Goal: Information Seeking & Learning: Learn about a topic

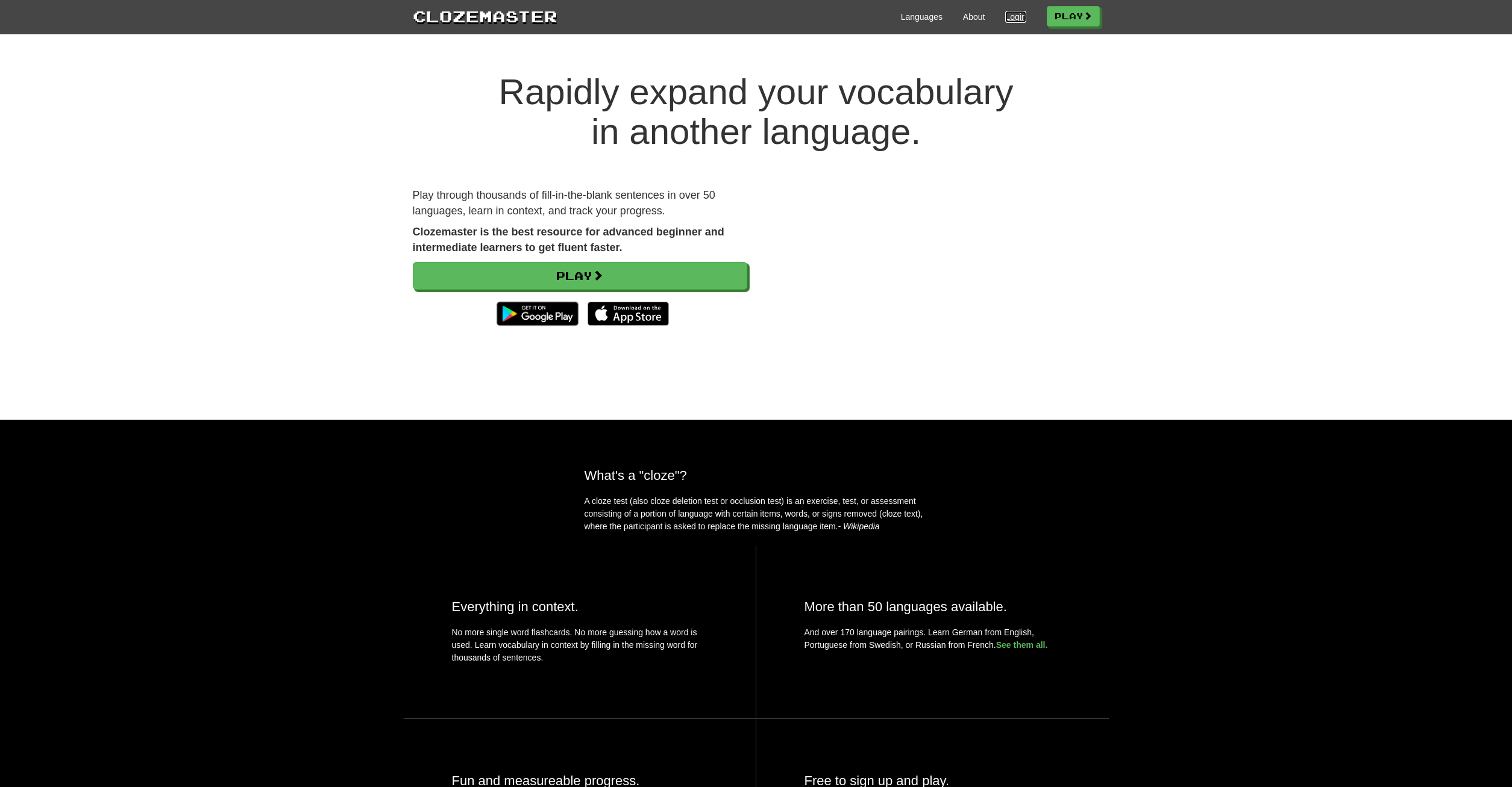
click at [1005, 20] on link "Login" at bounding box center [1015, 17] width 20 height 12
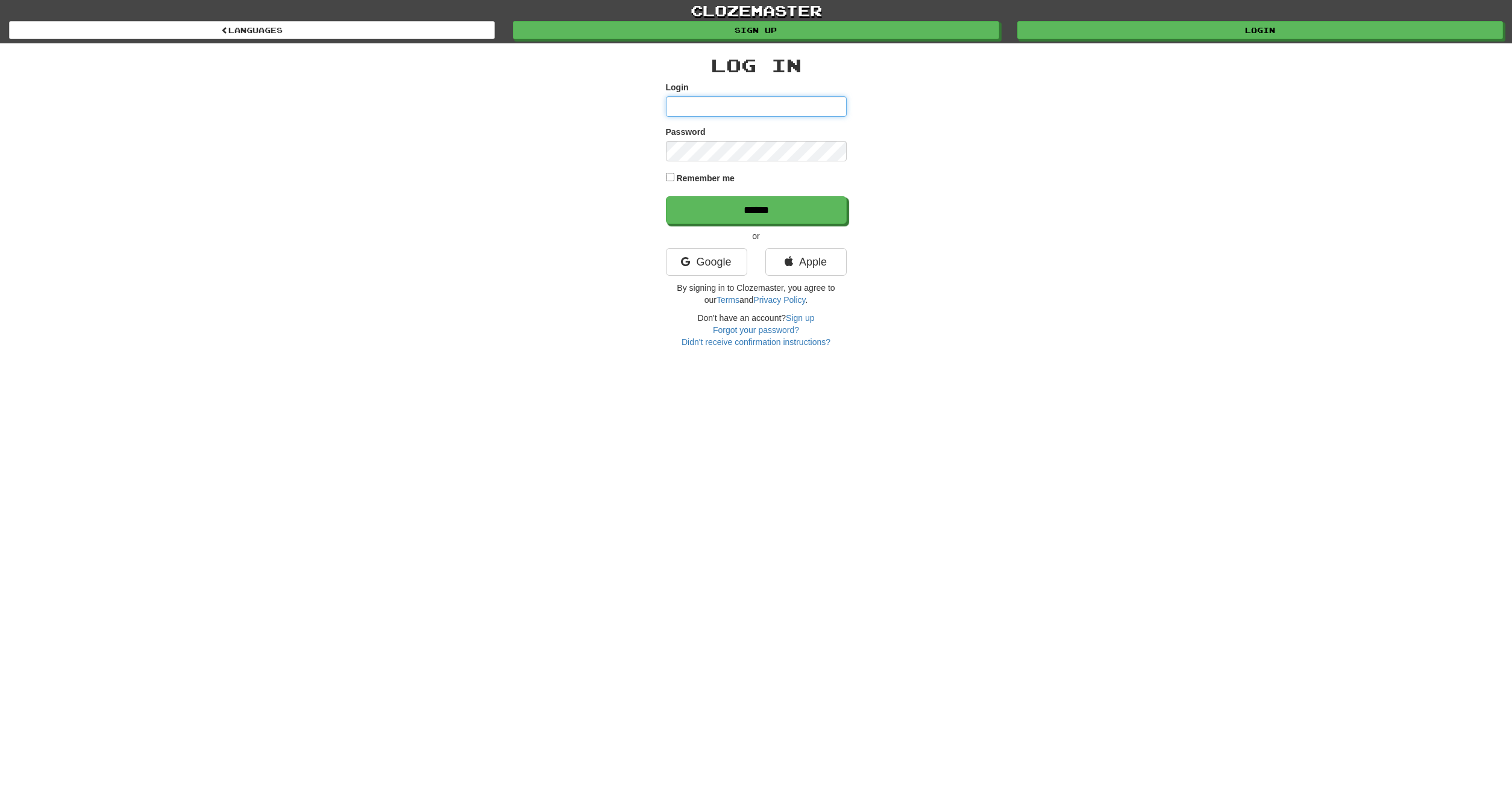
click at [729, 105] on input "Login" at bounding box center [756, 106] width 181 height 20
paste input "**********"
type input "**********"
click at [666, 197] on input "******" at bounding box center [756, 210] width 181 height 27
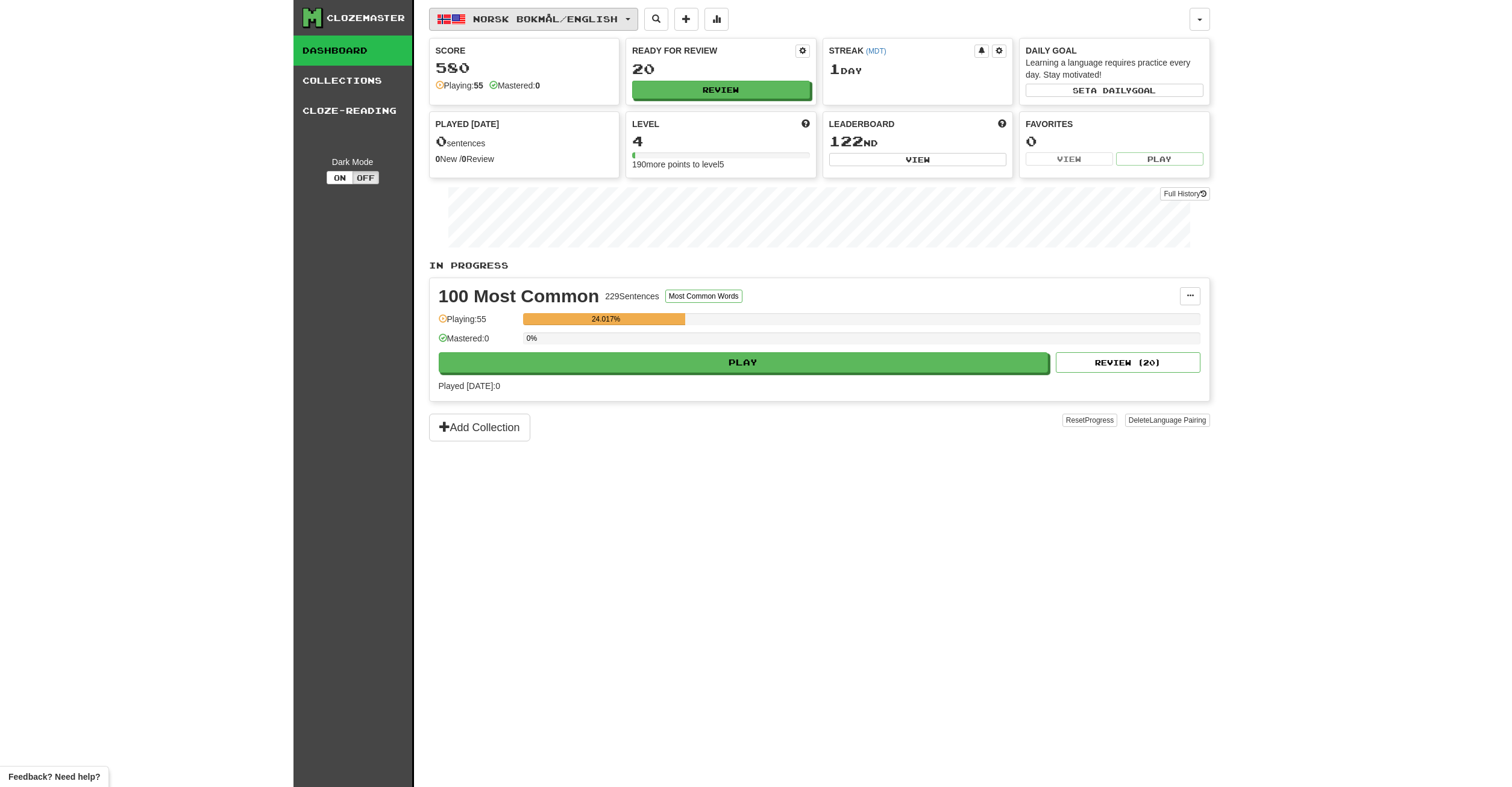
click at [617, 19] on span "Norsk bokmål / English" at bounding box center [545, 19] width 144 height 10
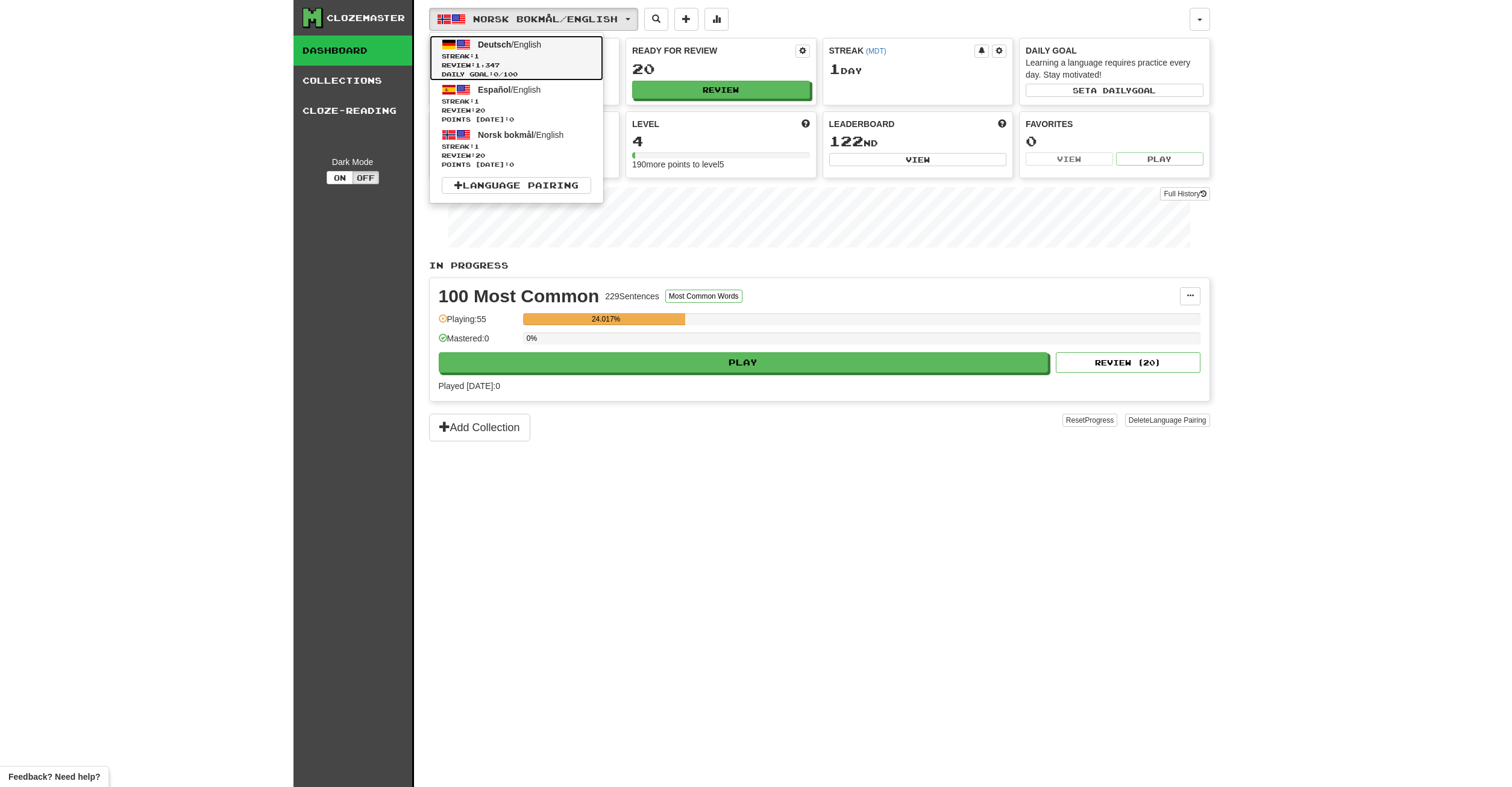
click at [506, 59] on span "Streak: 1" at bounding box center [516, 56] width 150 height 9
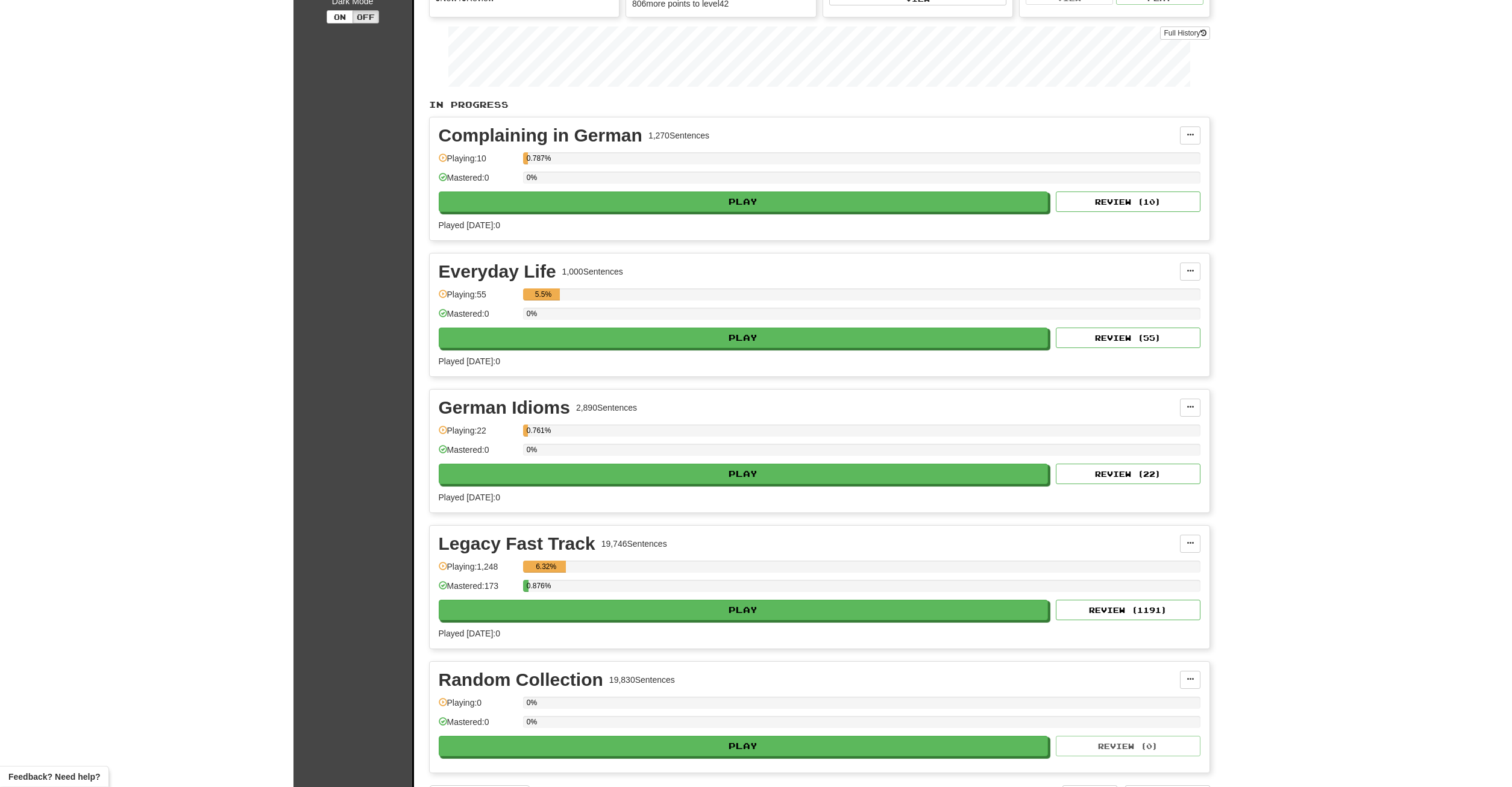
scroll to position [368, 0]
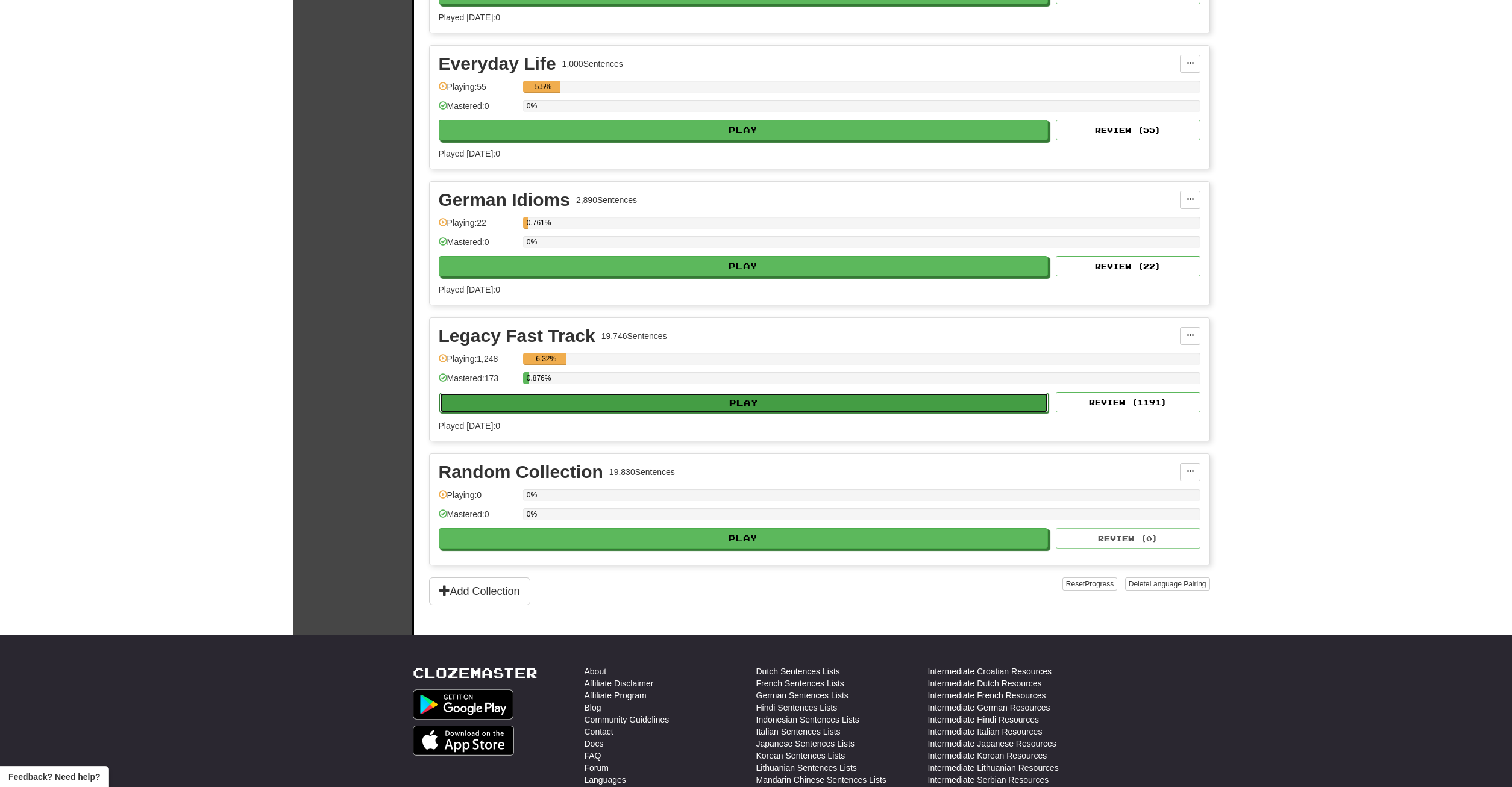
click at [661, 394] on button "Play" at bounding box center [744, 402] width 610 height 20
select select "**"
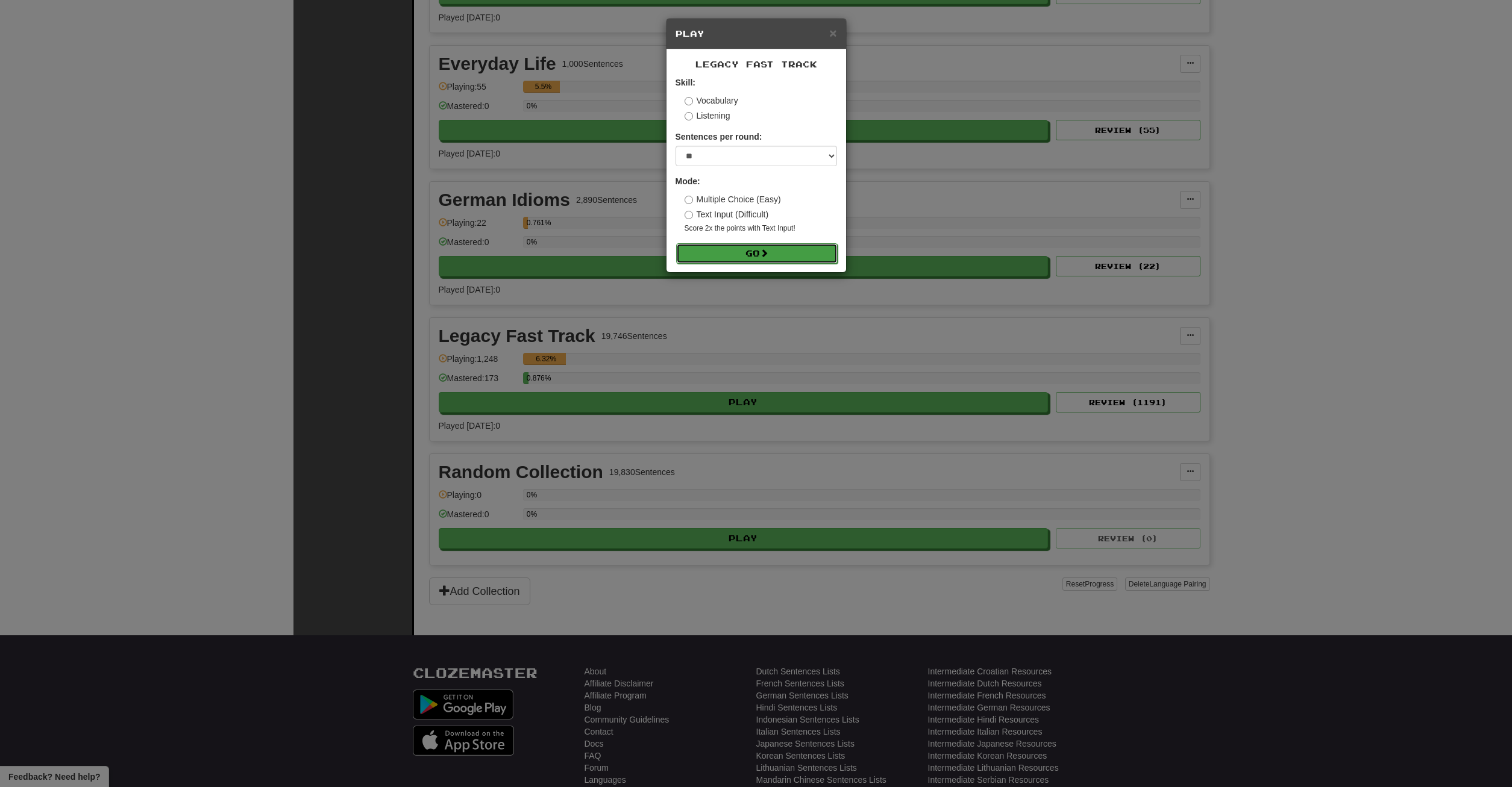
click at [745, 249] on button "Go" at bounding box center [757, 253] width 161 height 20
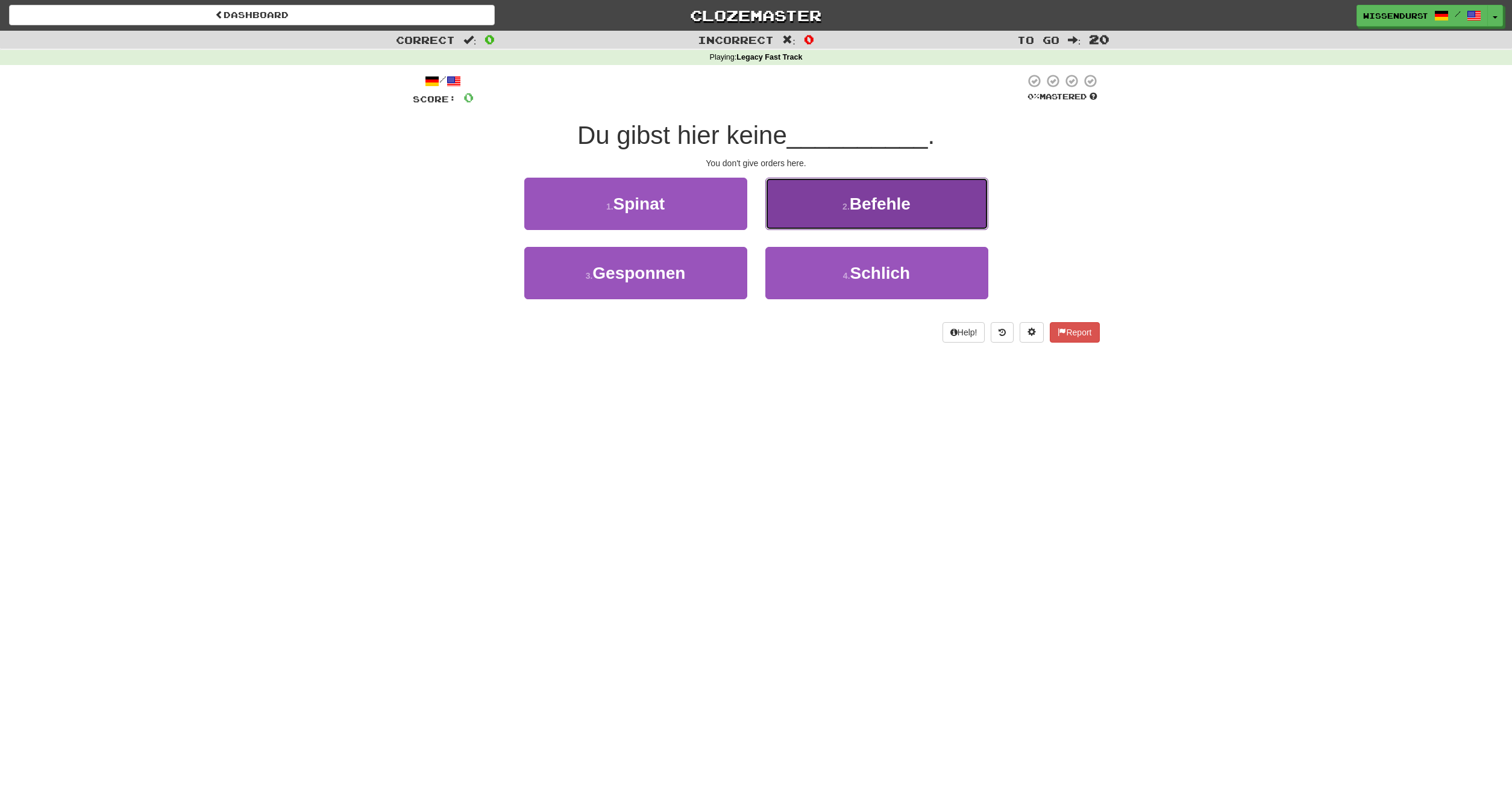
click at [824, 215] on button "2 . Befehle" at bounding box center [876, 204] width 223 height 52
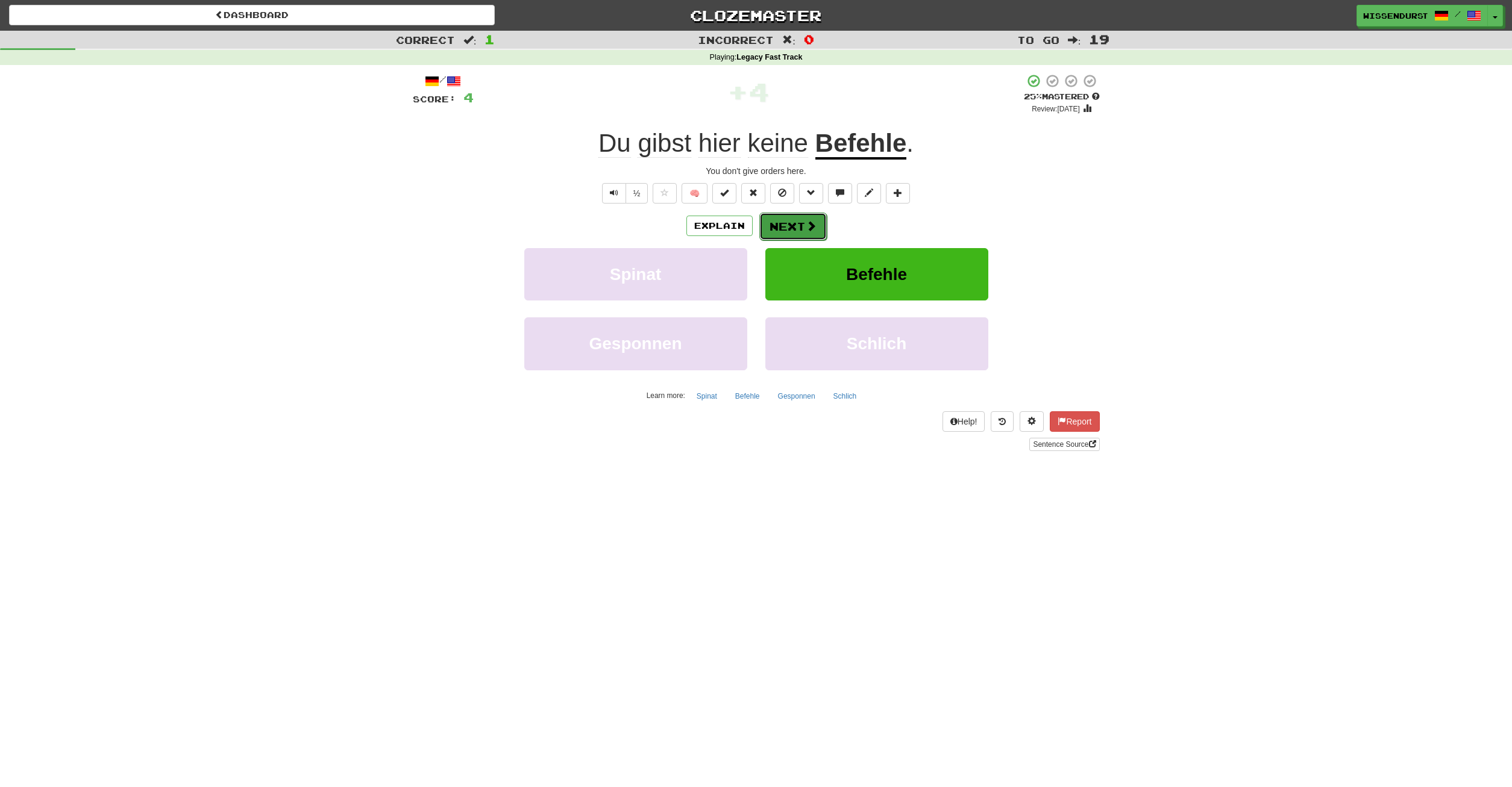
click at [802, 232] on button "Next" at bounding box center [793, 227] width 67 height 27
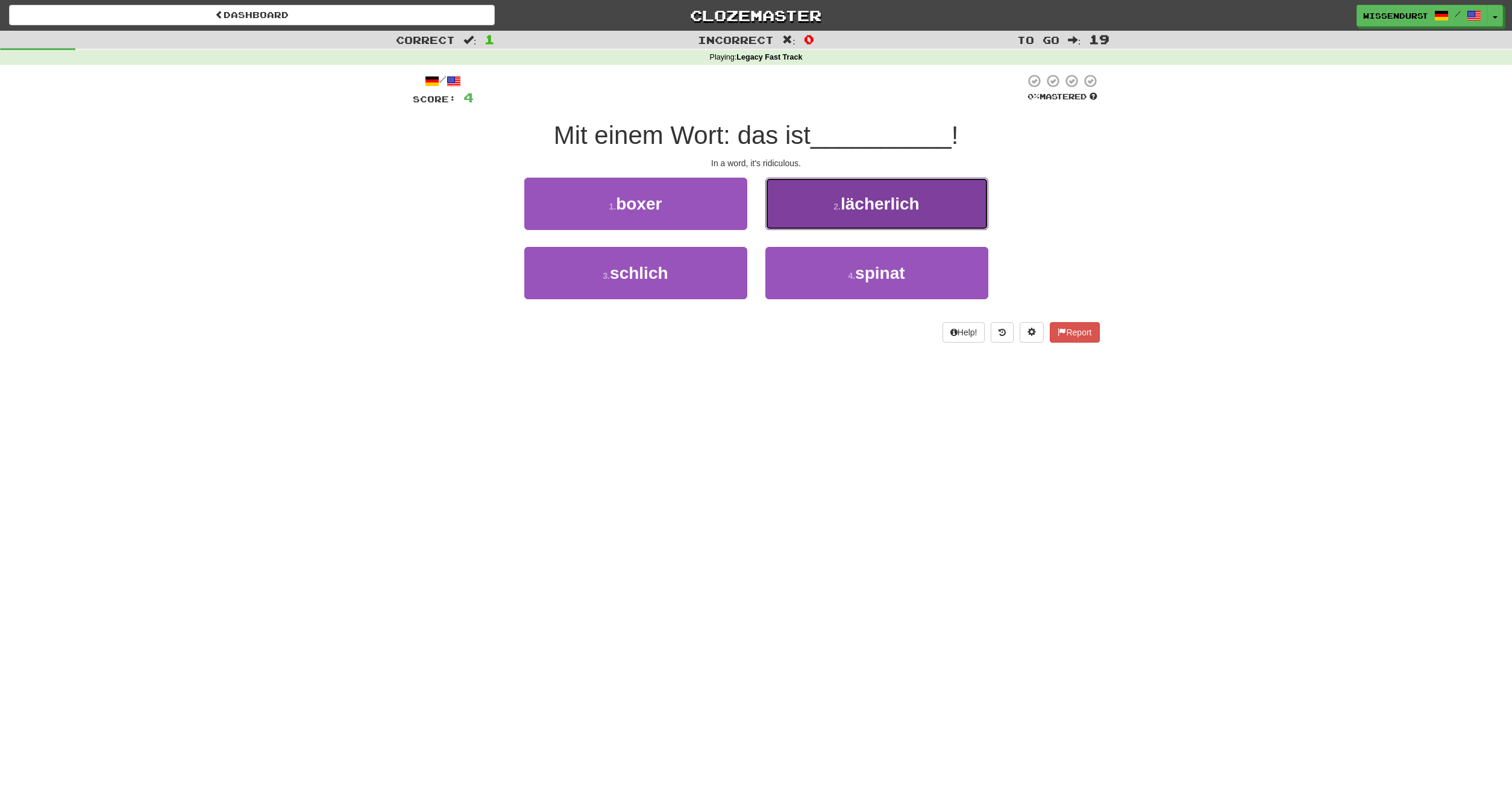
click at [830, 197] on button "2 . lächerlich" at bounding box center [876, 204] width 223 height 52
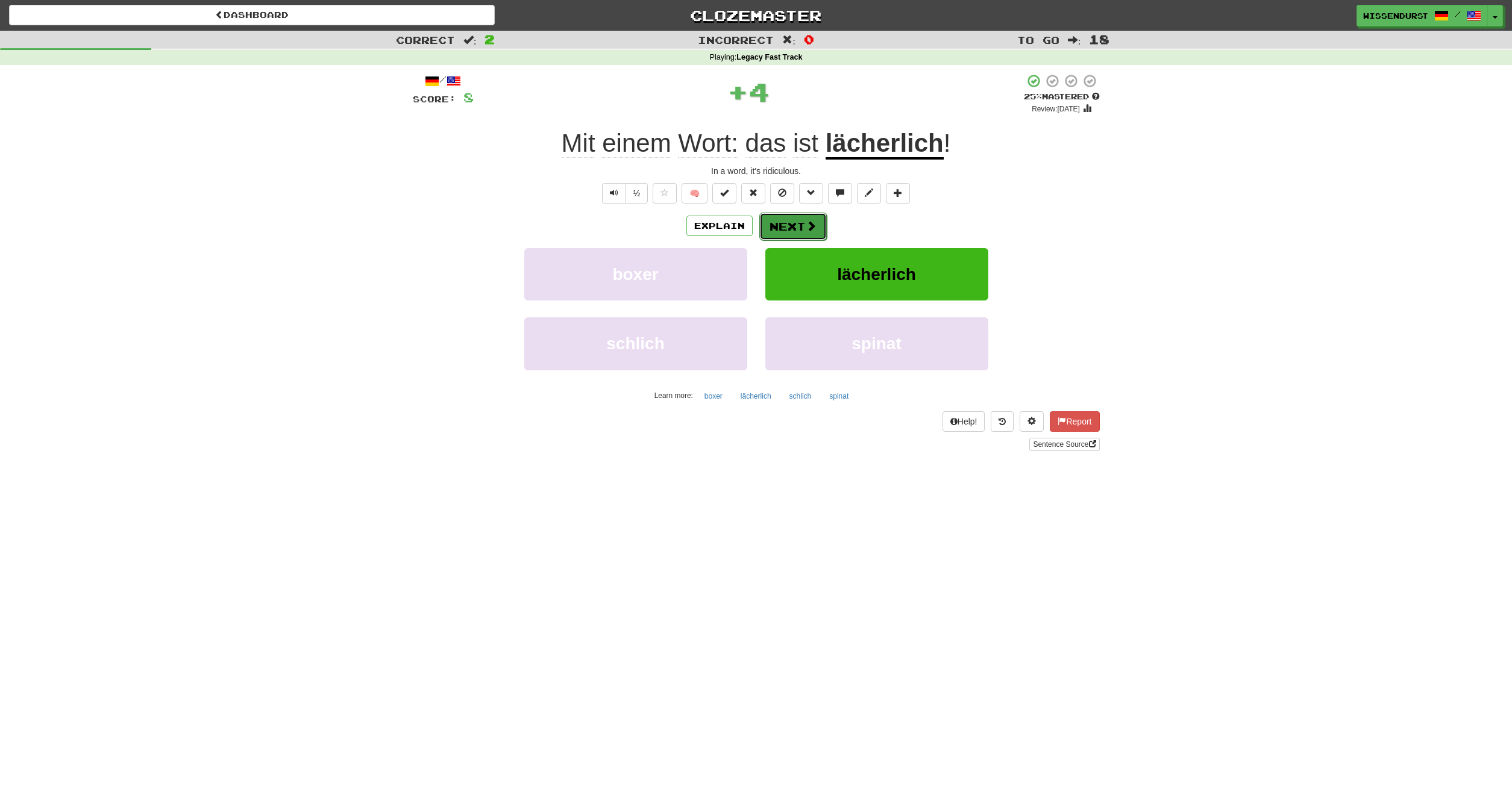
click at [783, 227] on button "Next" at bounding box center [793, 227] width 67 height 27
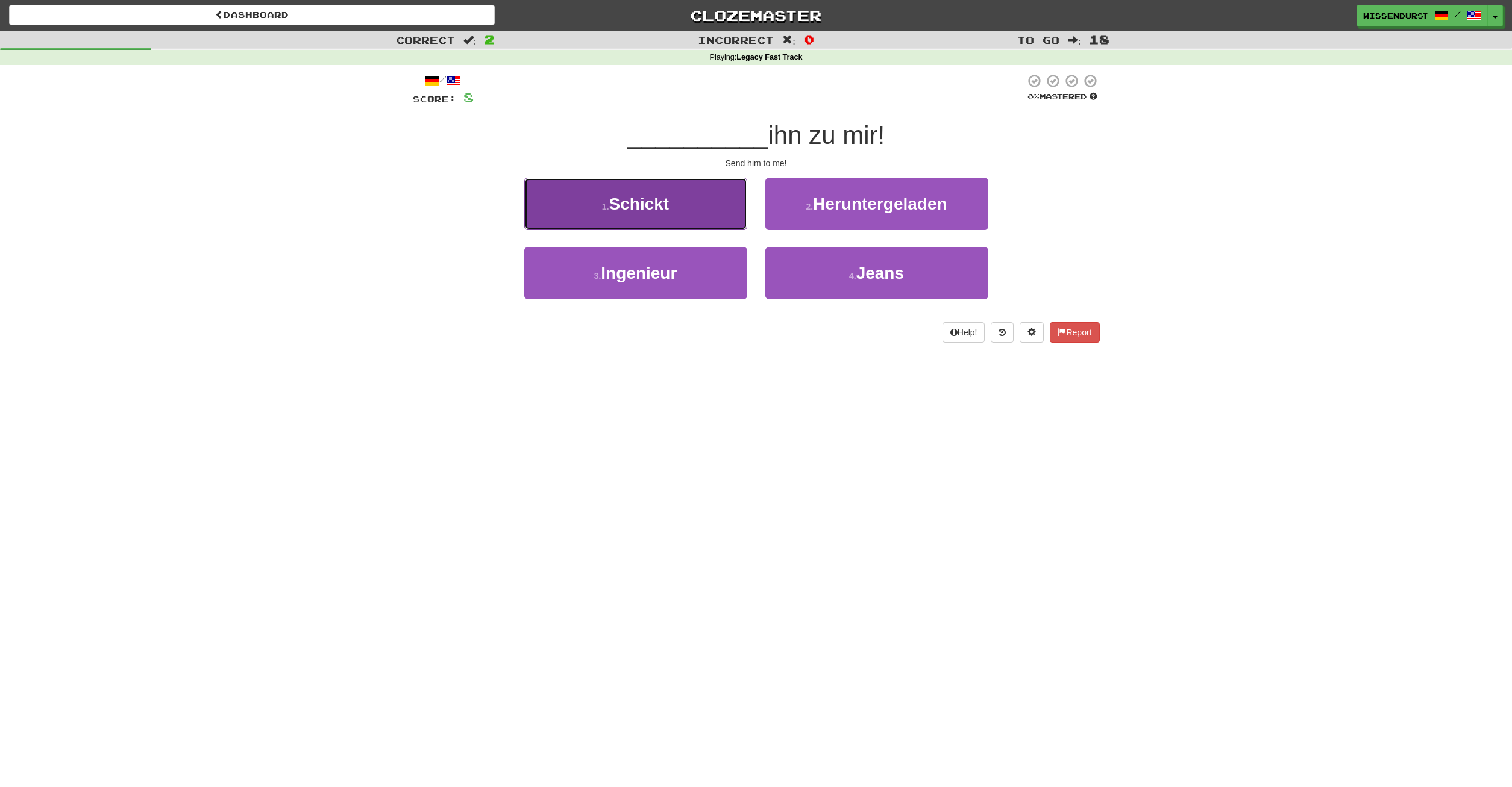
click at [693, 209] on button "1 . Schickt" at bounding box center [635, 204] width 223 height 52
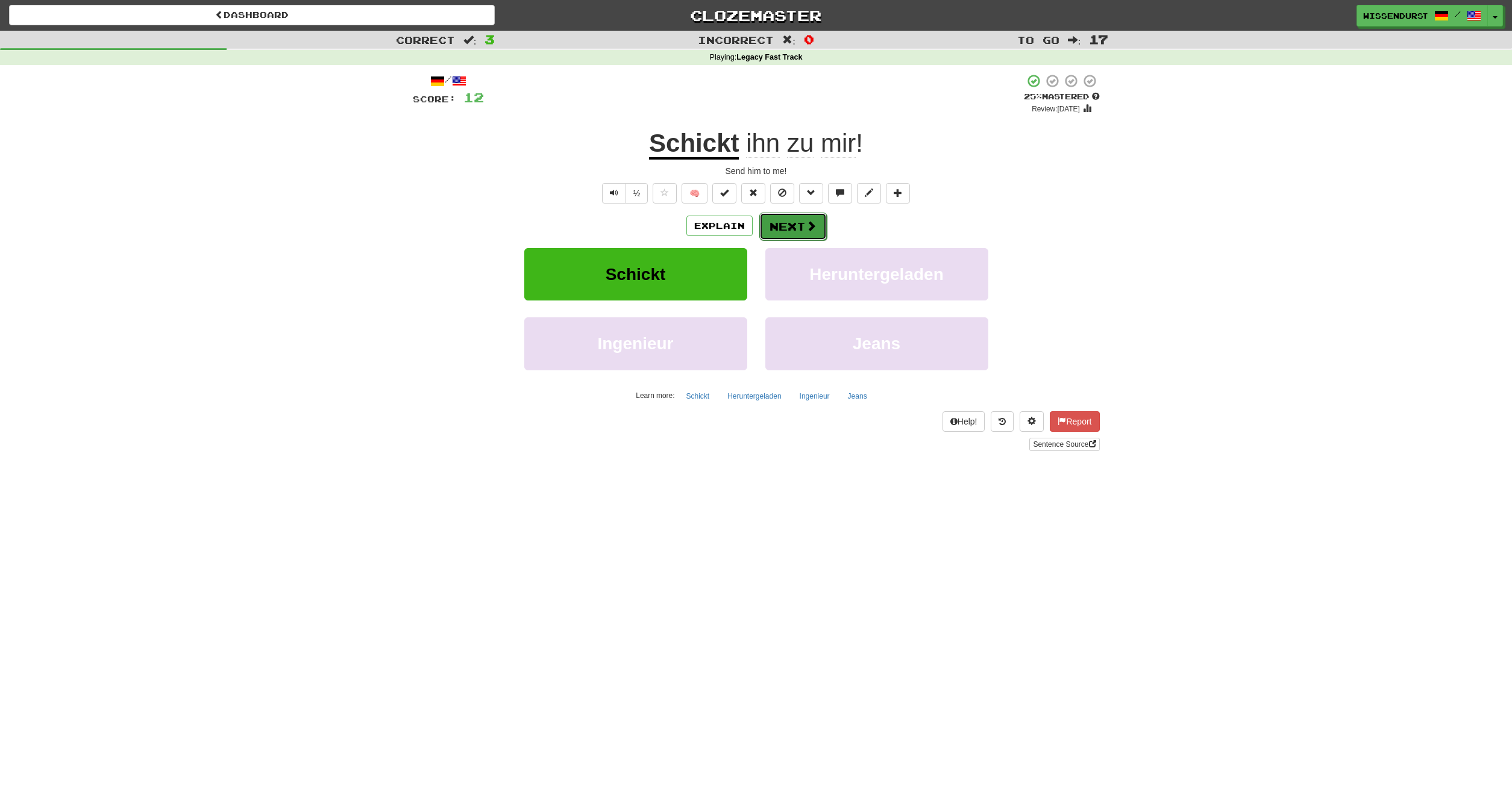
click at [810, 226] on span at bounding box center [811, 225] width 11 height 11
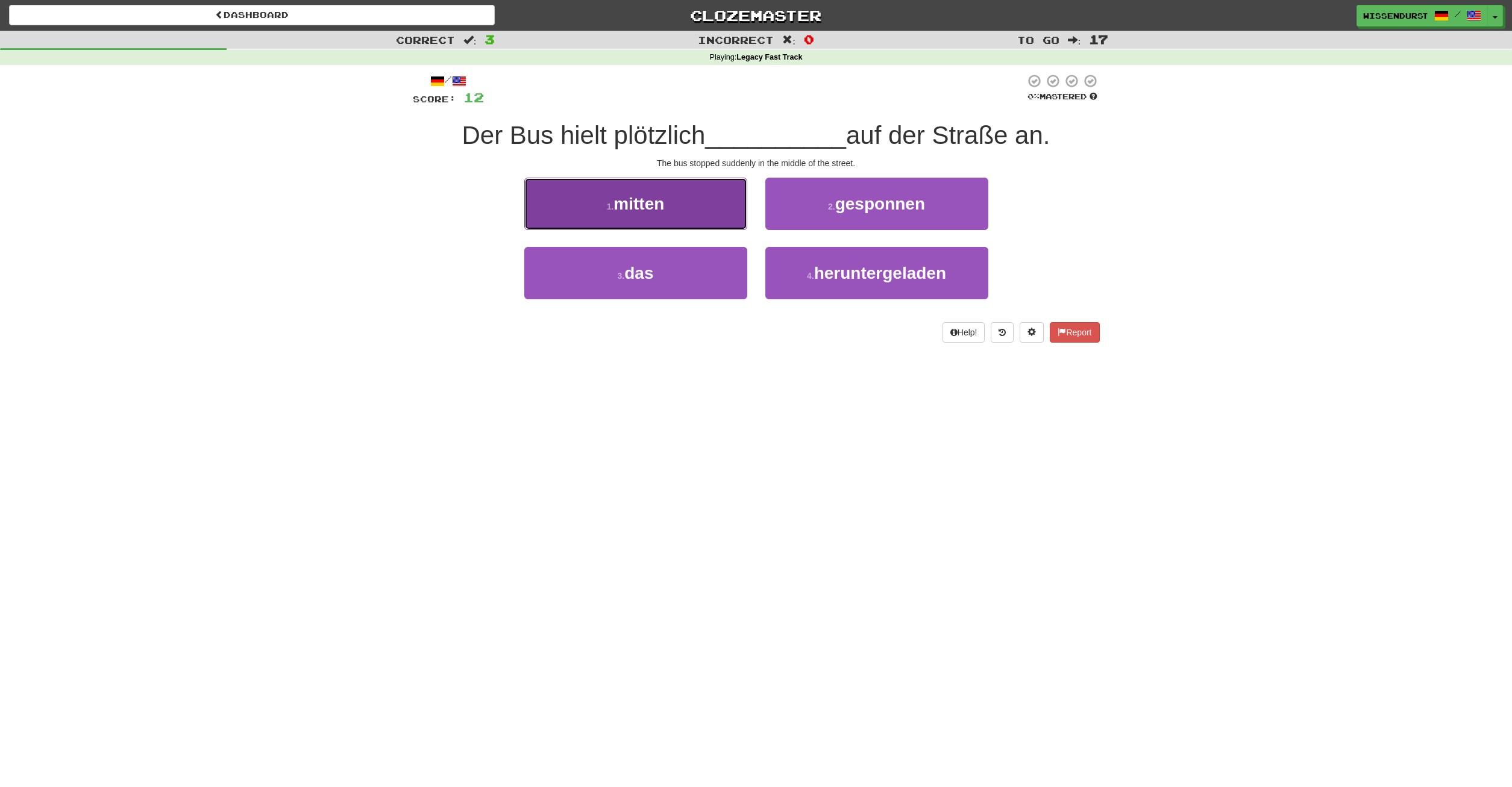
click at [697, 211] on button "1 . mitten" at bounding box center [635, 204] width 223 height 52
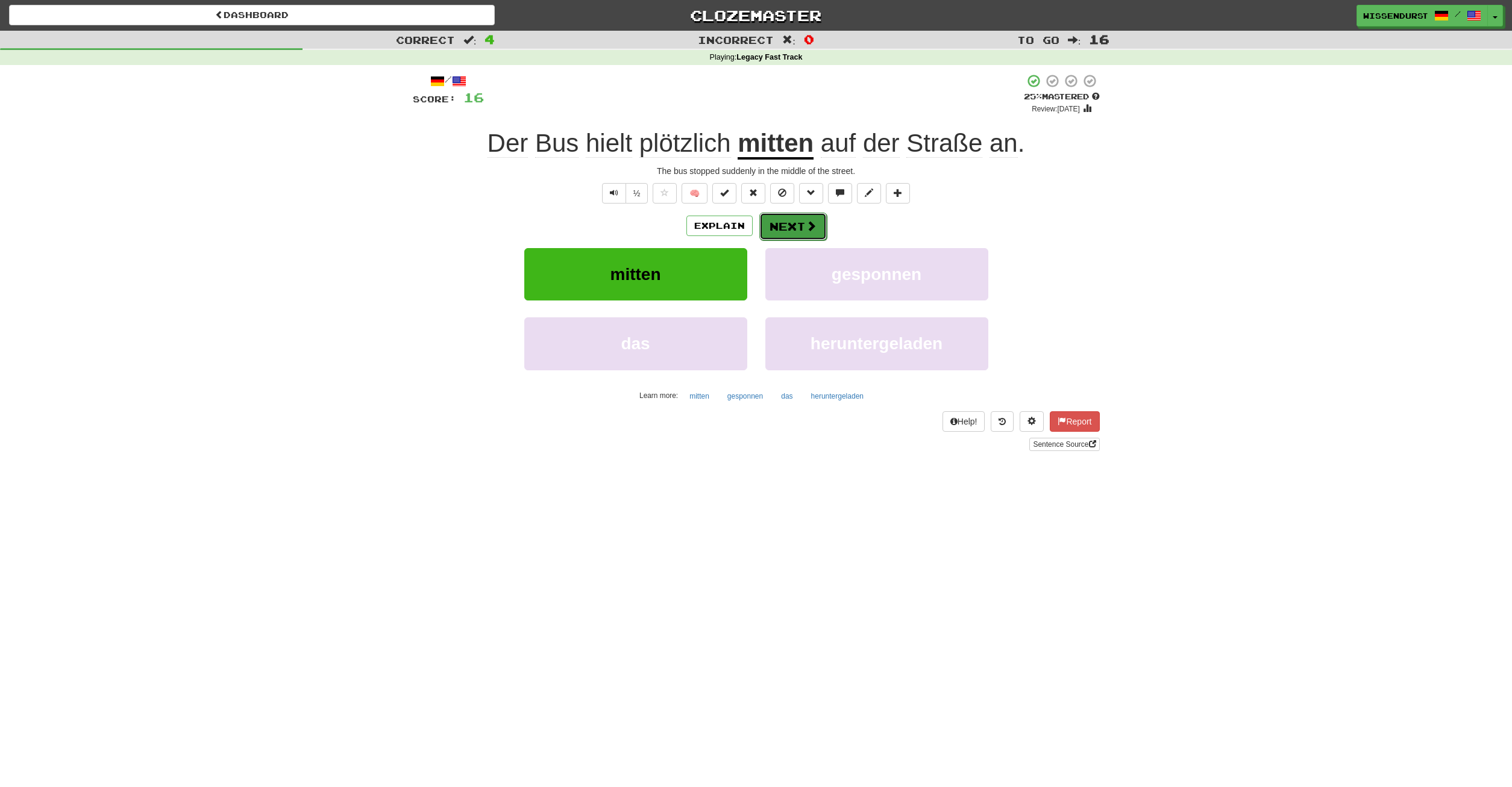
click at [795, 225] on button "Next" at bounding box center [793, 227] width 67 height 27
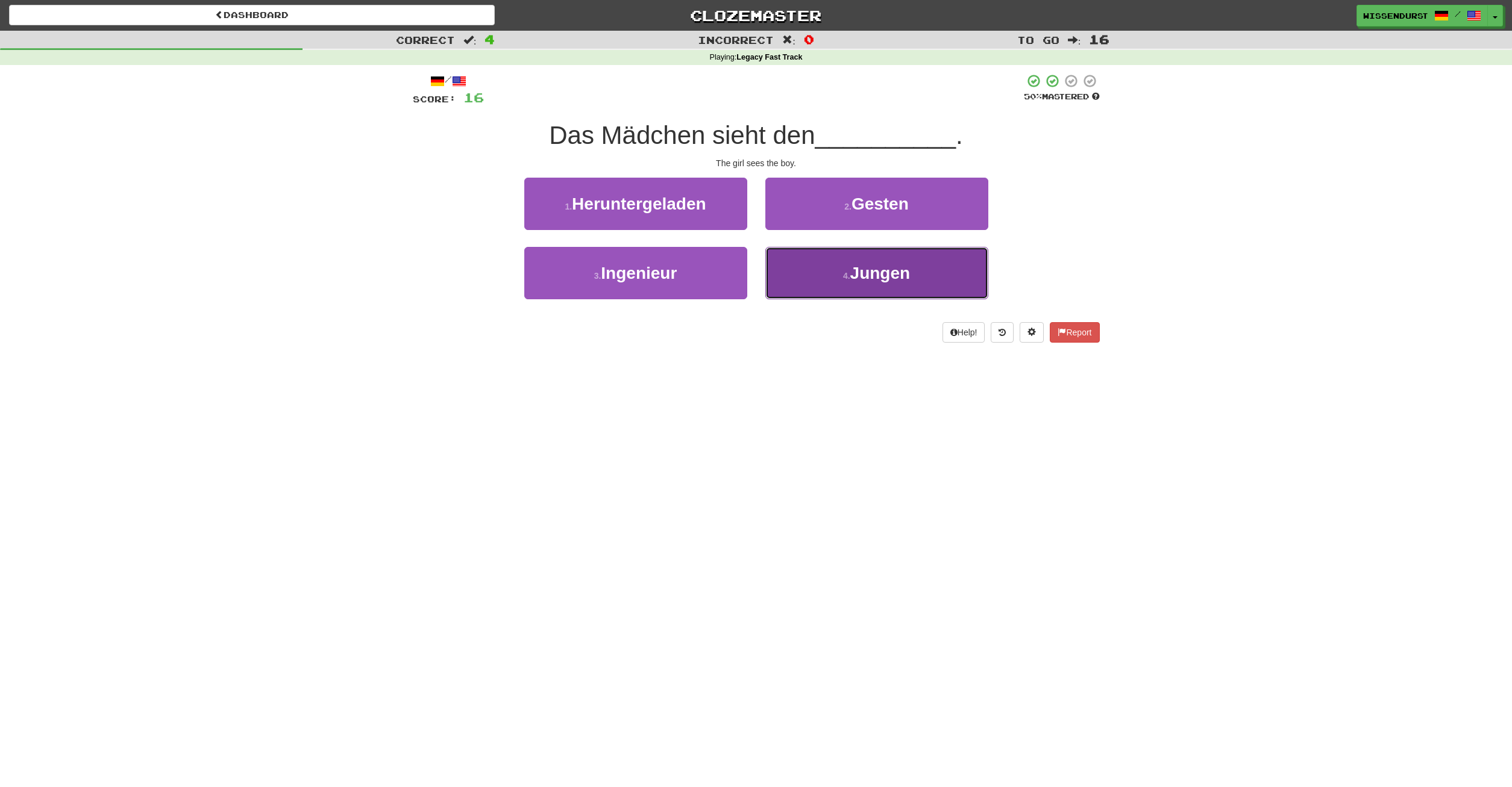
click at [868, 266] on span "Jungen" at bounding box center [880, 273] width 60 height 19
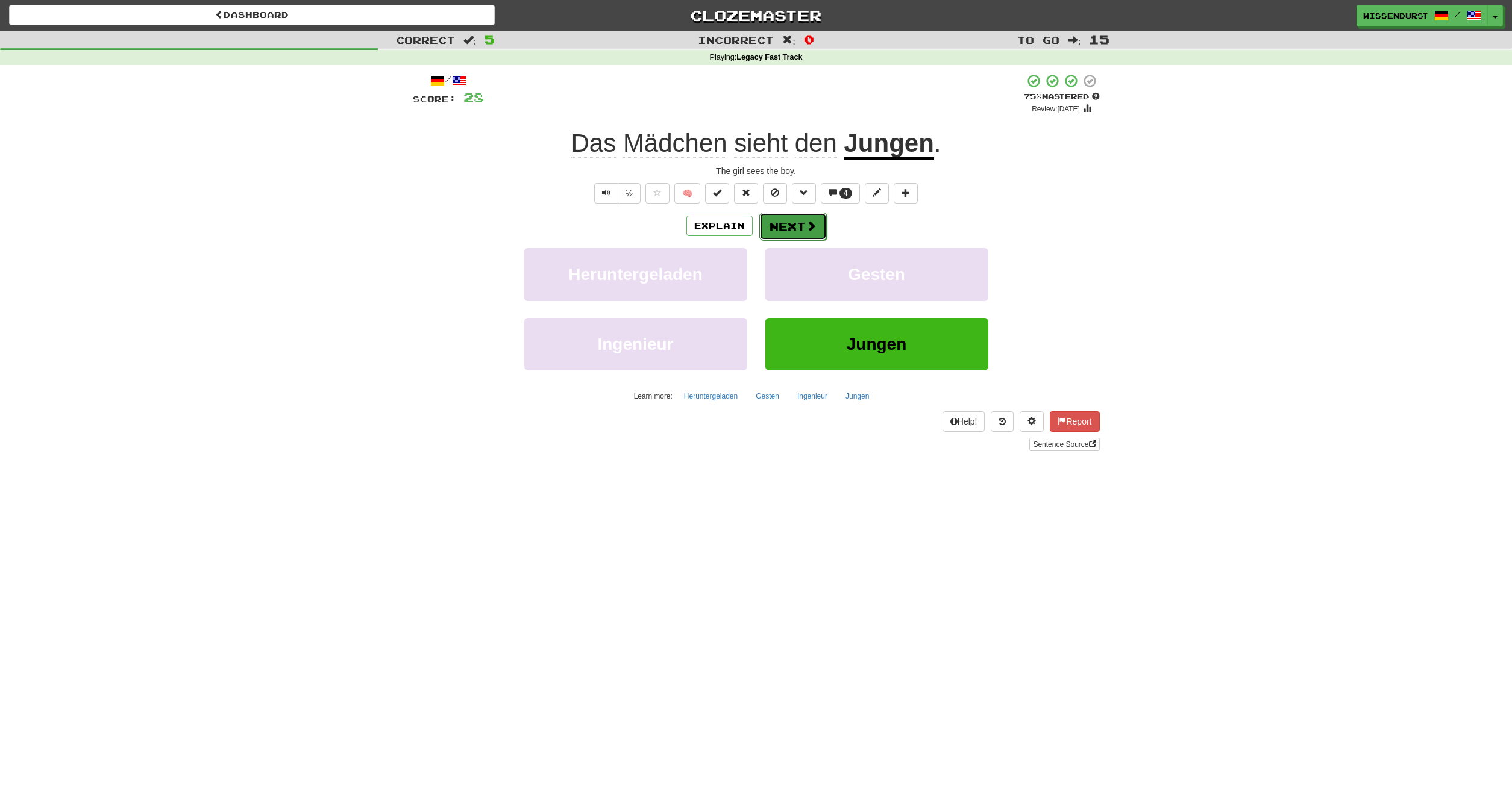
click at [815, 224] on span at bounding box center [811, 225] width 11 height 11
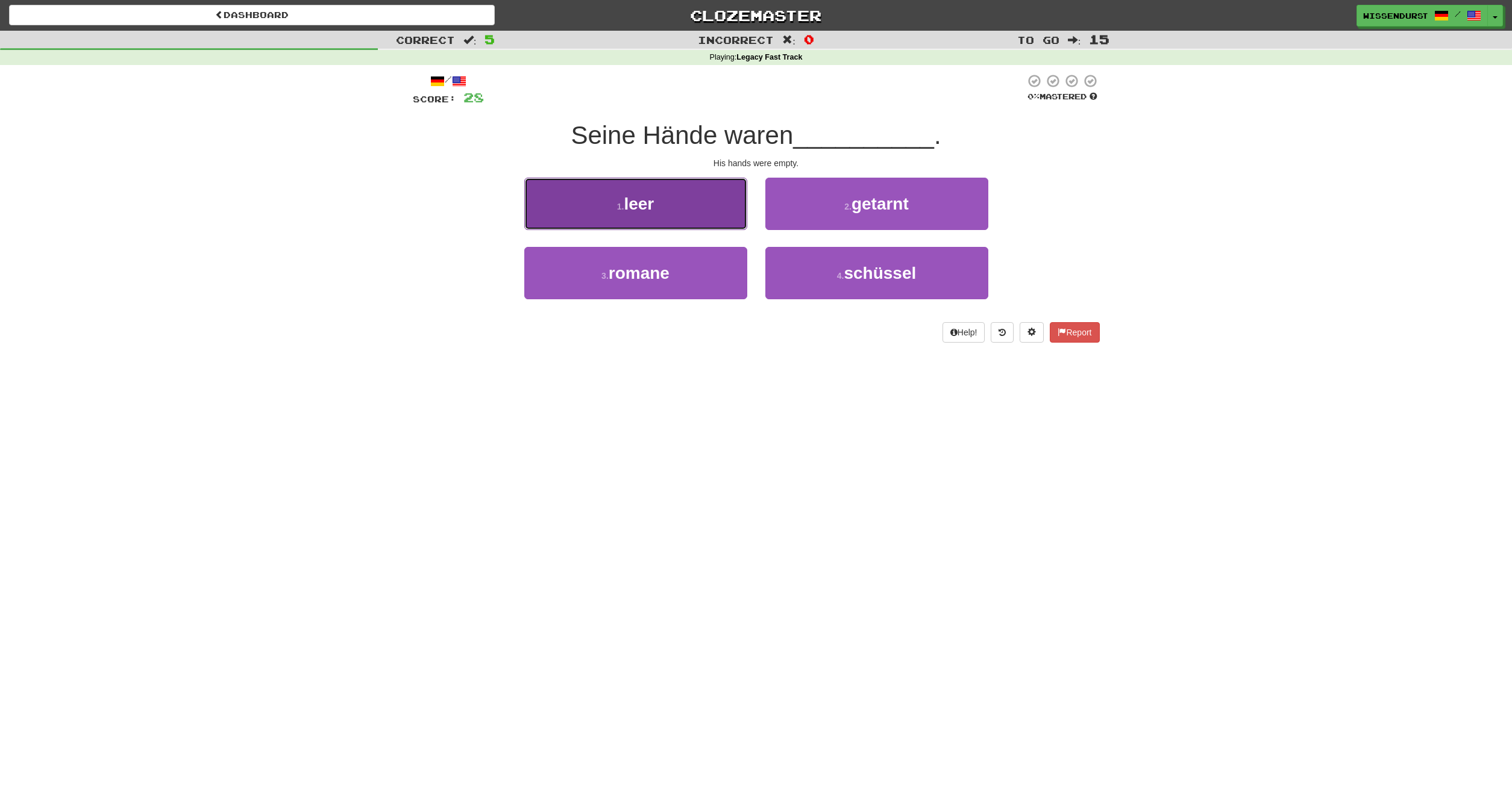
click at [594, 212] on button "1 . leer" at bounding box center [635, 204] width 223 height 52
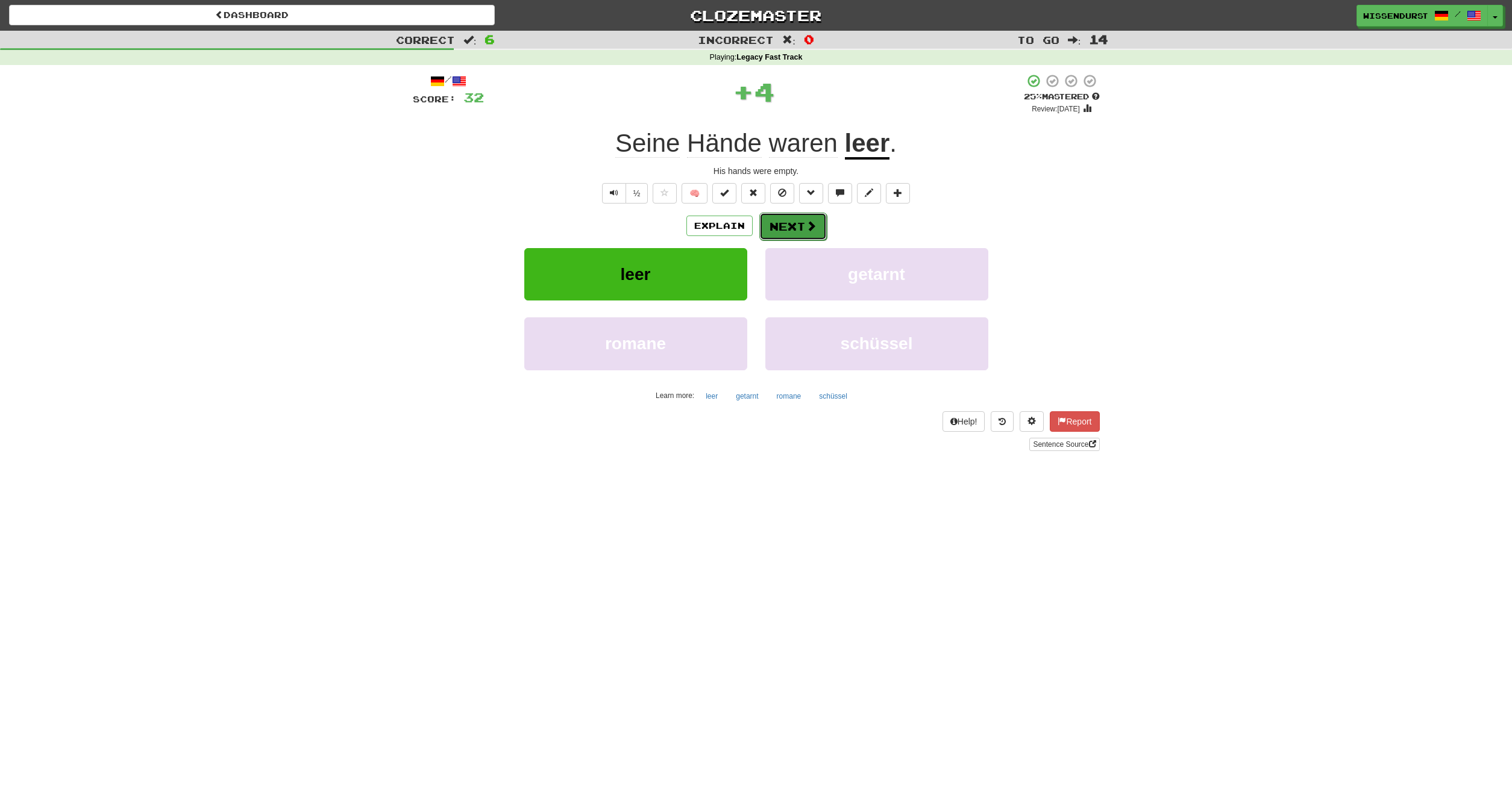
click at [806, 228] on span at bounding box center [811, 225] width 11 height 11
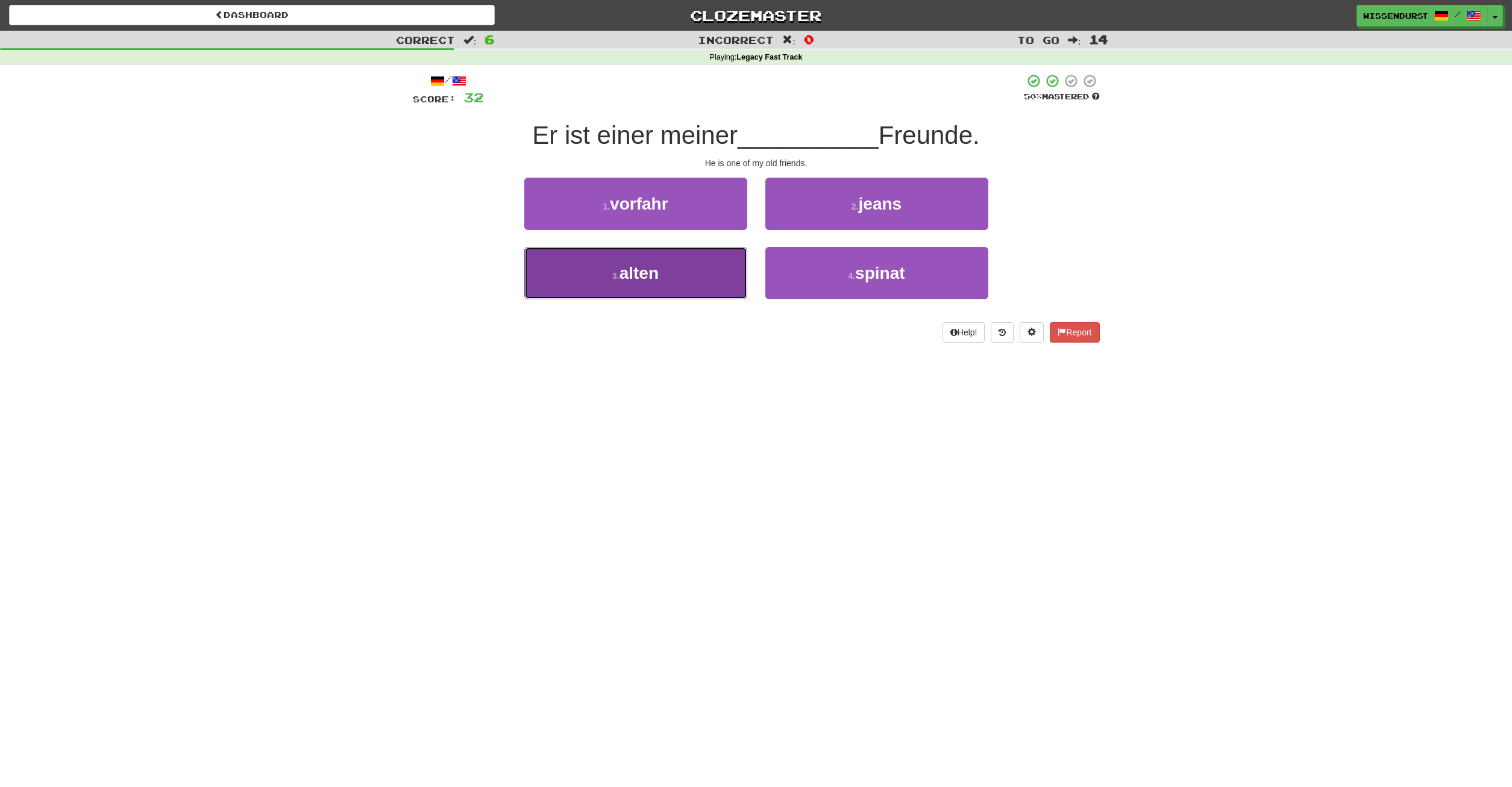
click at [684, 274] on button "3 . alten" at bounding box center [635, 273] width 223 height 52
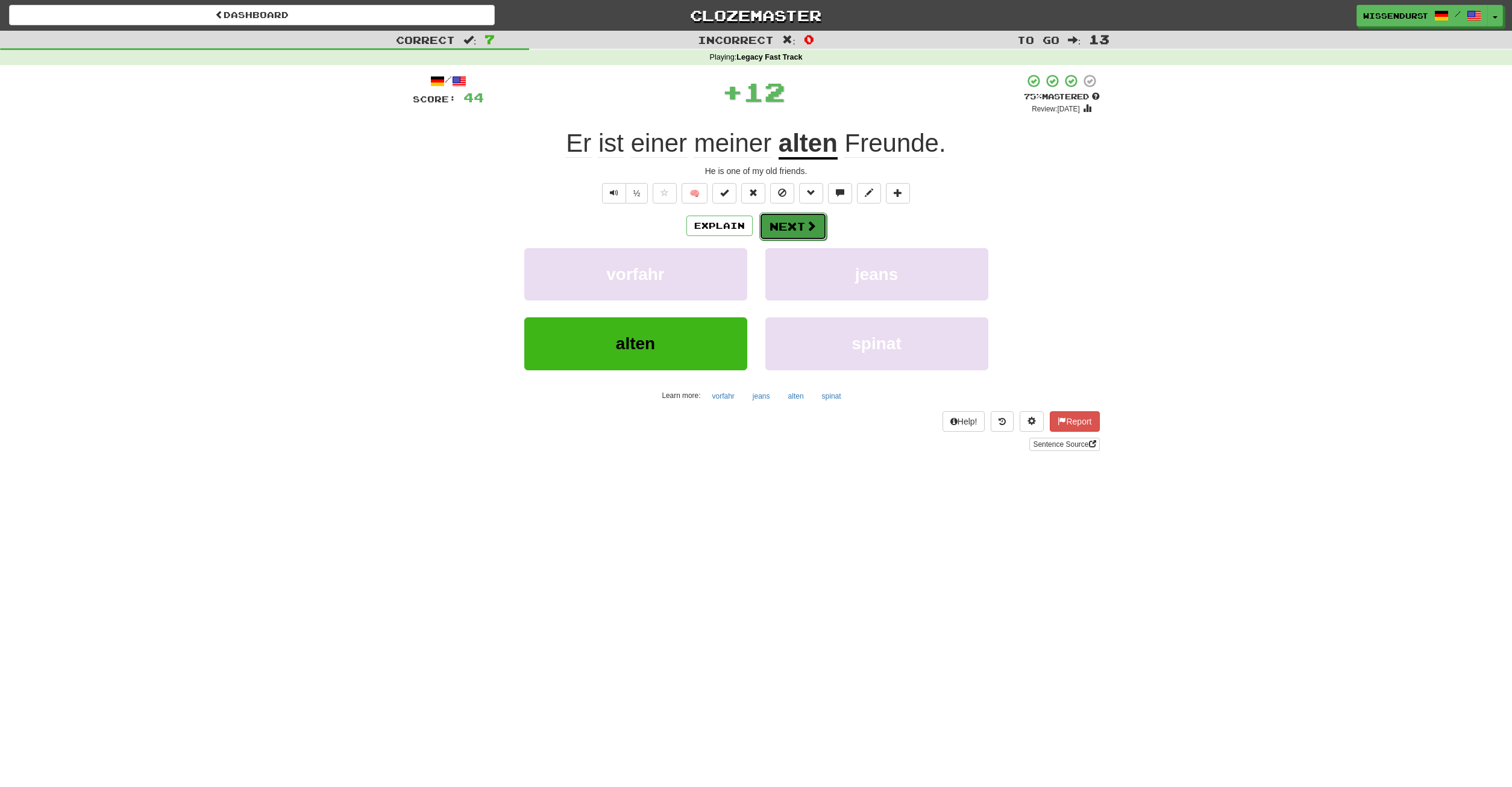
click at [799, 235] on button "Next" at bounding box center [793, 227] width 67 height 27
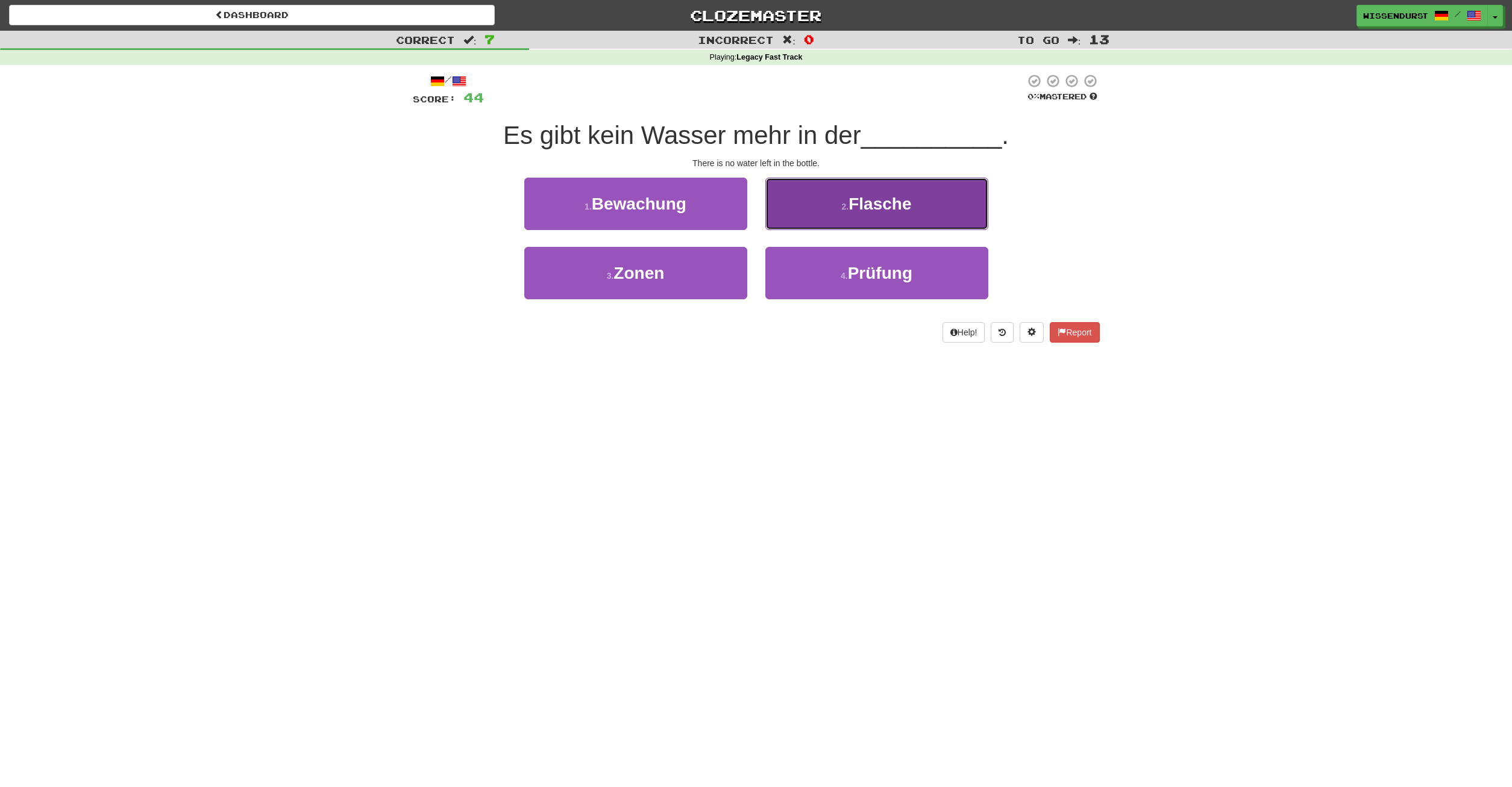
click at [961, 217] on button "2 . Flasche" at bounding box center [876, 204] width 223 height 52
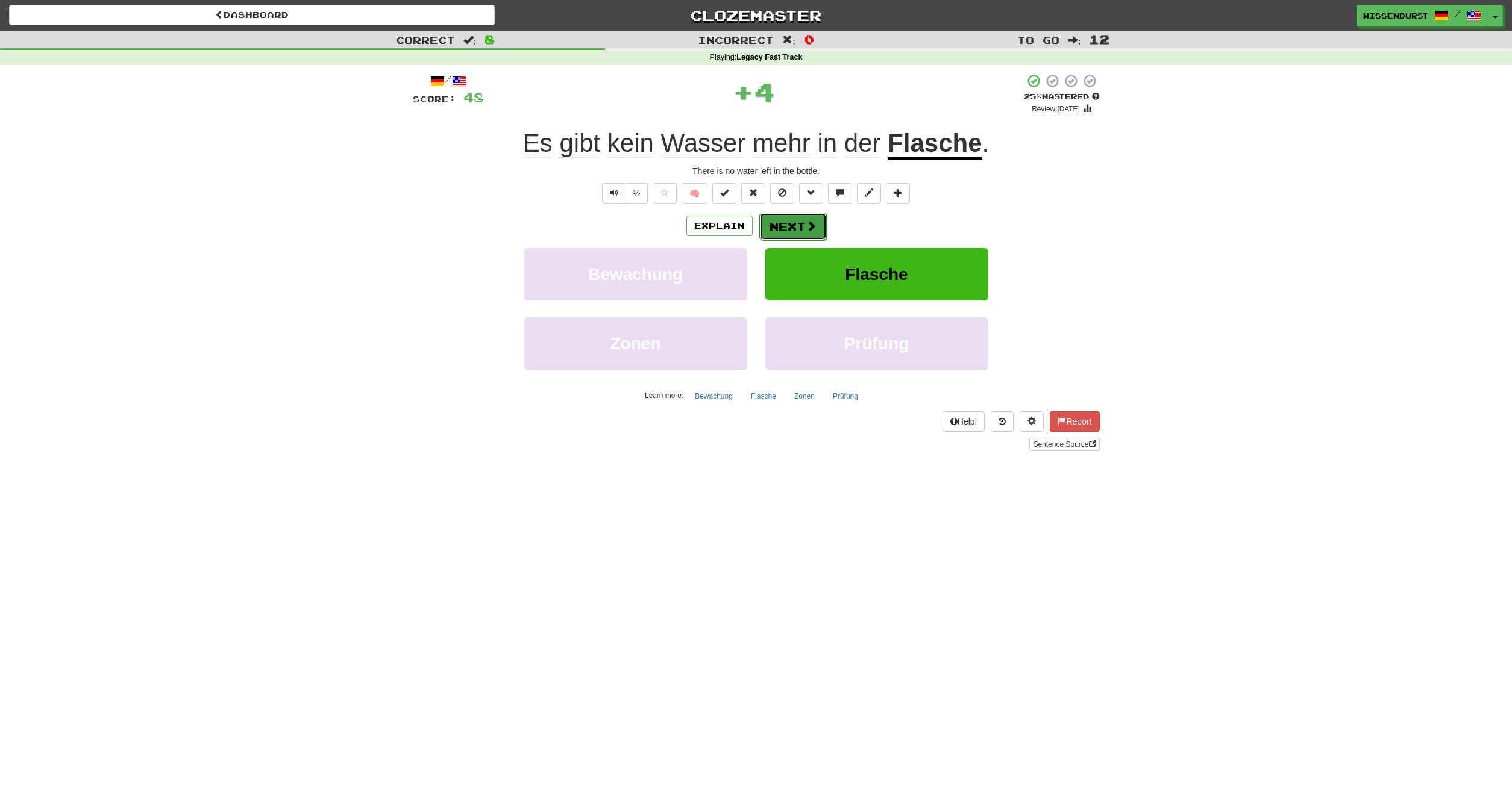
click at [802, 223] on button "Next" at bounding box center [793, 227] width 67 height 27
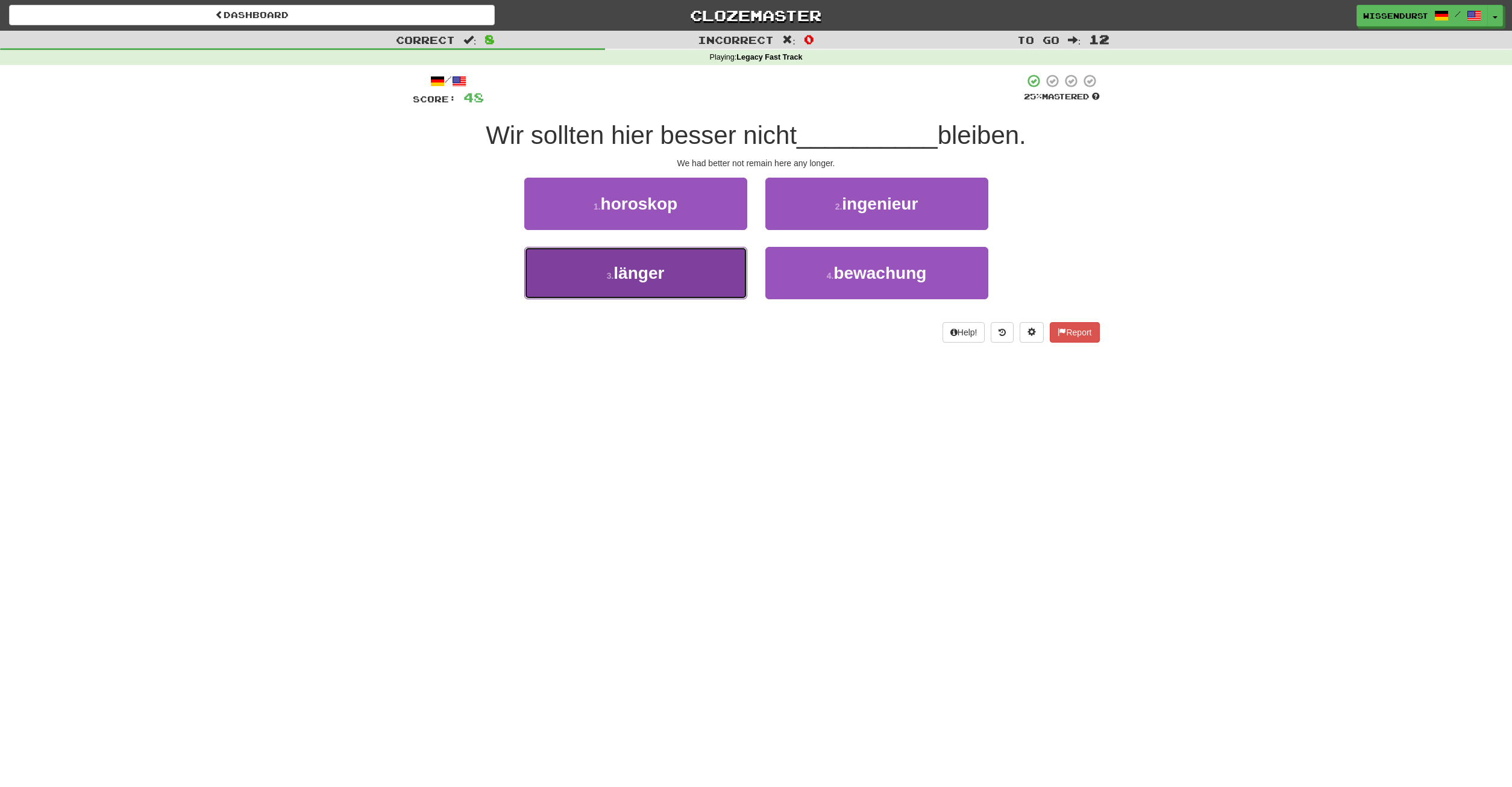
click at [694, 270] on button "3 . länger" at bounding box center [635, 273] width 223 height 52
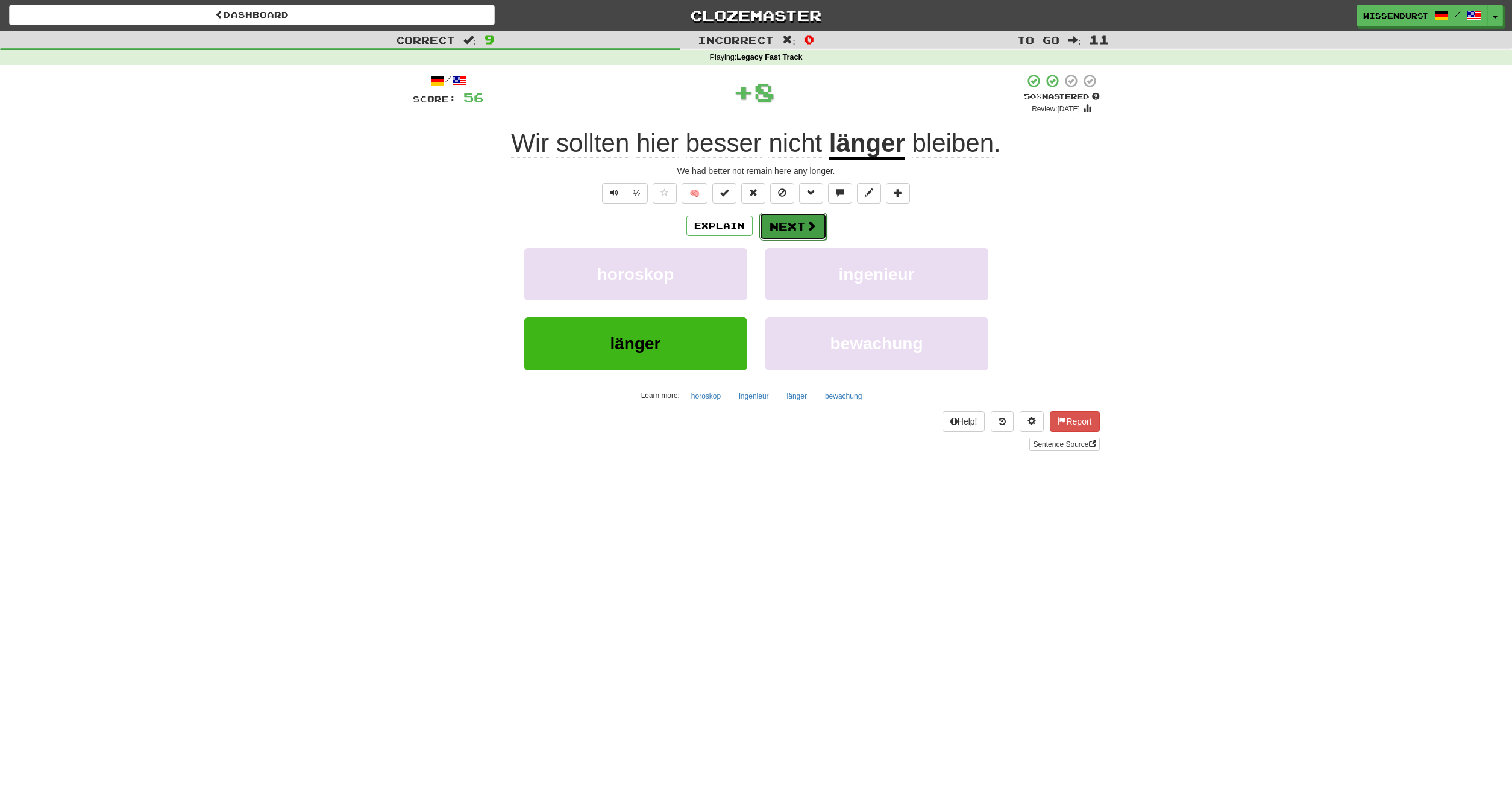
click at [806, 230] on span at bounding box center [811, 225] width 11 height 11
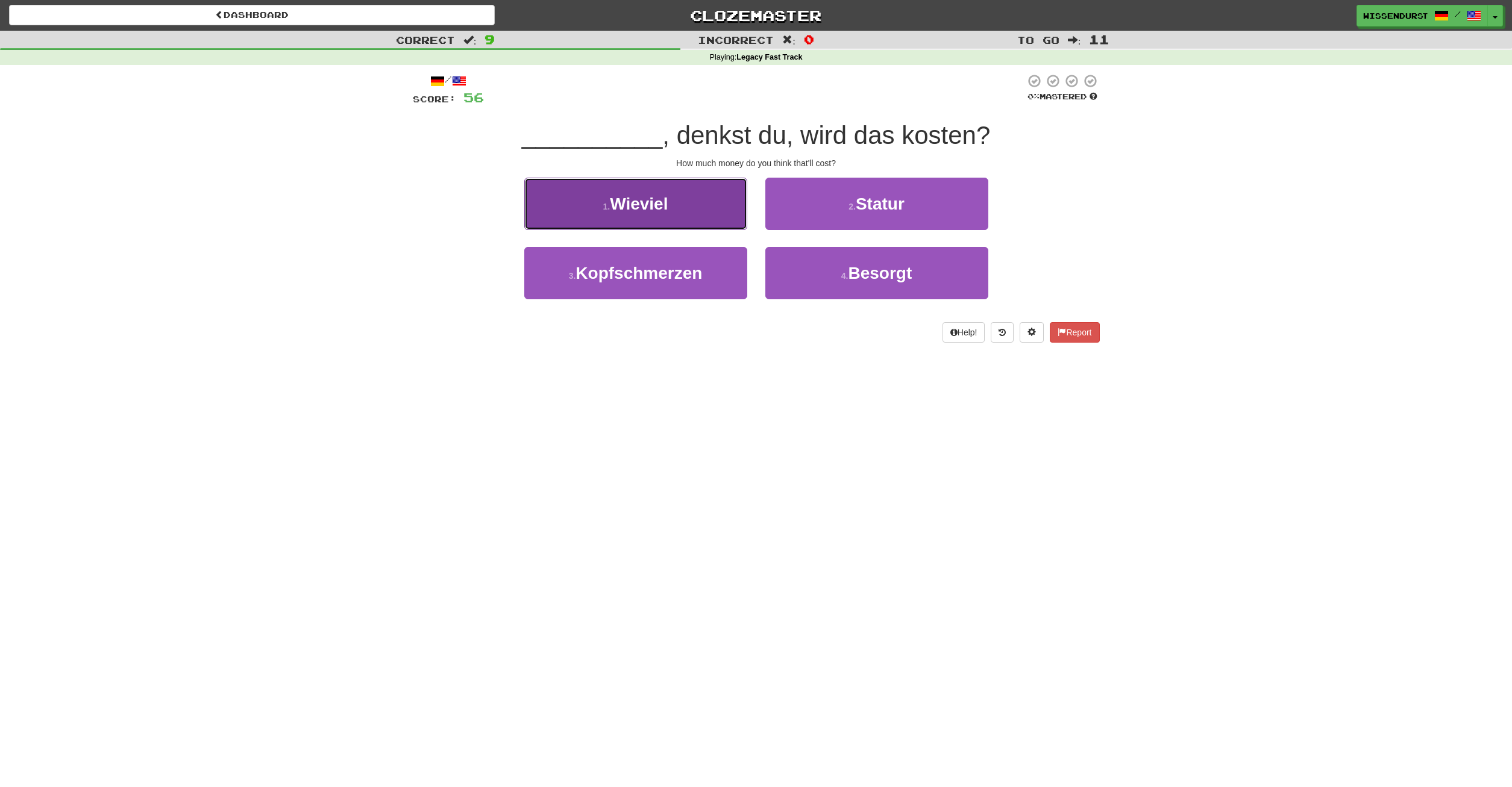
click at [636, 211] on span "Wieviel" at bounding box center [638, 204] width 58 height 19
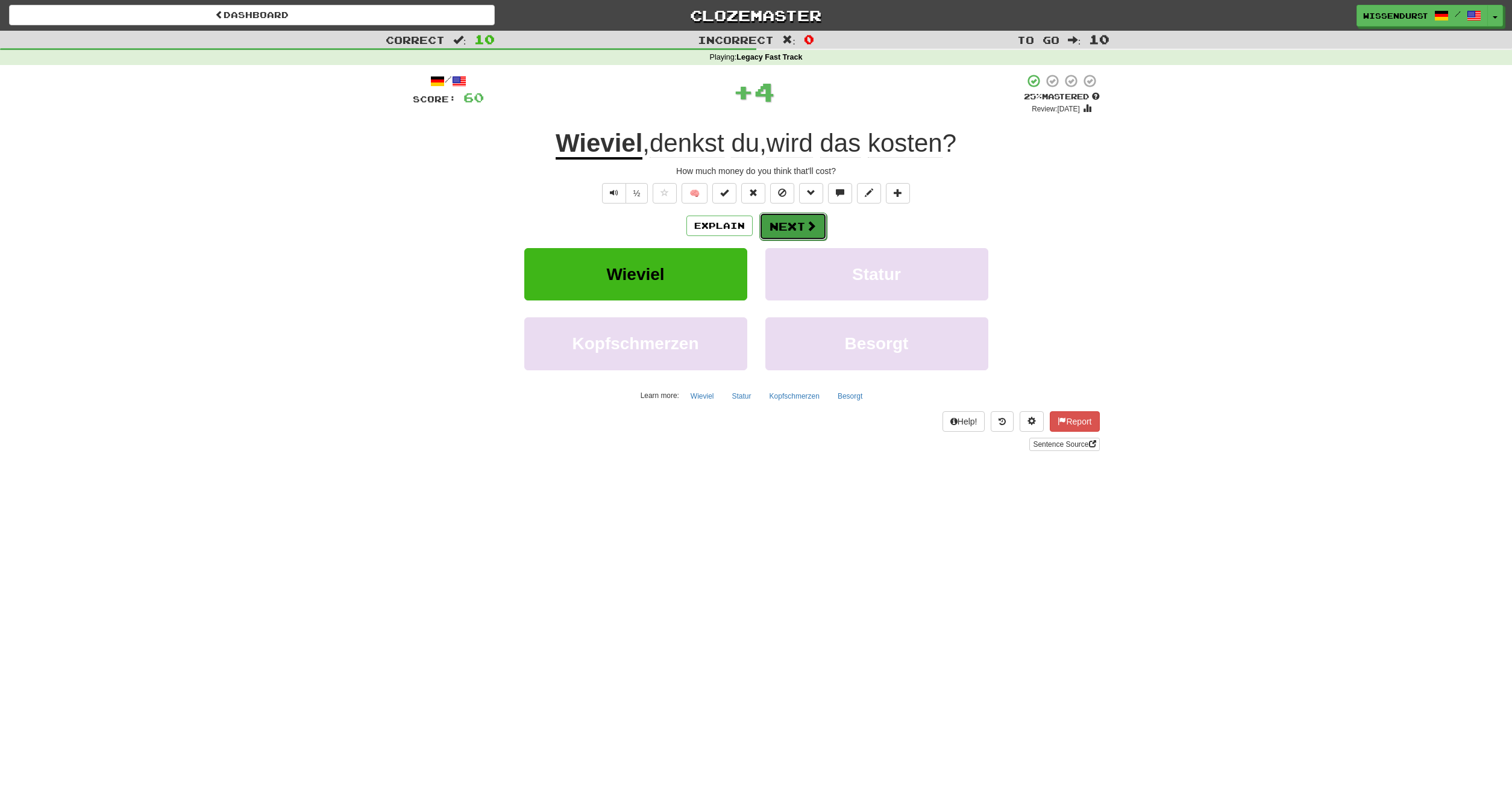
click at [804, 223] on button "Next" at bounding box center [793, 227] width 67 height 27
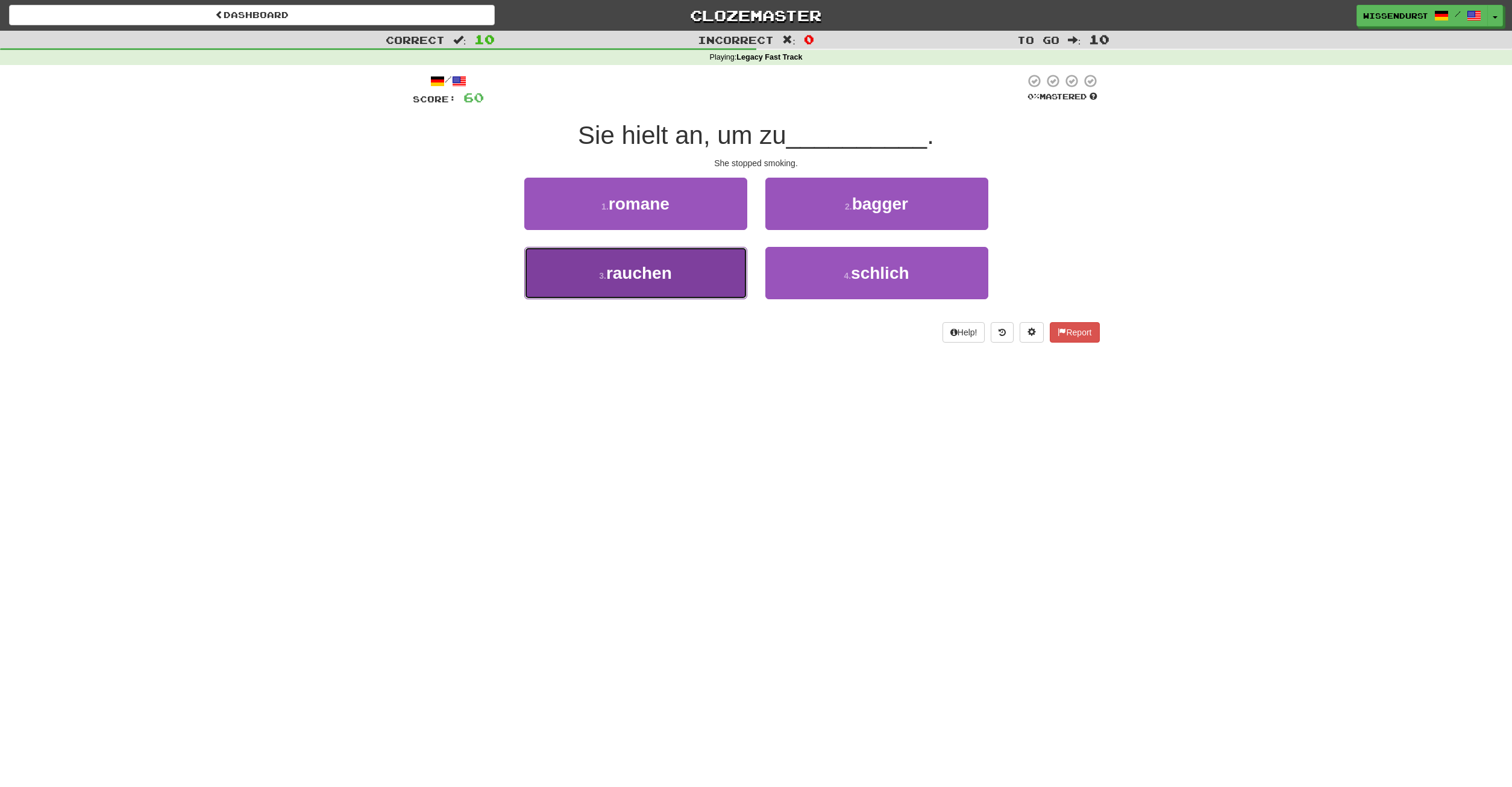
click at [720, 265] on button "3 . rauchen" at bounding box center [635, 273] width 223 height 52
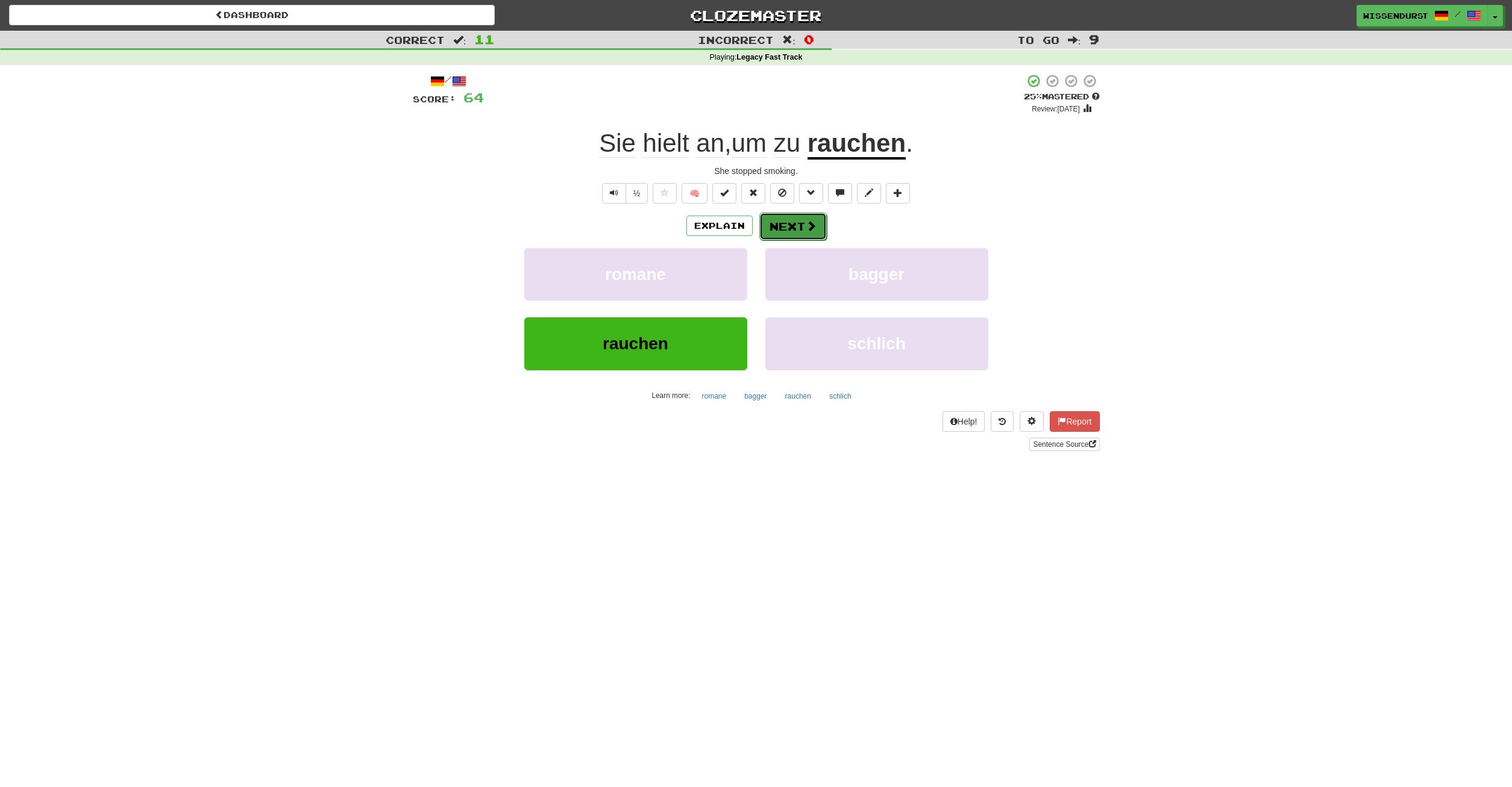
click at [783, 228] on button "Next" at bounding box center [793, 227] width 67 height 27
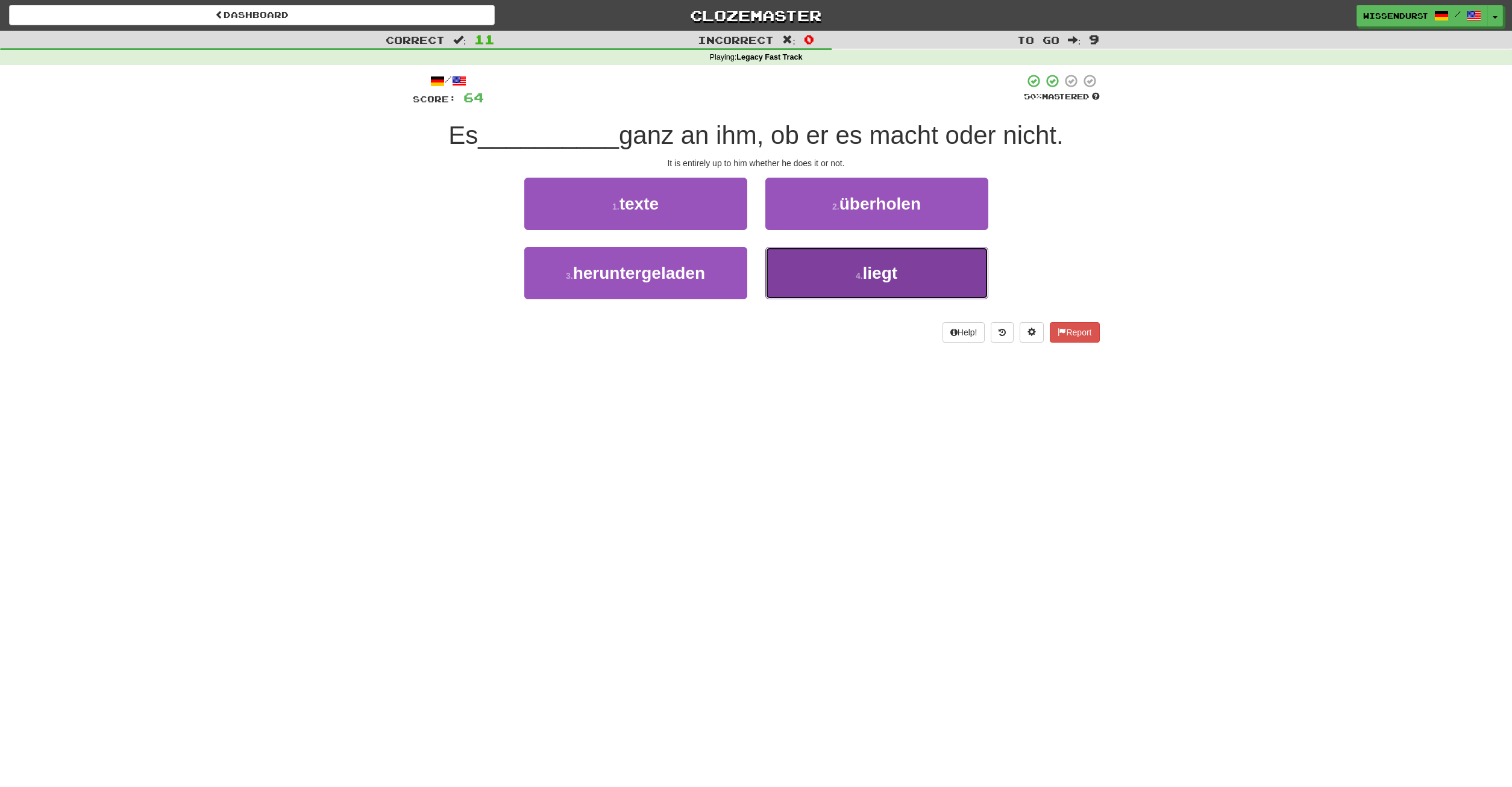
click at [955, 262] on button "4 . liegt" at bounding box center [876, 273] width 223 height 52
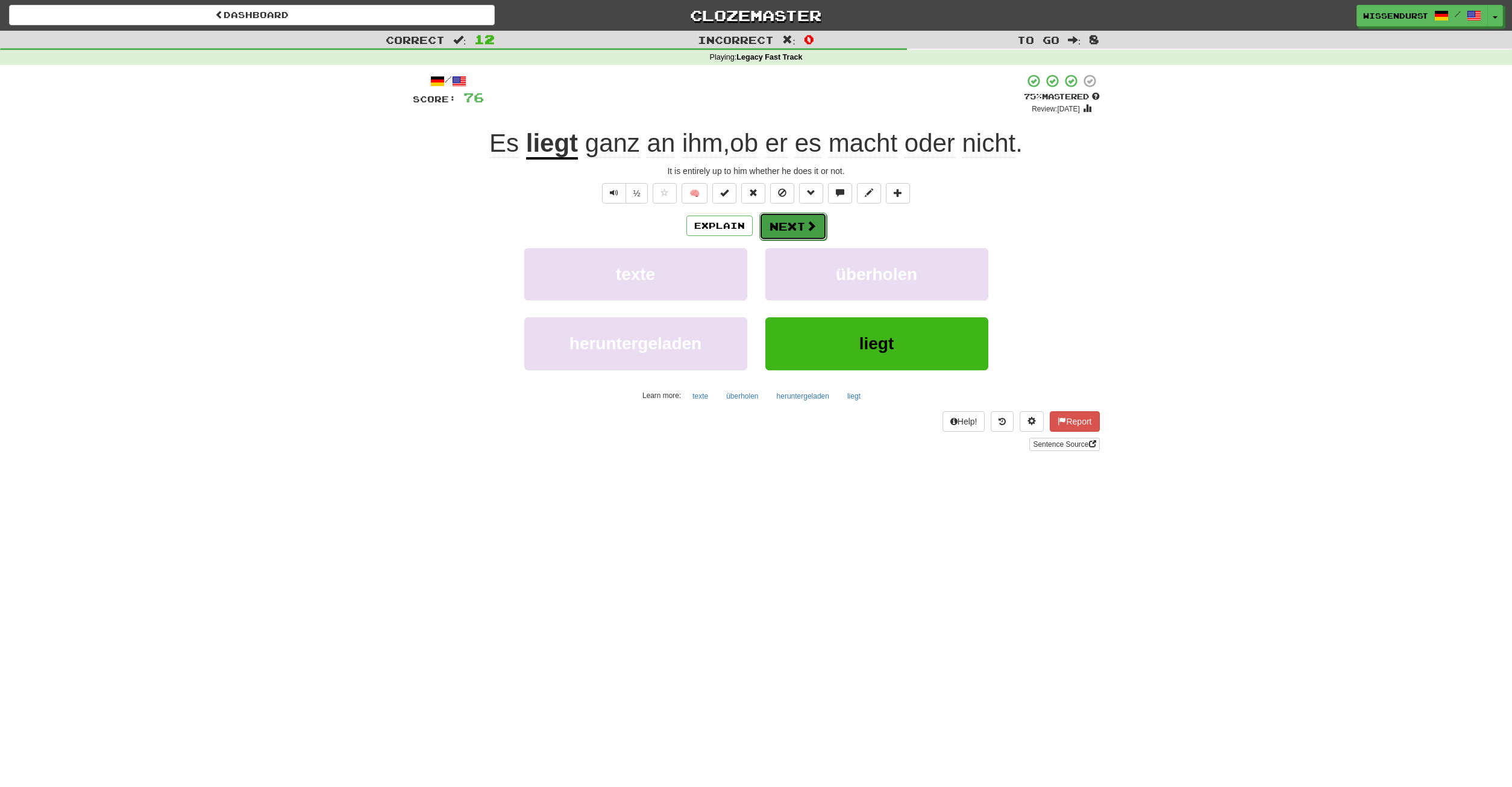
click at [798, 223] on button "Next" at bounding box center [793, 227] width 67 height 27
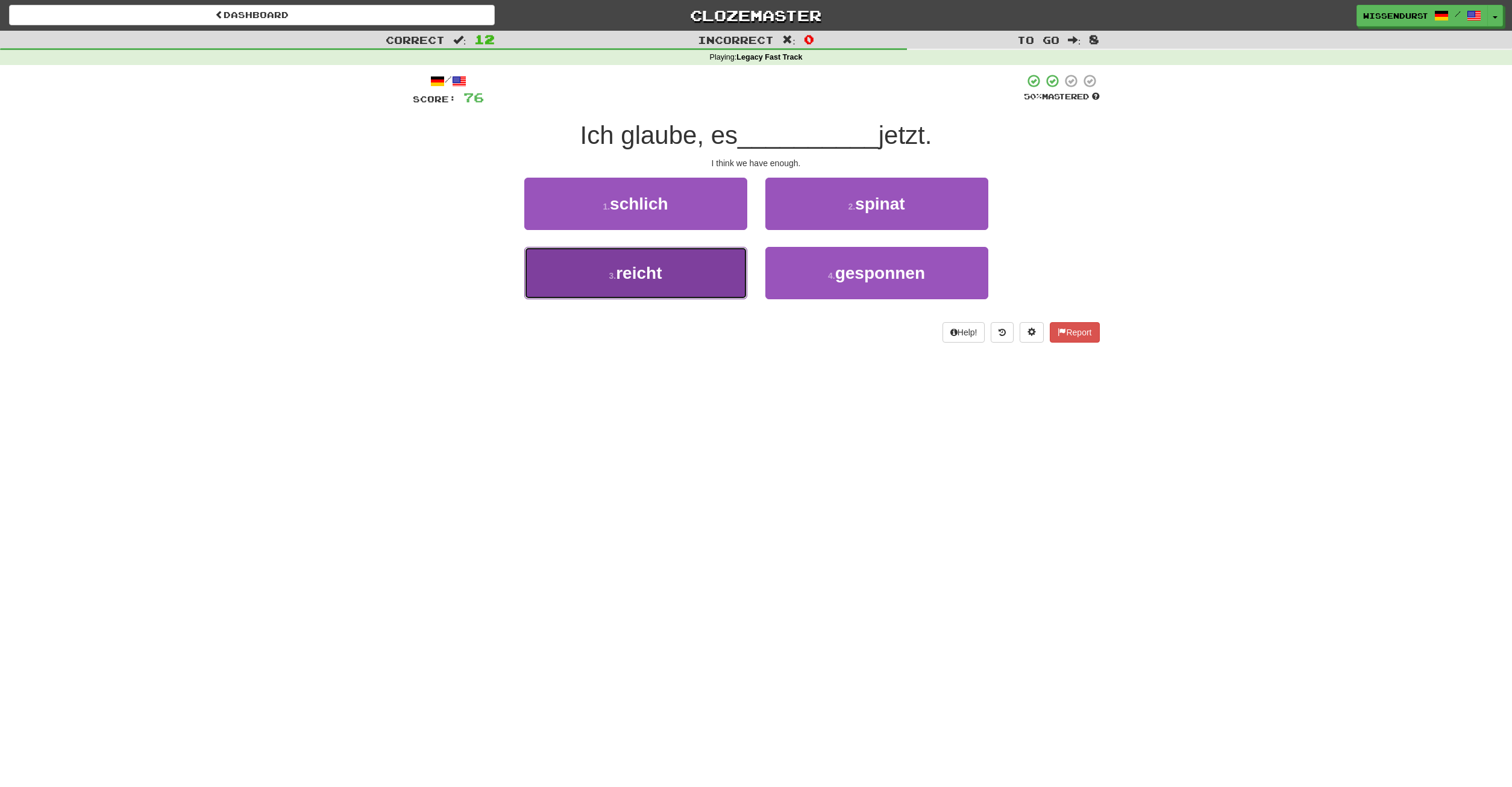
click at [698, 272] on button "3 . reicht" at bounding box center [635, 273] width 223 height 52
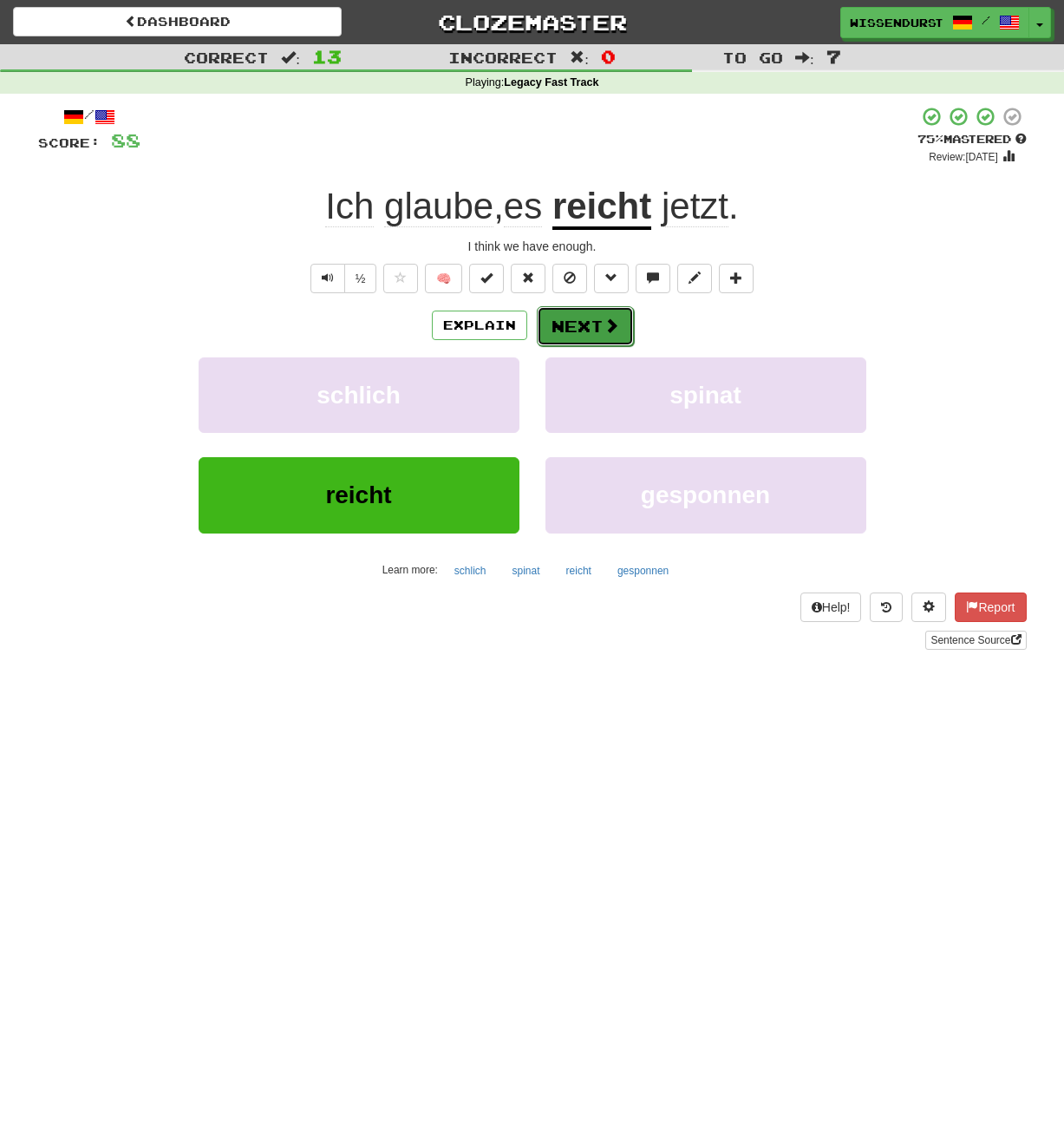
click at [604, 313] on button "Next" at bounding box center [585, 327] width 97 height 40
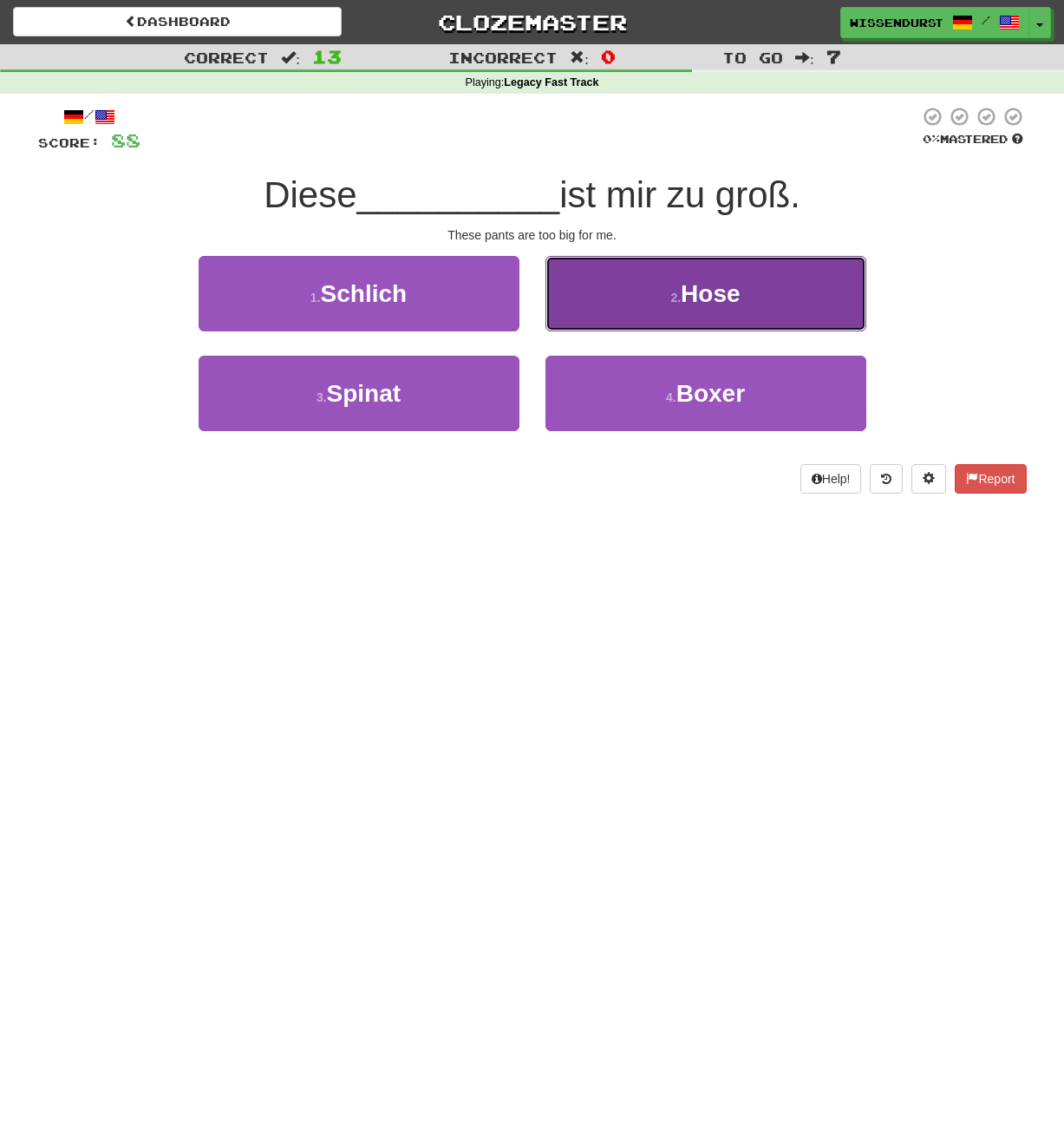
click at [675, 300] on small "2 ." at bounding box center [675, 297] width 10 height 14
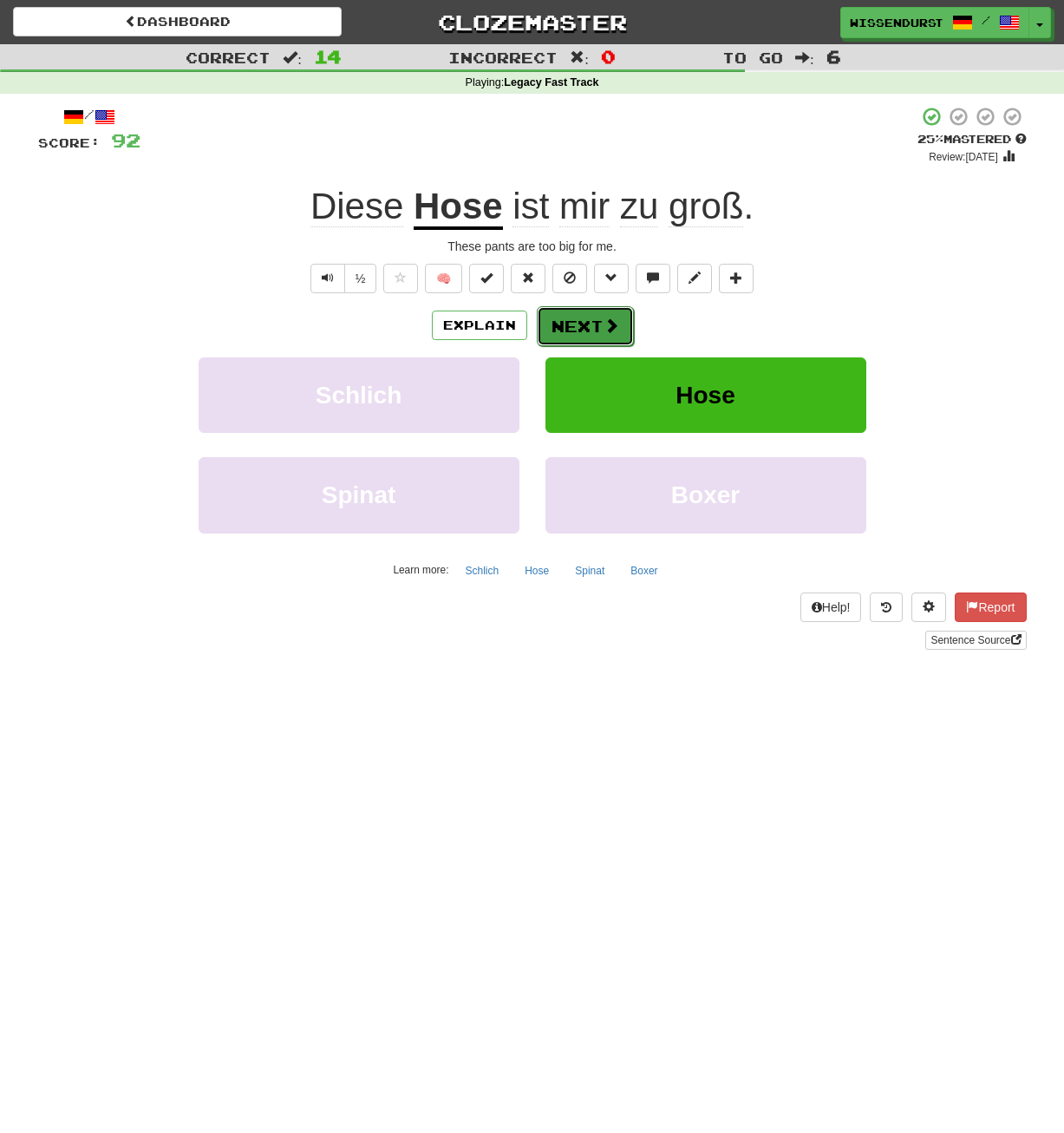
click at [579, 325] on button "Next" at bounding box center [585, 327] width 97 height 40
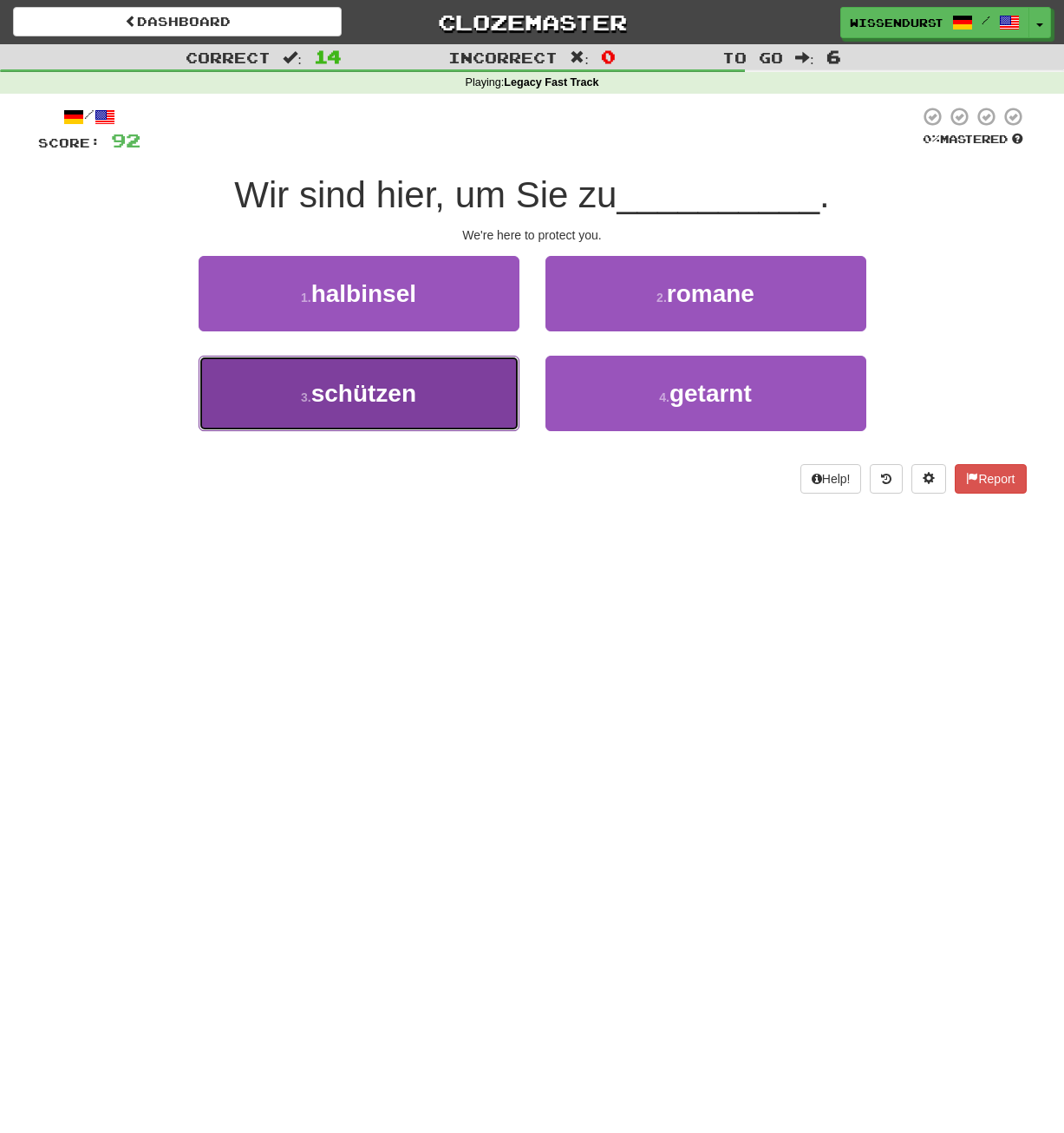
click at [479, 395] on button "3 . schützen" at bounding box center [358, 393] width 321 height 75
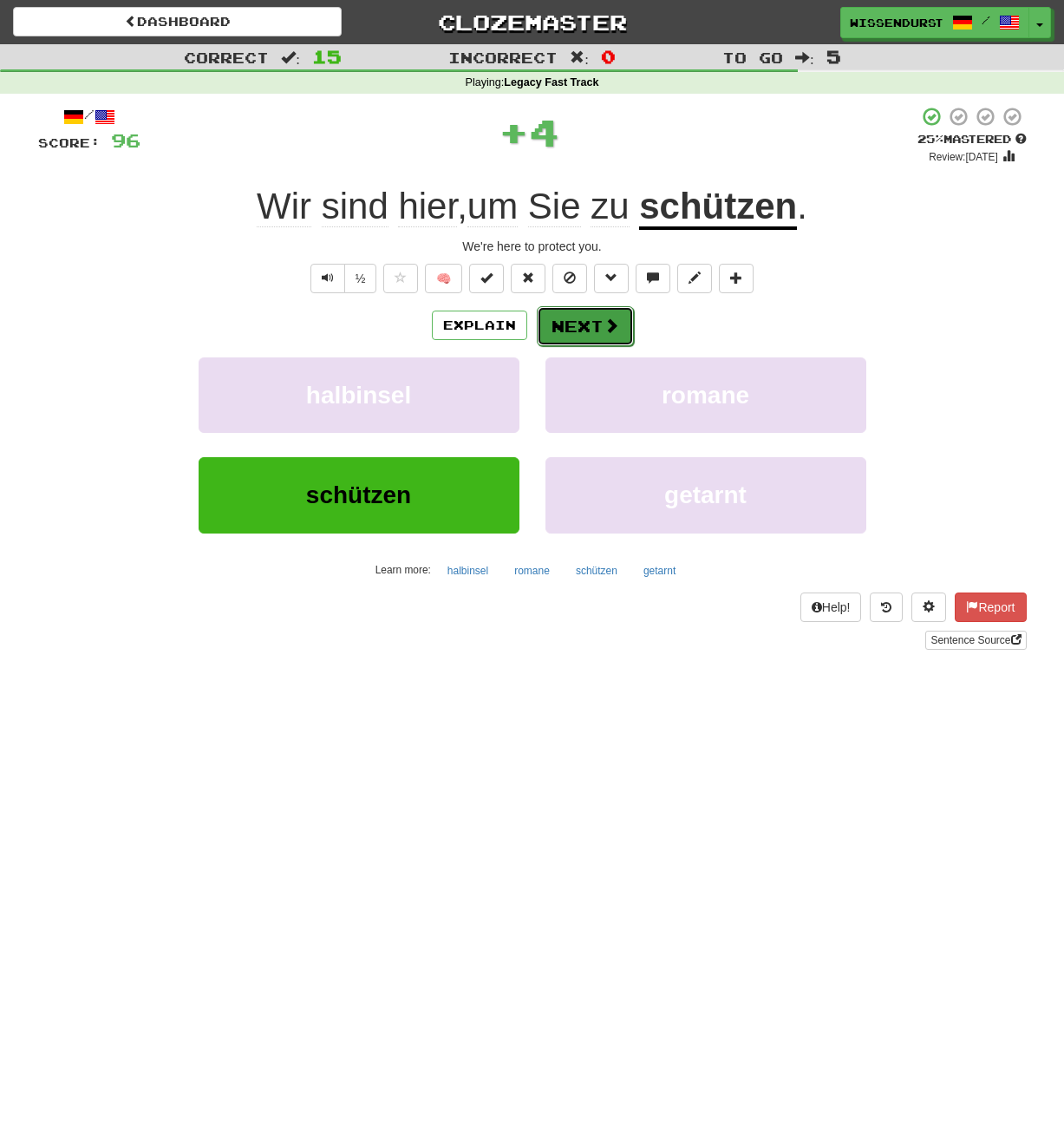
click at [580, 326] on button "Next" at bounding box center [585, 327] width 97 height 40
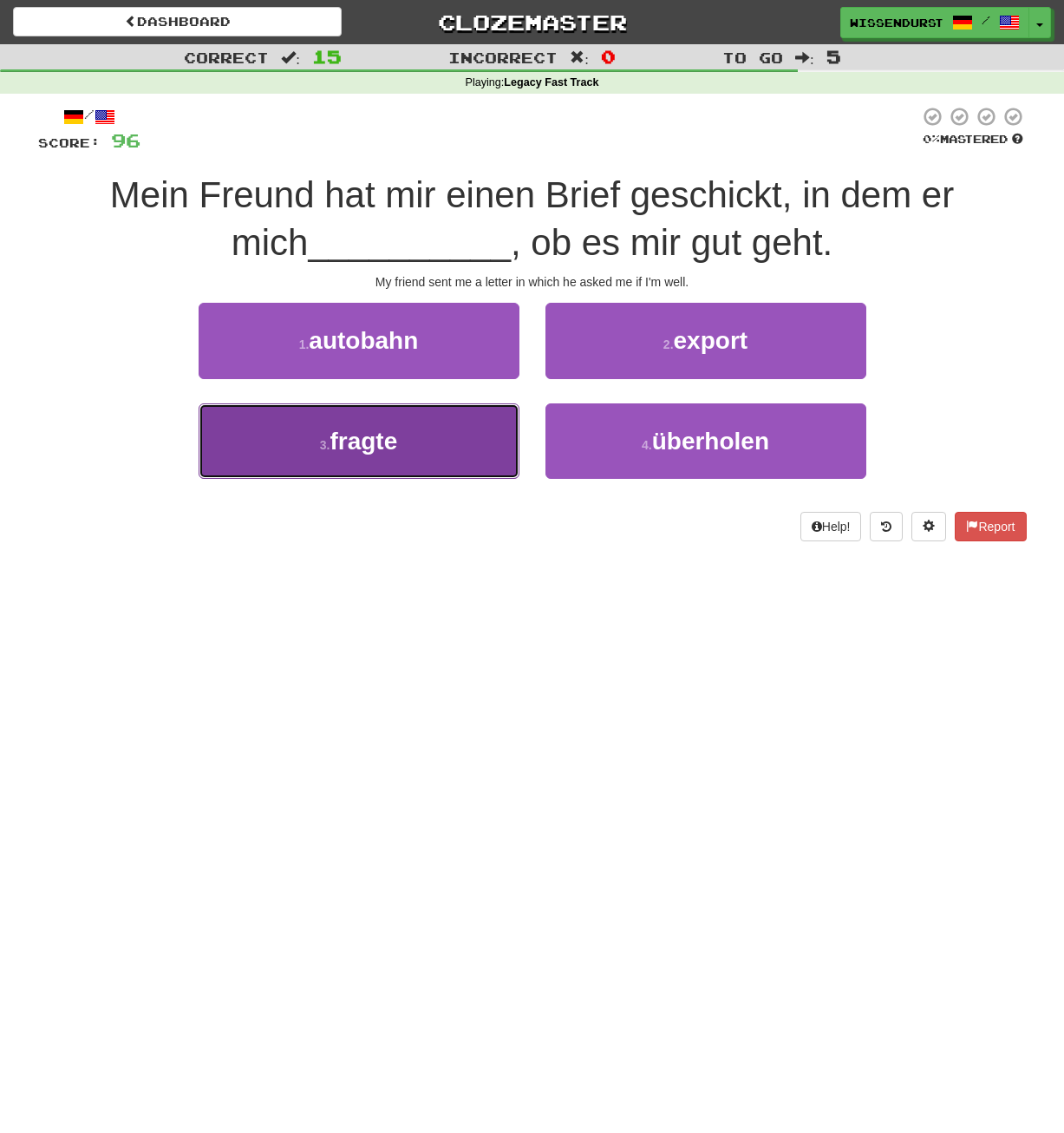
click at [413, 437] on button "3 . fragte" at bounding box center [358, 441] width 321 height 75
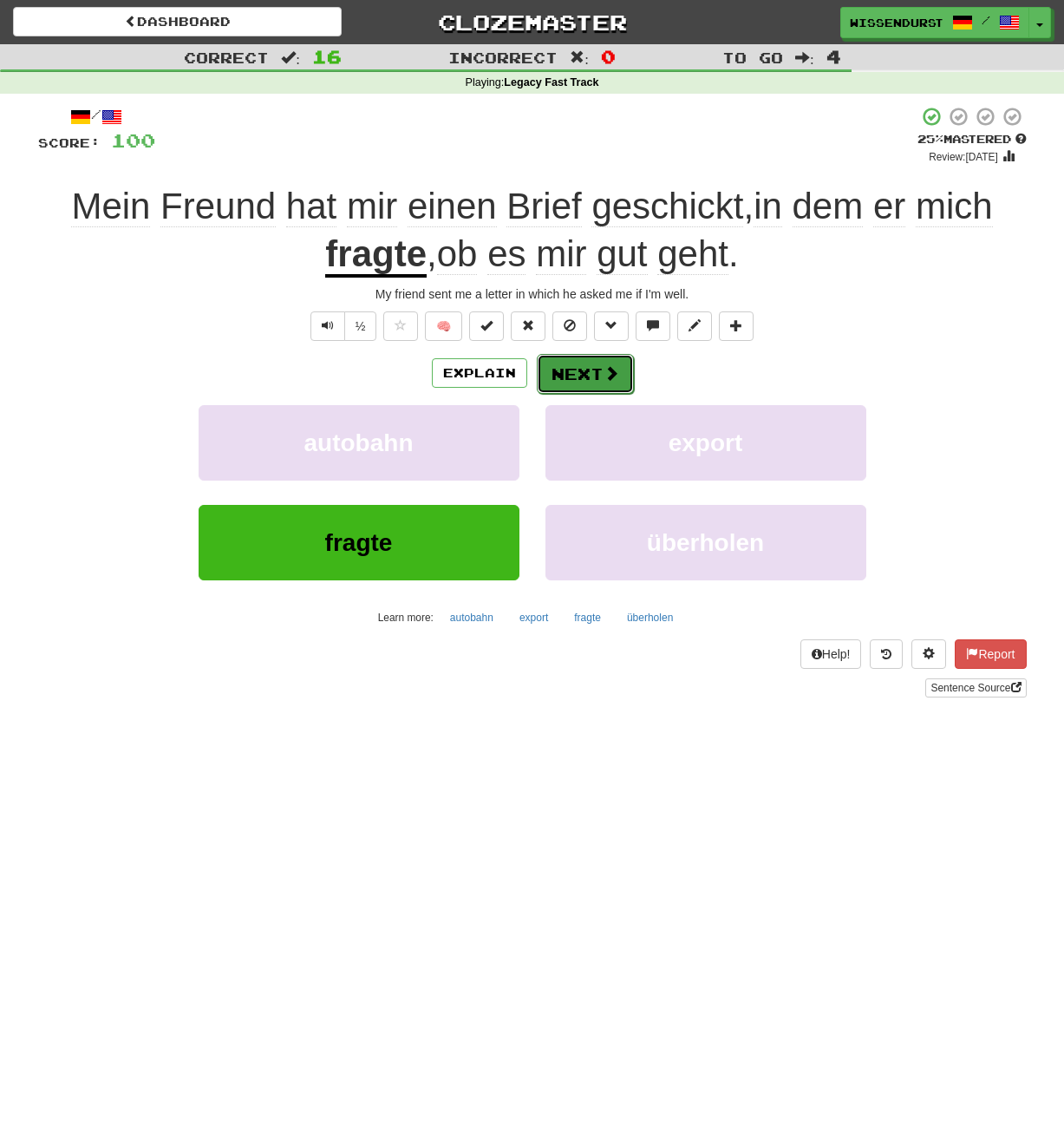
click at [613, 376] on span at bounding box center [611, 373] width 16 height 16
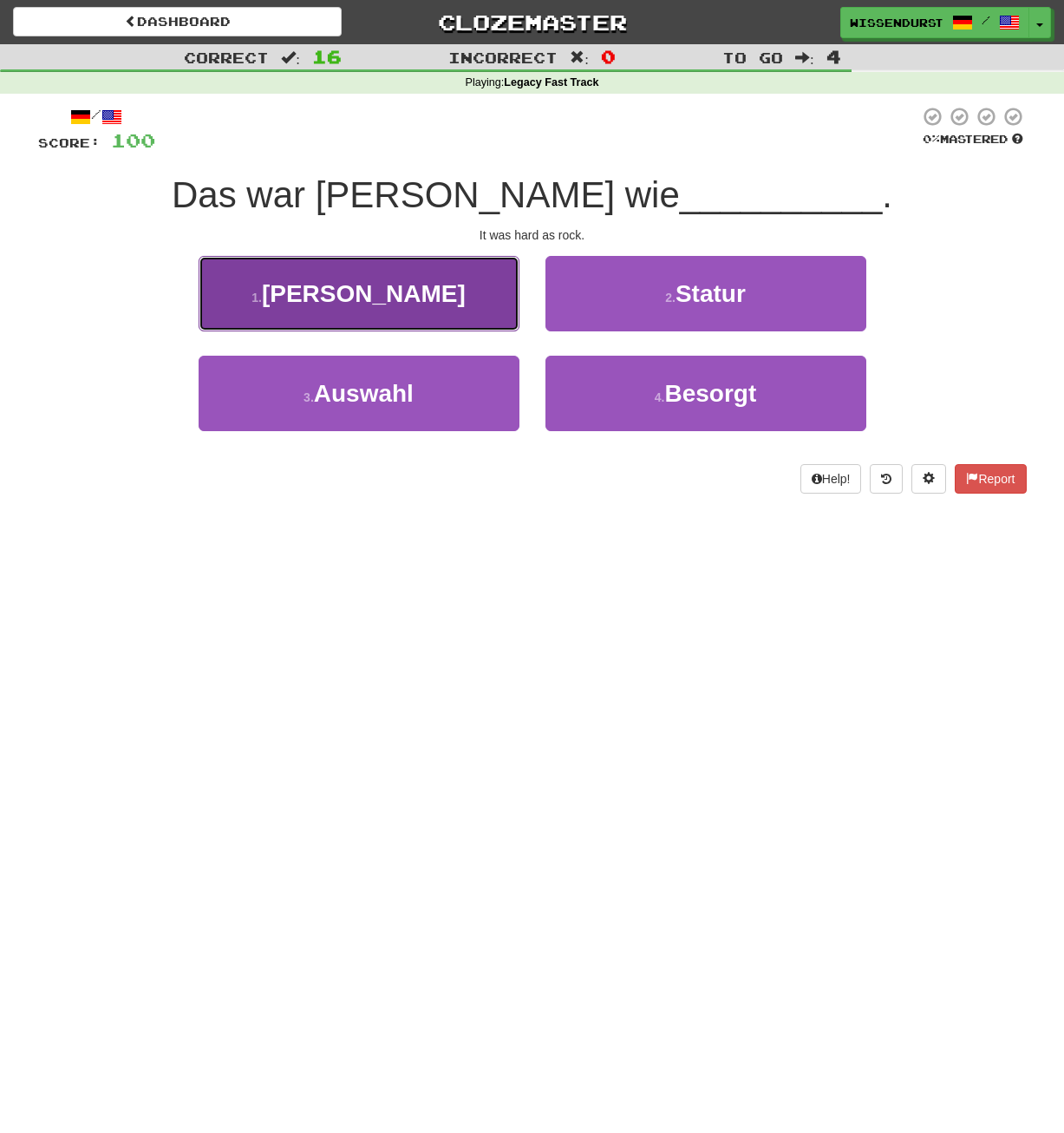
click at [389, 312] on button "1 . Stein" at bounding box center [358, 294] width 321 height 75
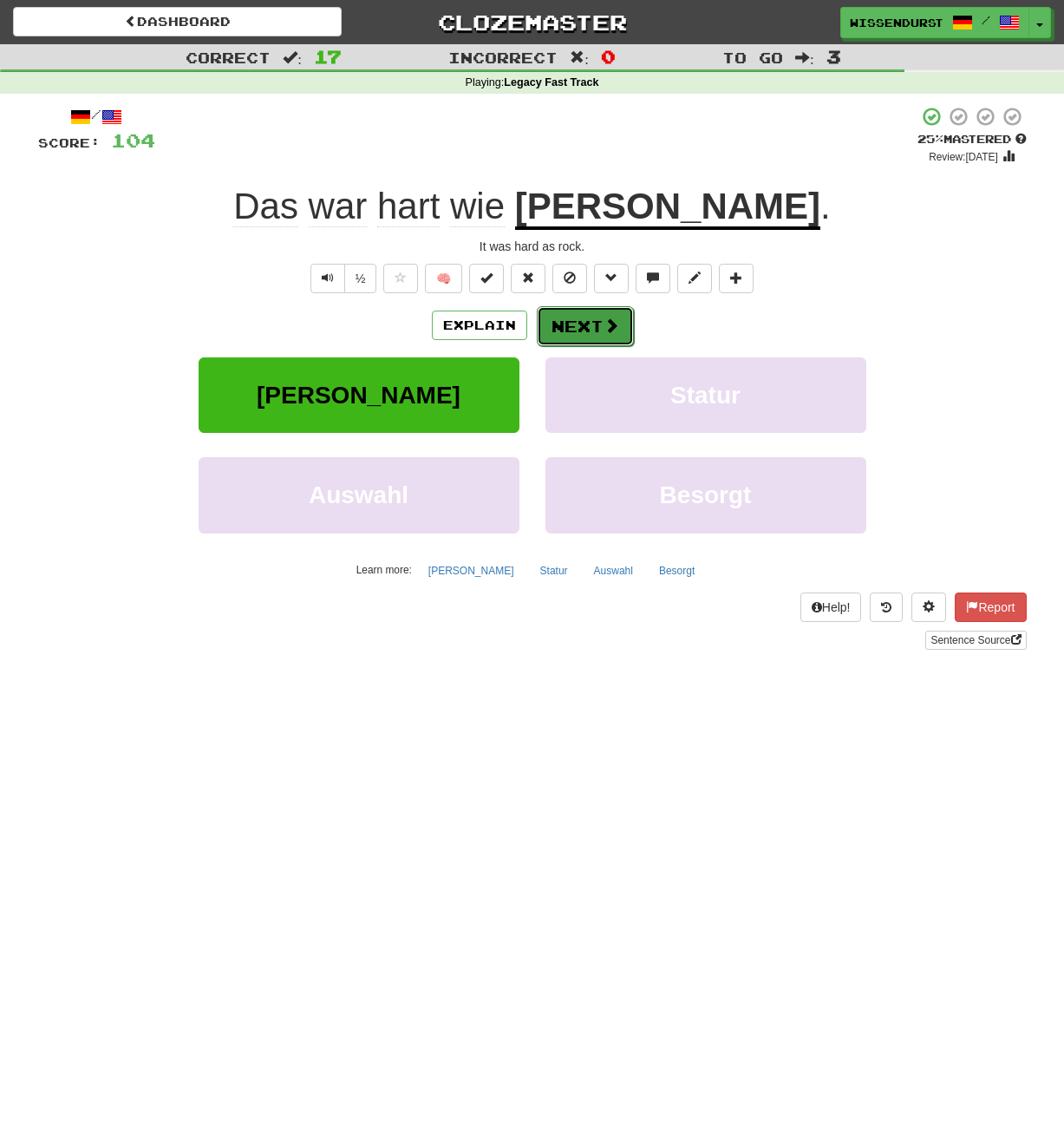
click at [592, 326] on button "Next" at bounding box center [585, 327] width 97 height 40
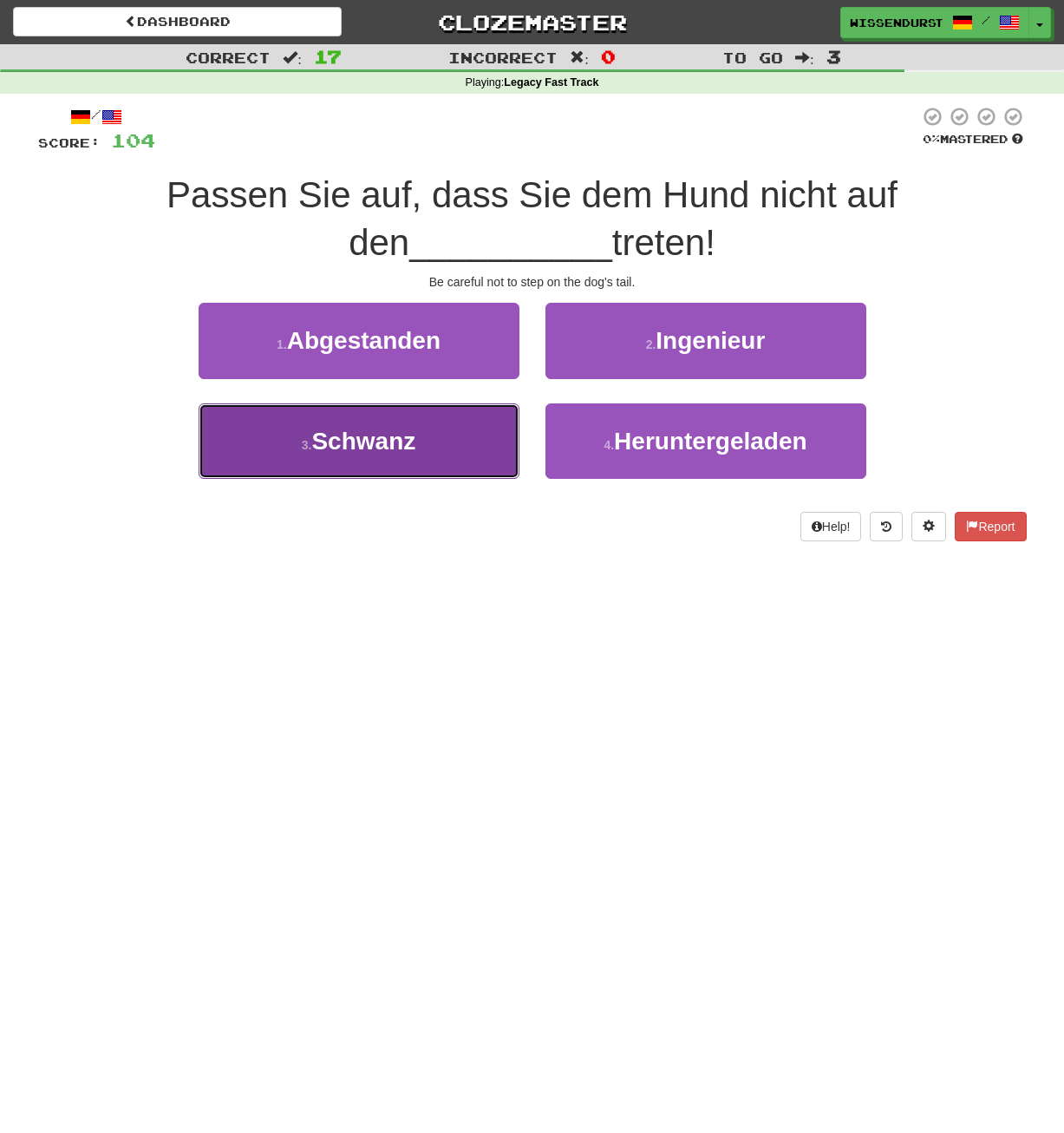
click at [404, 436] on span "Schwanz" at bounding box center [363, 441] width 104 height 27
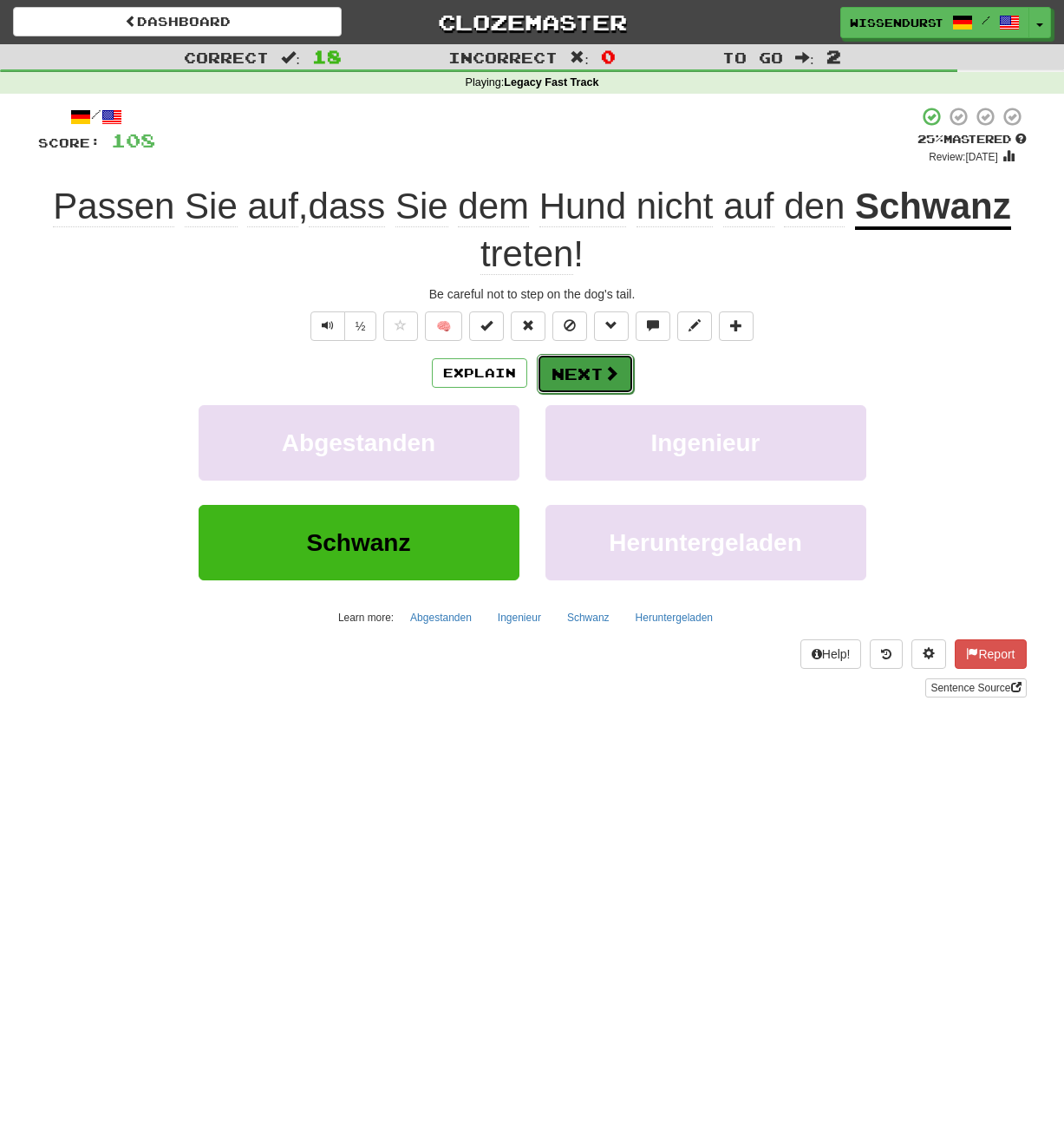
click at [611, 374] on span at bounding box center [611, 373] width 16 height 16
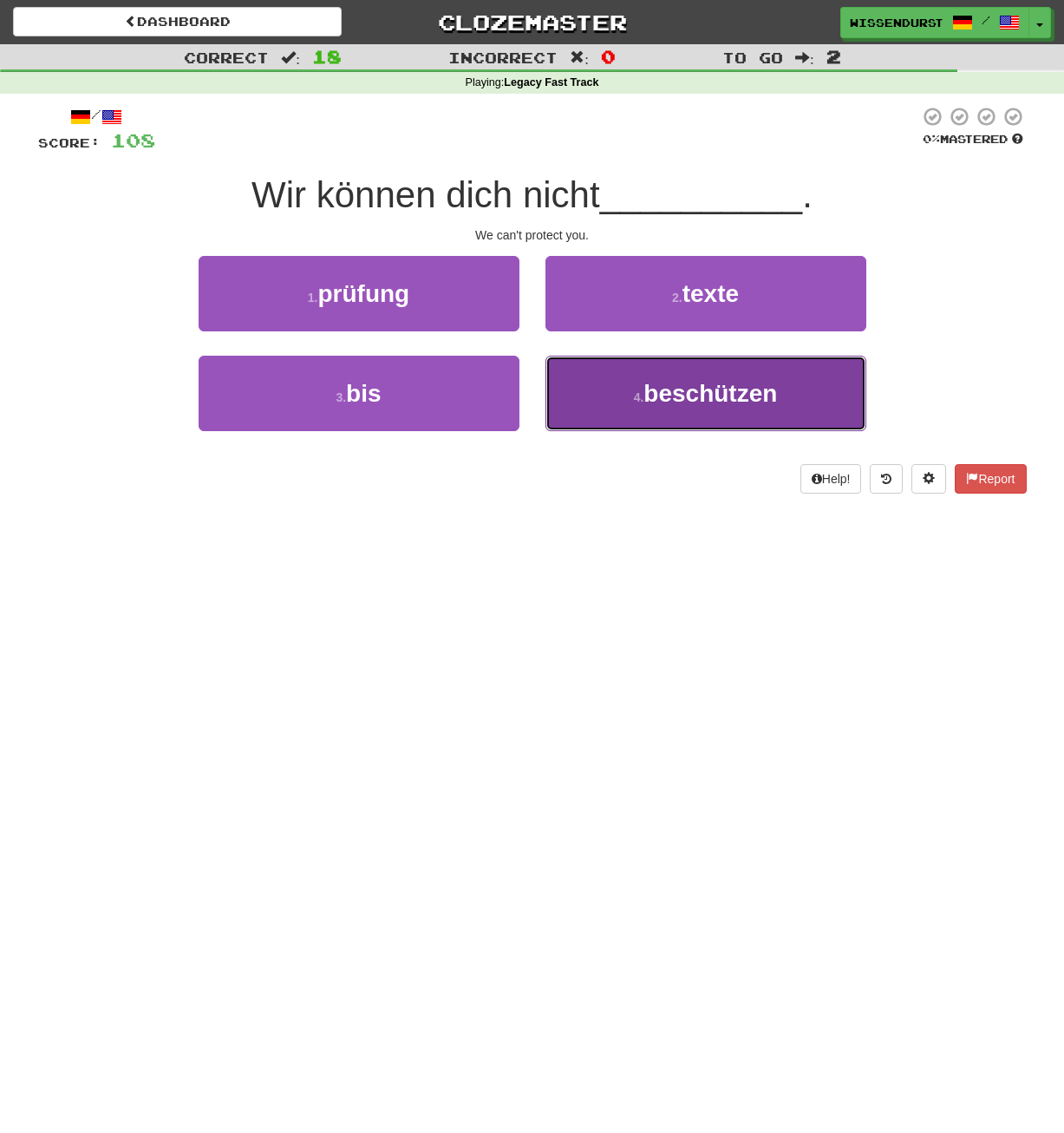
click at [622, 400] on button "4 . beschützen" at bounding box center [706, 393] width 321 height 75
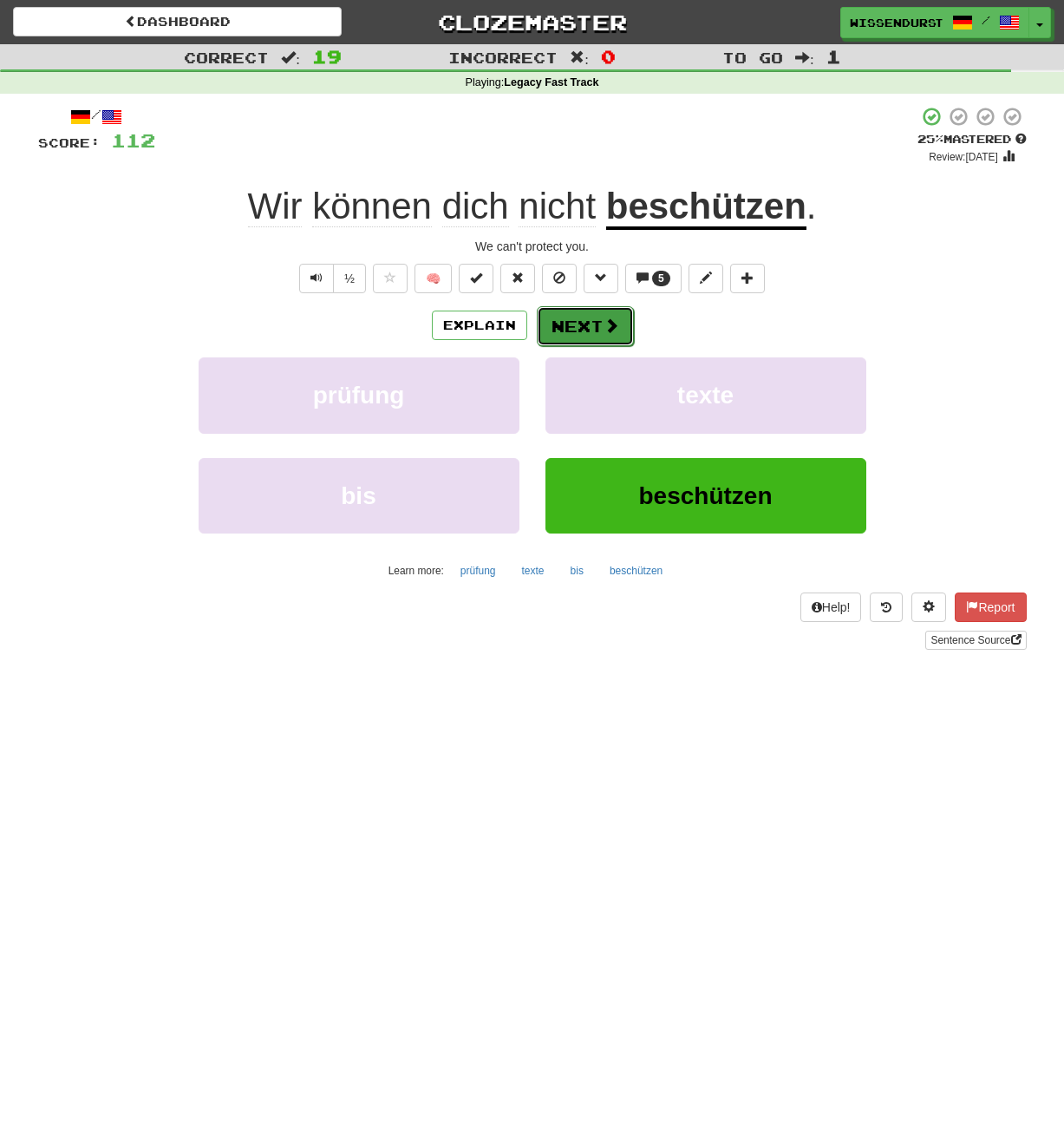
click at [610, 323] on span at bounding box center [611, 325] width 16 height 16
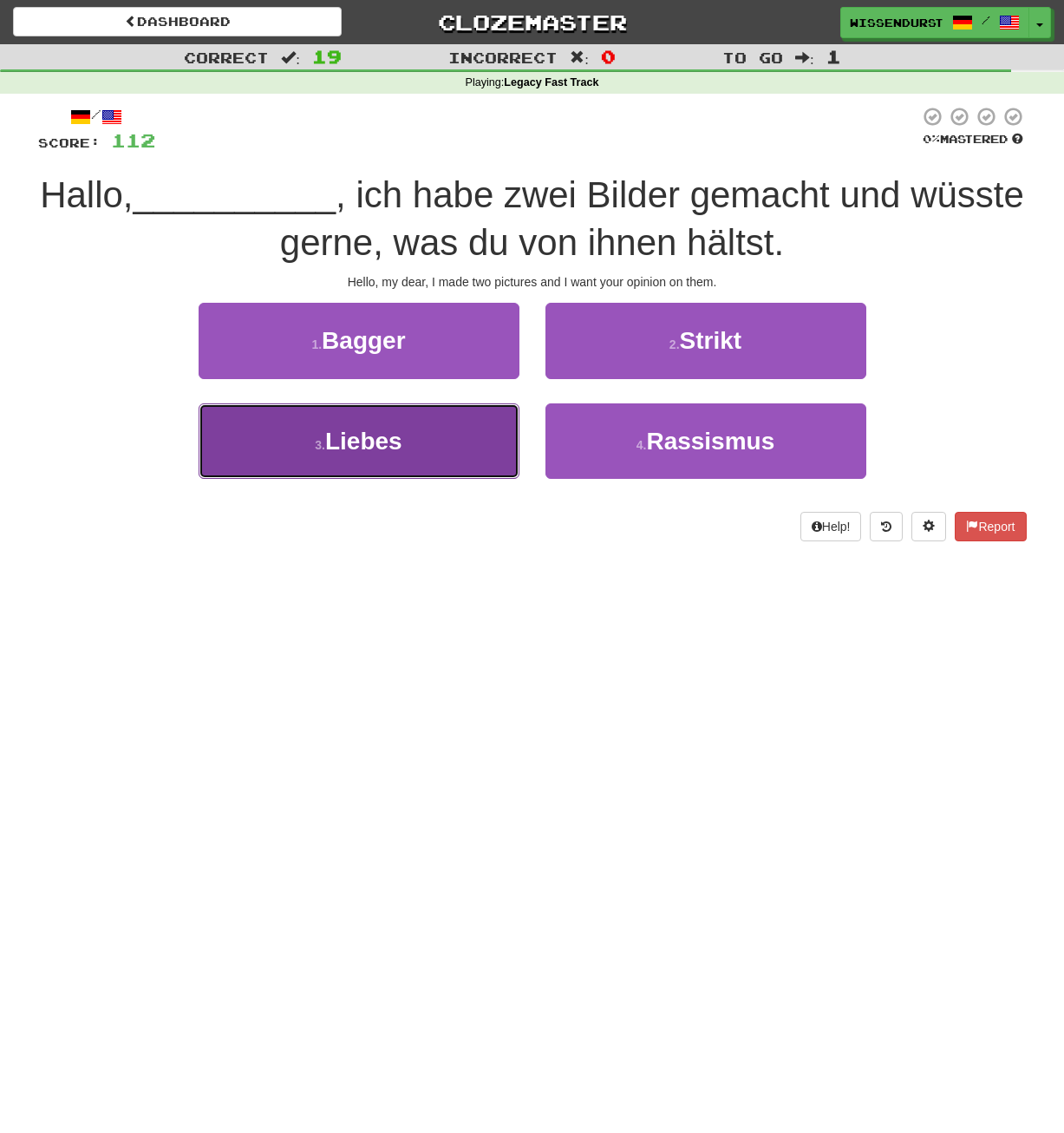
click at [391, 461] on button "3 . Liebes" at bounding box center [358, 441] width 321 height 75
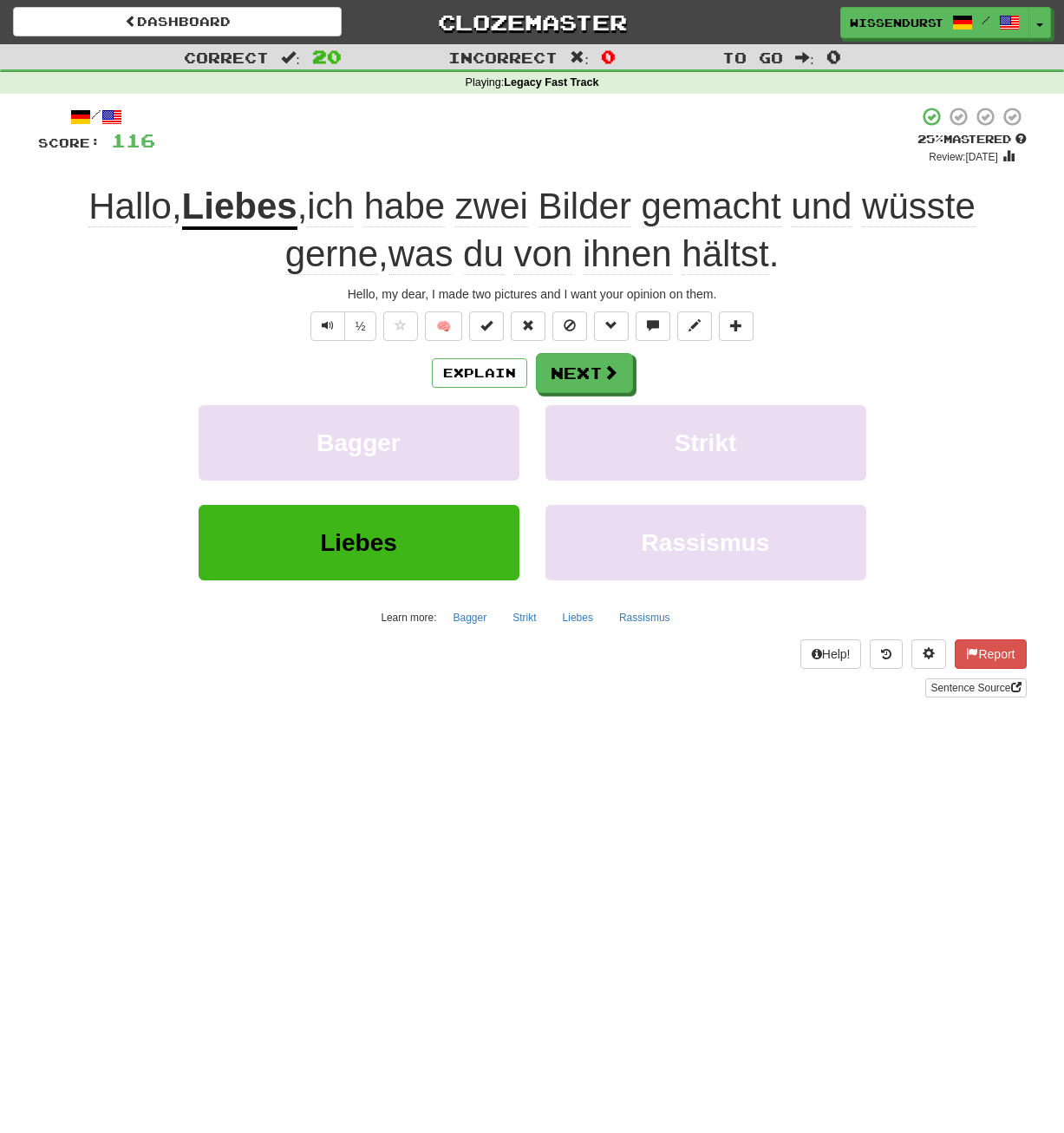
click at [259, 205] on u "Liebes" at bounding box center [240, 207] width 116 height 44
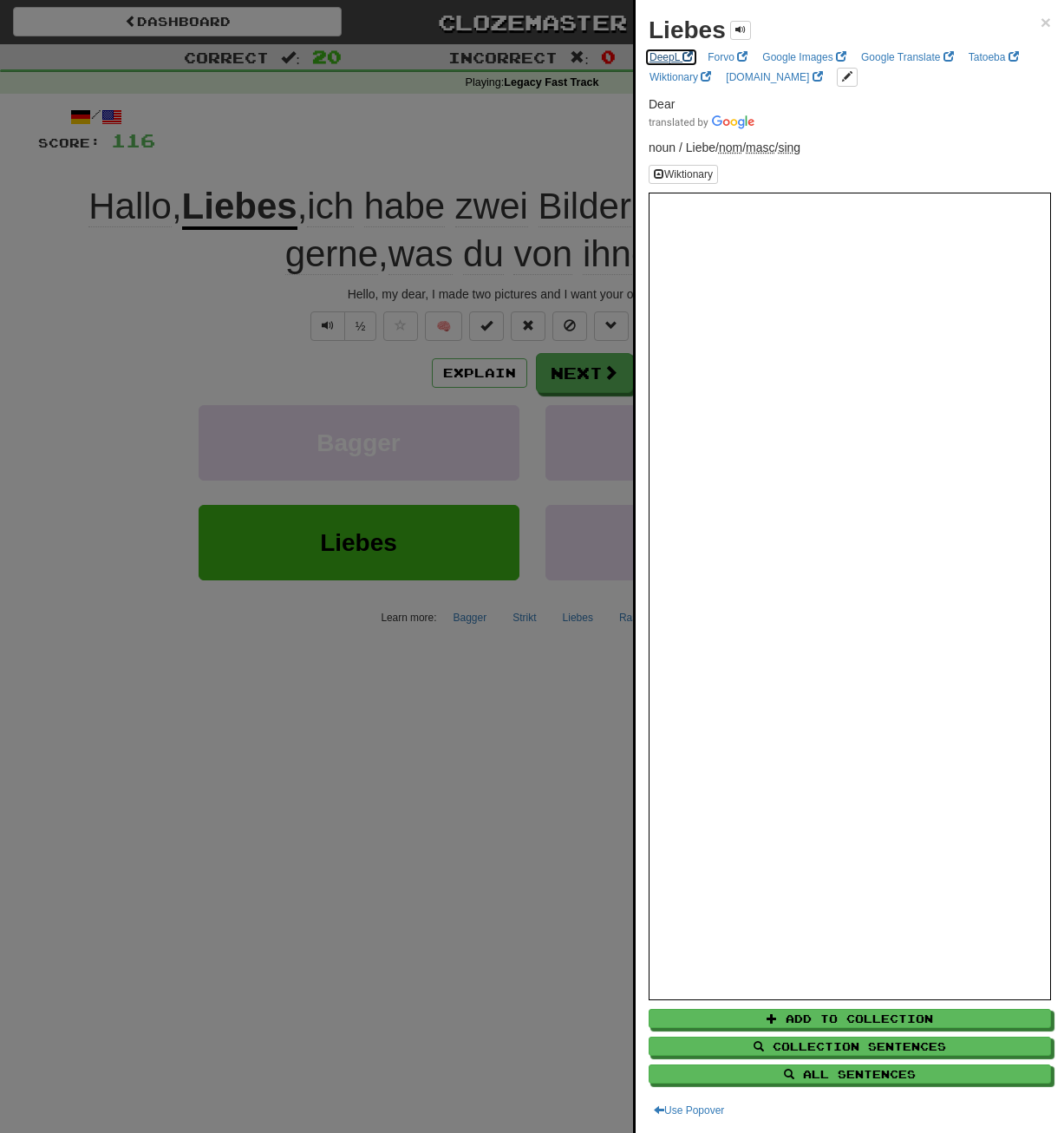
click at [669, 54] on link "DeepL" at bounding box center [671, 57] width 54 height 19
click at [183, 439] on div at bounding box center [532, 566] width 1064 height 1133
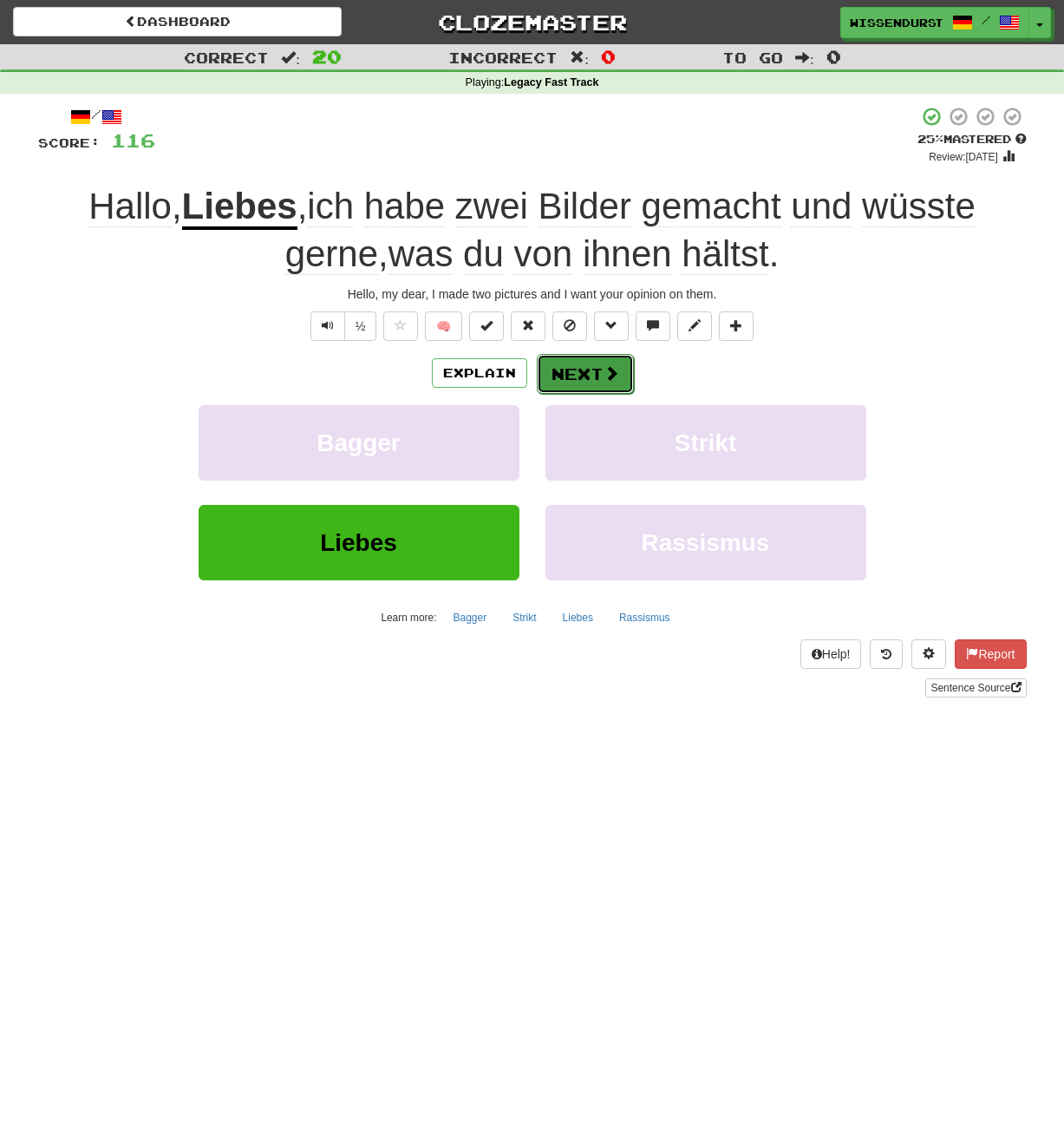
click at [589, 384] on button "Next" at bounding box center [585, 374] width 97 height 40
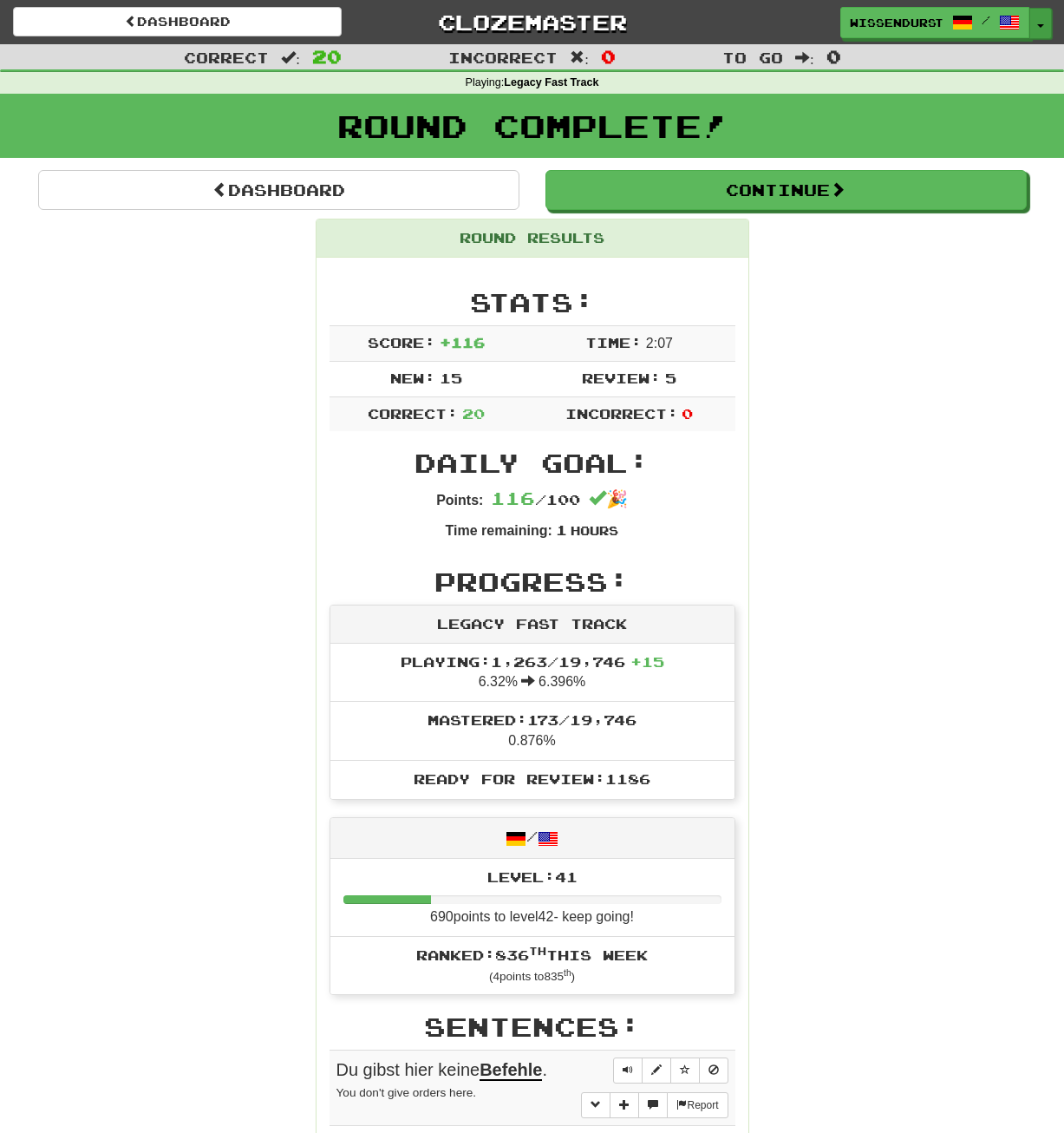
click at [1041, 28] on button "Toggle Dropdown" at bounding box center [1041, 23] width 23 height 31
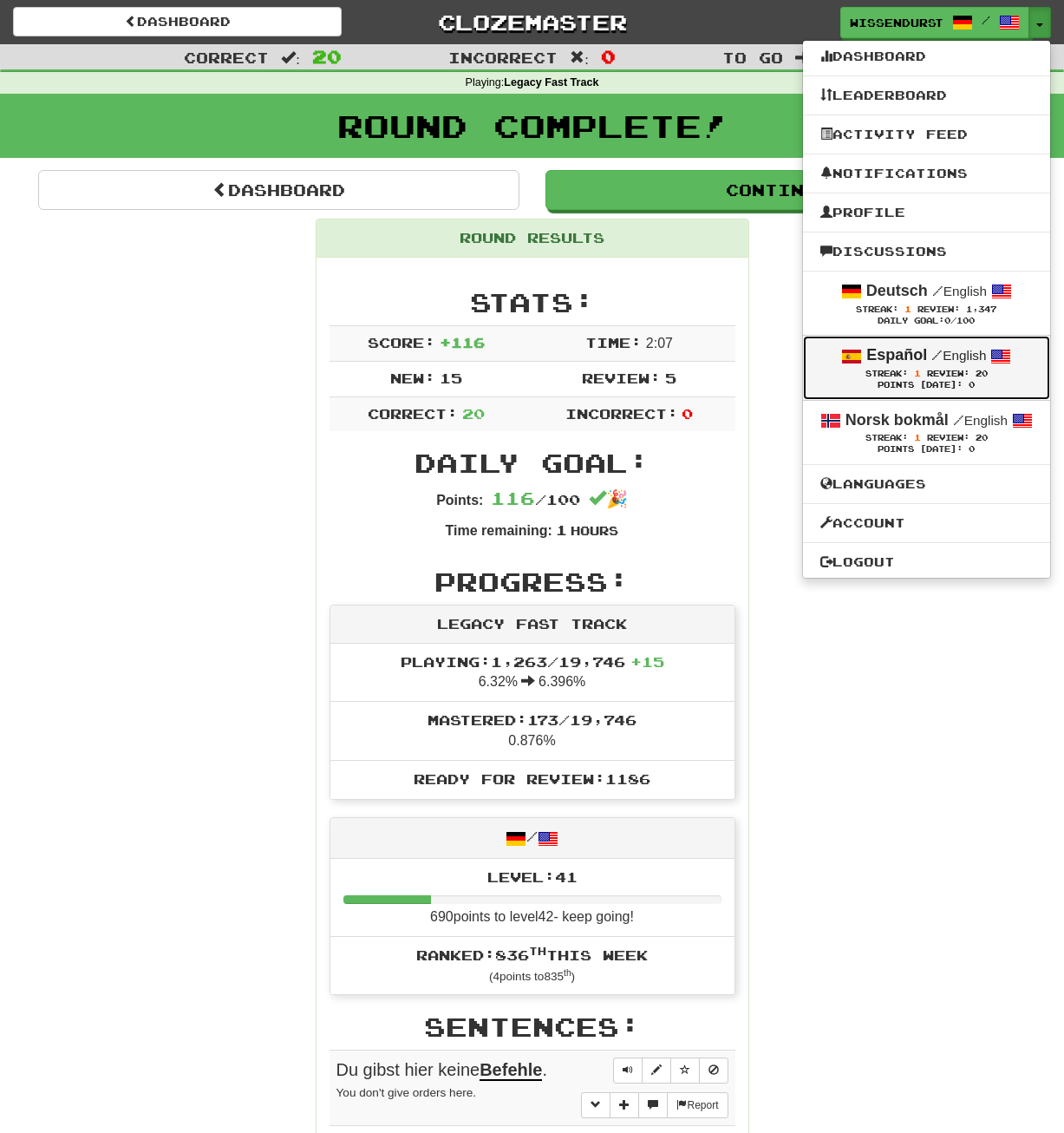
click at [956, 374] on span "Review:" at bounding box center [948, 374] width 42 height 9
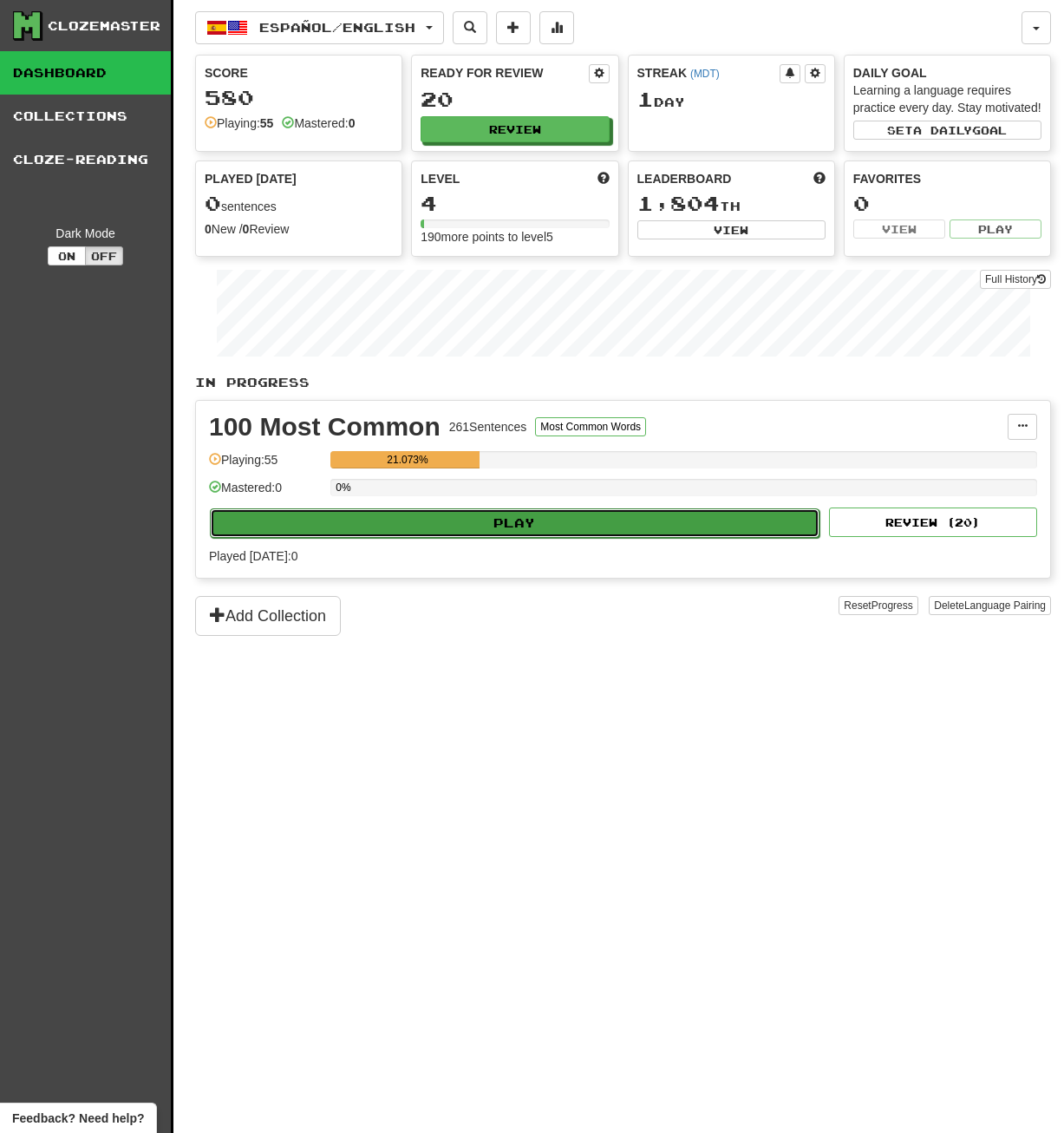
click at [531, 513] on button "Play" at bounding box center [515, 522] width 610 height 29
select select "**"
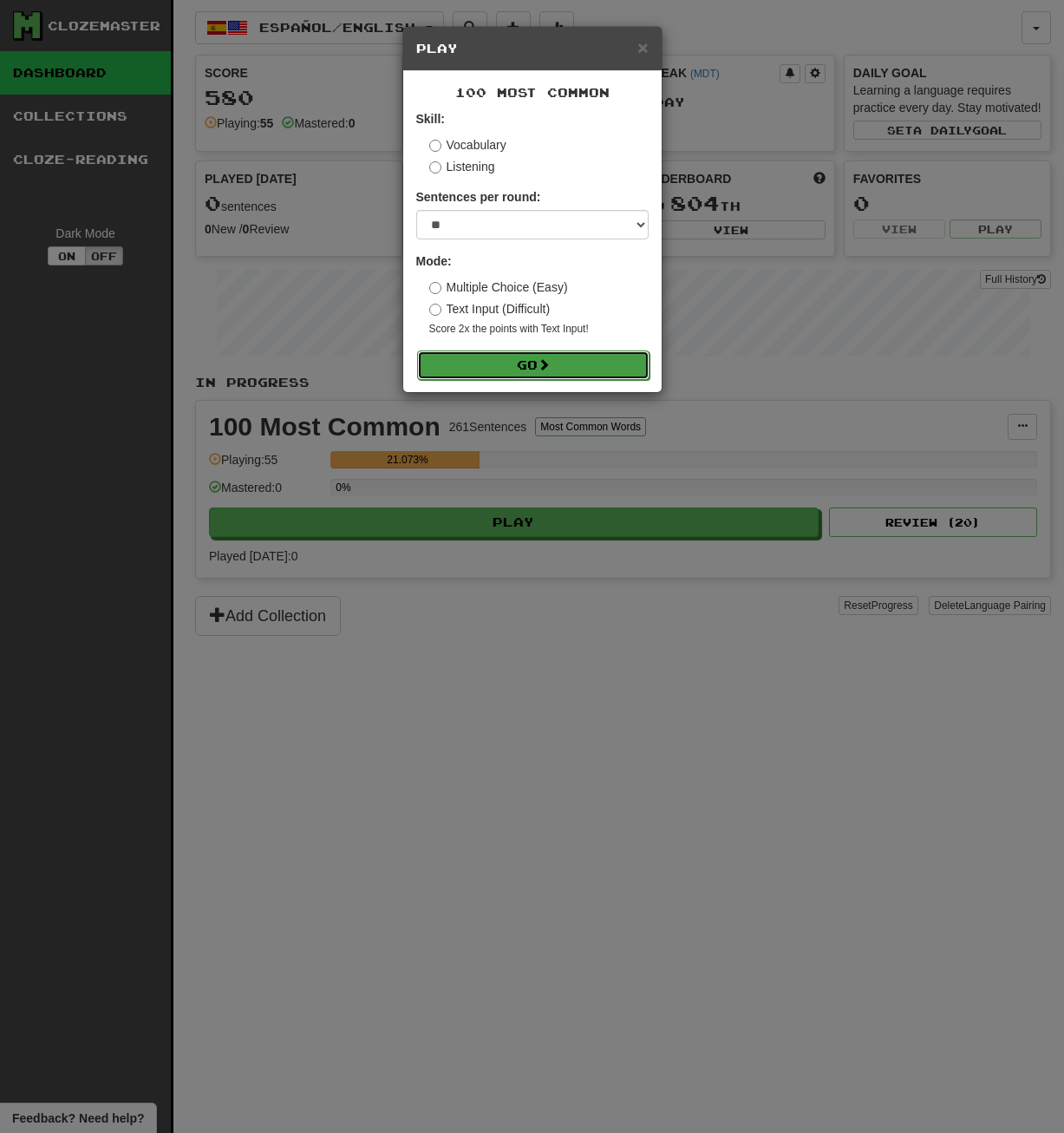
click at [517, 363] on button "Go" at bounding box center [533, 365] width 232 height 29
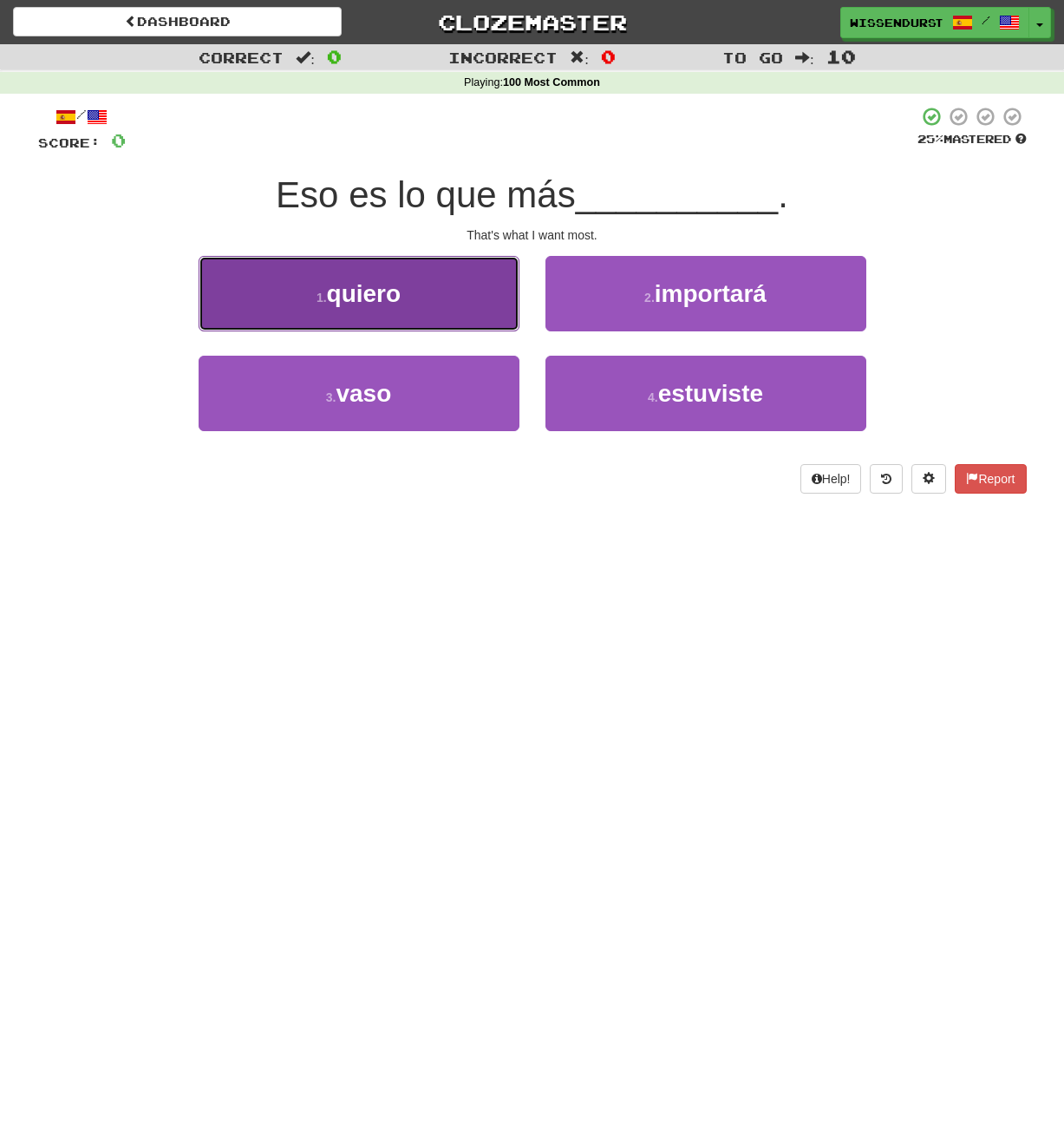
click at [429, 302] on button "1 . quiero" at bounding box center [358, 294] width 321 height 75
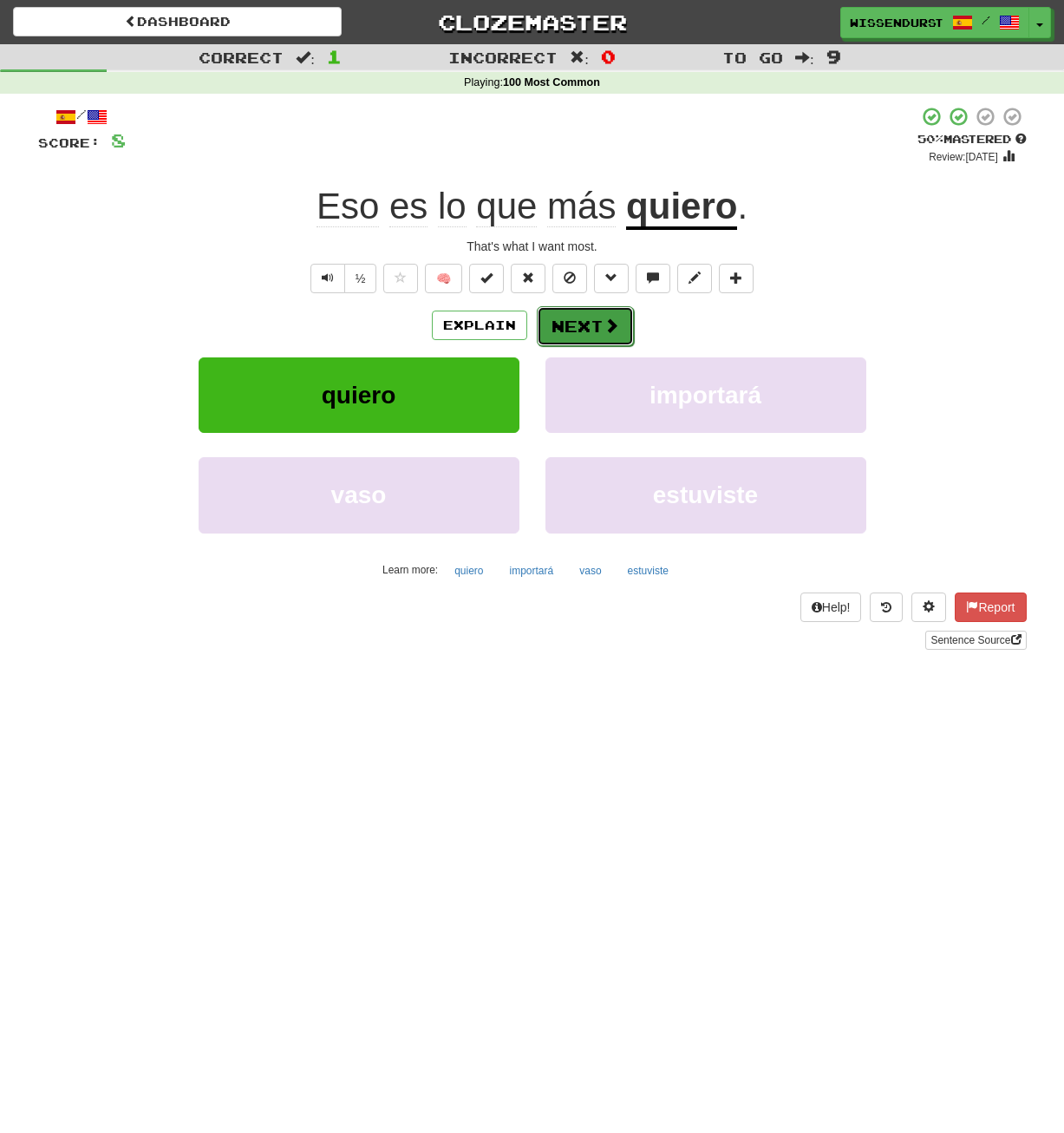
click at [570, 325] on button "Next" at bounding box center [585, 327] width 97 height 40
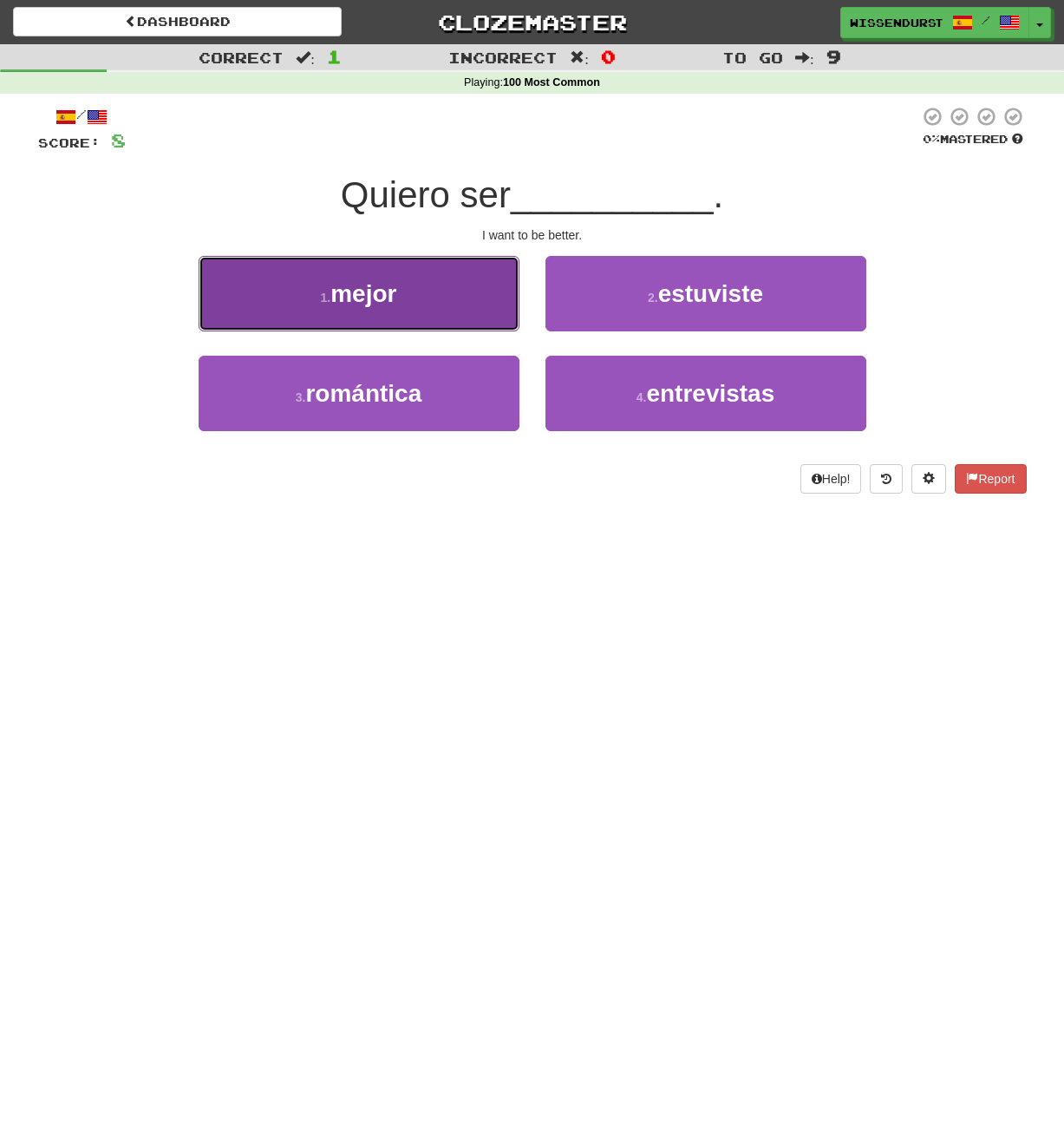
click at [424, 288] on button "1 . mejor" at bounding box center [358, 294] width 321 height 75
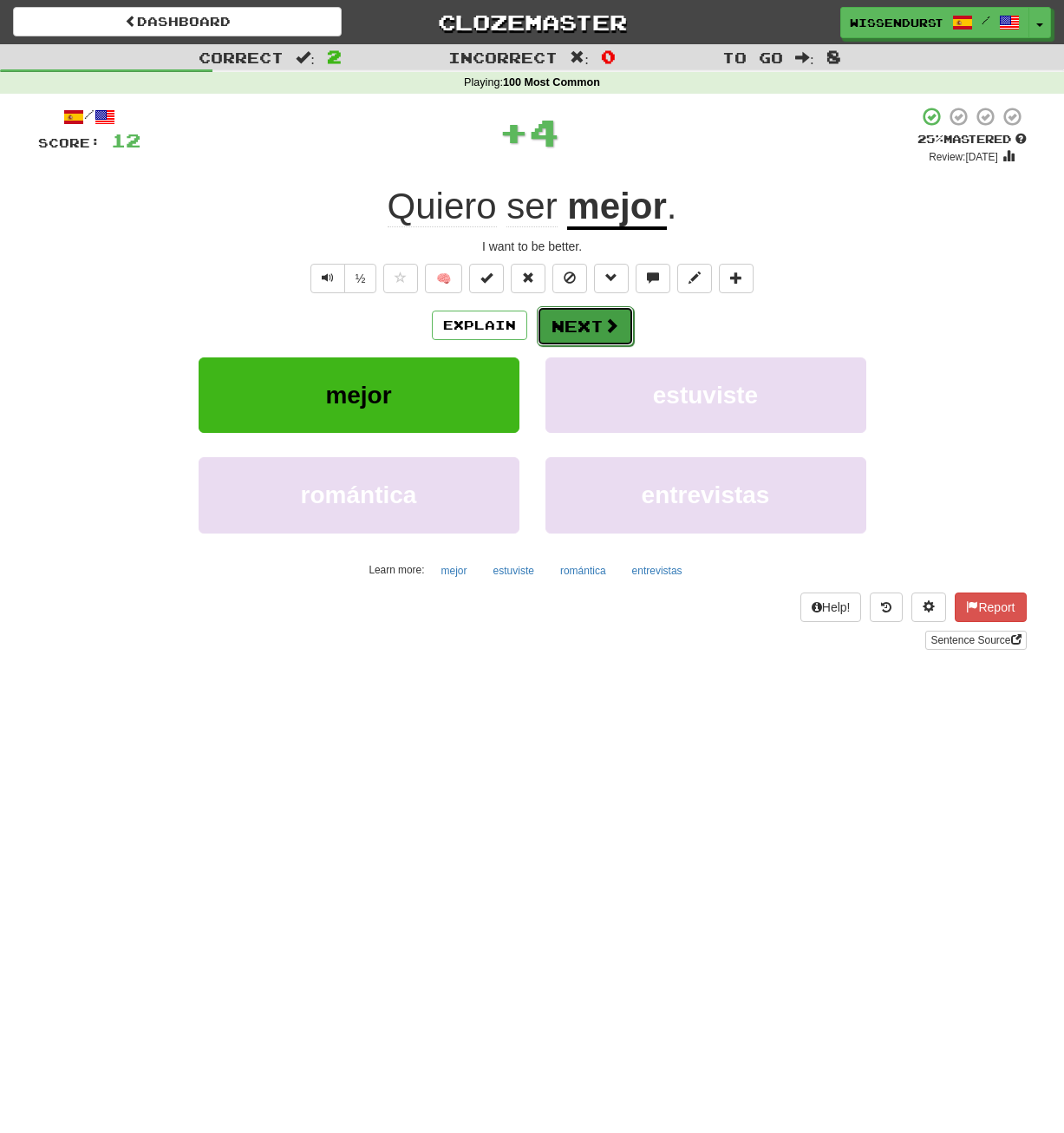
click at [604, 332] on span at bounding box center [611, 325] width 16 height 16
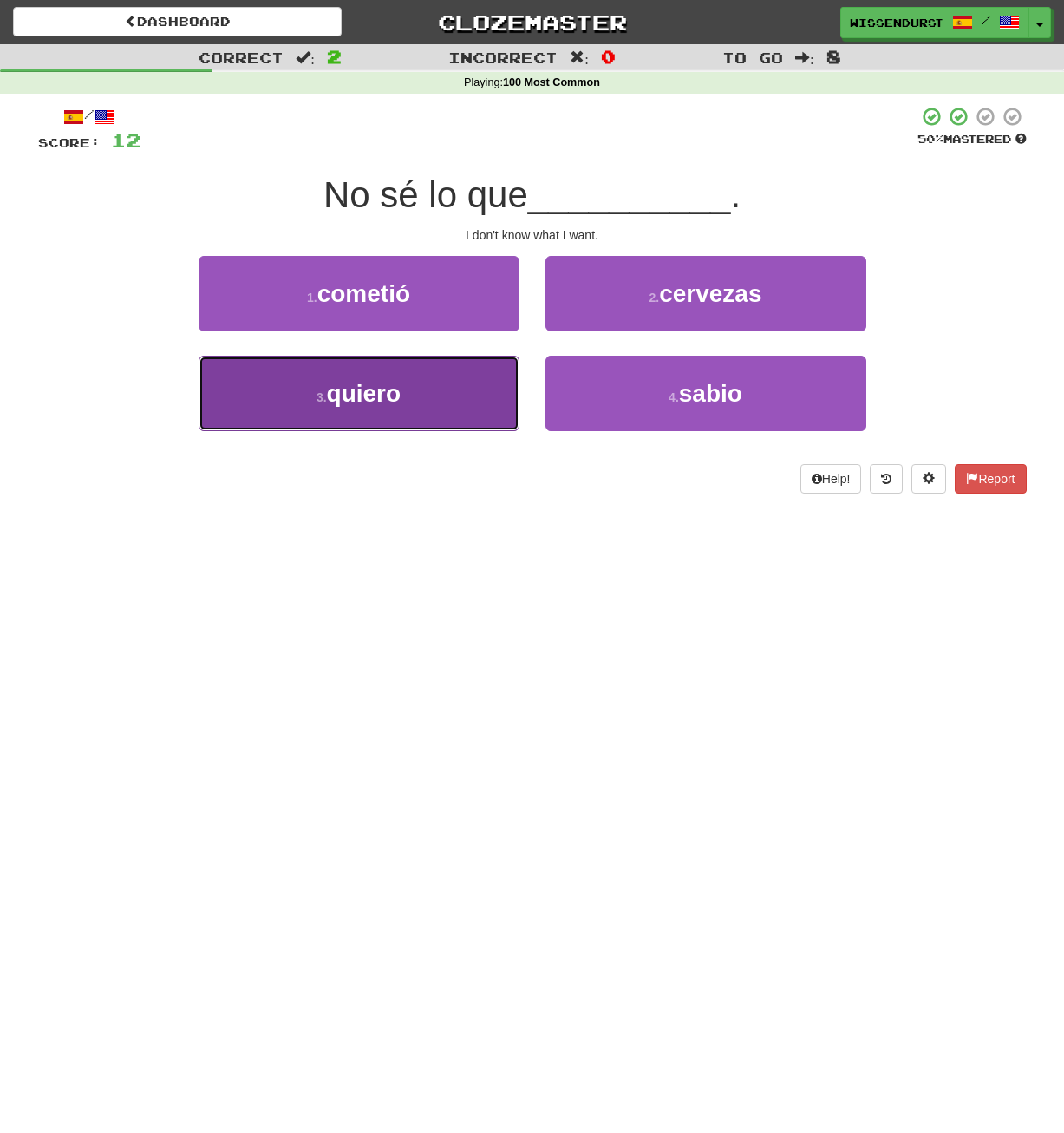
click at [442, 391] on button "3 . quiero" at bounding box center [358, 393] width 321 height 75
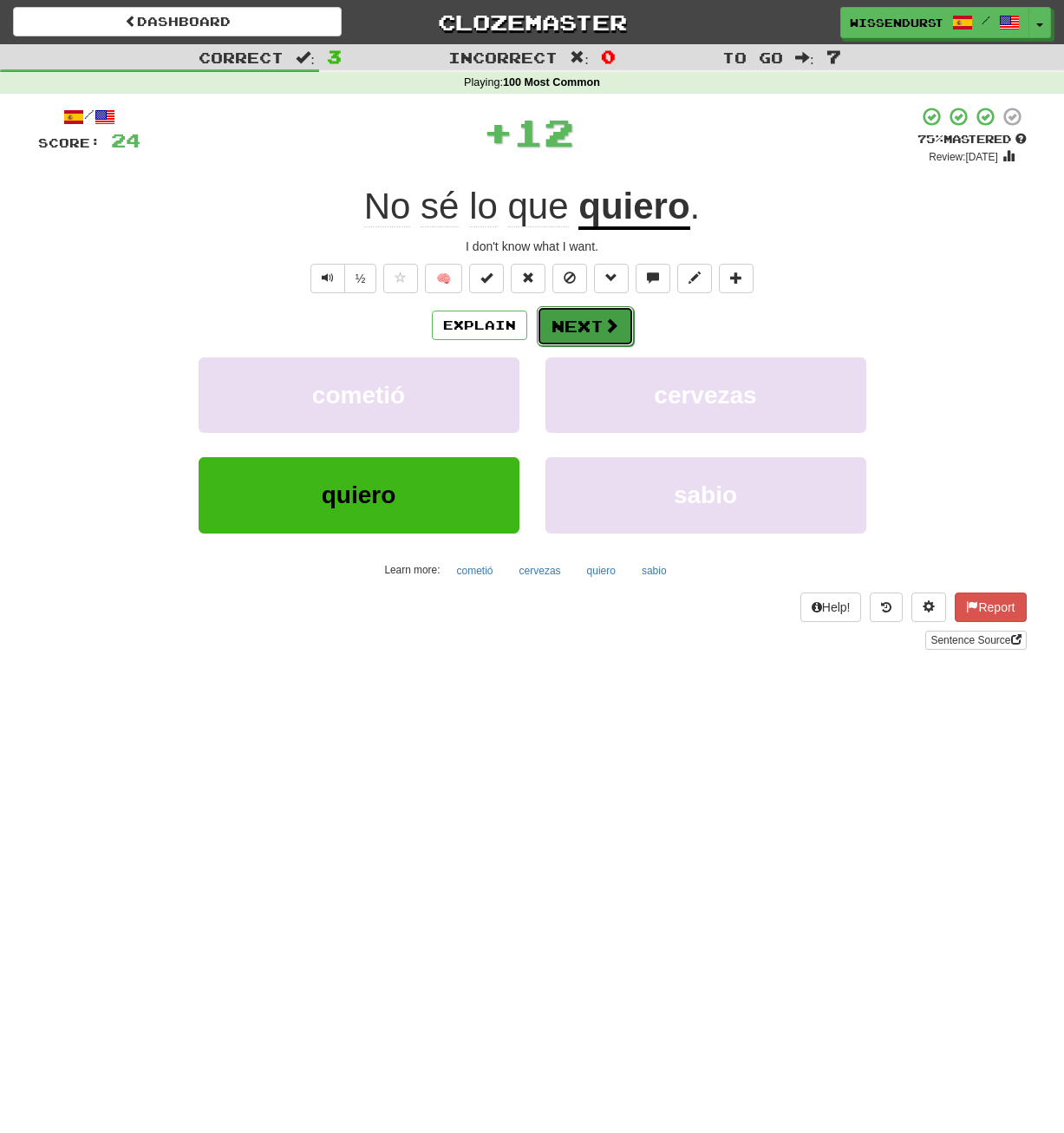
click at [604, 321] on span at bounding box center [611, 325] width 16 height 16
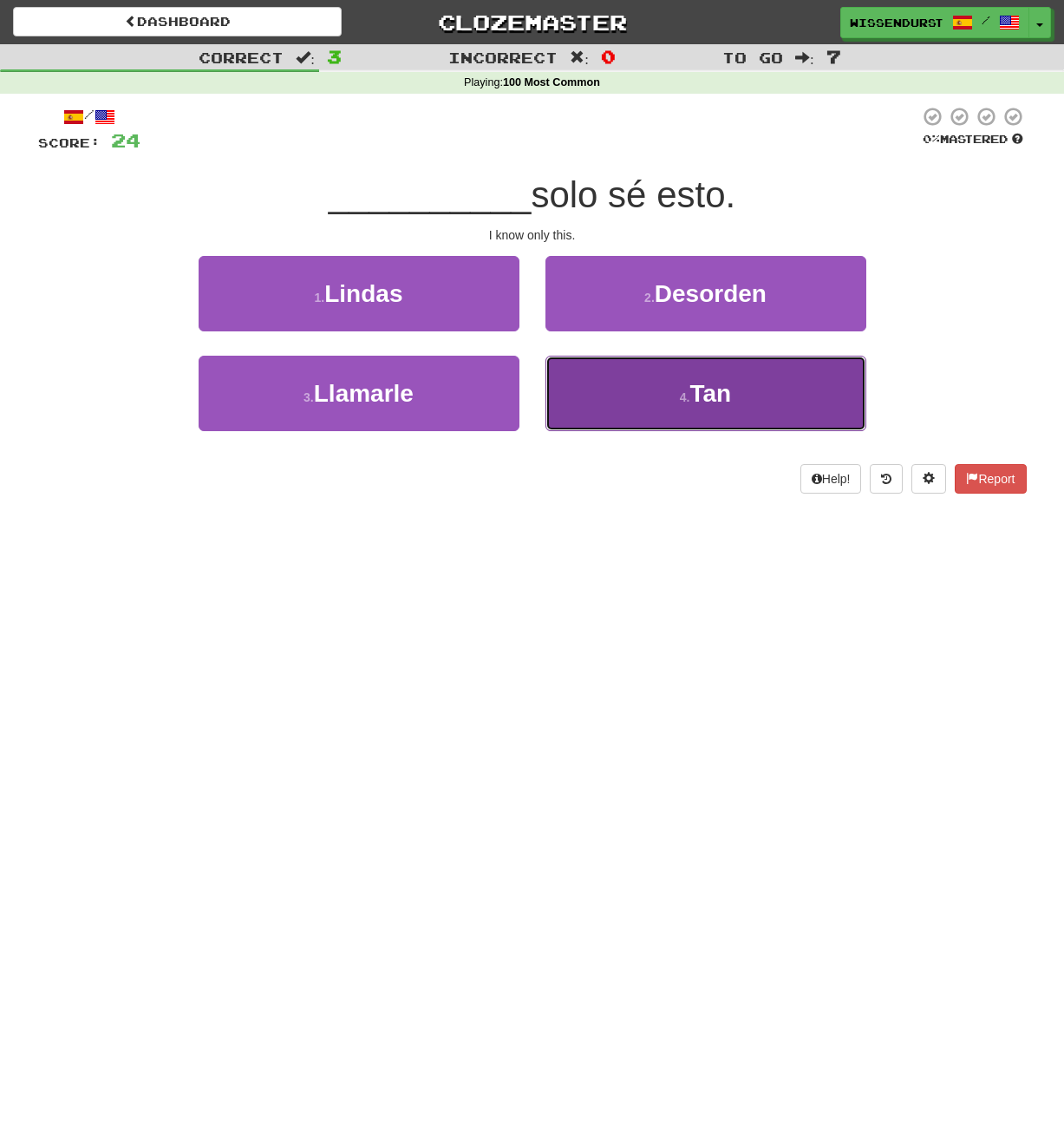
click at [646, 407] on button "4 . Tan" at bounding box center [706, 393] width 321 height 75
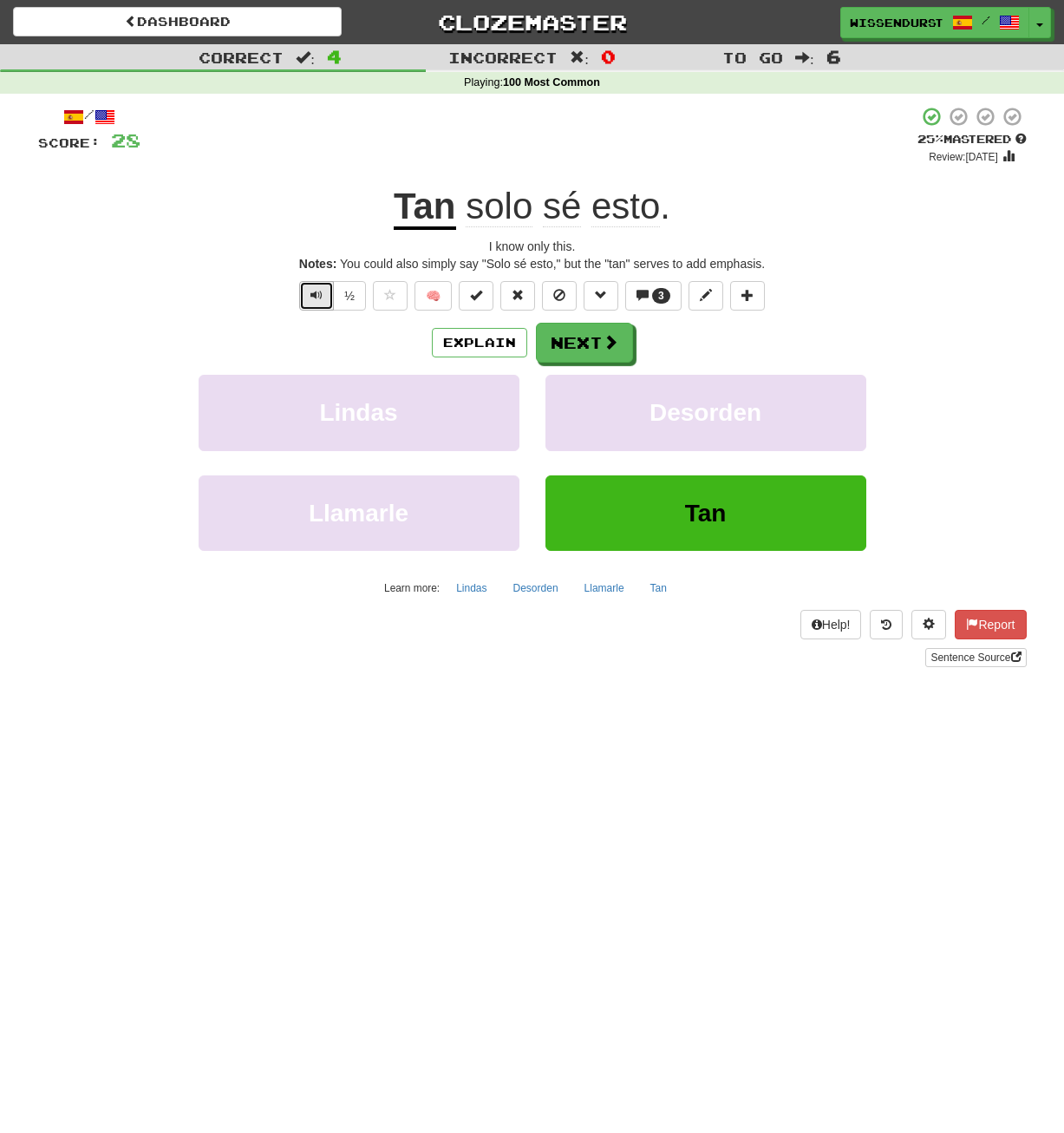
click at [313, 292] on span "Text-to-speech controls" at bounding box center [316, 295] width 12 height 12
click at [614, 339] on span at bounding box center [611, 343] width 16 height 16
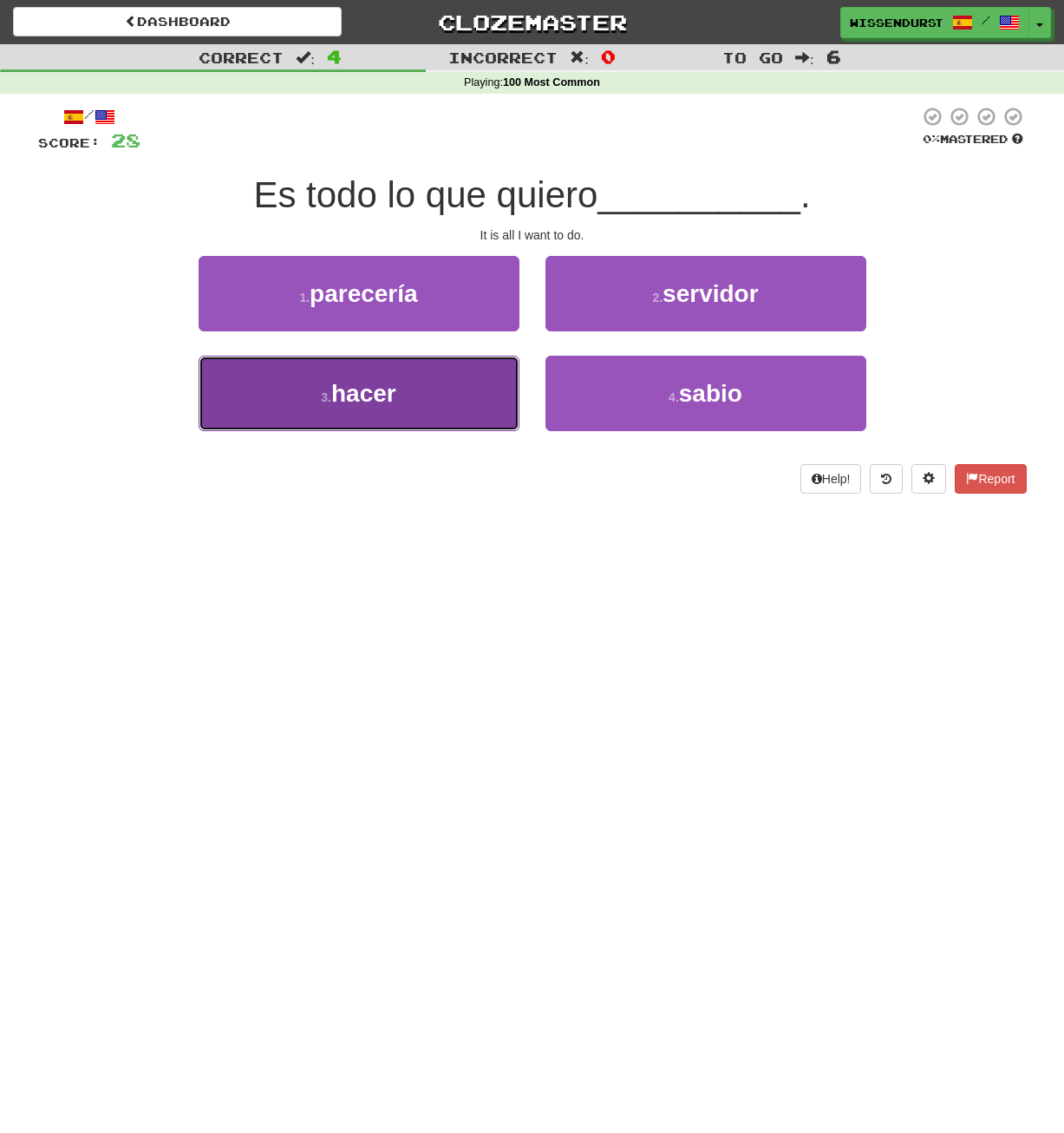
click at [381, 393] on span "hacer" at bounding box center [363, 393] width 65 height 27
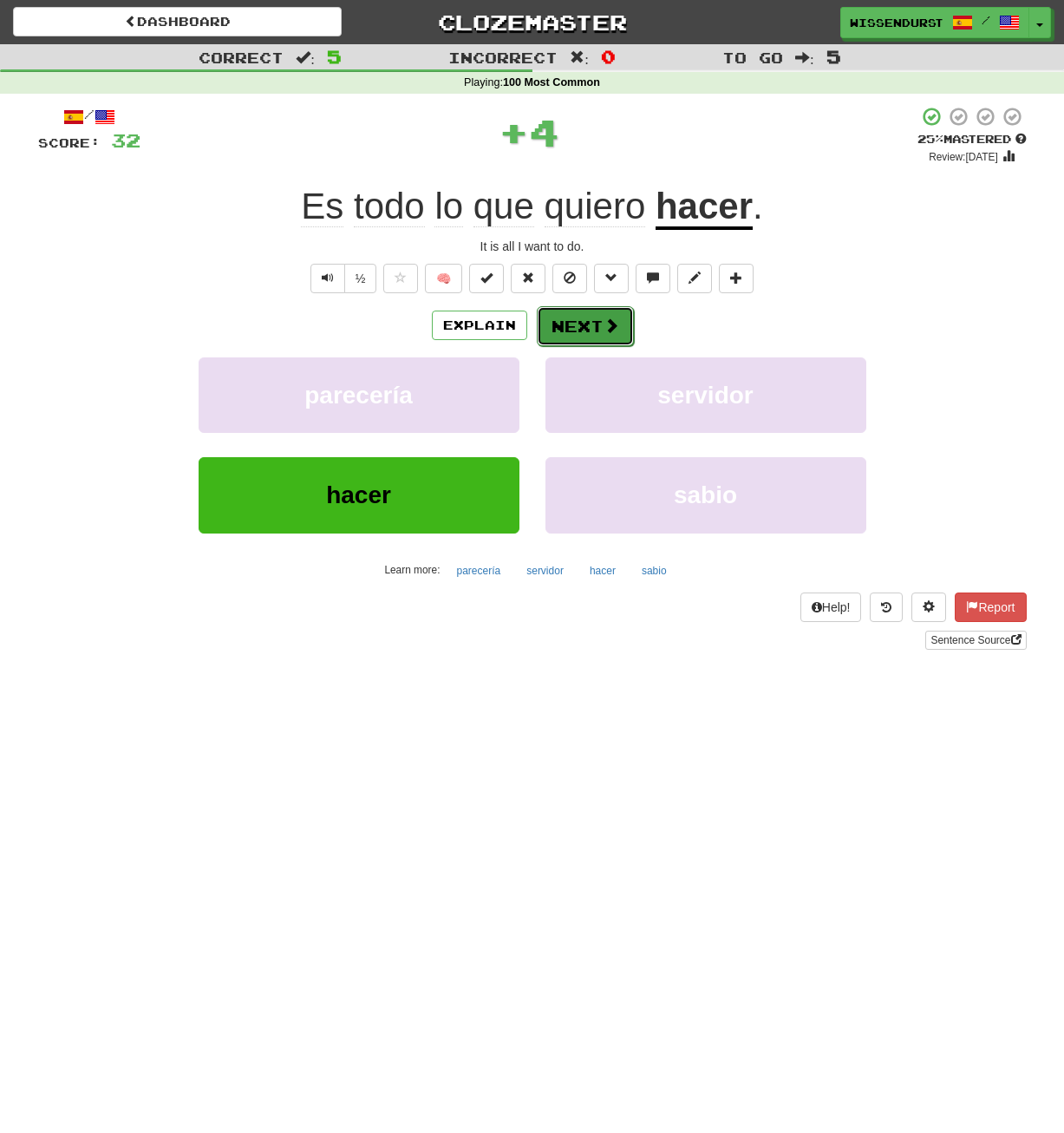
click at [584, 330] on button "Next" at bounding box center [585, 327] width 97 height 40
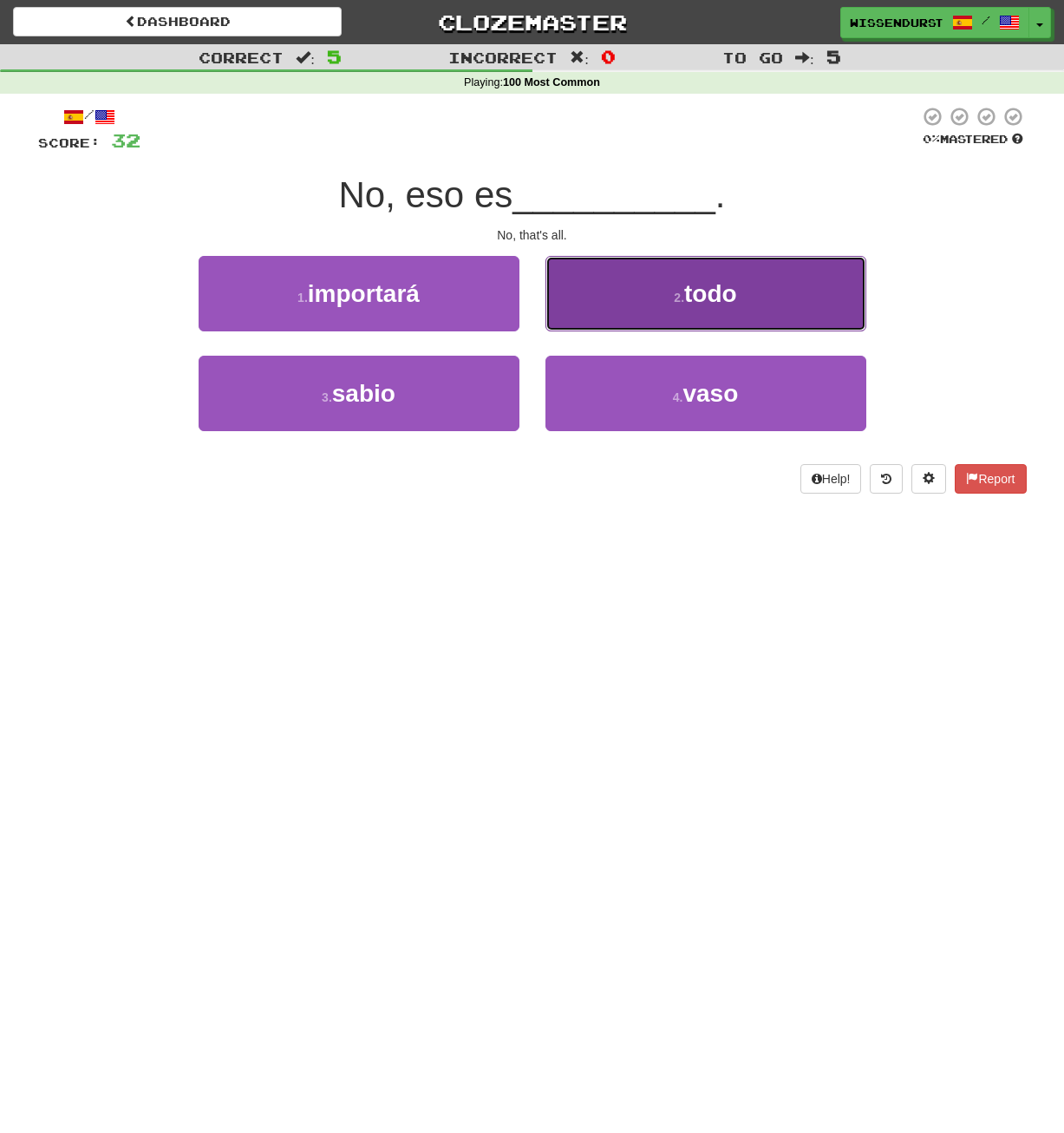
click at [655, 297] on button "2 . todo" at bounding box center [706, 294] width 321 height 75
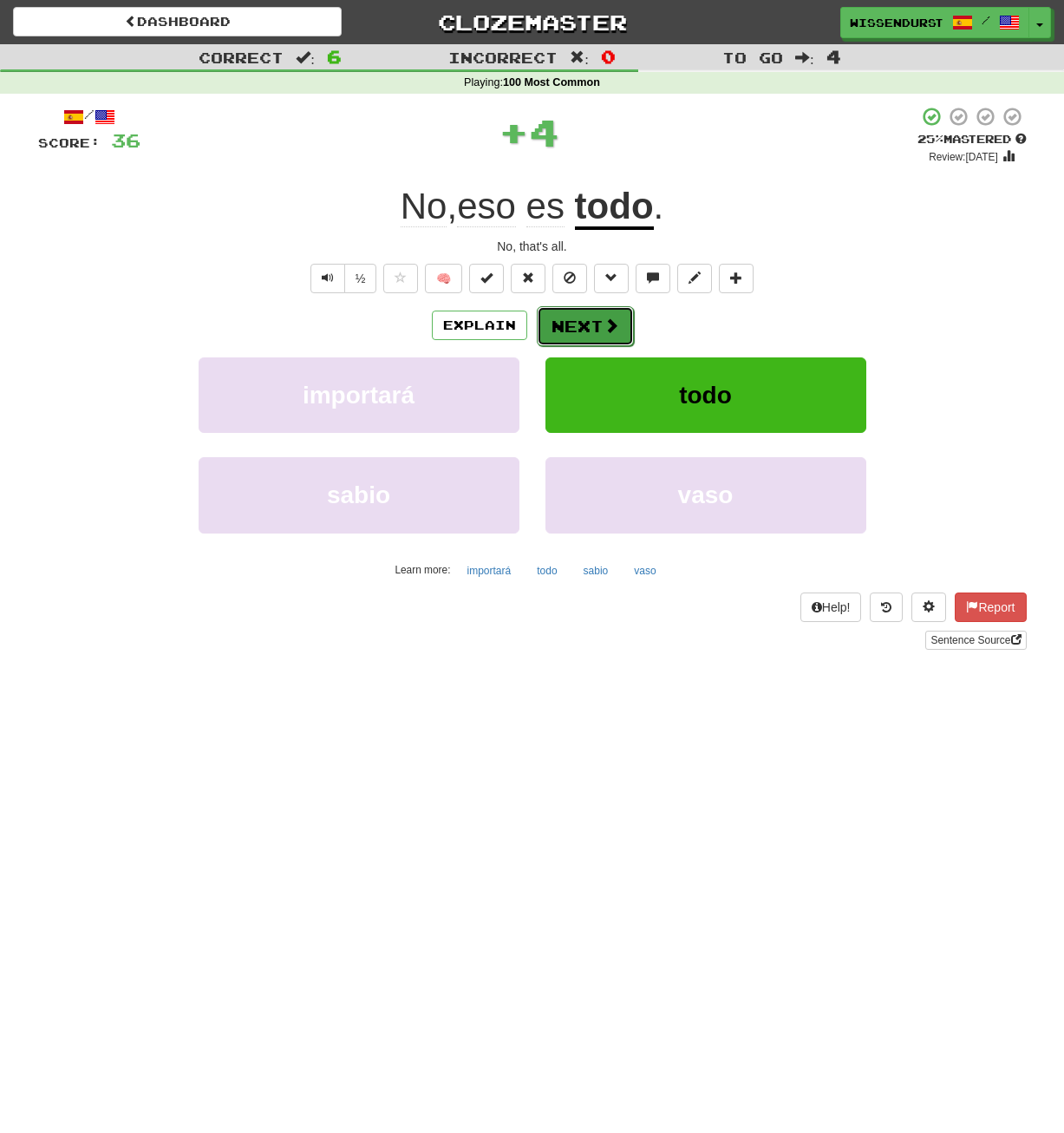
click at [598, 334] on button "Next" at bounding box center [585, 327] width 97 height 40
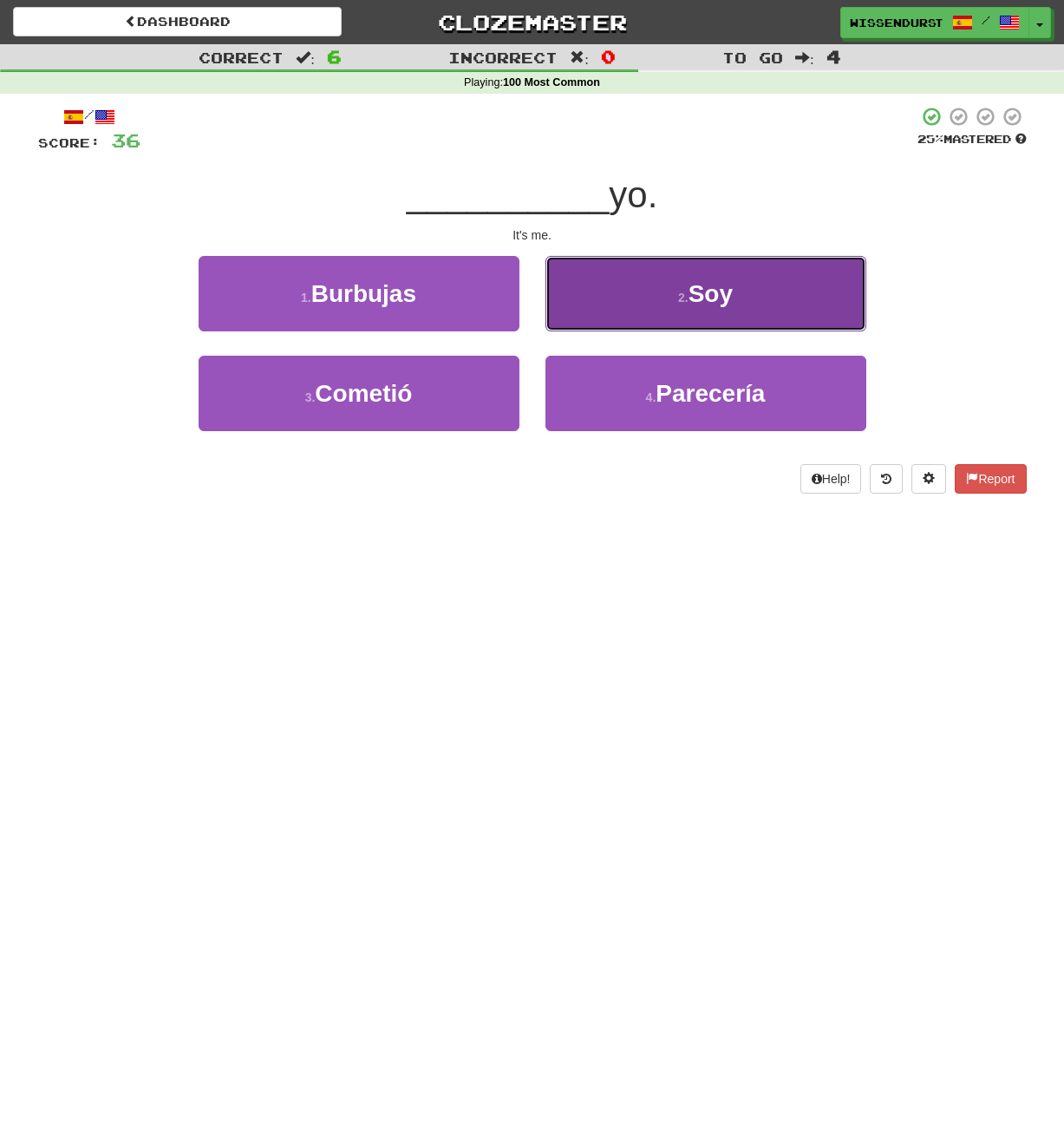
click at [665, 291] on button "2 . Soy" at bounding box center [706, 294] width 321 height 75
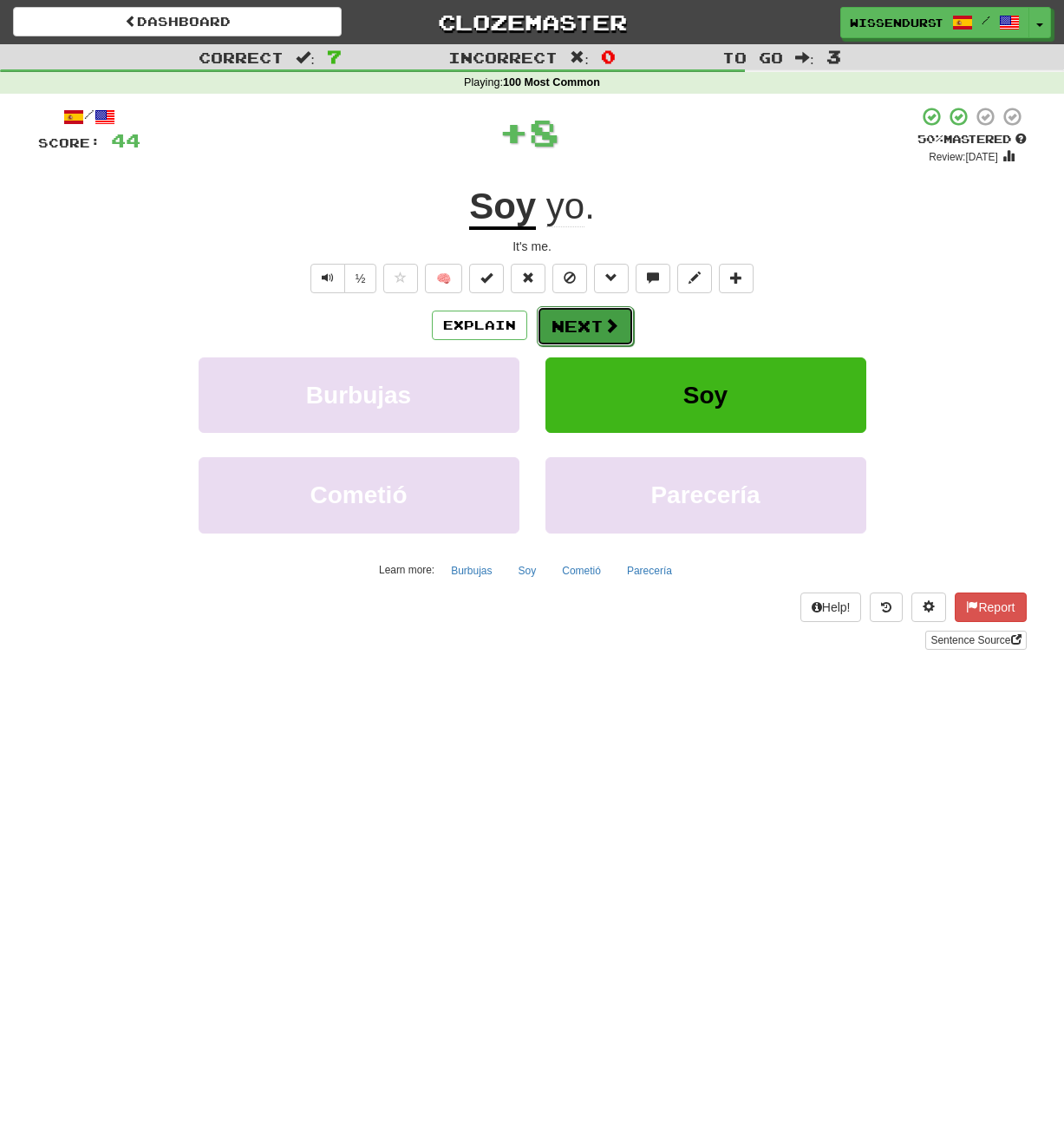
click at [610, 317] on span at bounding box center [611, 325] width 16 height 16
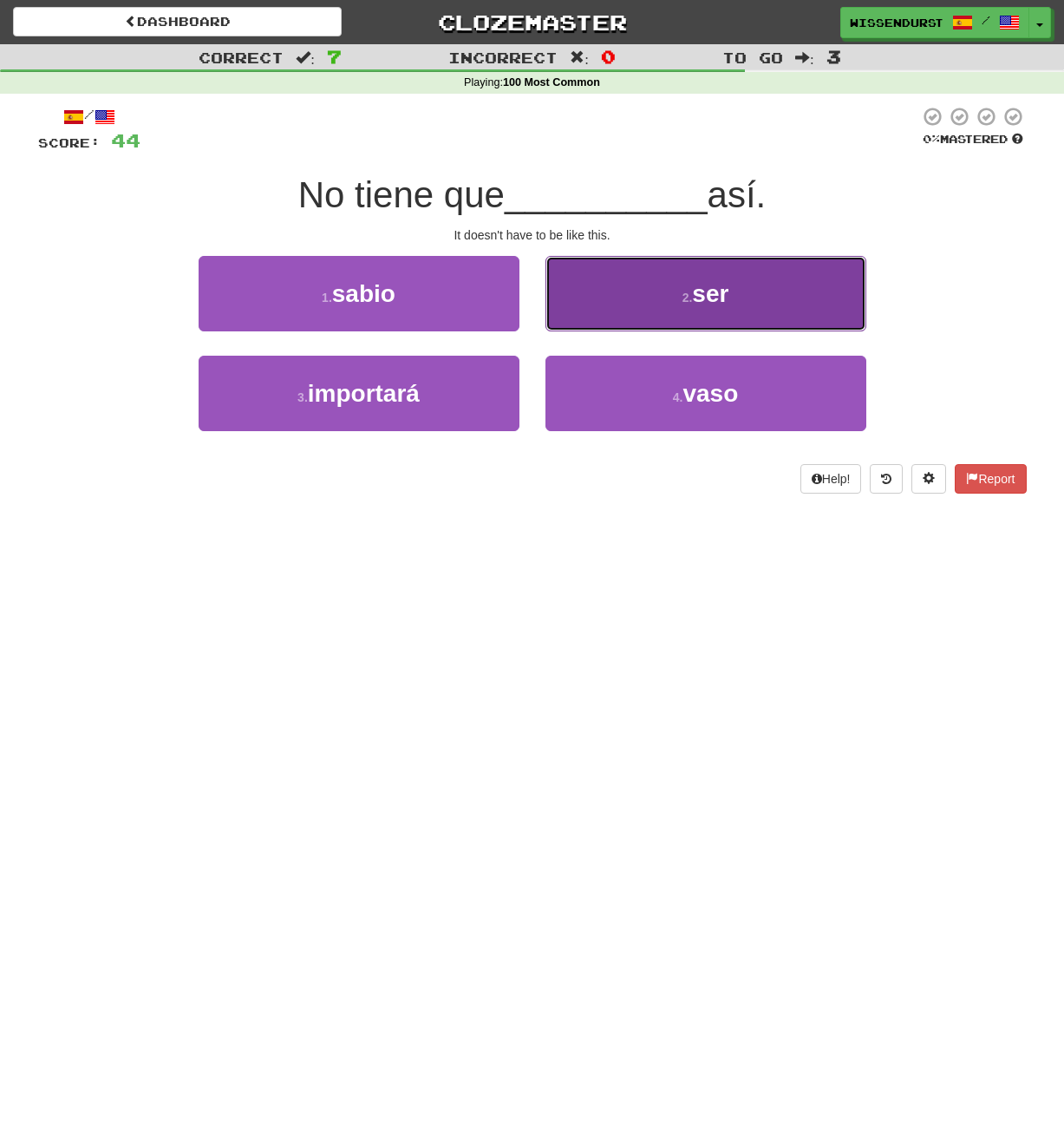
click at [766, 306] on button "2 . ser" at bounding box center [706, 294] width 321 height 75
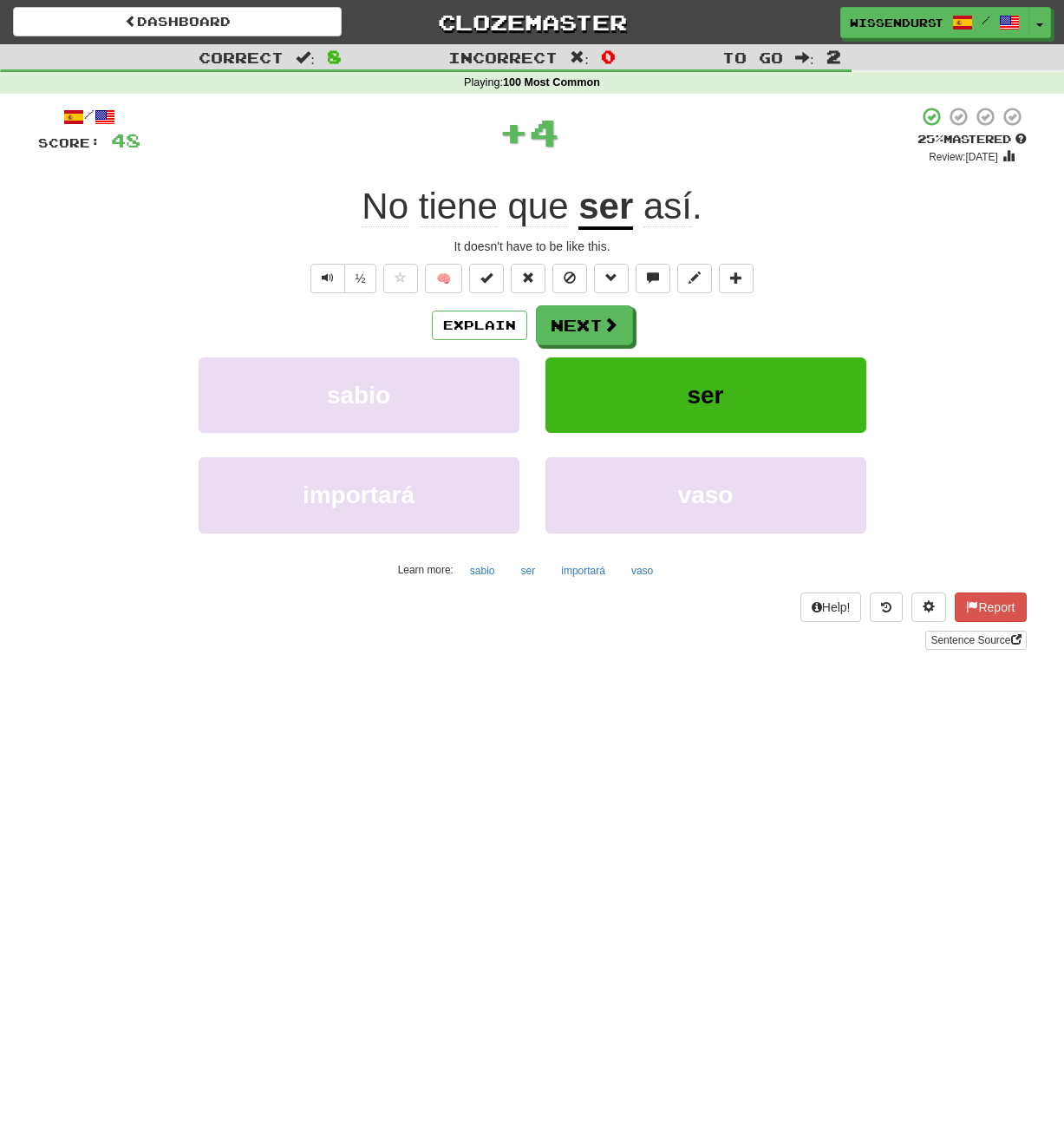
click at [665, 207] on span "así" at bounding box center [668, 206] width 49 height 41
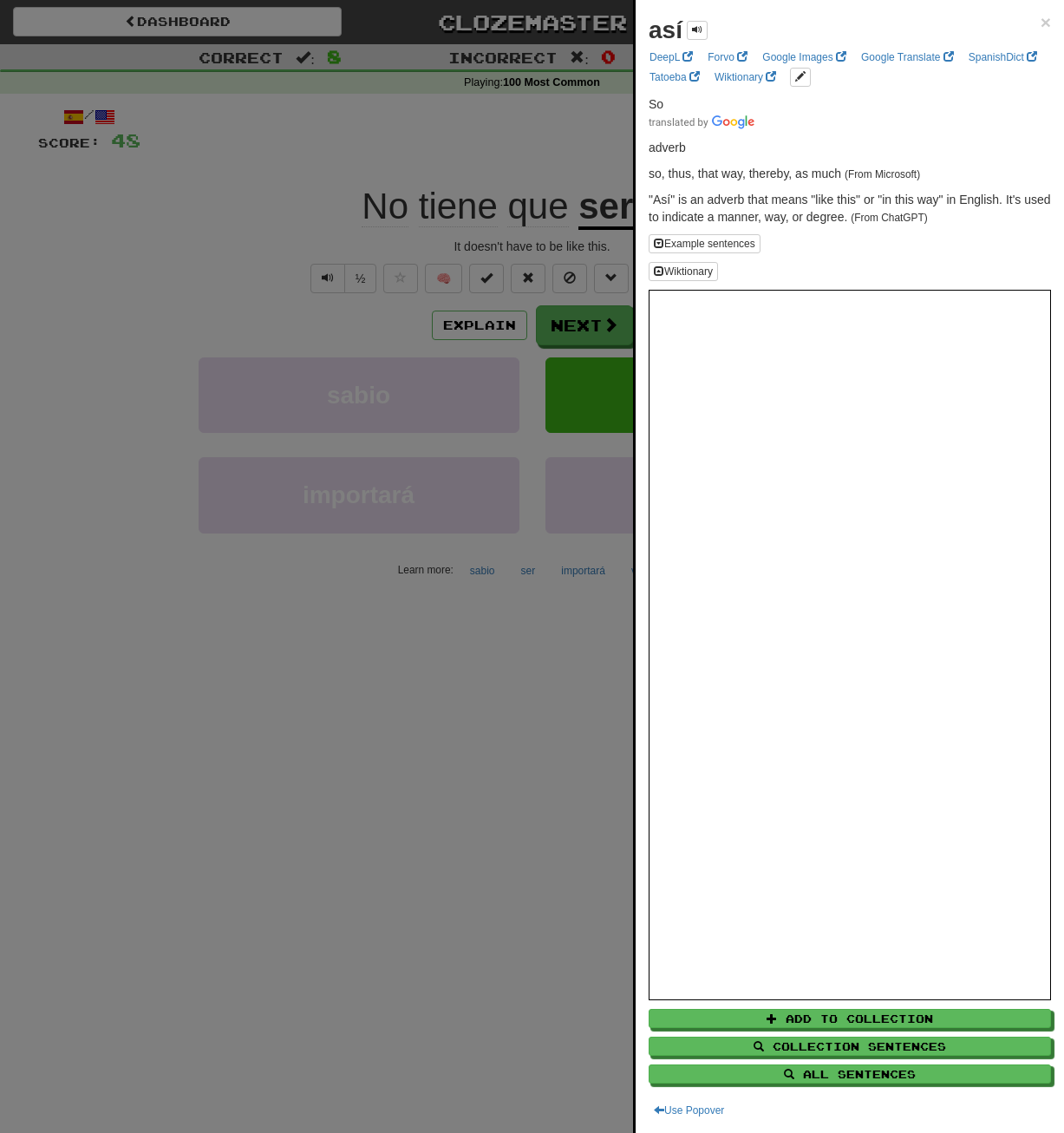
click at [432, 741] on div at bounding box center [532, 566] width 1064 height 1133
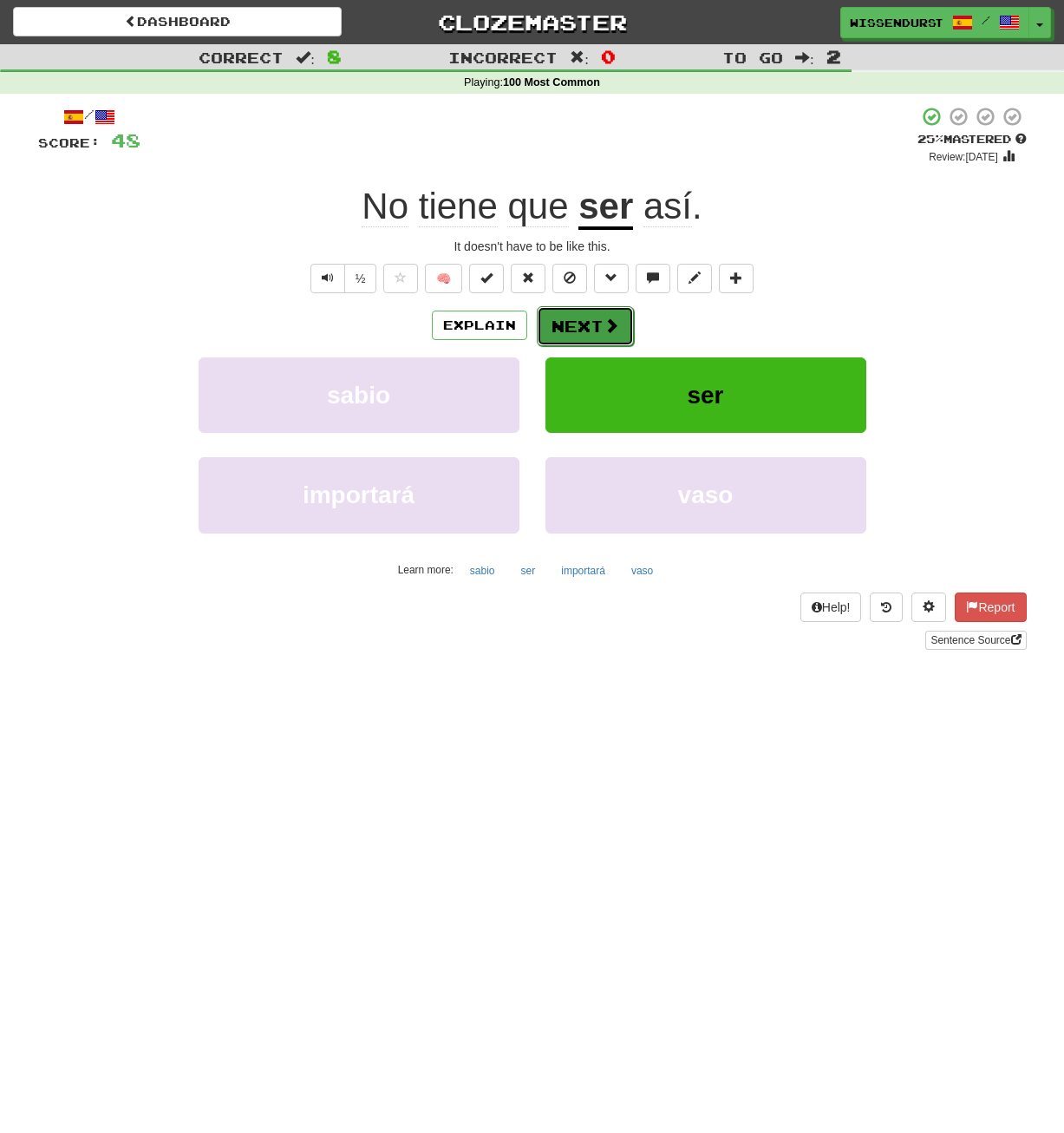
click at [596, 314] on button "Next" at bounding box center [585, 327] width 97 height 40
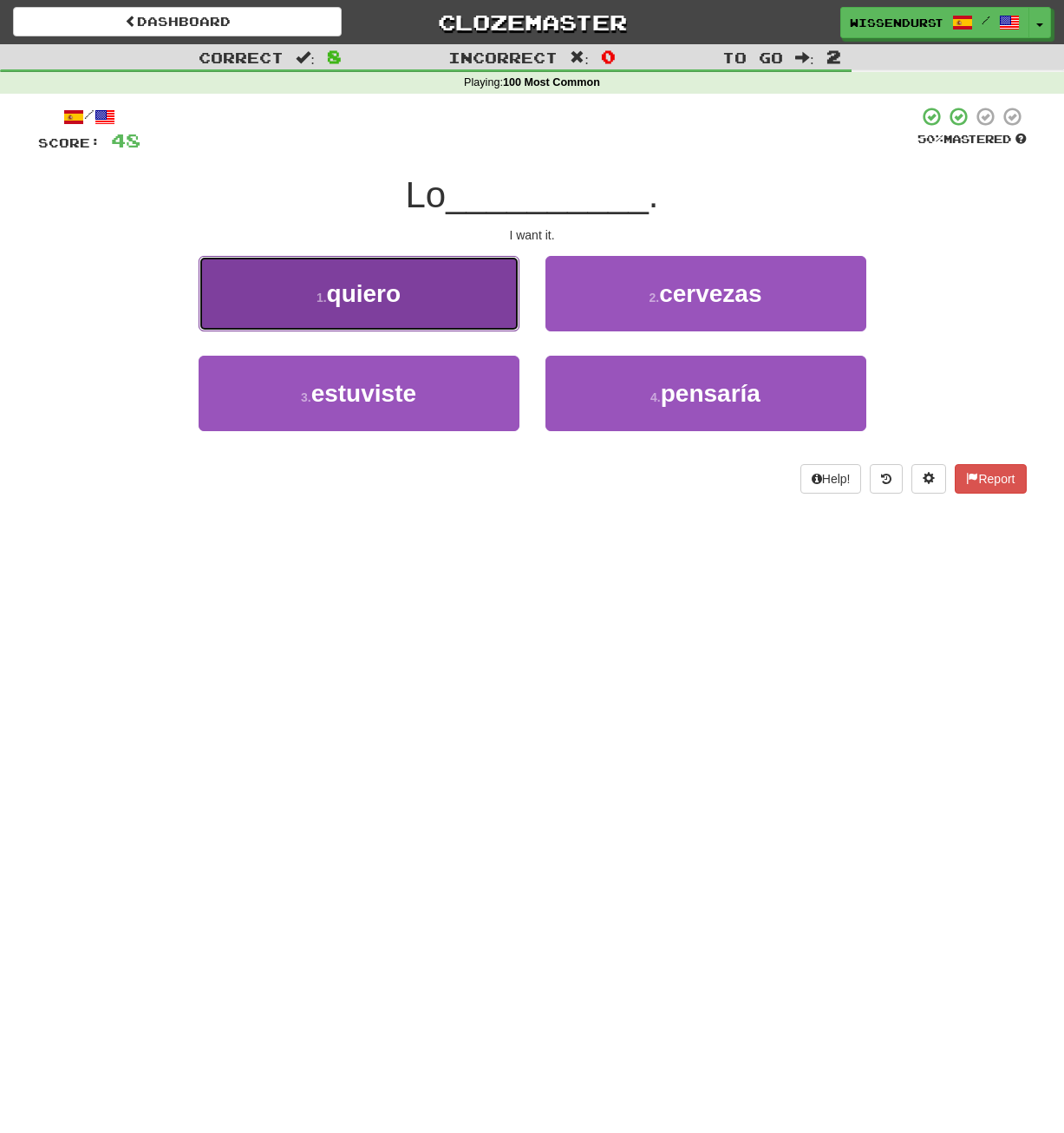
click at [473, 303] on button "1 . quiero" at bounding box center [358, 294] width 321 height 75
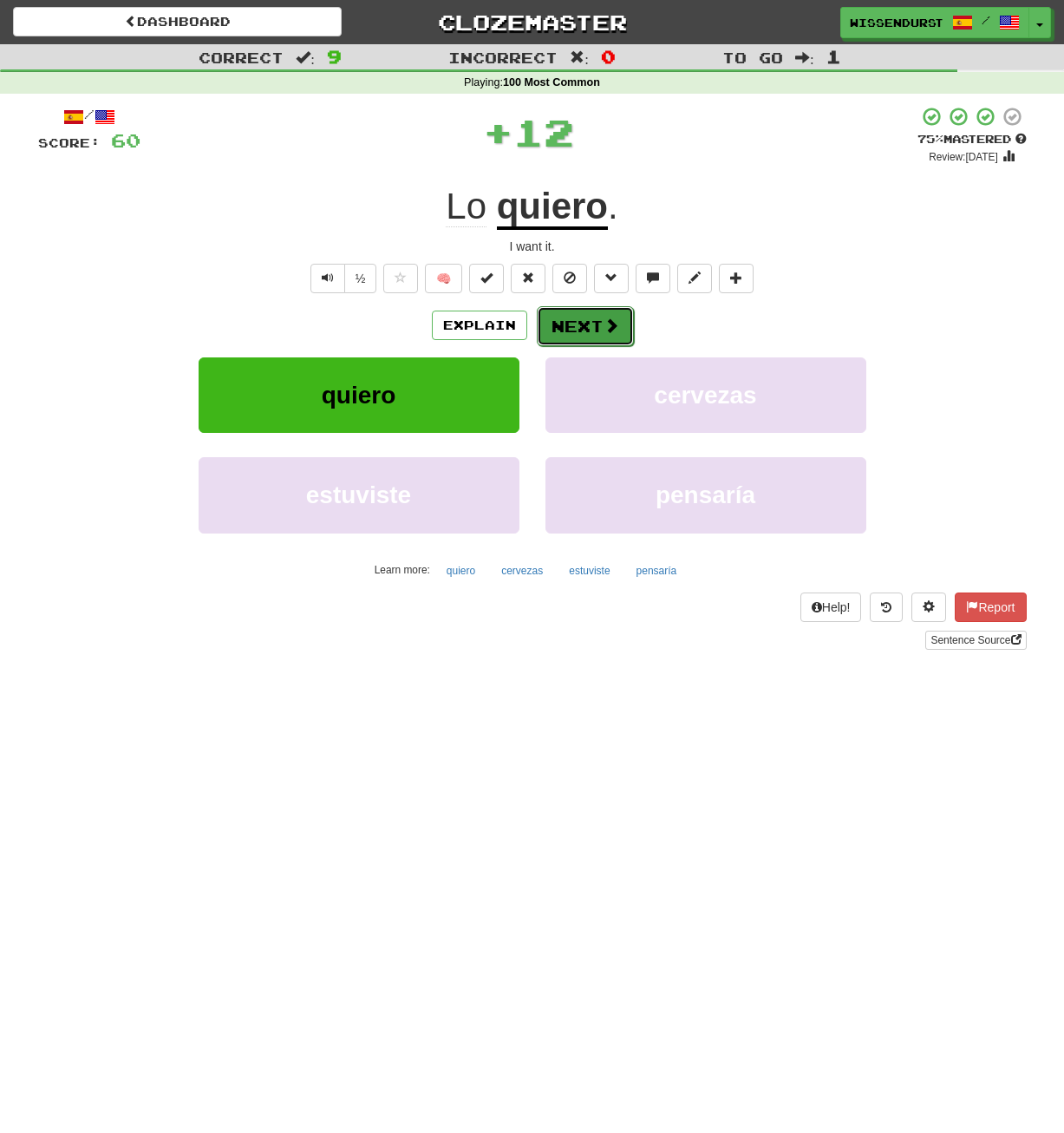
click at [612, 322] on span at bounding box center [611, 325] width 16 height 16
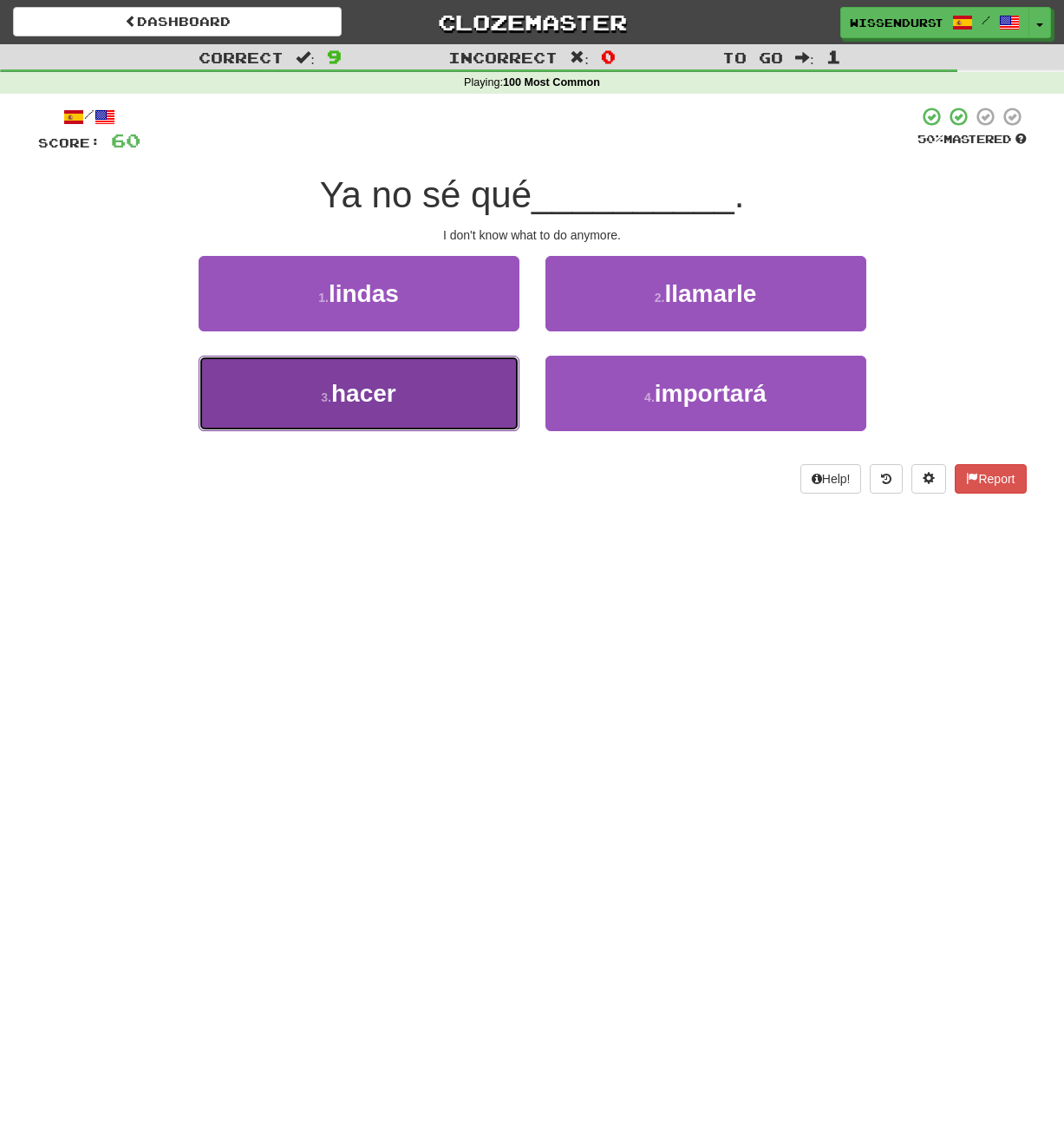
click at [380, 407] on span "hacer" at bounding box center [363, 393] width 65 height 27
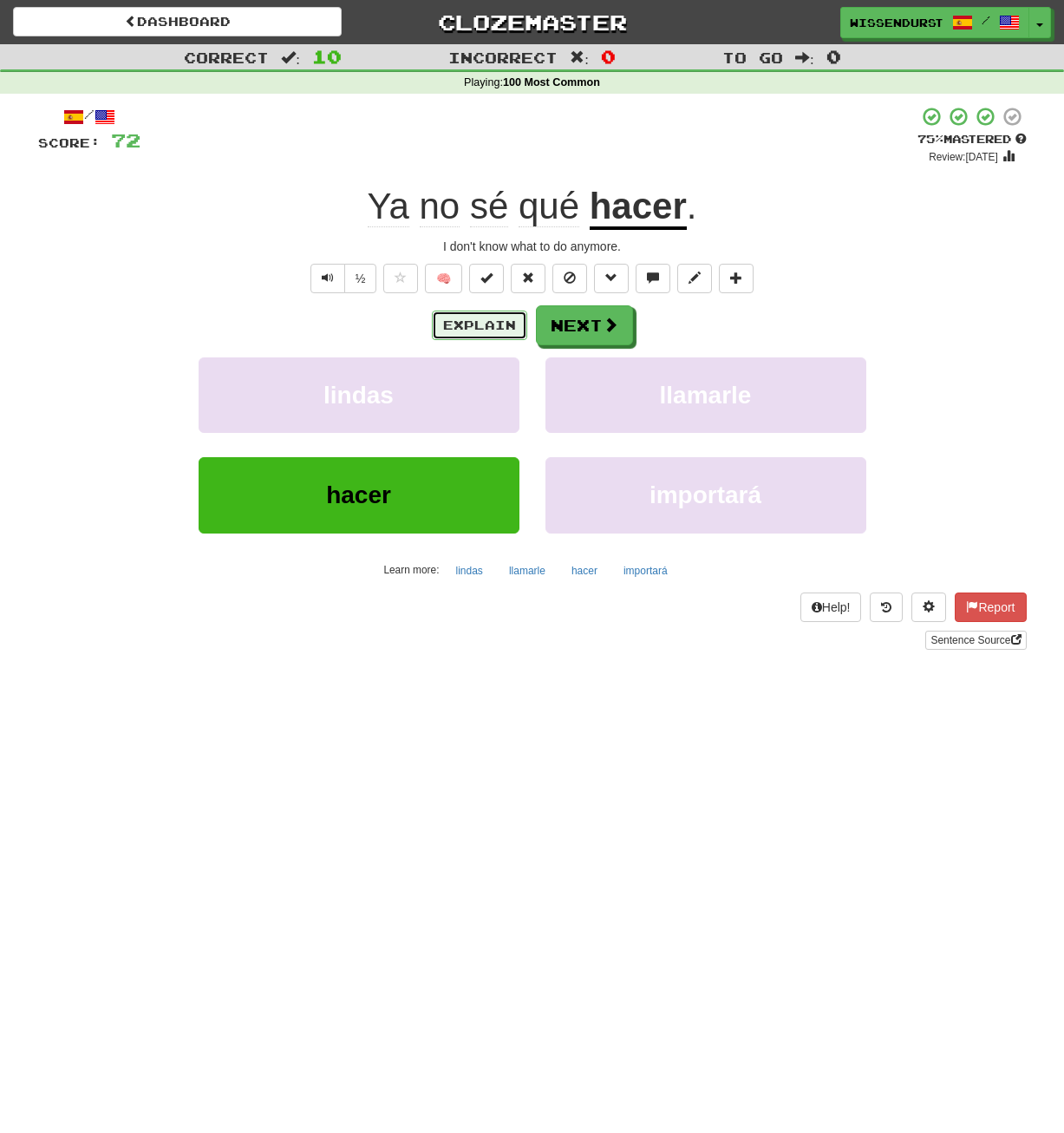
click at [499, 330] on button "Explain" at bounding box center [479, 325] width 95 height 29
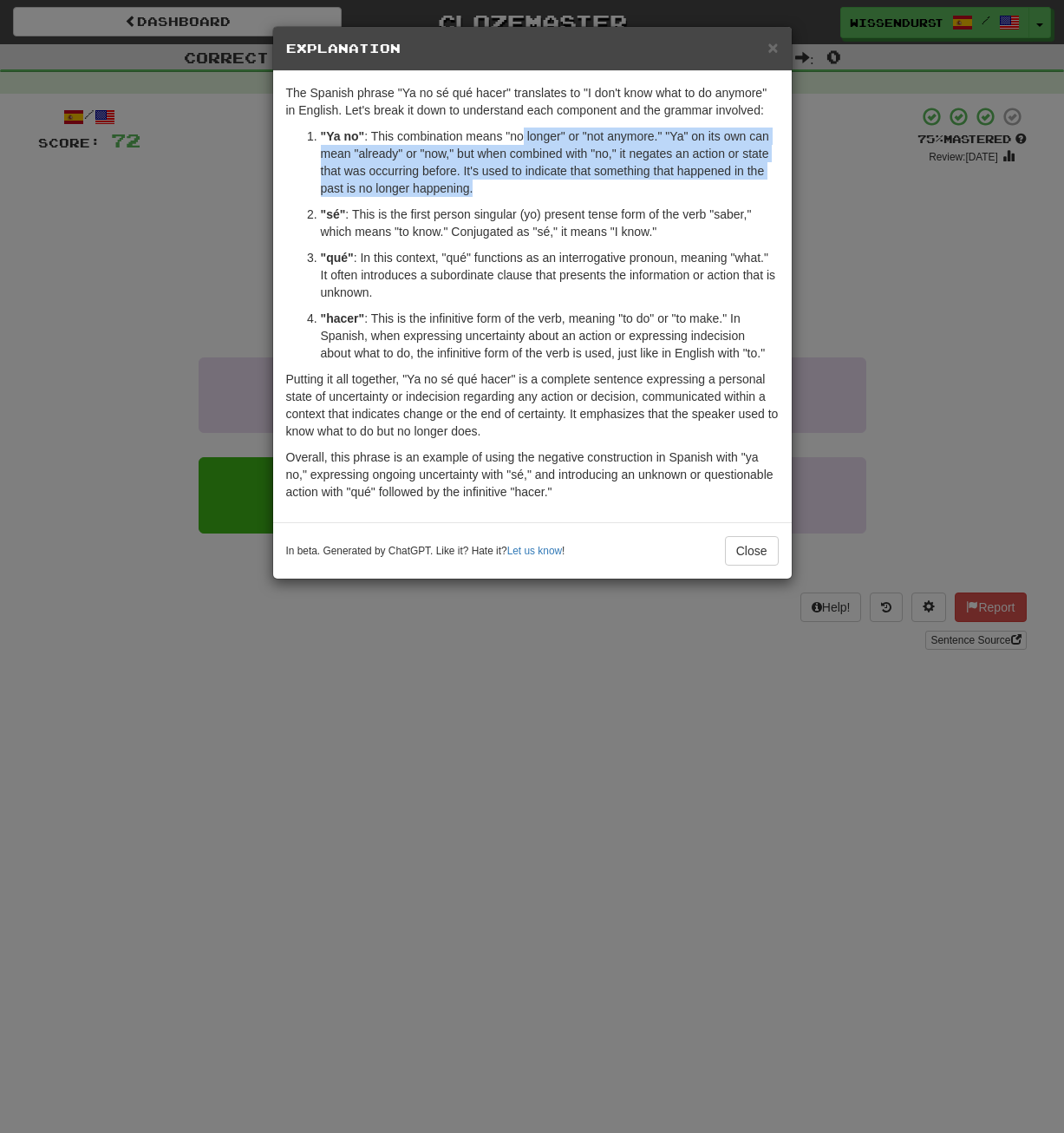
drag, startPoint x: 522, startPoint y: 144, endPoint x: 549, endPoint y: 181, distance: 45.8
click at [549, 181] on p ""Ya no" : This combination means "no longer" or "not anymore." "Ya" on its own …" at bounding box center [549, 163] width 458 height 70
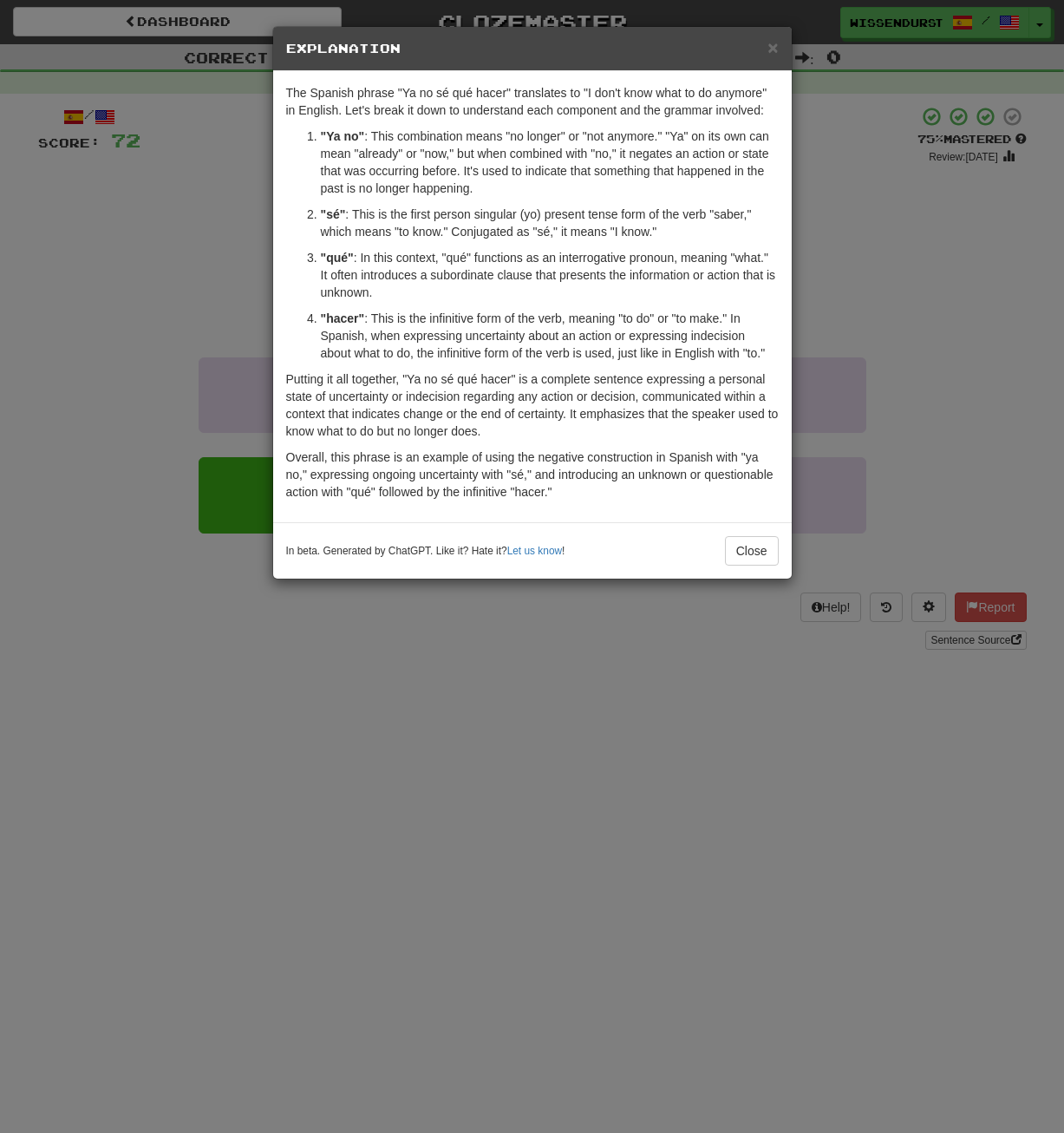
click at [755, 535] on div "In beta. Generated by ChatGPT. Like it? Hate it? Let us know ! Close" at bounding box center [532, 551] width 518 height 56
click at [745, 545] on button "Close" at bounding box center [752, 551] width 54 height 29
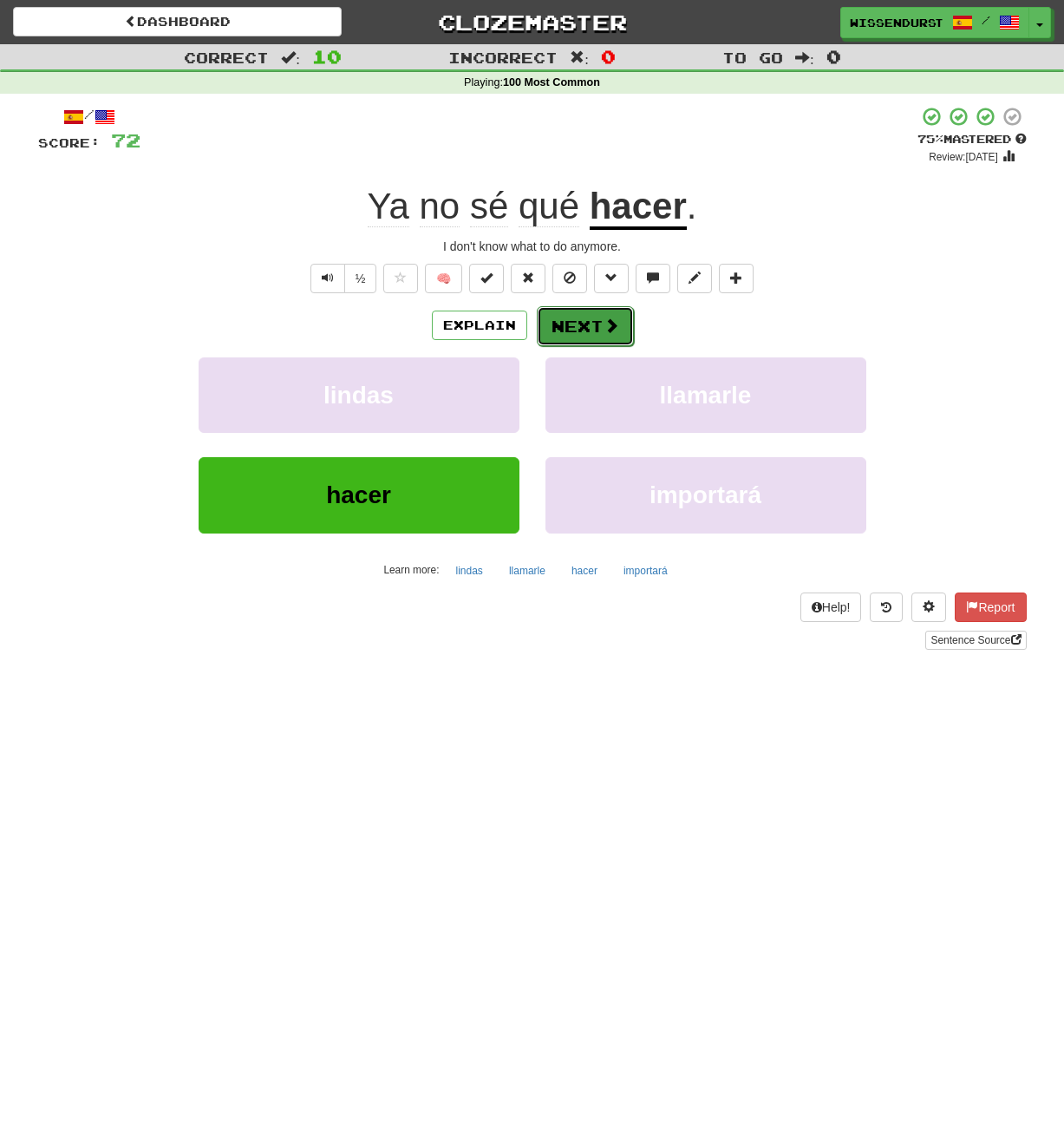
click at [585, 321] on button "Next" at bounding box center [585, 327] width 97 height 40
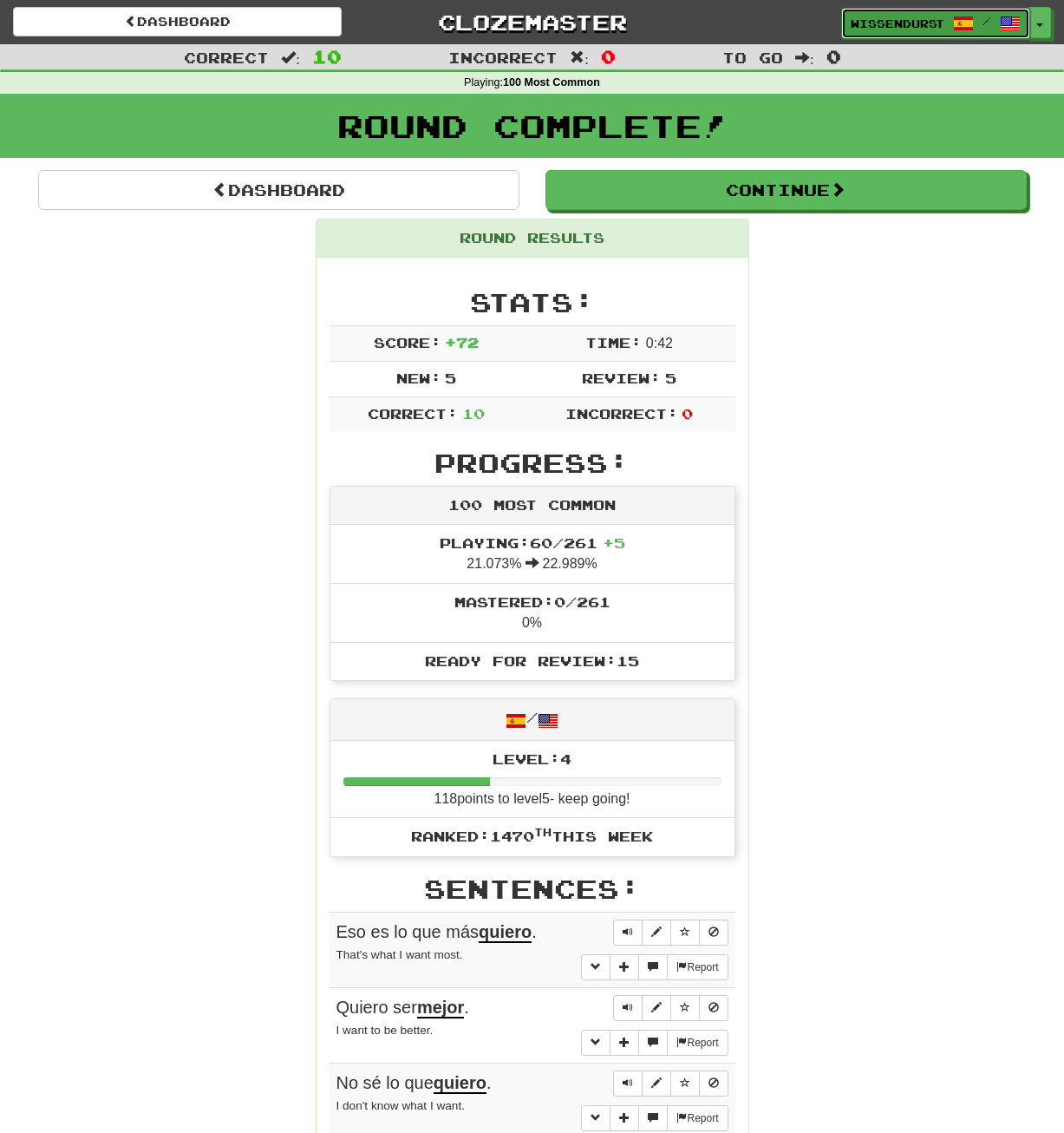
click at [1003, 19] on span at bounding box center [1010, 24] width 21 height 21
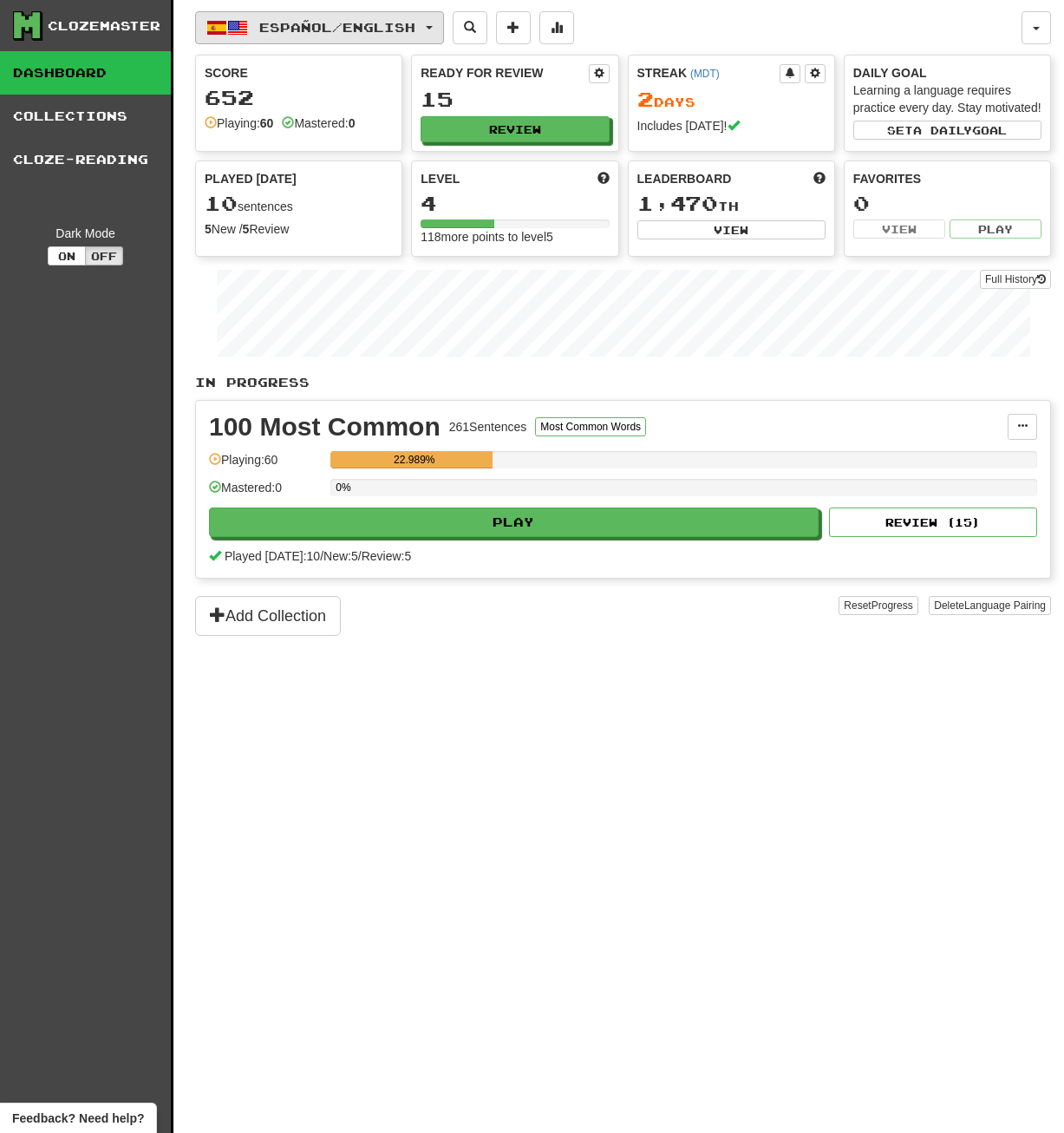
click at [444, 25] on button "Español / English" at bounding box center [319, 27] width 249 height 33
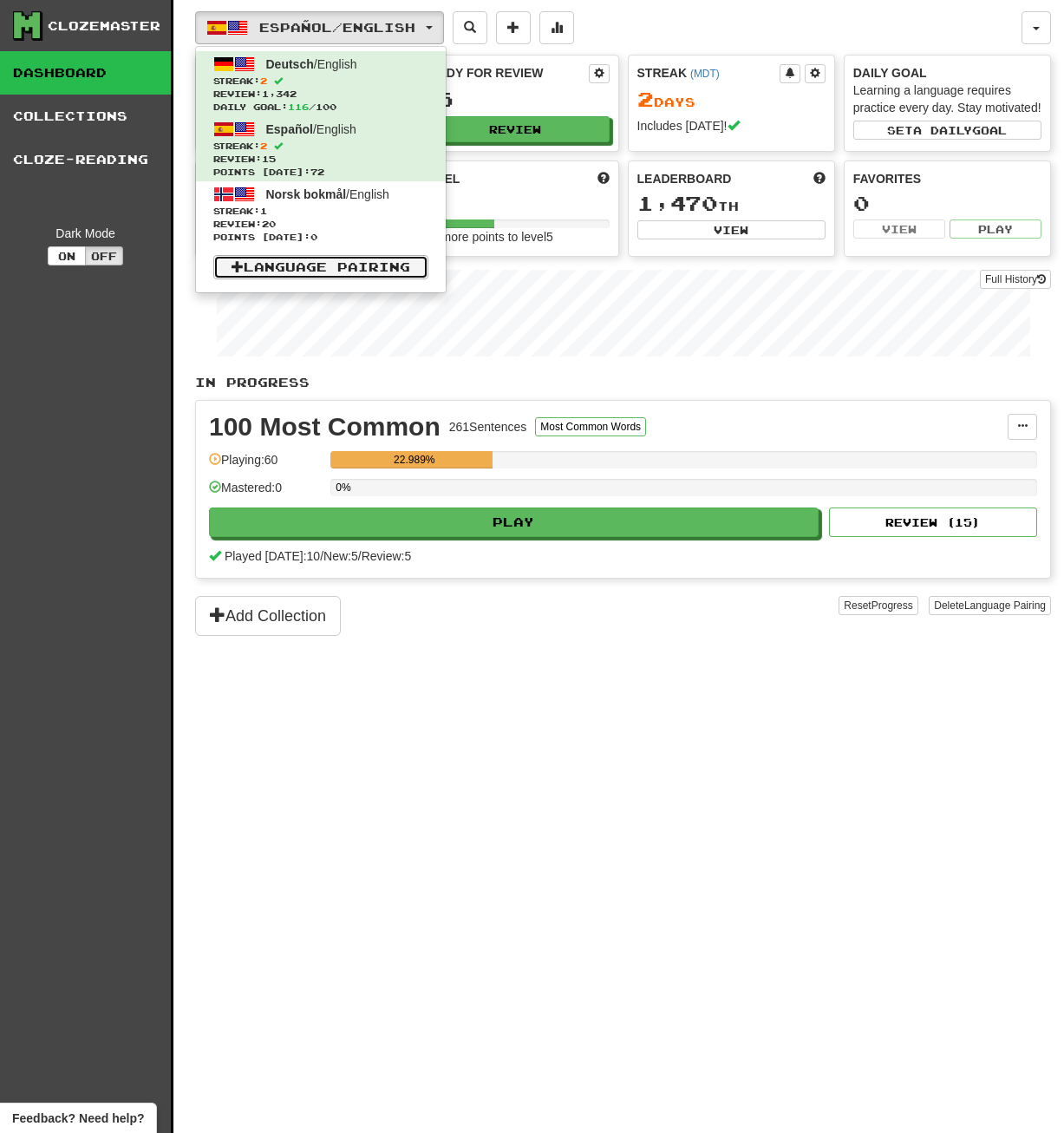
click at [326, 272] on link "Language Pairing" at bounding box center [321, 267] width 215 height 24
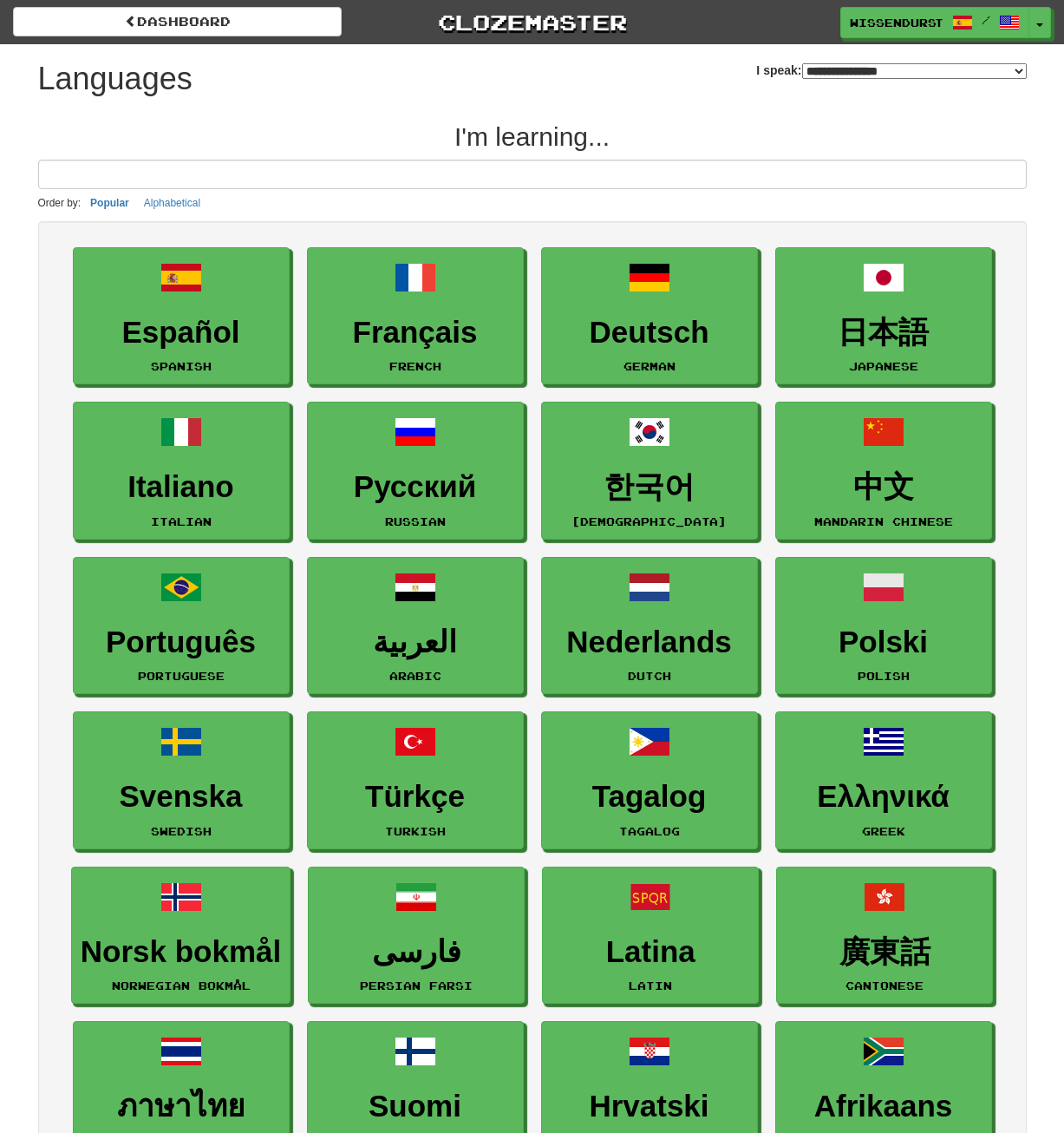
select select "*******"
click at [1034, 24] on button "Toggle Dropdown" at bounding box center [1041, 23] width 23 height 31
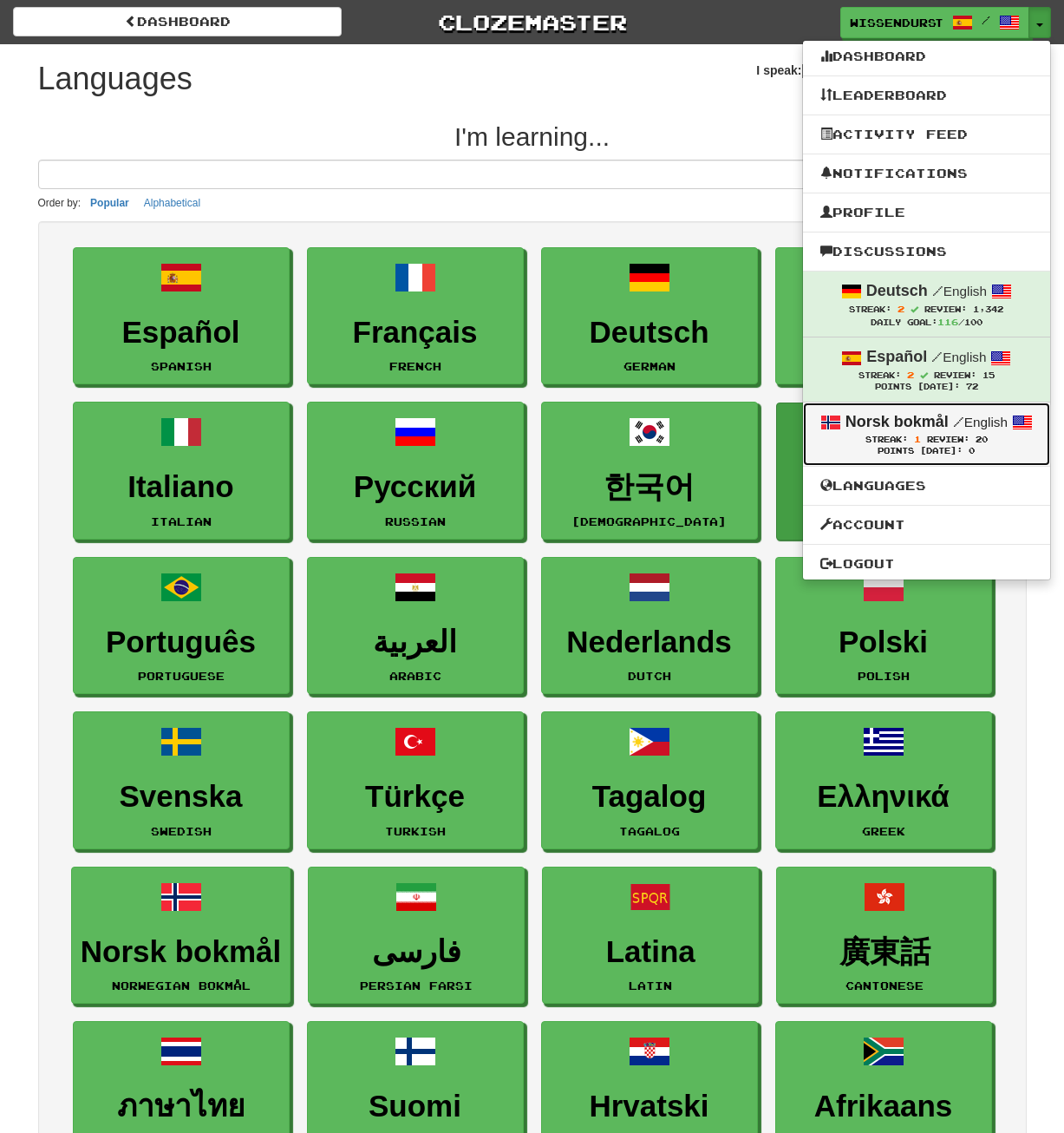
click at [904, 432] on div "Norsk bokmål / English" at bounding box center [927, 423] width 213 height 23
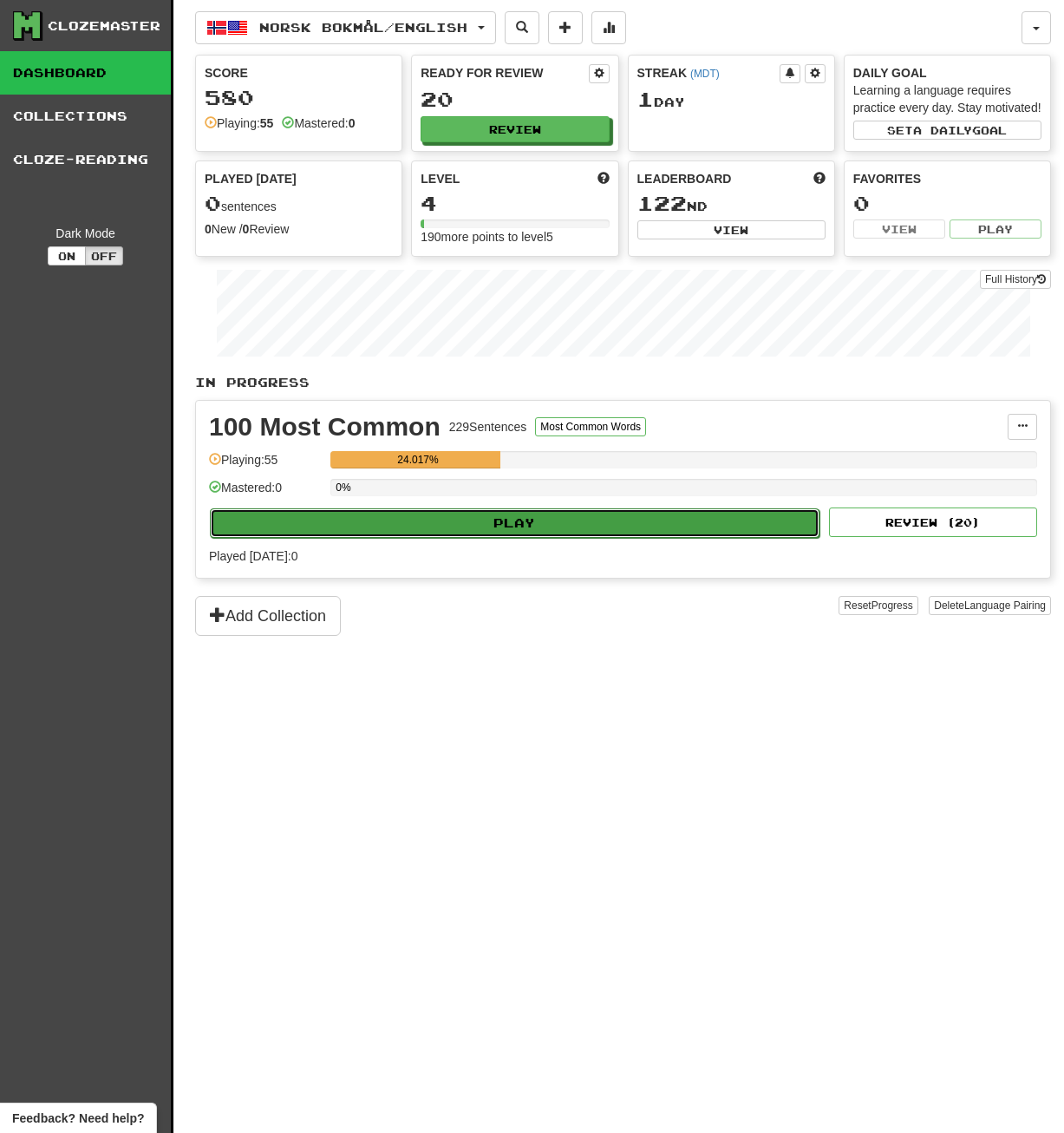
click at [428, 535] on button "Play" at bounding box center [515, 522] width 610 height 29
select select "**"
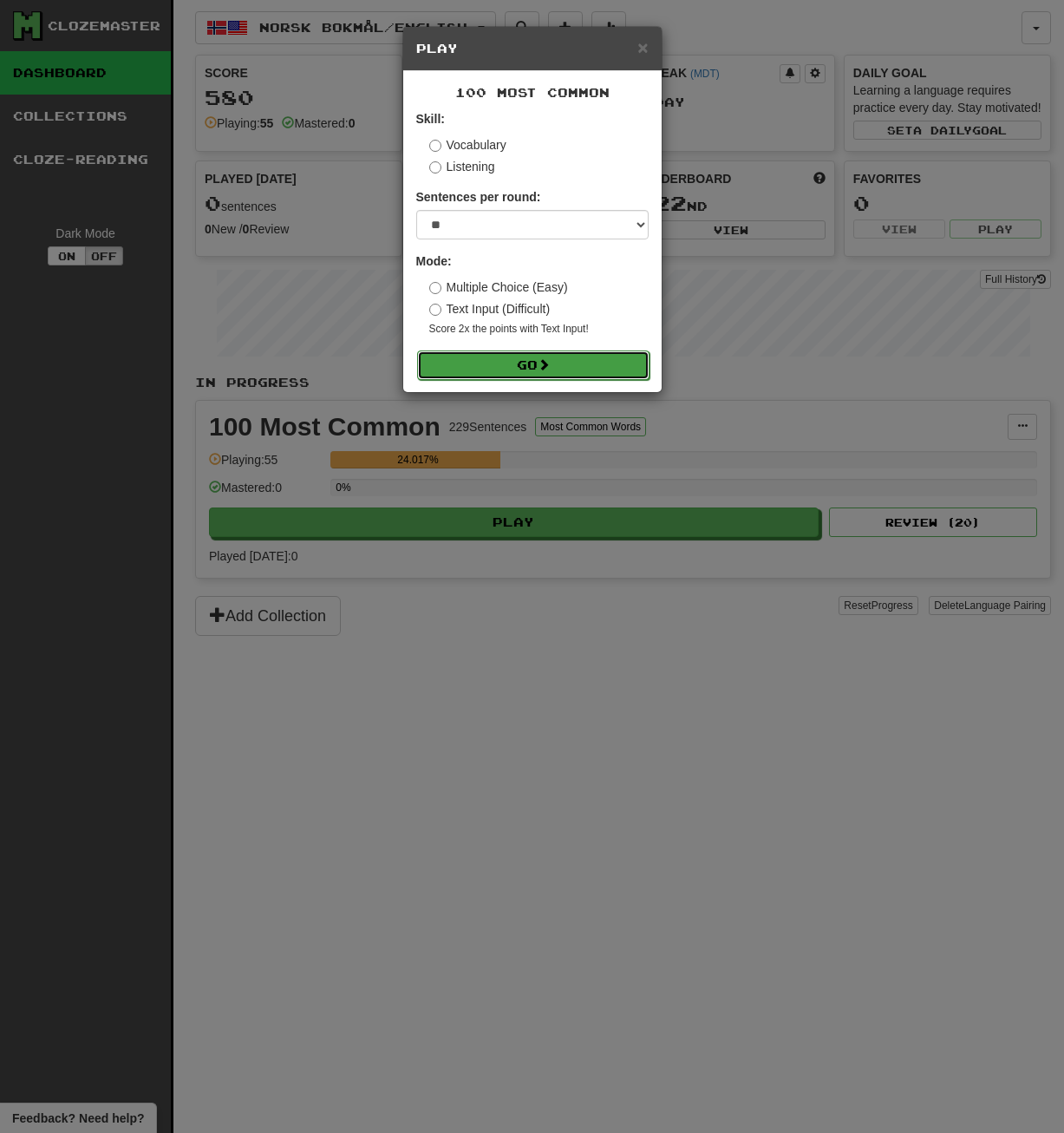
click at [509, 359] on button "Go" at bounding box center [533, 365] width 232 height 29
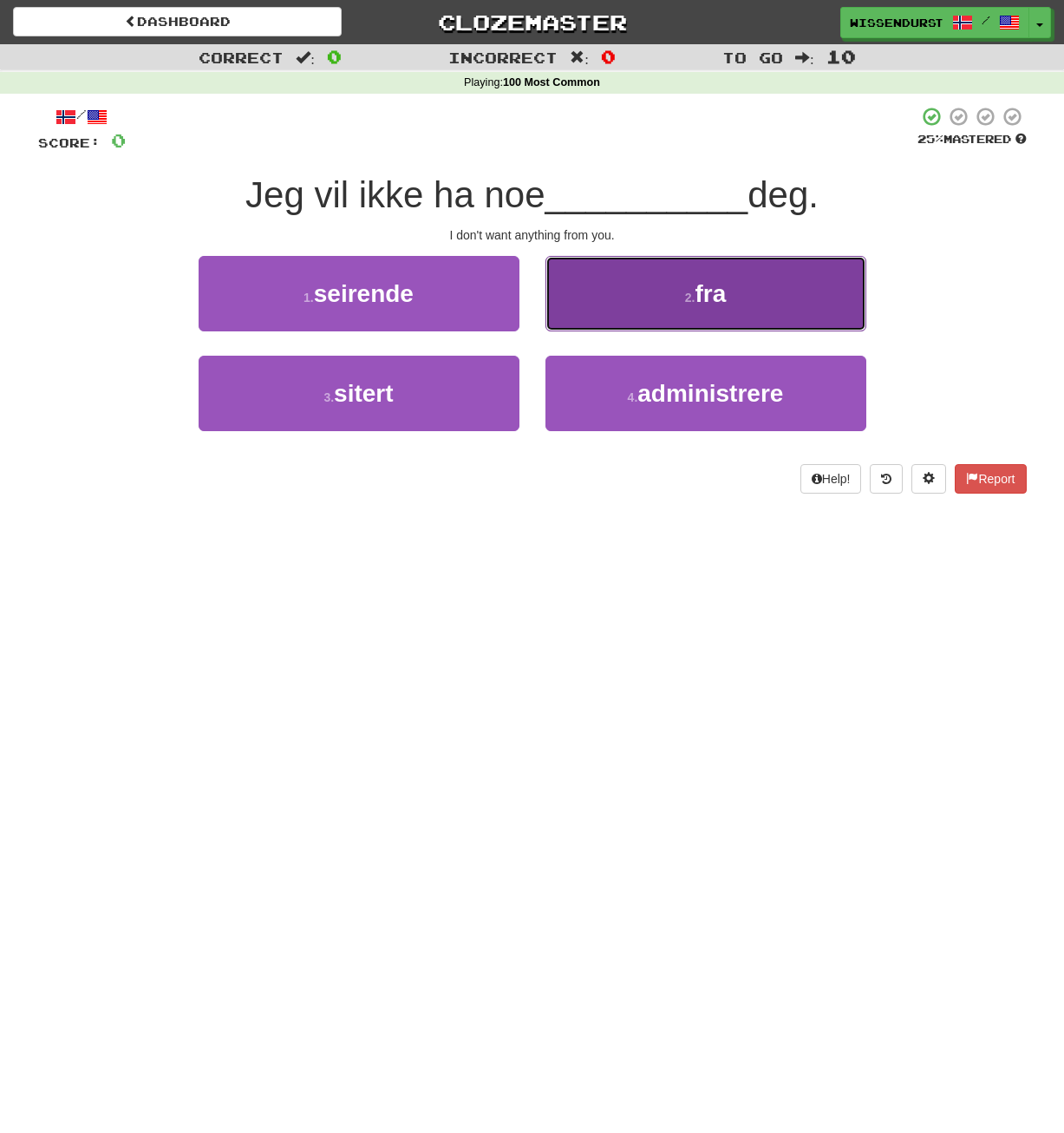
click at [704, 295] on span "fra" at bounding box center [710, 294] width 31 height 27
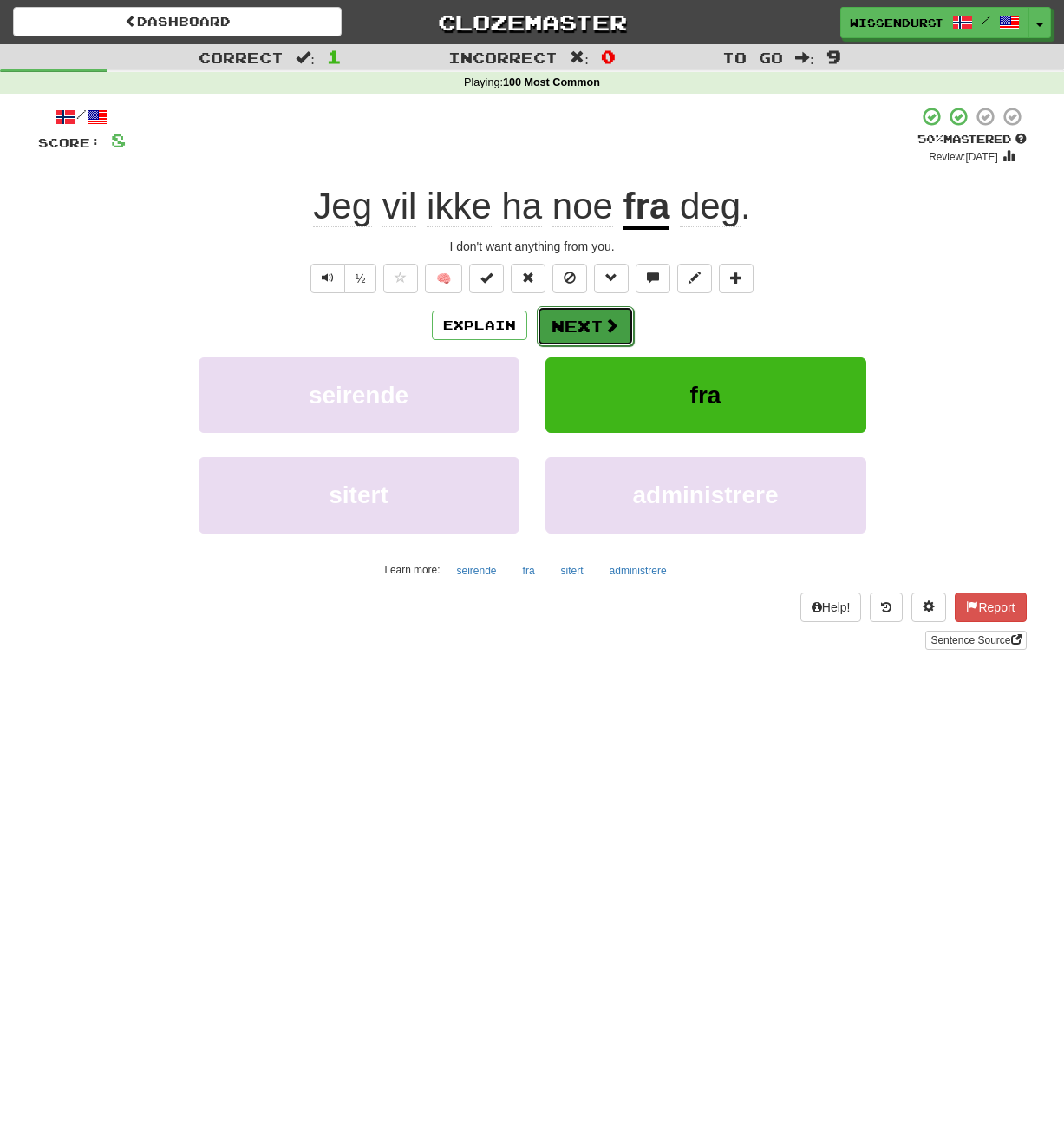
click at [607, 331] on span at bounding box center [611, 325] width 16 height 16
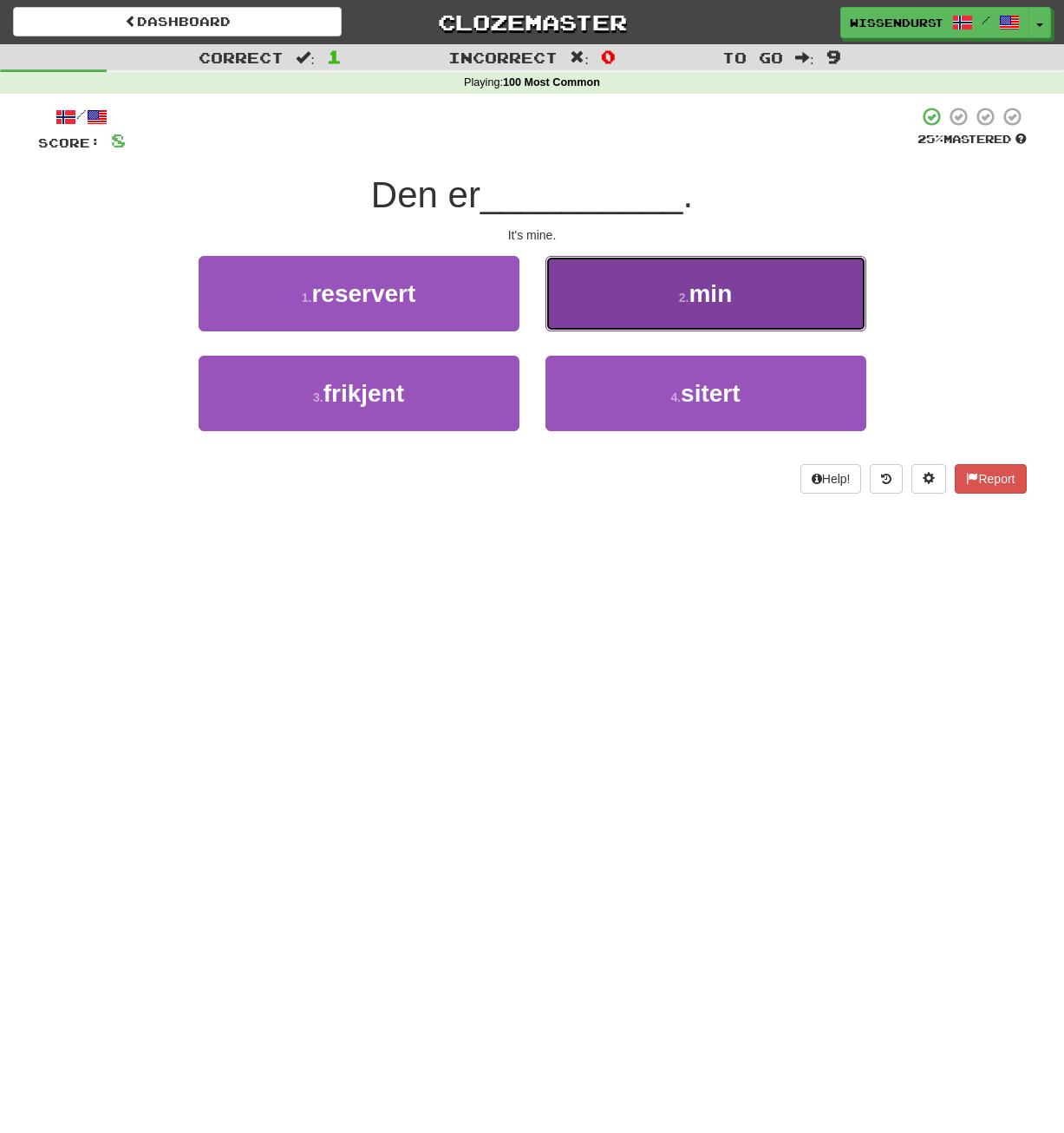
click at [674, 288] on button "2 . min" at bounding box center [706, 294] width 321 height 75
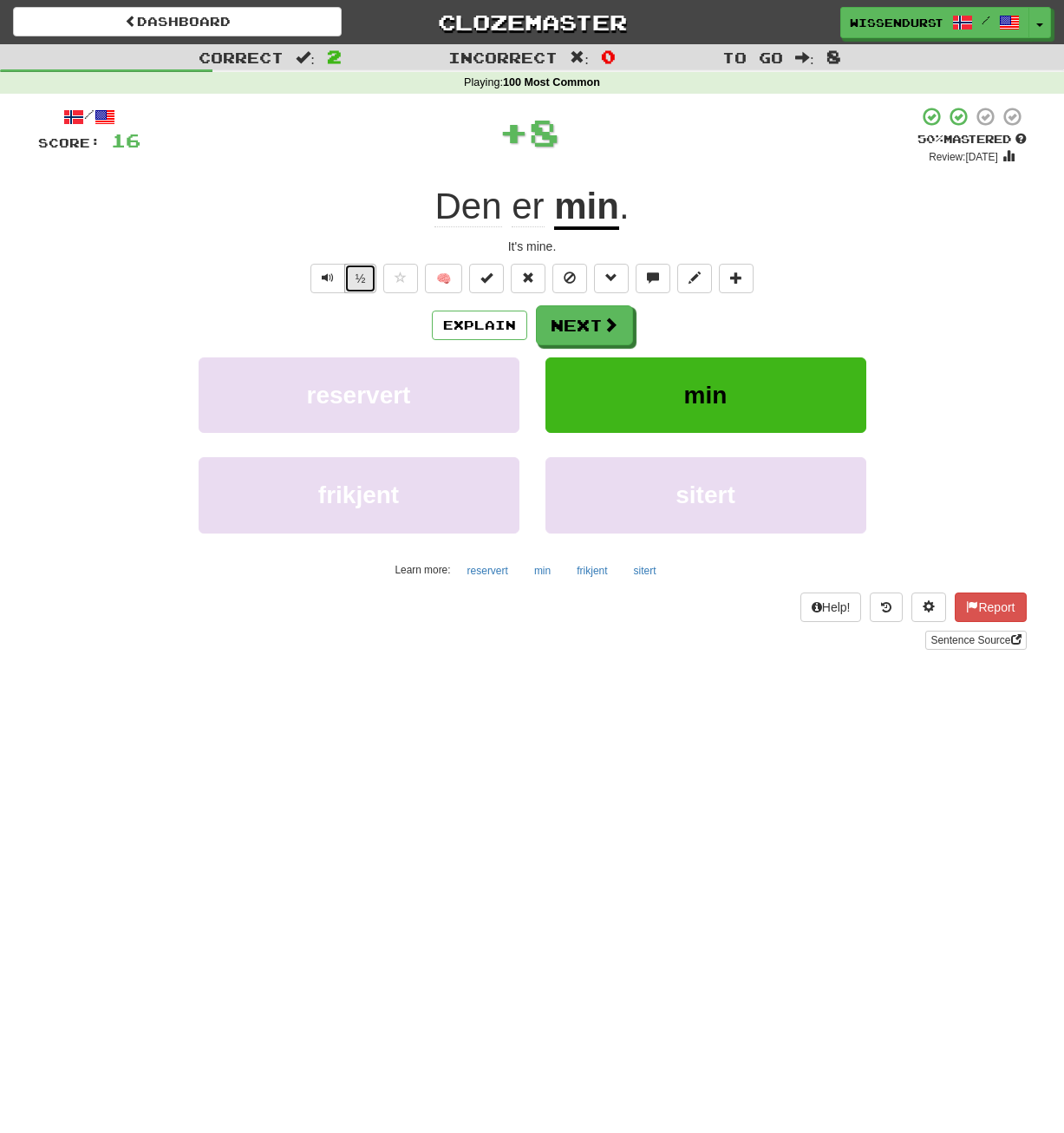
click at [358, 280] on button "½" at bounding box center [360, 278] width 33 height 29
click at [596, 198] on u "min" at bounding box center [586, 207] width 65 height 44
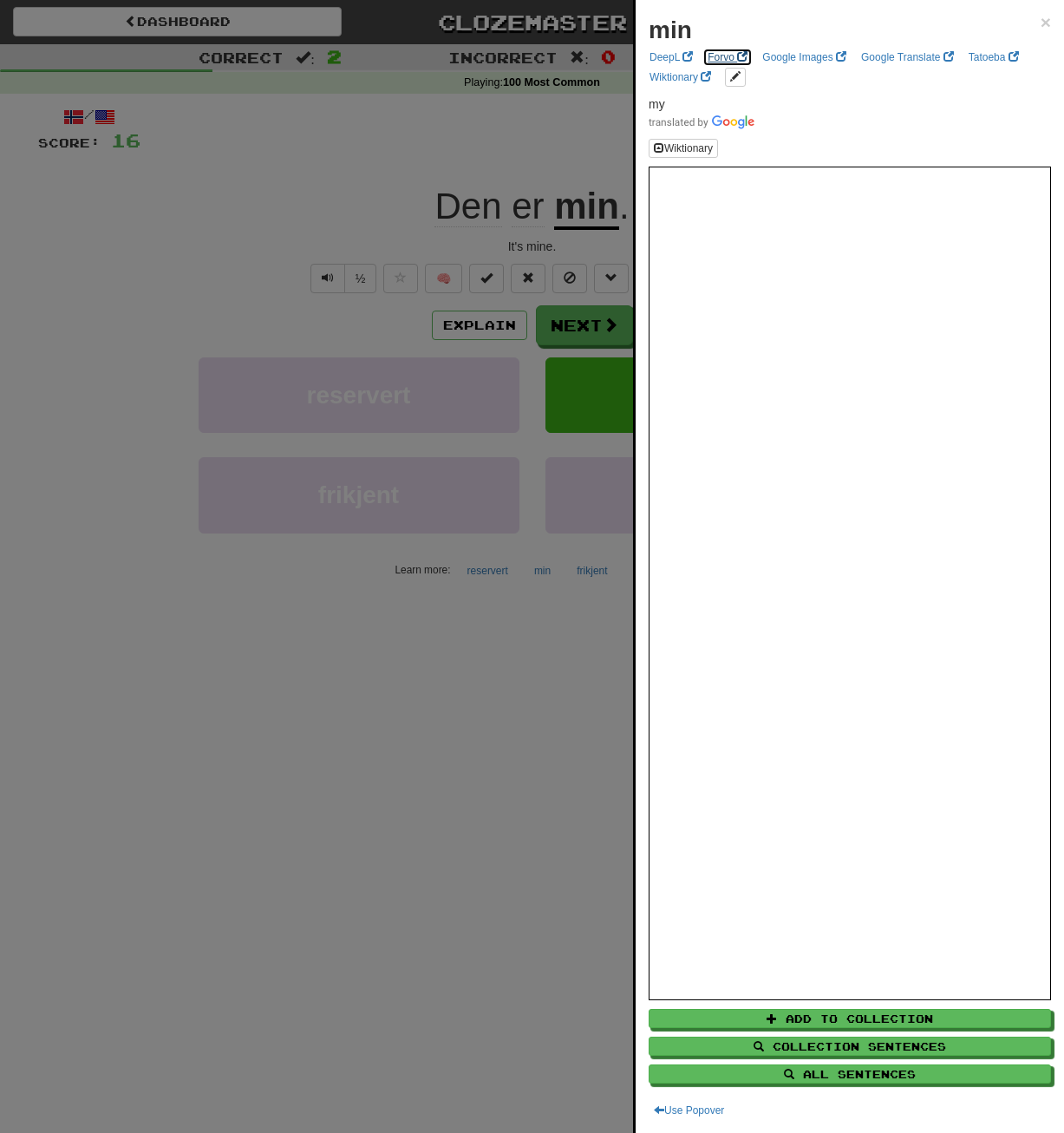
click at [735, 54] on link "Forvo" at bounding box center [727, 57] width 50 height 19
click at [298, 240] on div at bounding box center [532, 566] width 1064 height 1133
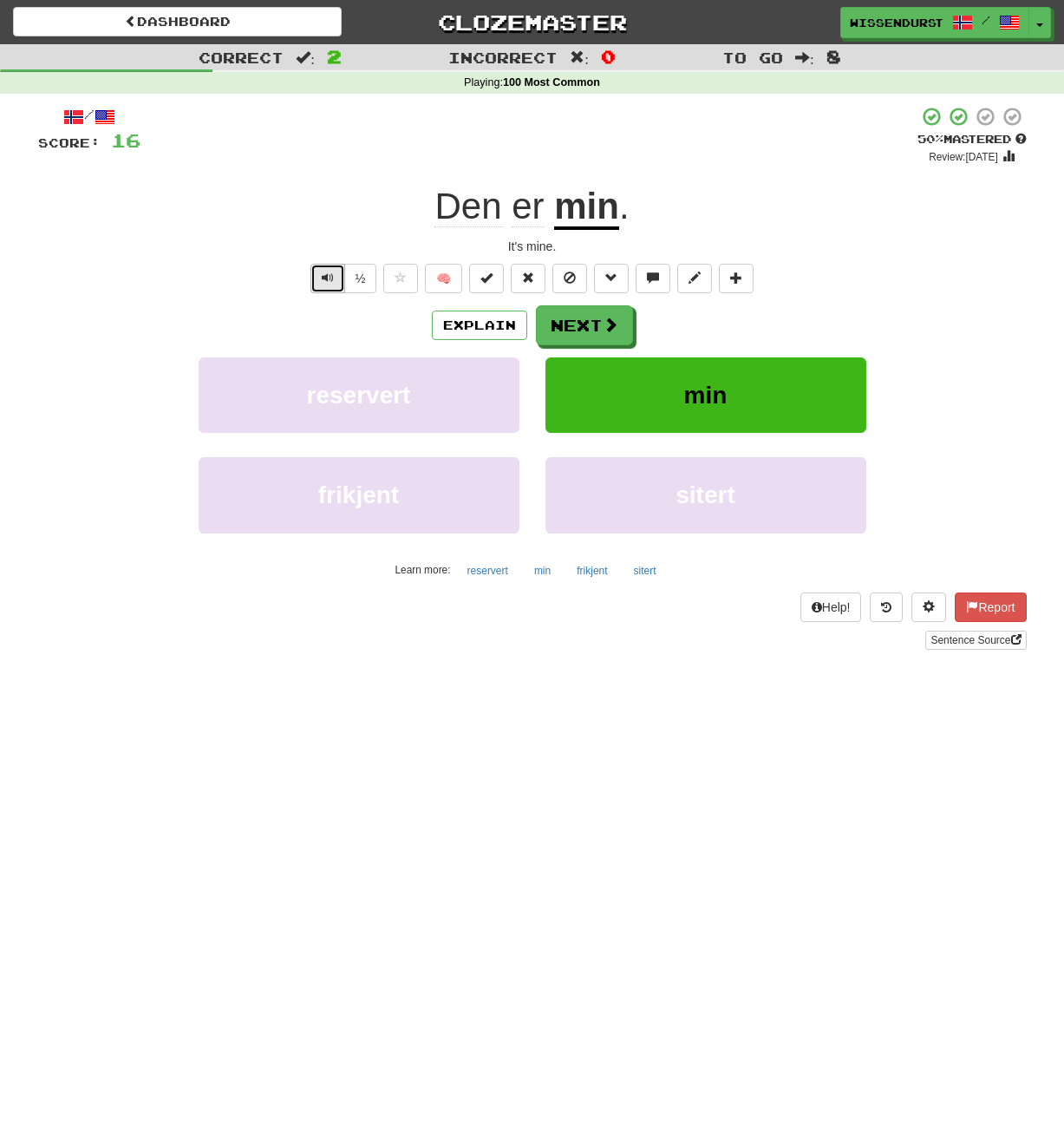
click at [328, 280] on span "Text-to-speech controls" at bounding box center [327, 278] width 12 height 12
click at [358, 283] on button "½" at bounding box center [360, 278] width 33 height 29
click at [464, 204] on span "Den" at bounding box center [468, 206] width 67 height 41
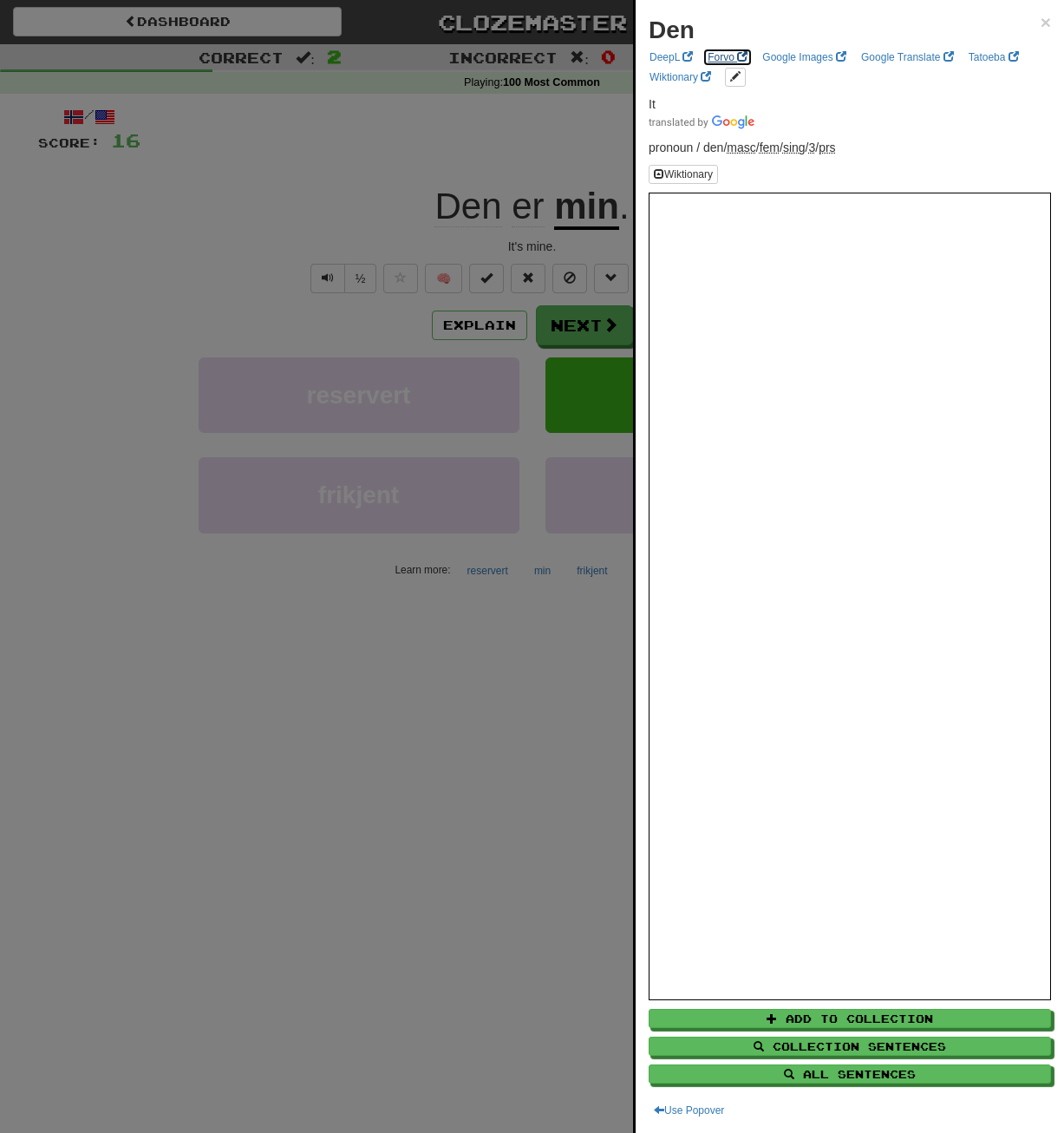
click at [731, 56] on link "Forvo" at bounding box center [727, 57] width 50 height 19
click at [240, 264] on div at bounding box center [532, 566] width 1064 height 1133
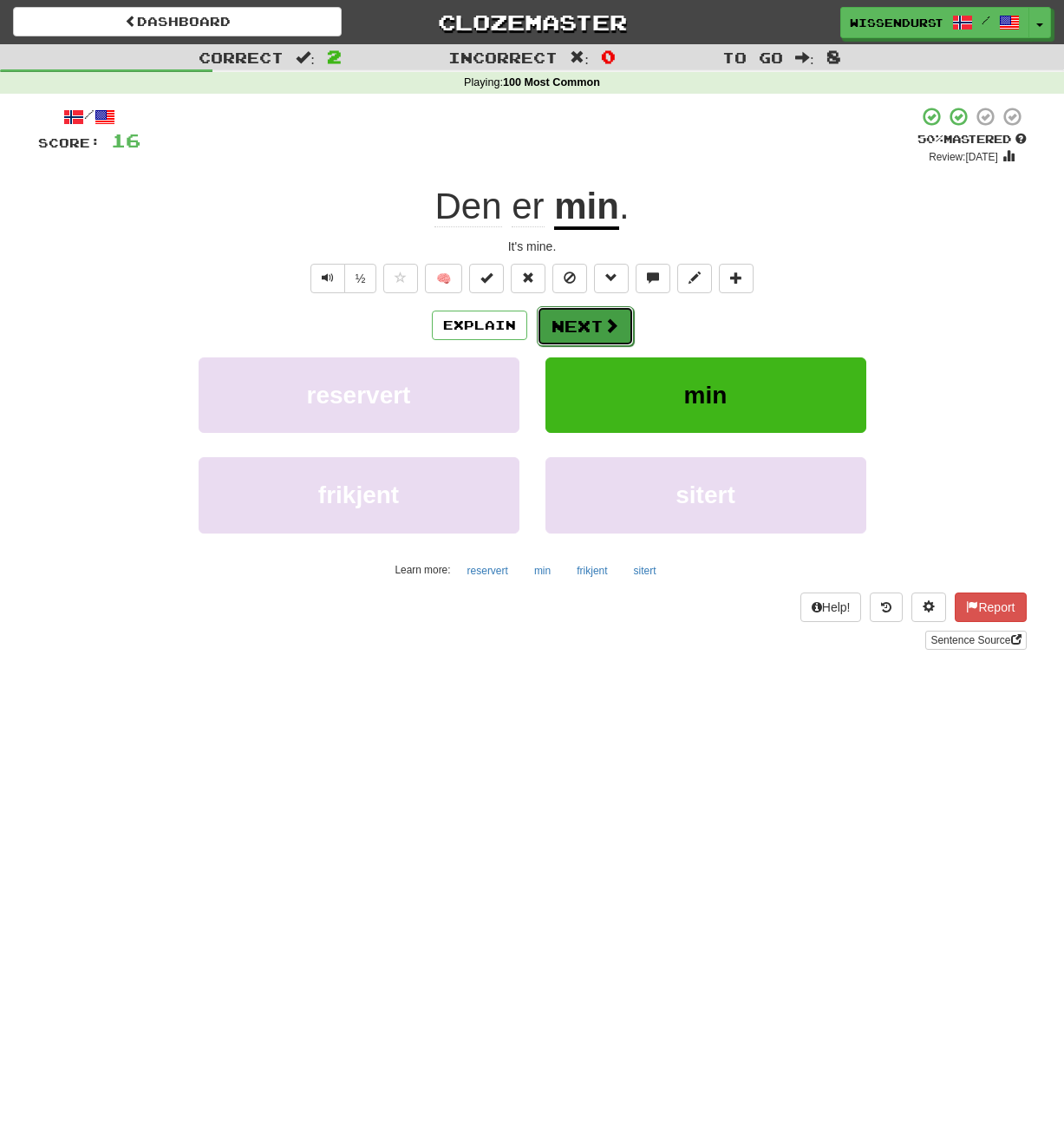
click at [594, 322] on button "Next" at bounding box center [585, 327] width 97 height 40
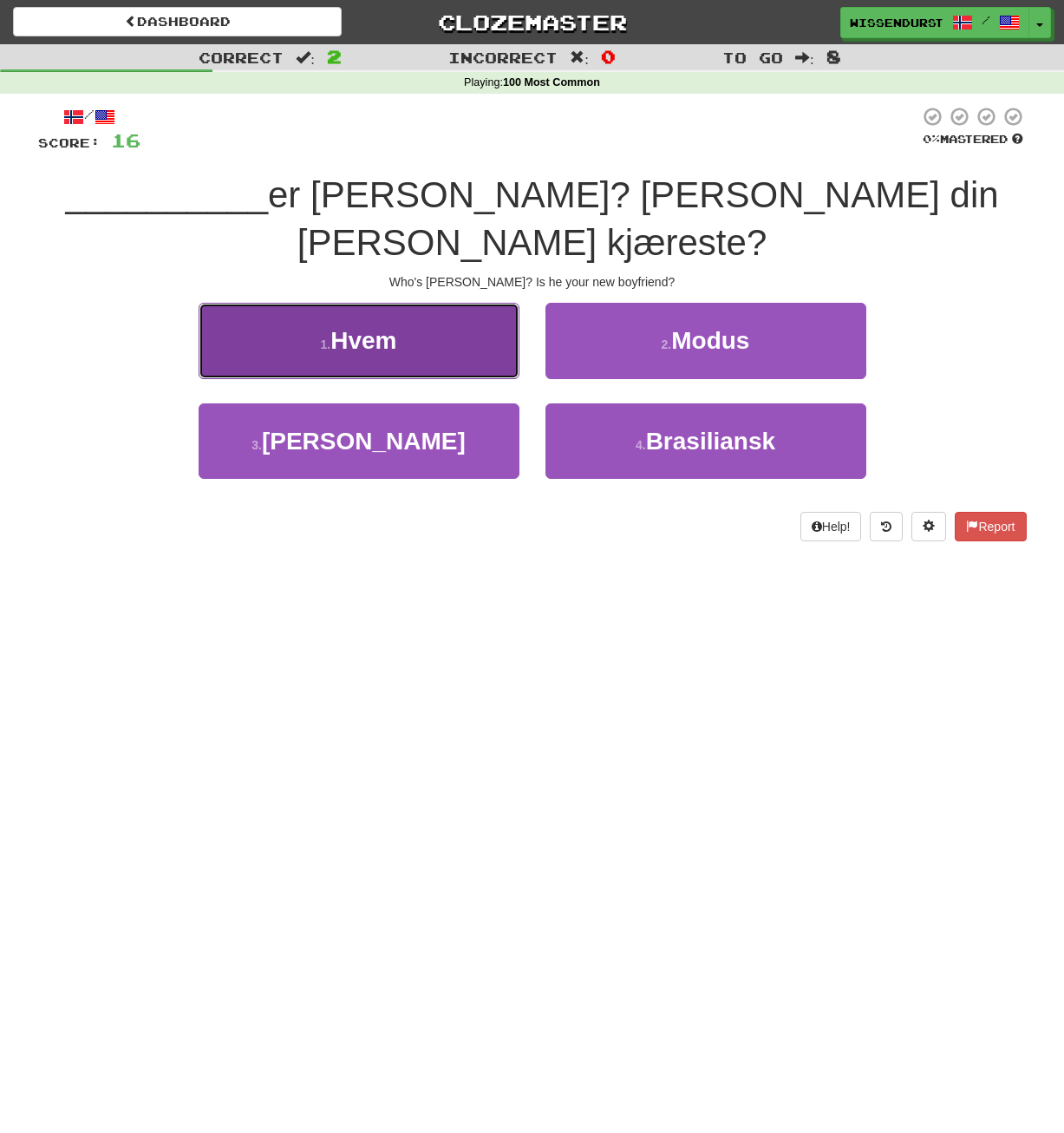
click at [455, 303] on button "1 . Hvem" at bounding box center [358, 341] width 321 height 75
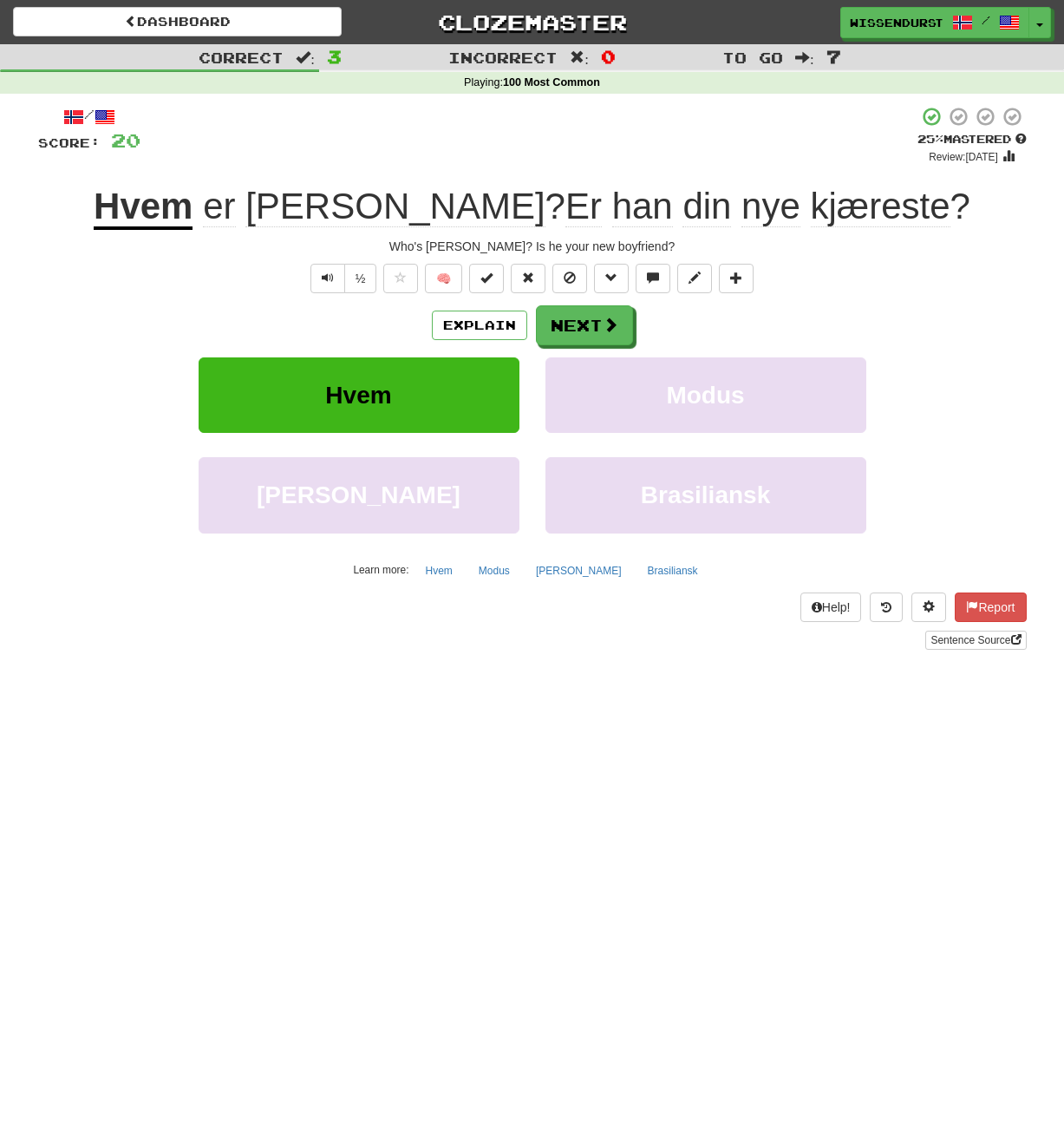
click at [741, 212] on span "nye" at bounding box center [770, 206] width 59 height 41
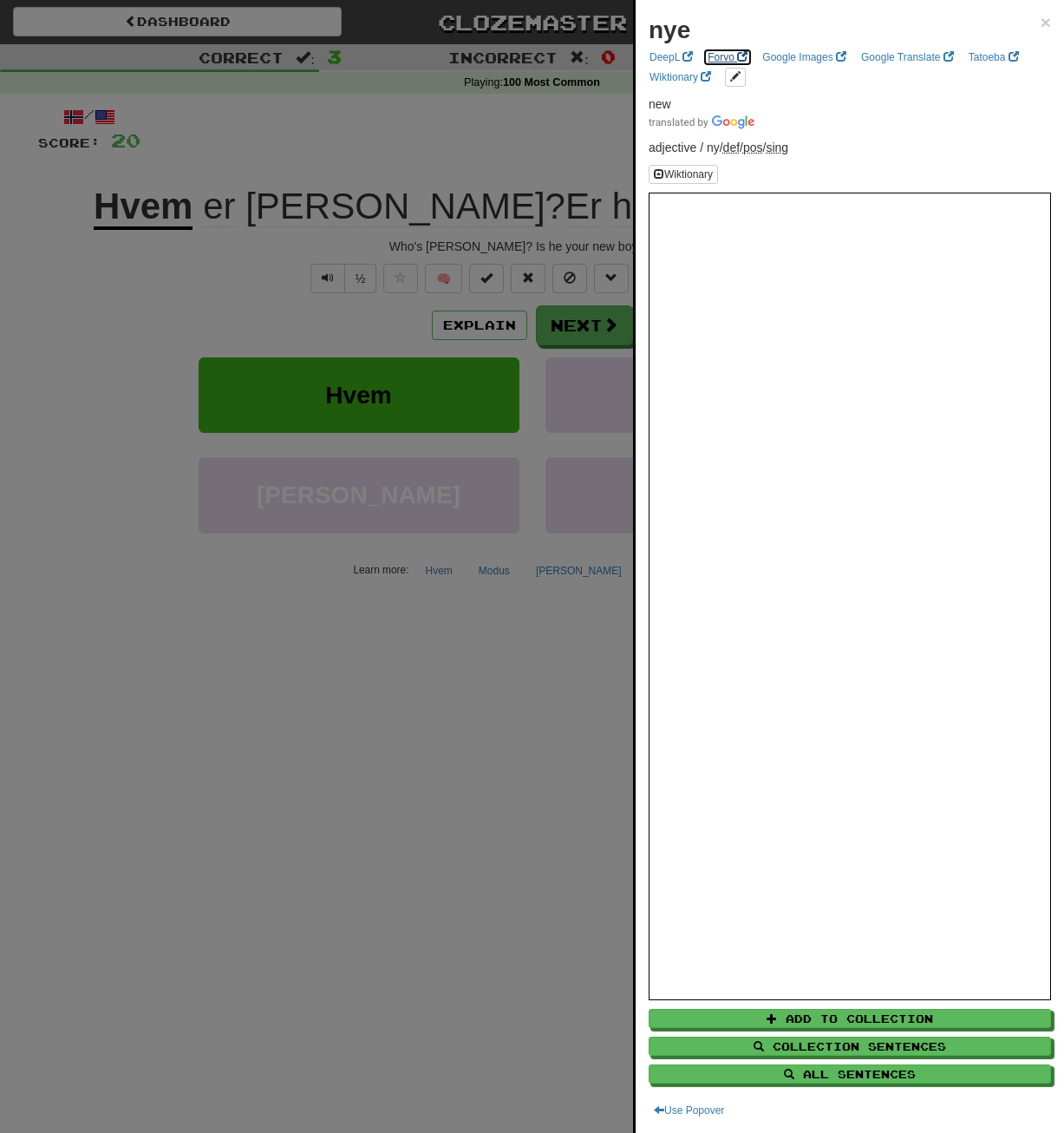
click at [723, 53] on link "Forvo" at bounding box center [727, 57] width 50 height 19
click at [127, 334] on div at bounding box center [532, 566] width 1064 height 1133
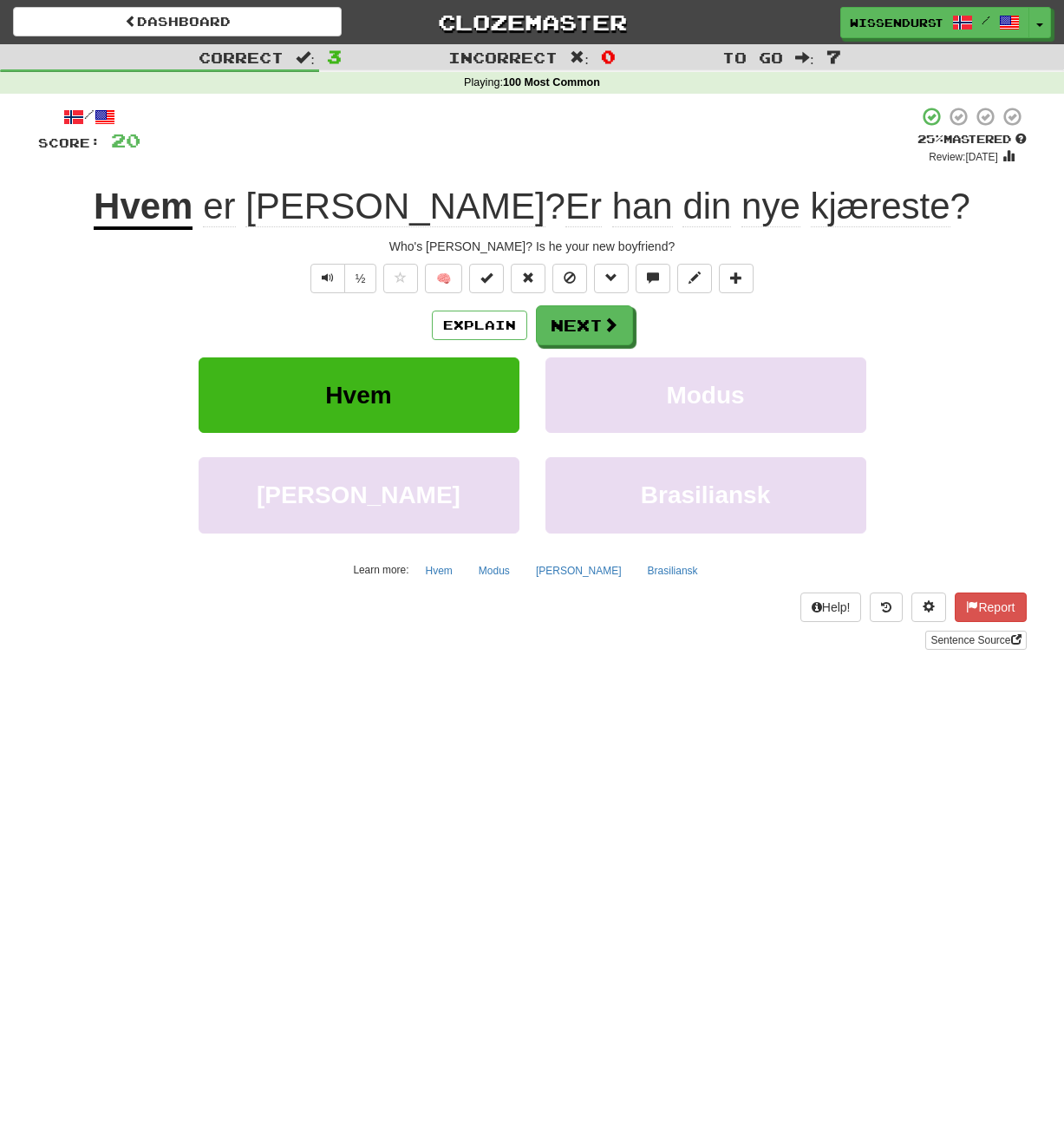
click at [811, 202] on span "kjæreste" at bounding box center [881, 206] width 139 height 41
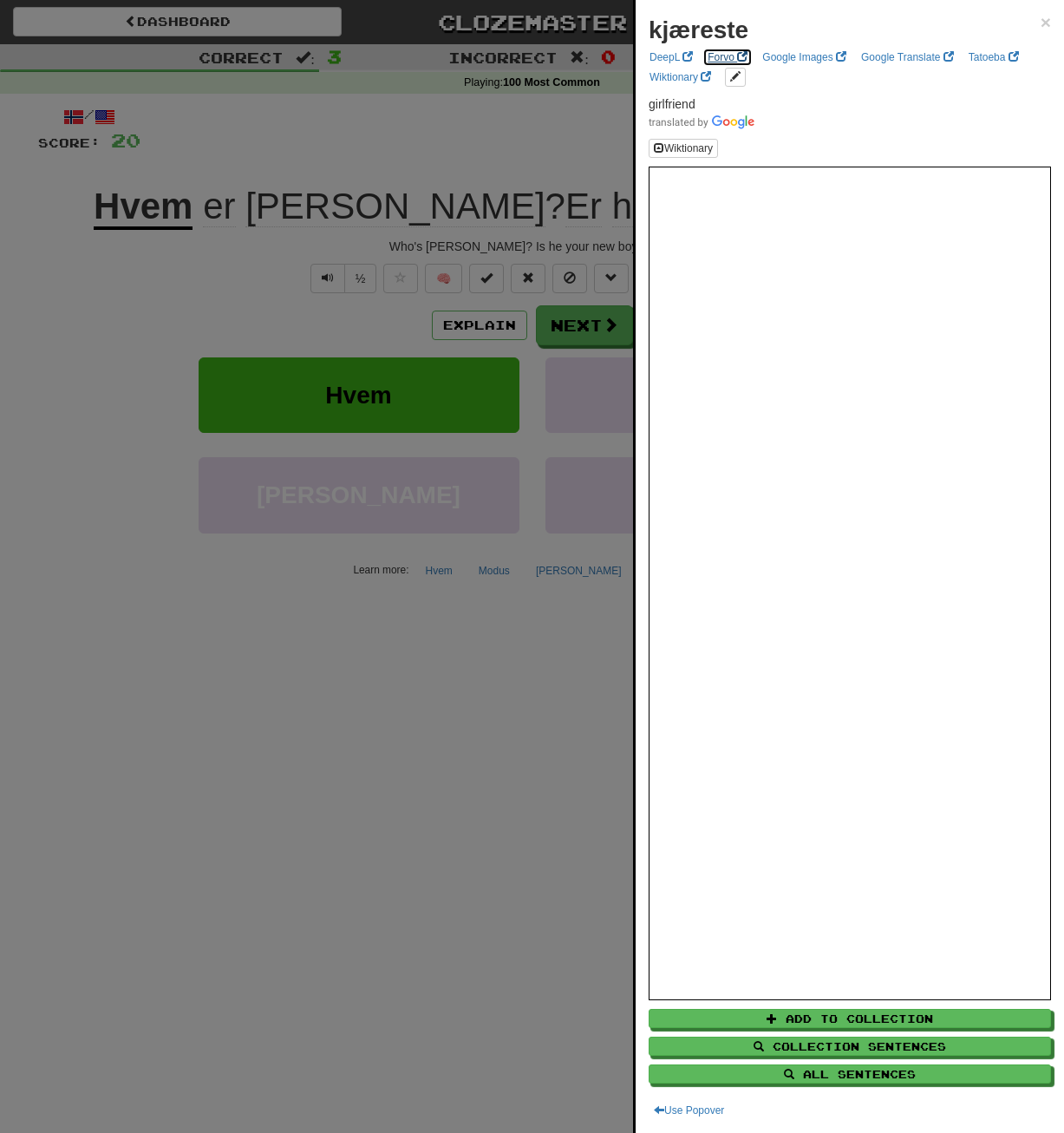
click at [729, 50] on link "Forvo" at bounding box center [727, 57] width 50 height 19
click at [484, 643] on div at bounding box center [532, 566] width 1064 height 1133
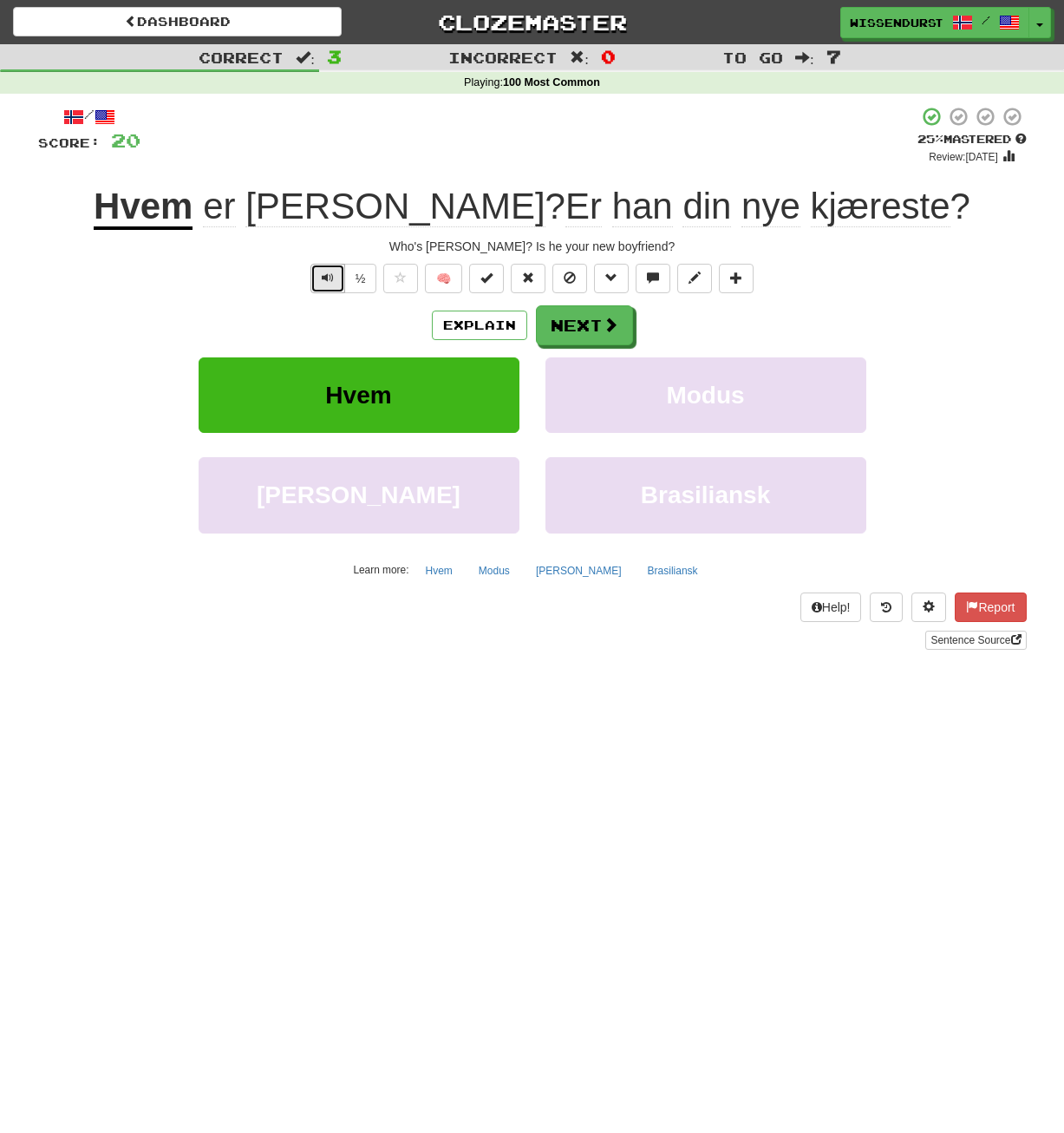
click at [328, 273] on span "Text-to-speech controls" at bounding box center [327, 278] width 12 height 12
drag, startPoint x: 325, startPoint y: 276, endPoint x: 303, endPoint y: 284, distance: 23.4
click at [322, 279] on span "Text-to-speech controls" at bounding box center [327, 278] width 12 height 12
click at [604, 333] on span at bounding box center [611, 325] width 16 height 16
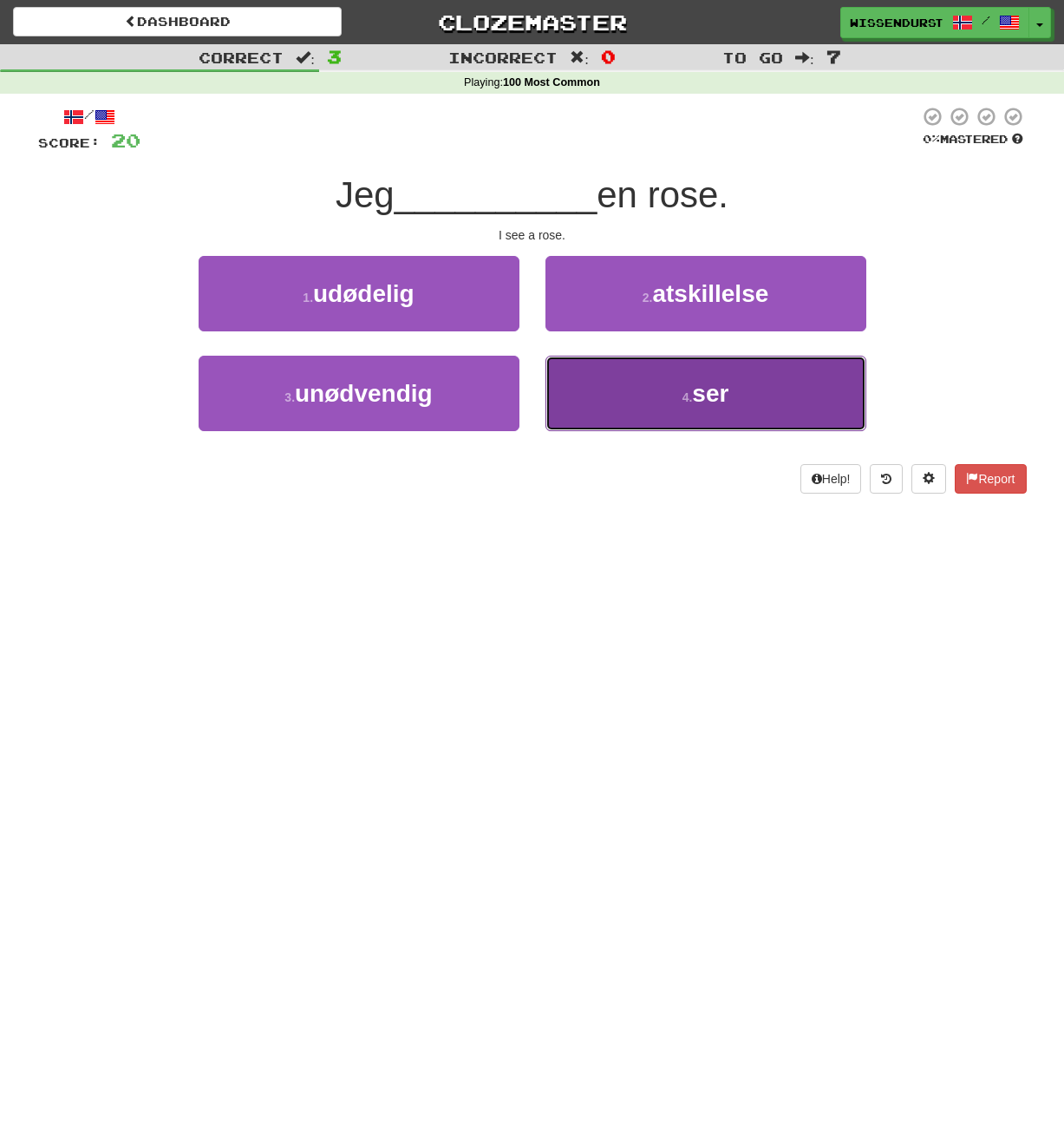
click at [634, 414] on button "4 . ser" at bounding box center [706, 393] width 321 height 75
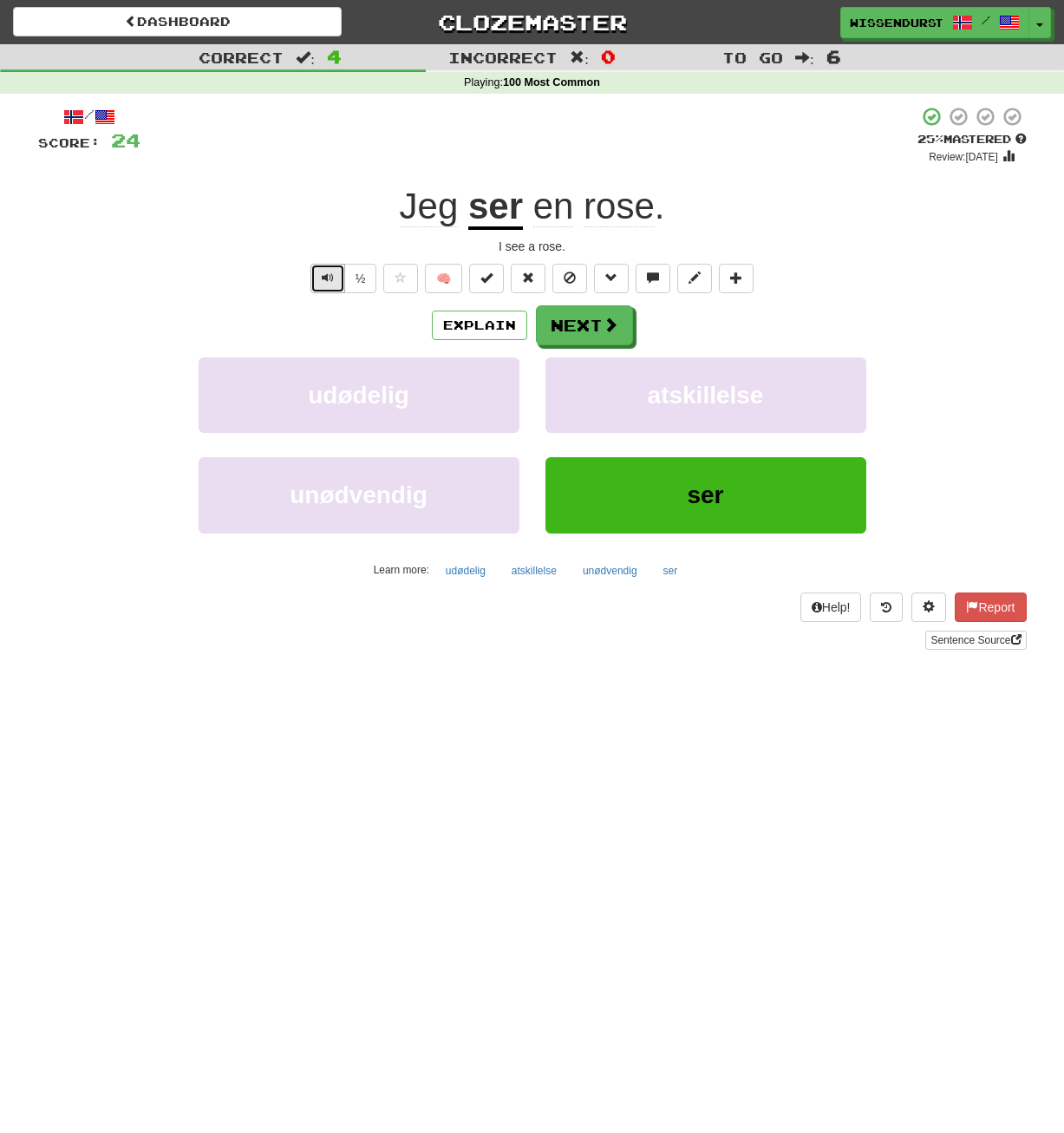
click at [330, 284] on span "Text-to-speech controls" at bounding box center [327, 278] width 12 height 12
click at [596, 311] on button "Next" at bounding box center [585, 327] width 97 height 40
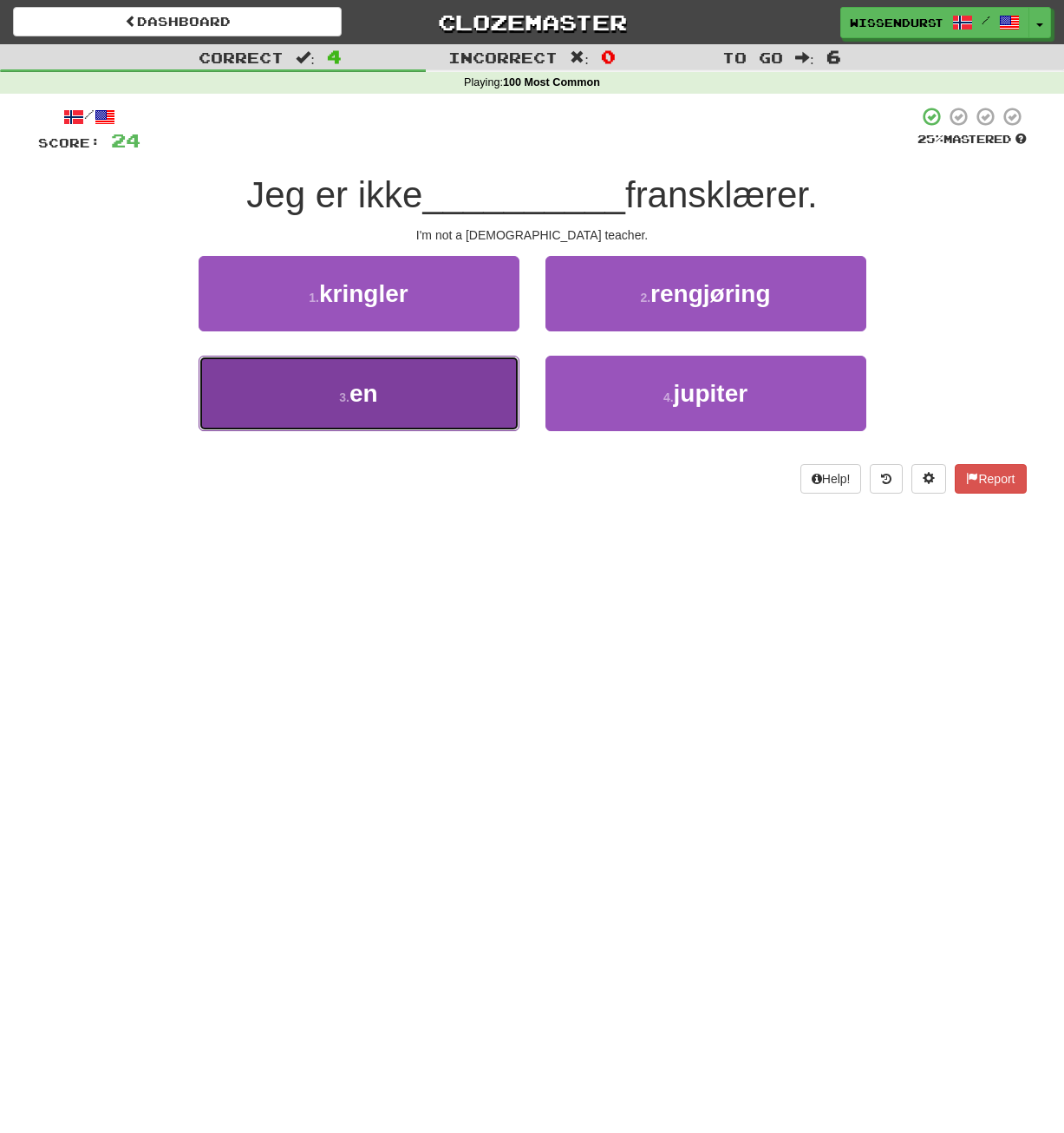
click at [371, 383] on span "en" at bounding box center [364, 393] width 28 height 27
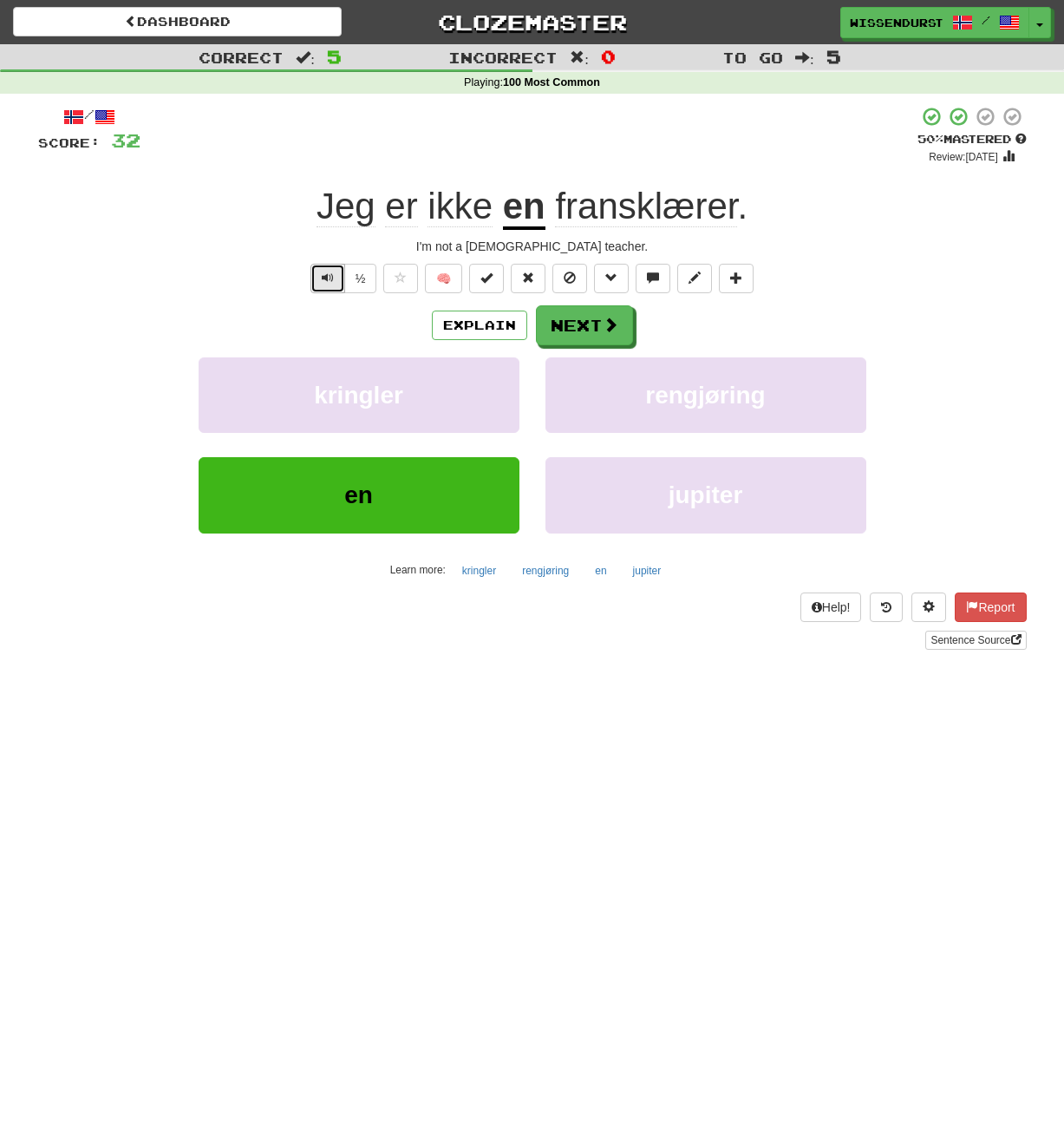
click at [334, 285] on button "Text-to-speech controls" at bounding box center [327, 278] width 35 height 29
click at [615, 340] on button "Next" at bounding box center [585, 327] width 97 height 40
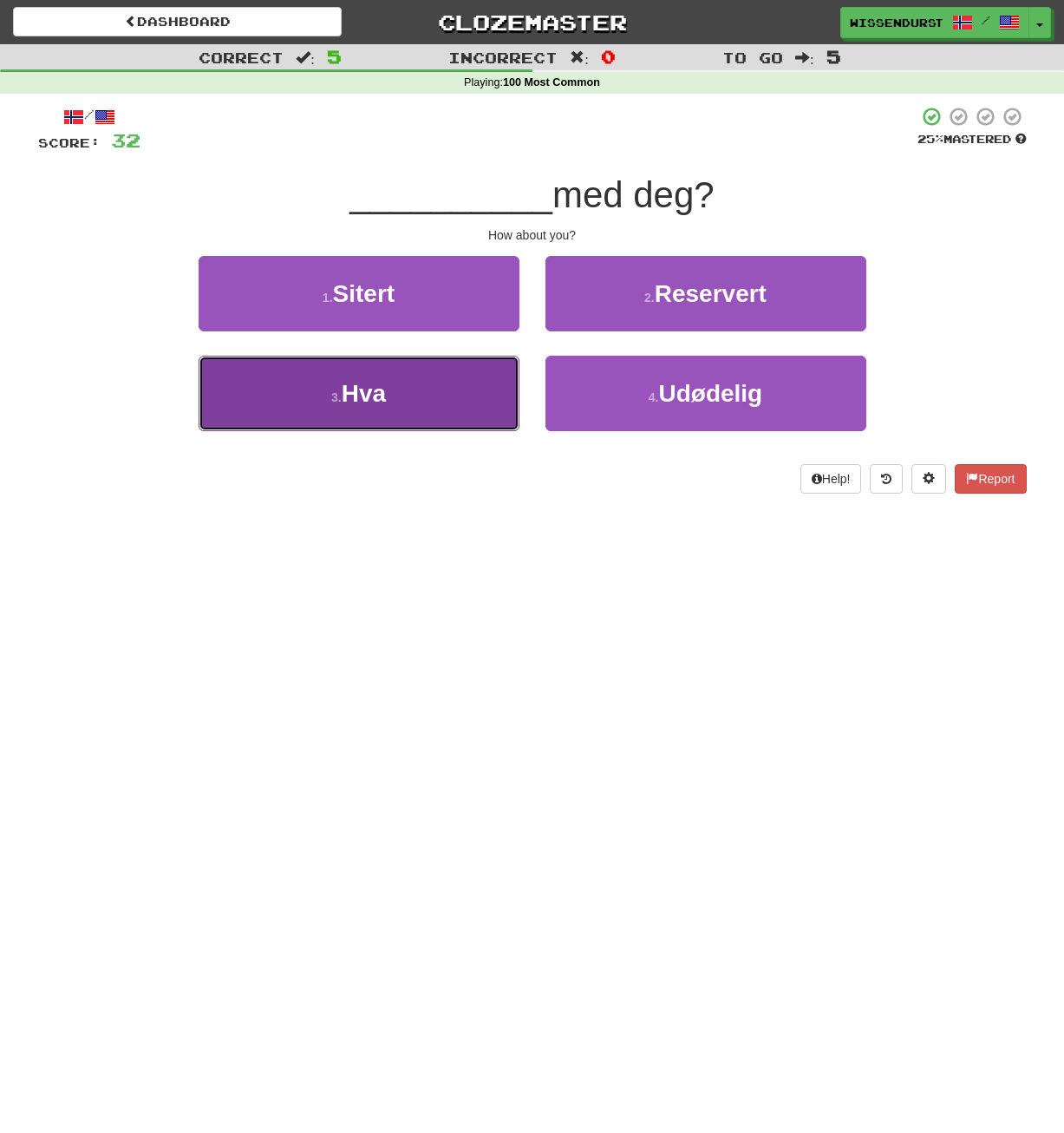
click at [444, 404] on button "3 . Hva" at bounding box center [358, 393] width 321 height 75
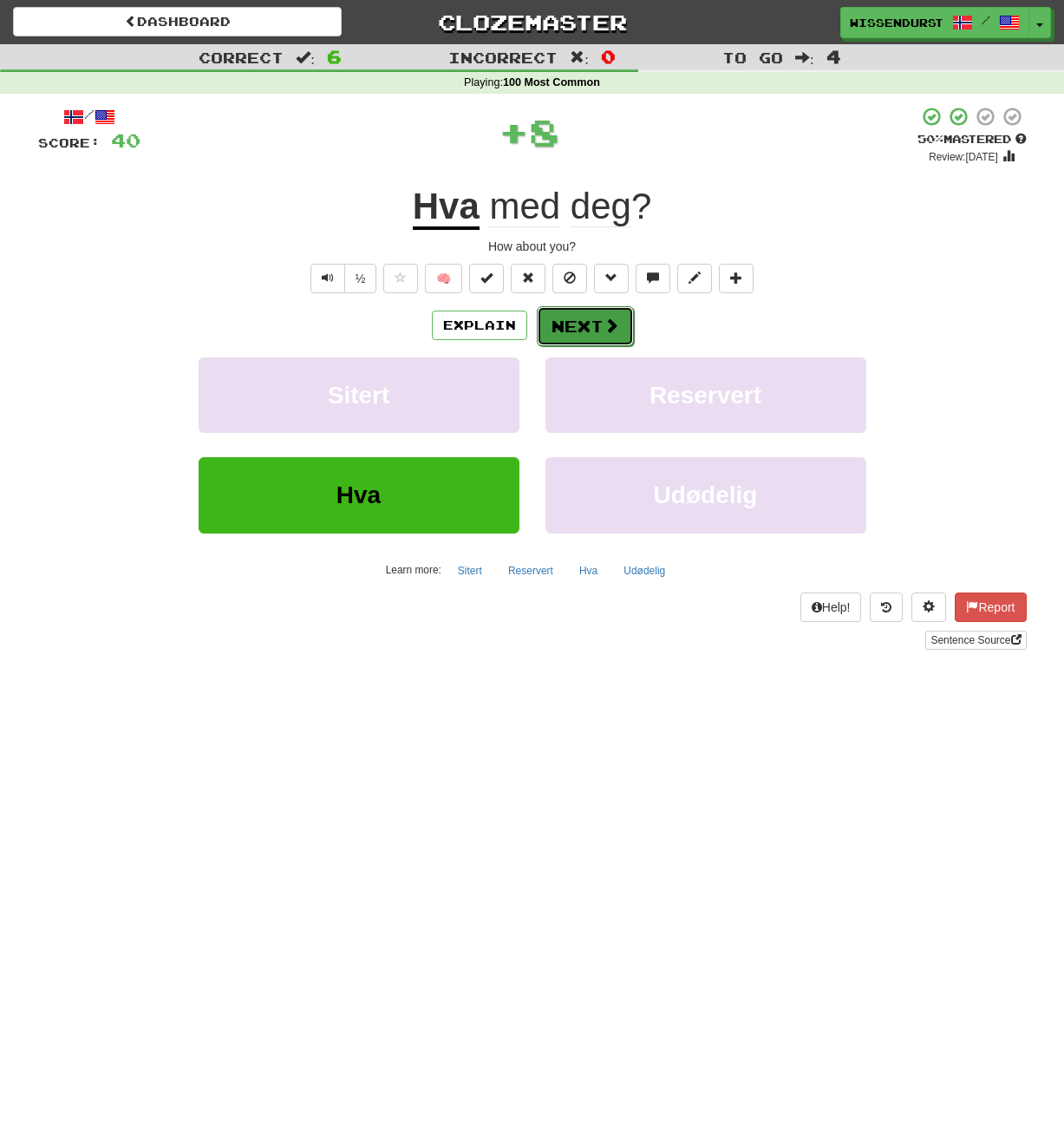
click at [589, 316] on button "Next" at bounding box center [585, 327] width 97 height 40
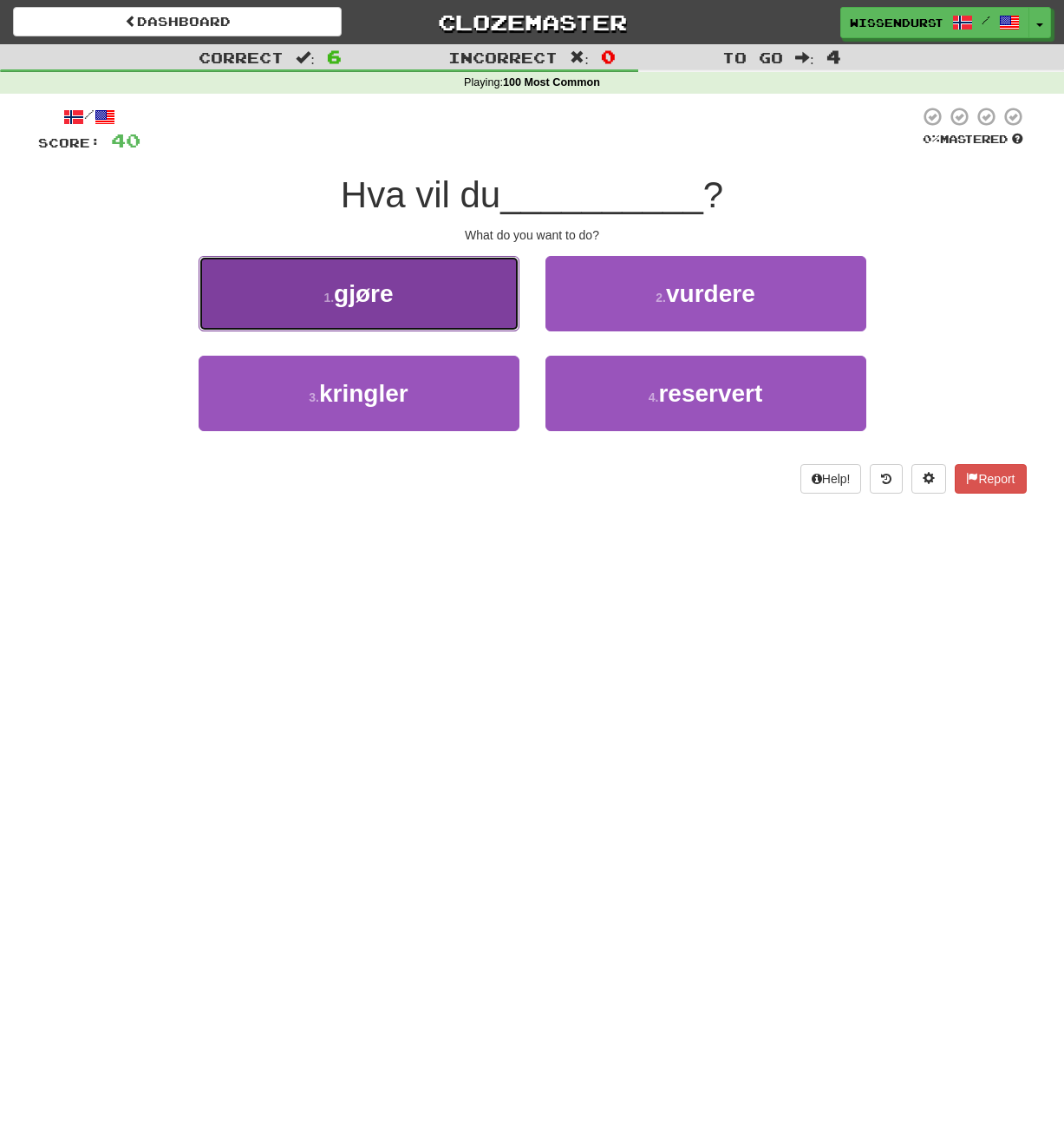
click at [473, 305] on button "1 . gjøre" at bounding box center [358, 294] width 321 height 75
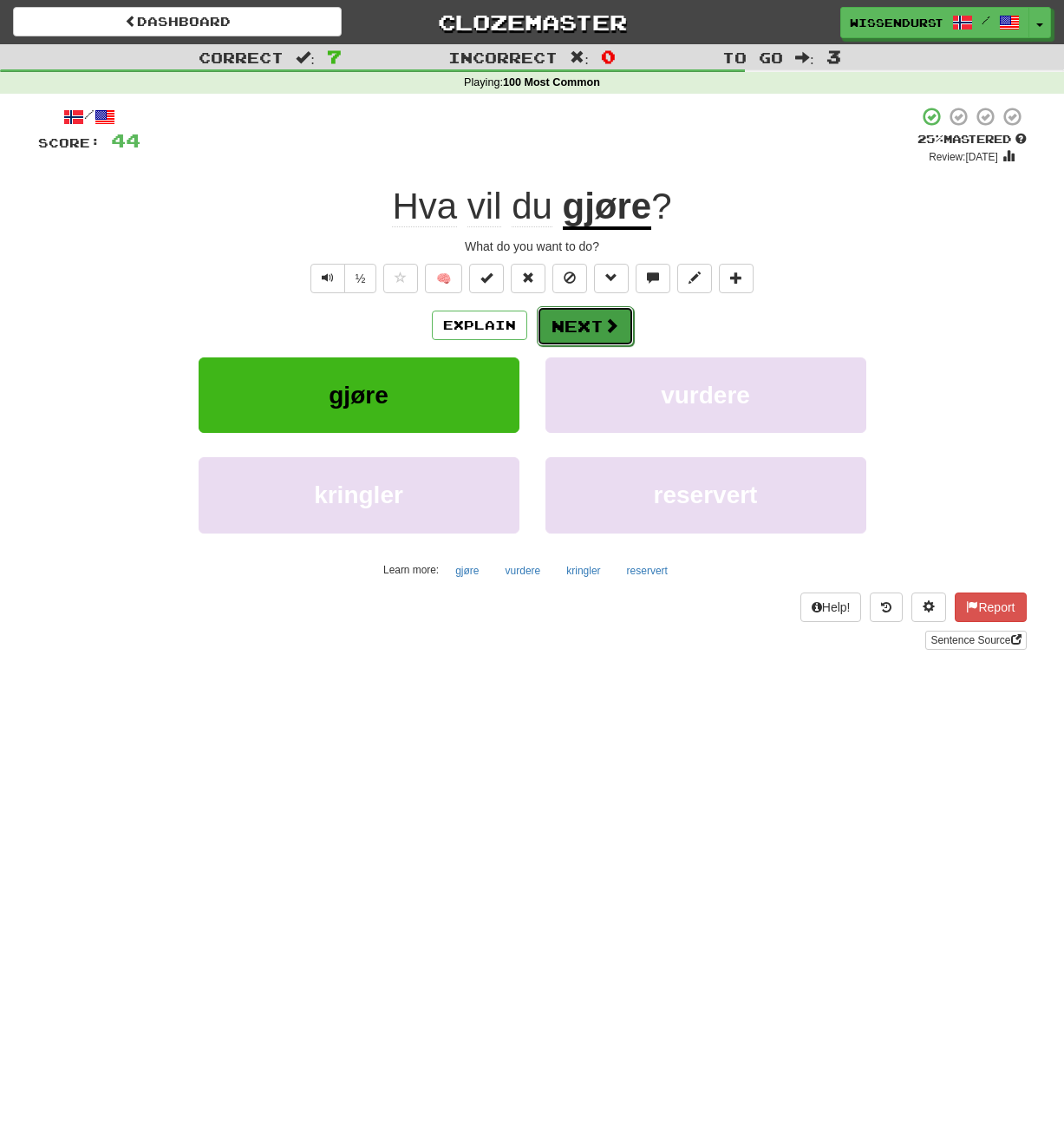
click at [620, 335] on button "Next" at bounding box center [585, 327] width 97 height 40
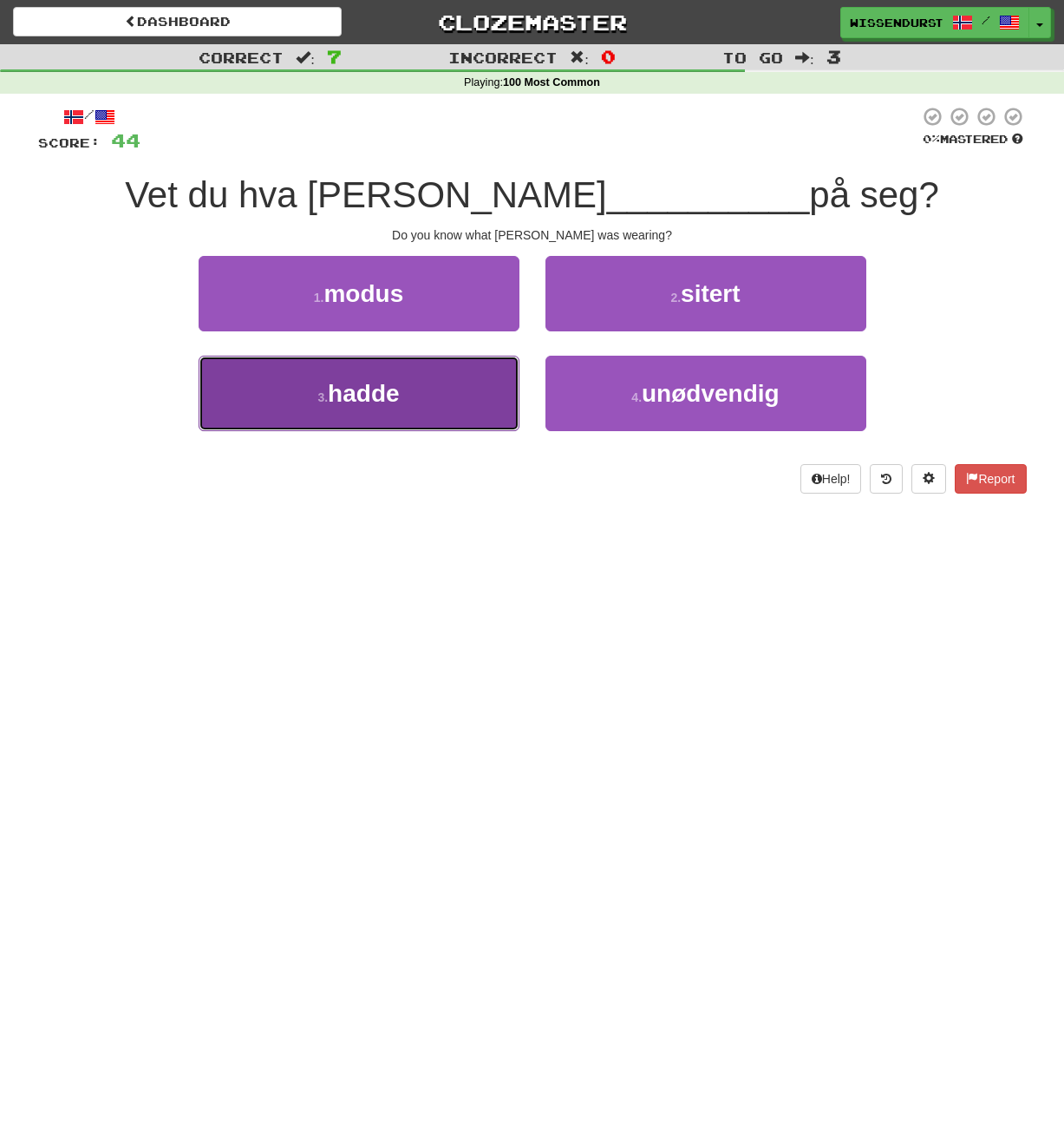
click at [465, 362] on button "3 . hadde" at bounding box center [358, 393] width 321 height 75
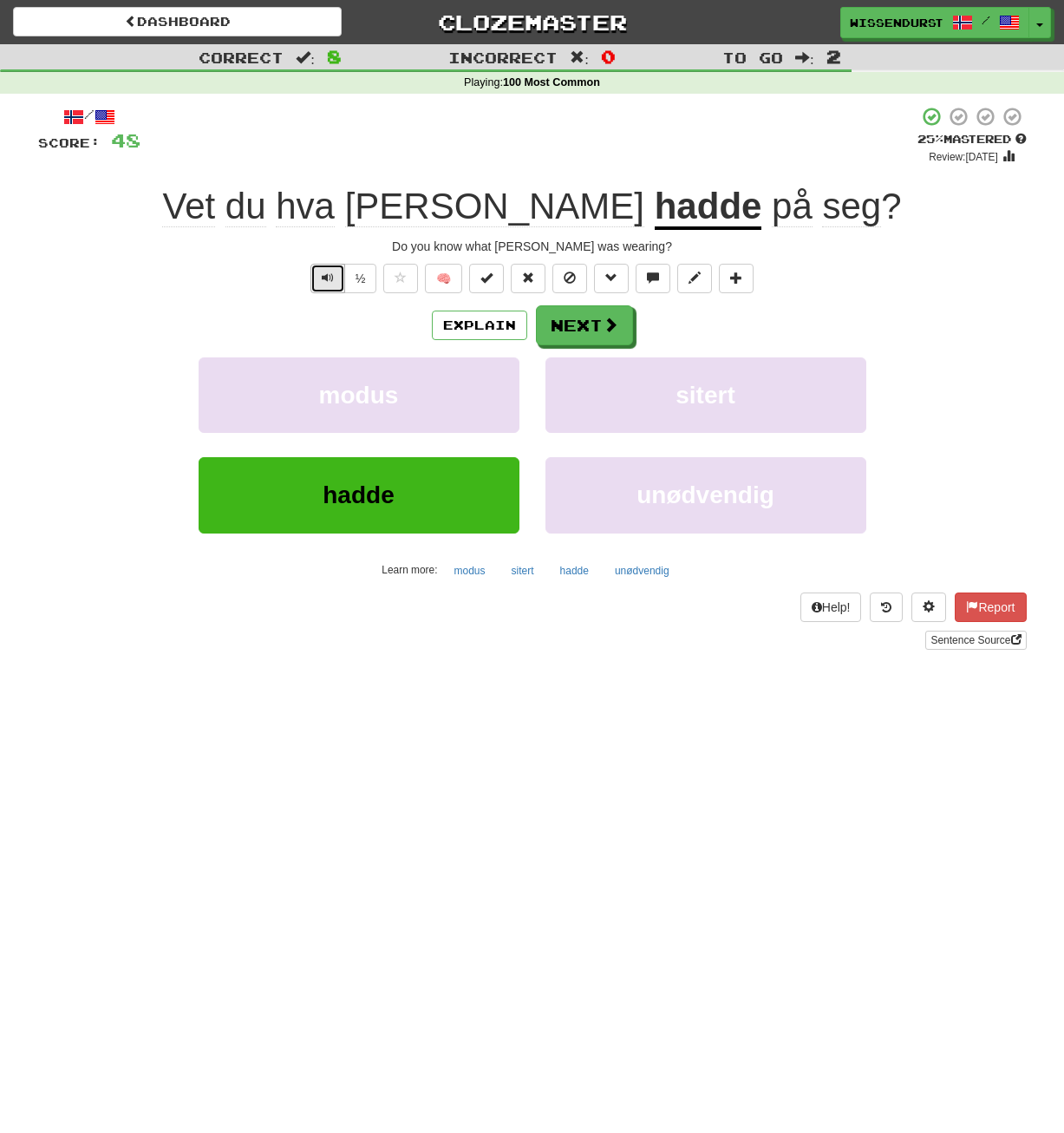
click at [336, 279] on button "Text-to-speech controls" at bounding box center [327, 278] width 35 height 29
click at [509, 313] on button "Explain" at bounding box center [479, 325] width 95 height 29
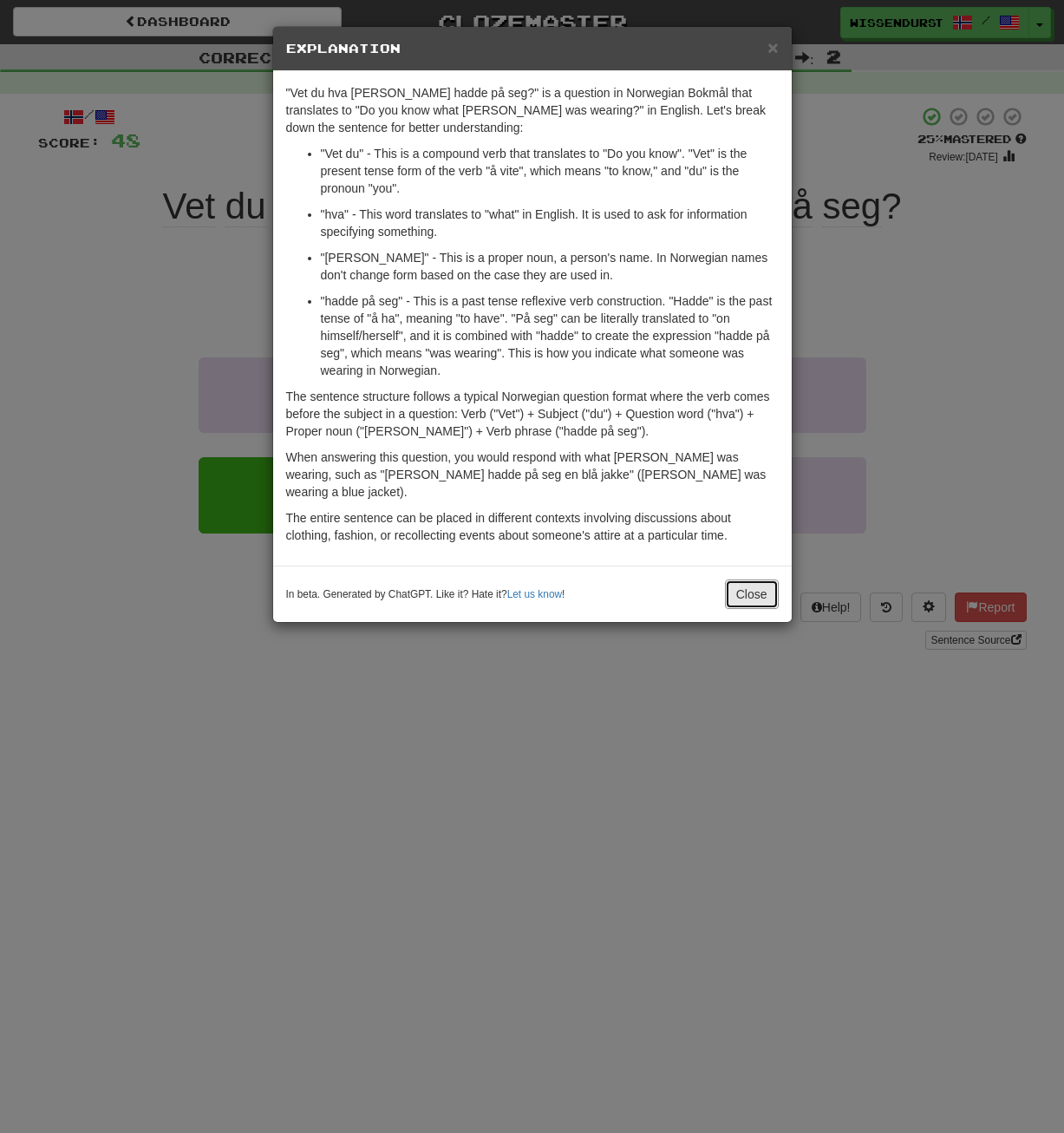
drag, startPoint x: 767, startPoint y: 590, endPoint x: 672, endPoint y: 484, distance: 142.3
click at [765, 586] on button "Close" at bounding box center [752, 594] width 54 height 29
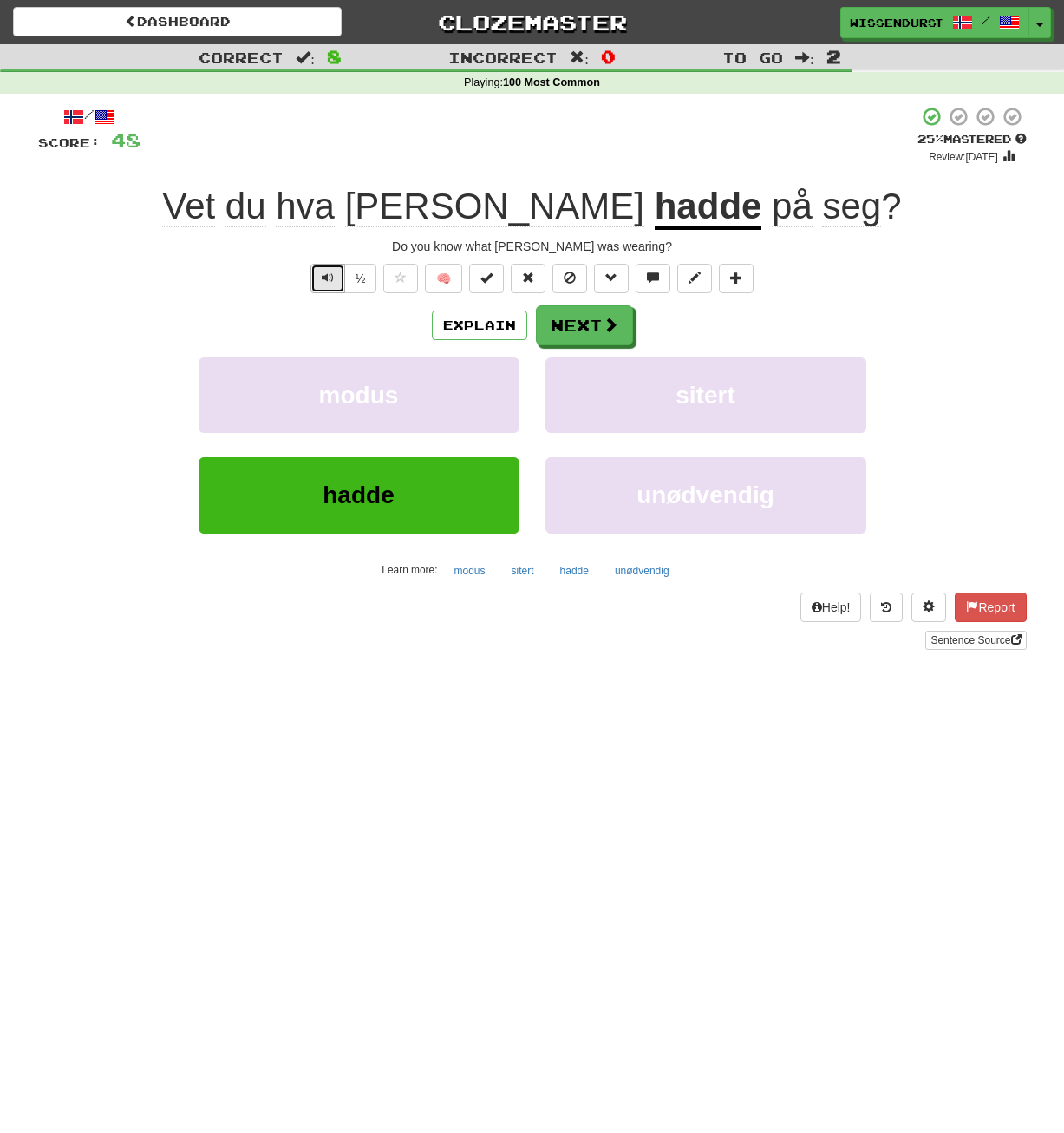
click at [335, 279] on button "Text-to-speech controls" at bounding box center [327, 278] width 35 height 29
click at [494, 342] on div "Explain Next" at bounding box center [532, 326] width 989 height 40
click at [498, 337] on button "Explain" at bounding box center [479, 325] width 95 height 29
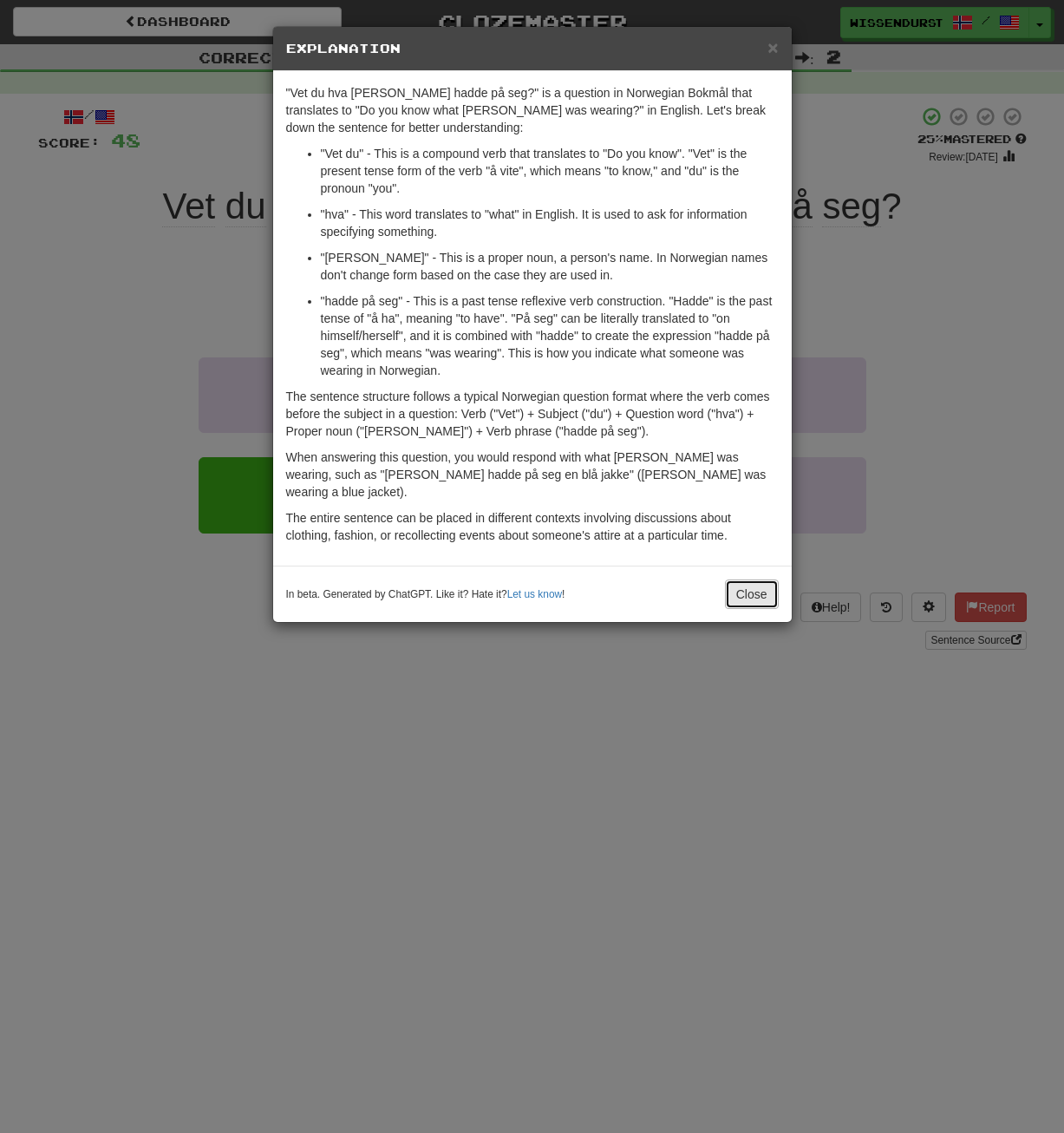
click at [752, 584] on button "Close" at bounding box center [752, 594] width 54 height 29
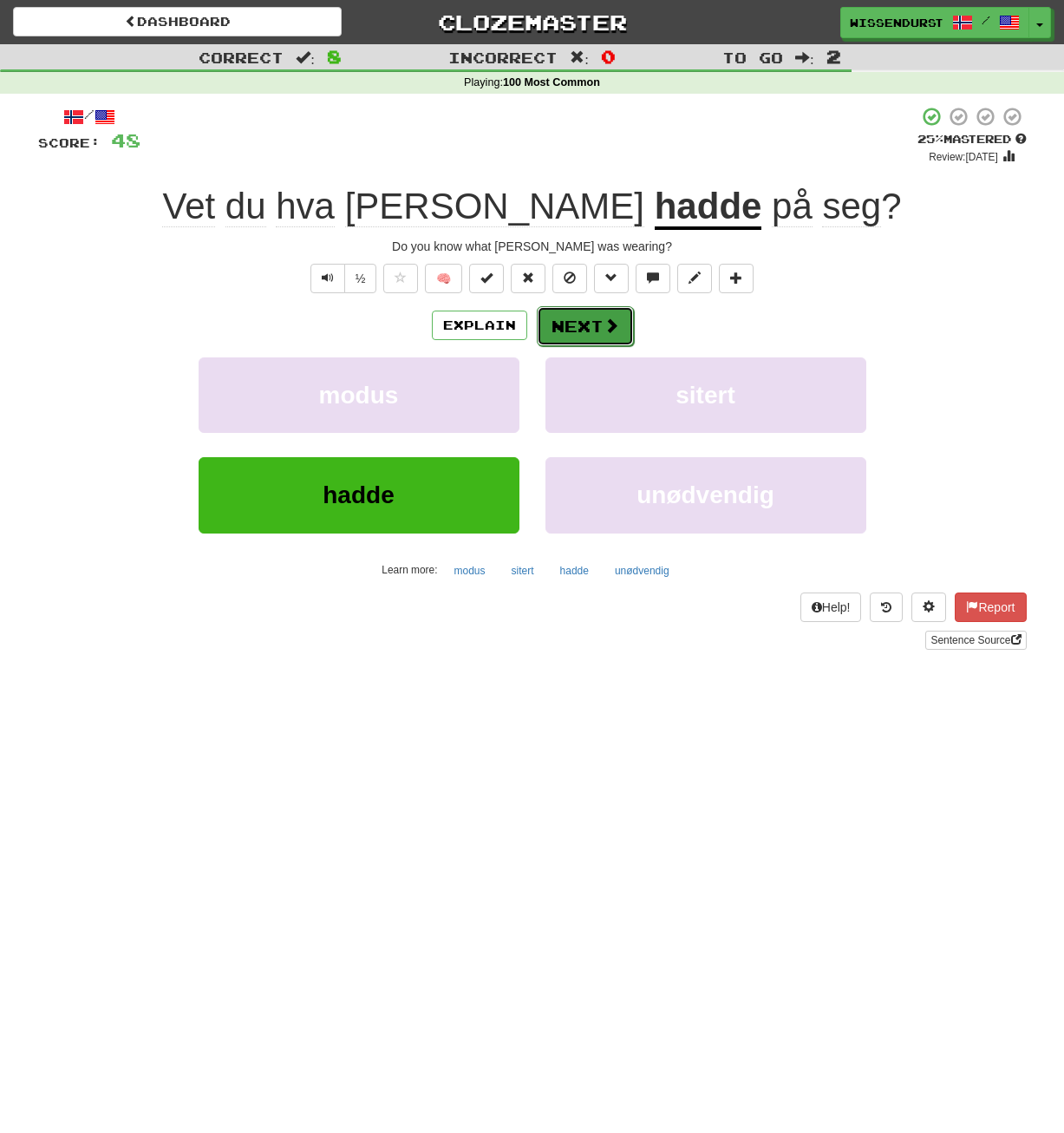
click at [615, 326] on span at bounding box center [611, 325] width 16 height 16
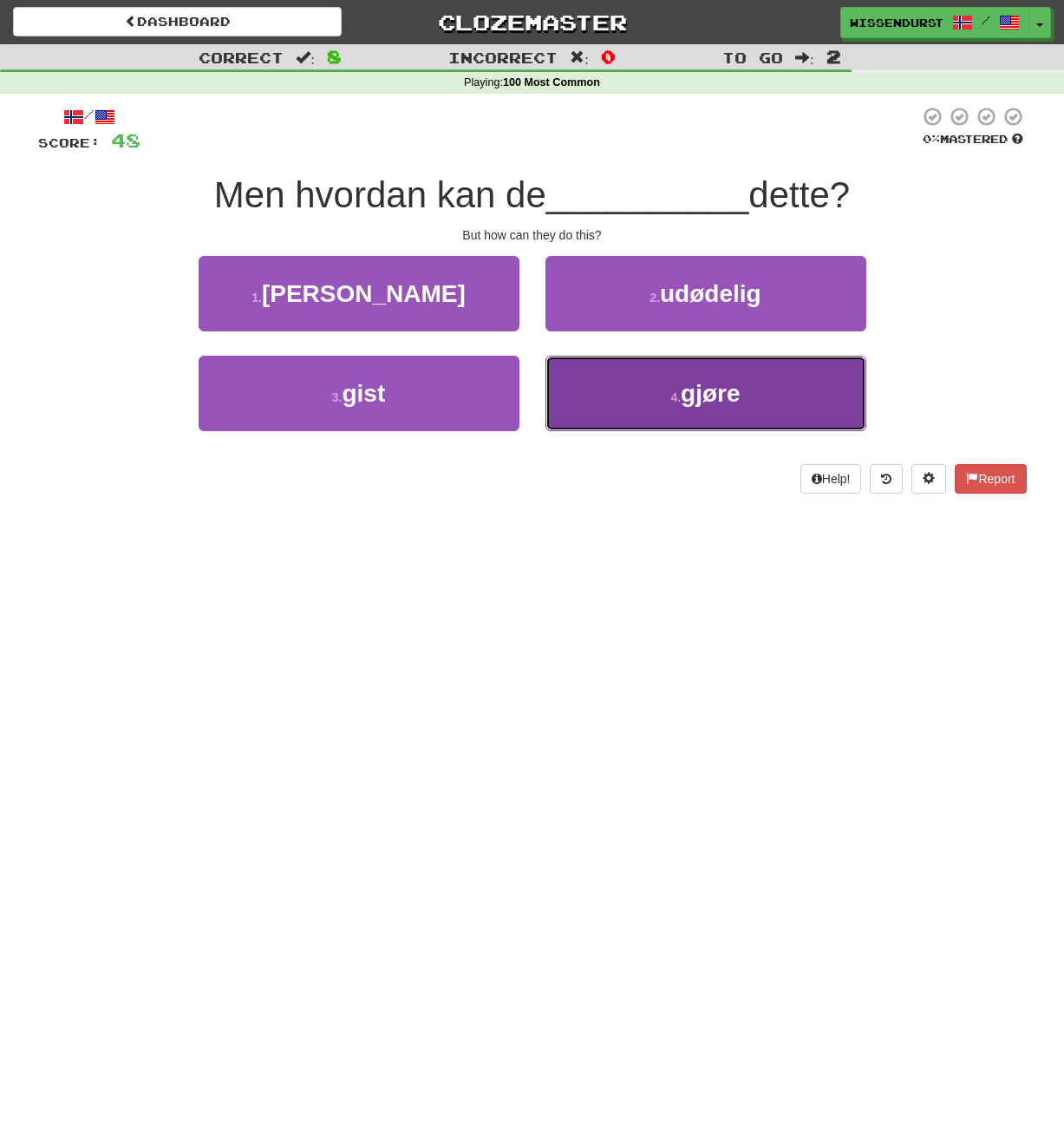
click at [779, 391] on button "4 . gjøre" at bounding box center [706, 393] width 321 height 75
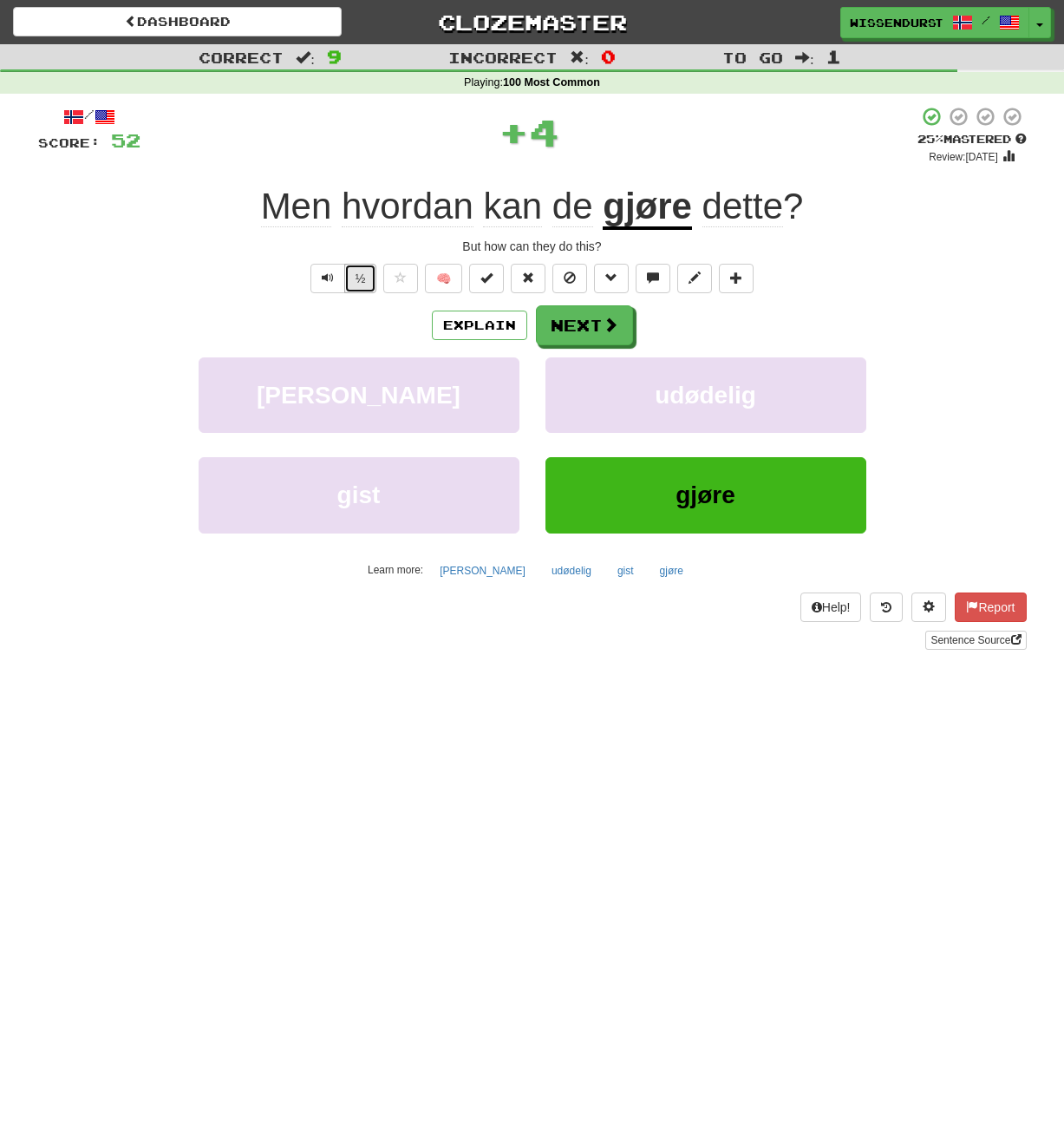
click at [365, 282] on button "½" at bounding box center [360, 278] width 33 height 29
click at [373, 284] on button "½" at bounding box center [360, 278] width 33 height 29
click at [472, 327] on button "Explain" at bounding box center [479, 325] width 95 height 29
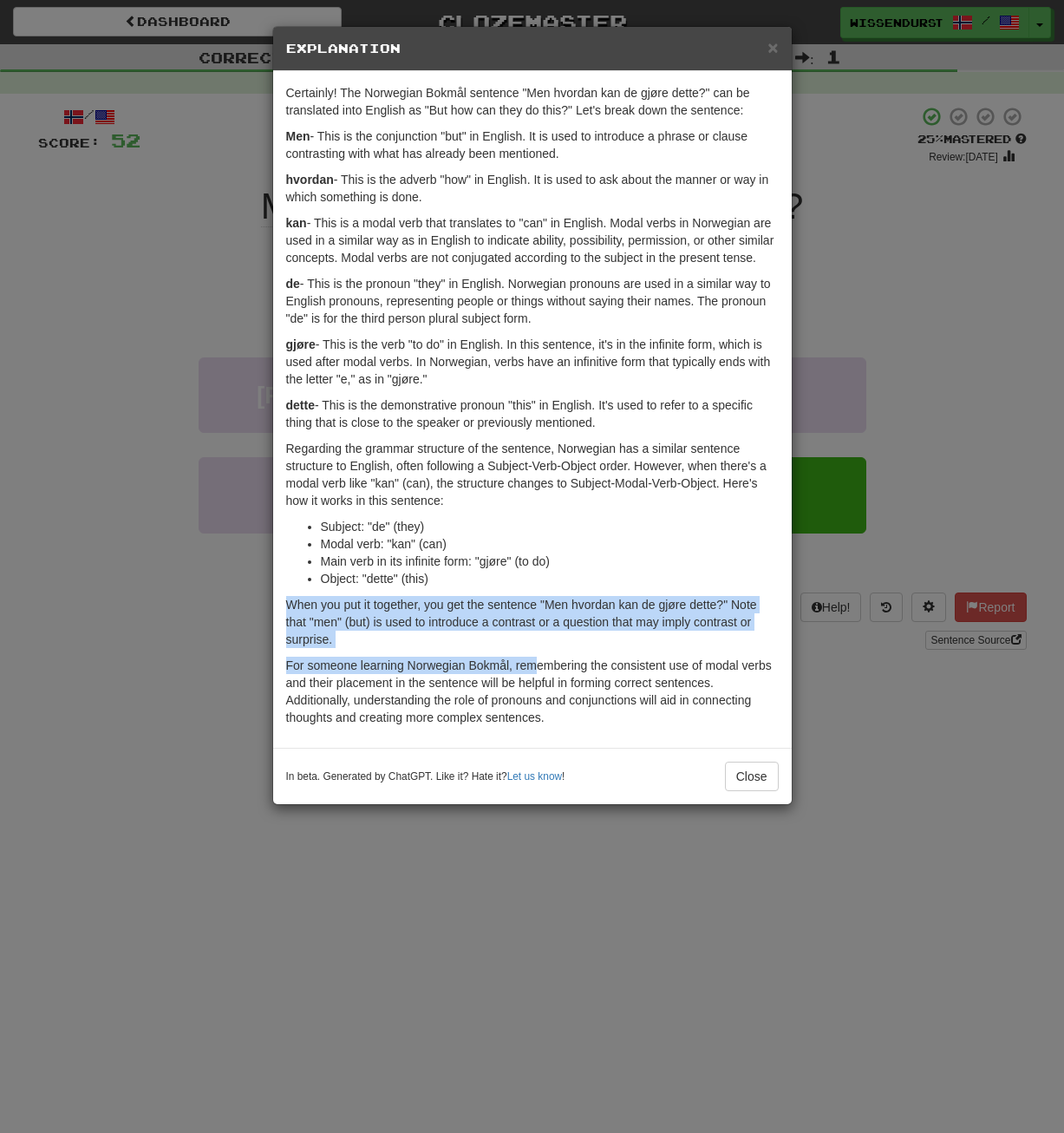
drag, startPoint x: 541, startPoint y: 652, endPoint x: 571, endPoint y: 582, distance: 76.2
click at [571, 582] on div "Certainly! The Norwegian Bokmål sentence "Men hvordan kan de gjøre dette?" can …" at bounding box center [532, 409] width 518 height 677
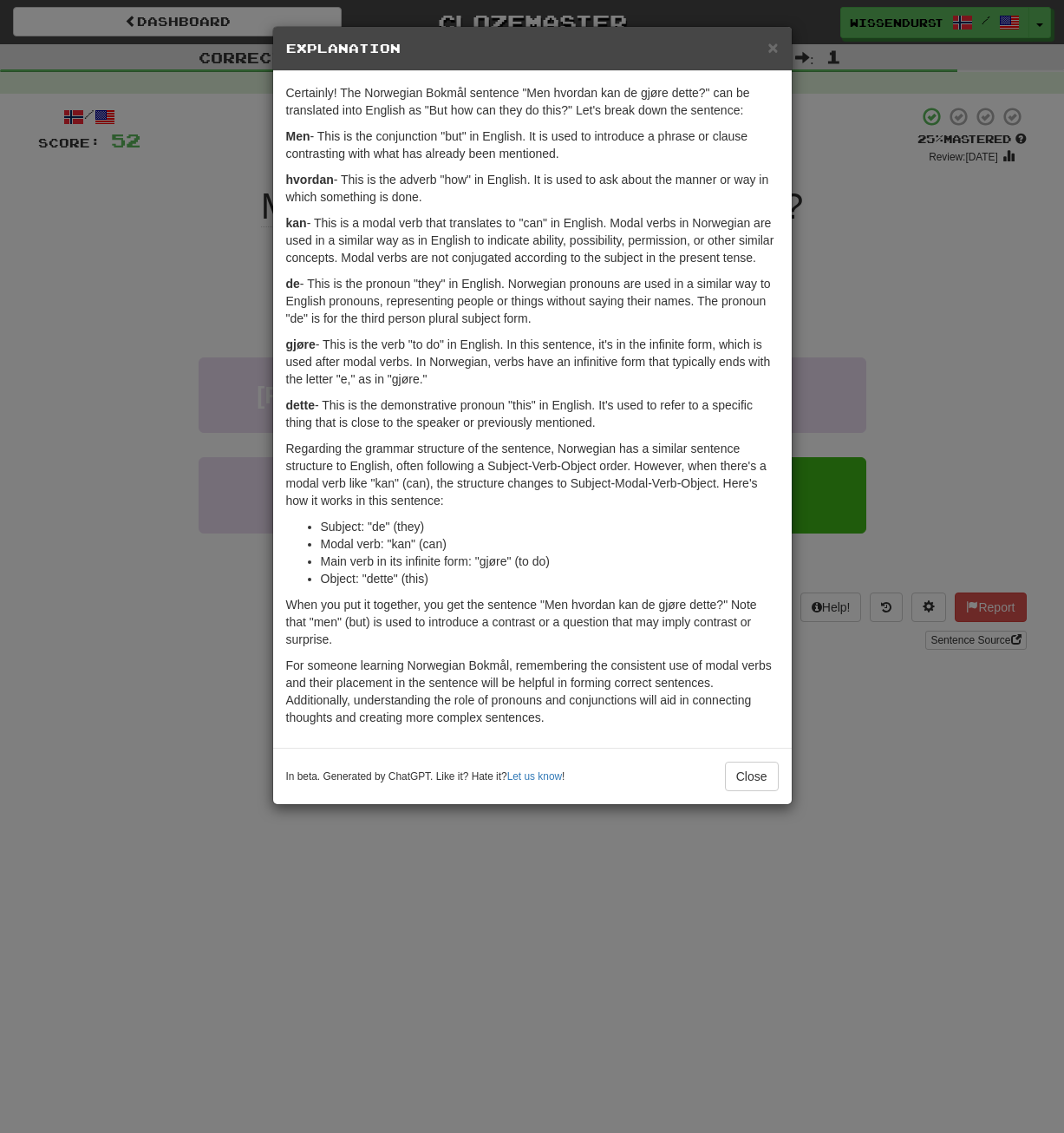
click at [572, 582] on li "Object: "dette" (this)" at bounding box center [549, 579] width 458 height 17
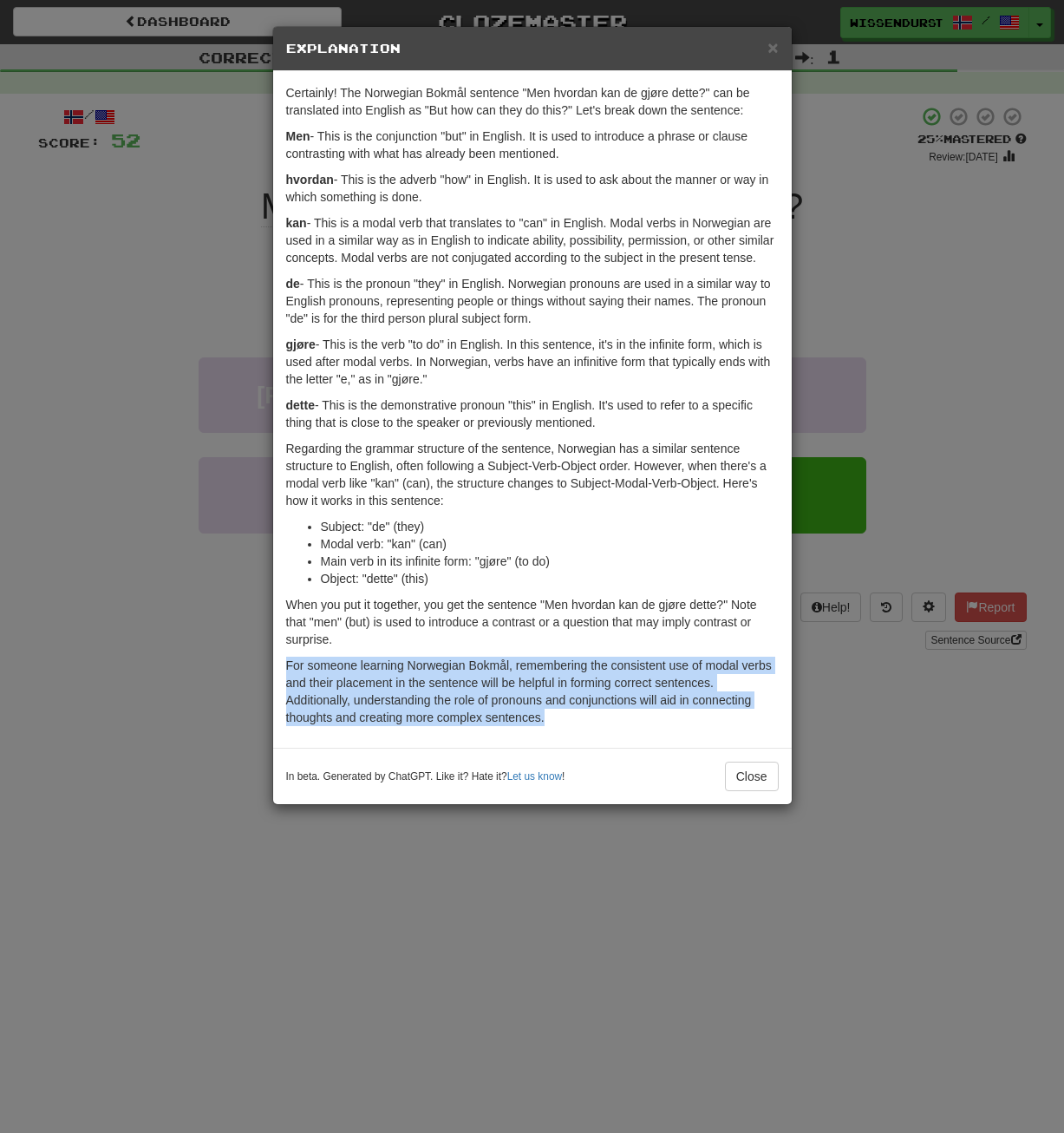
drag, startPoint x: 505, startPoint y: 648, endPoint x: 578, endPoint y: 717, distance: 100.4
click at [578, 717] on div "Certainly! The Norwegian Bokmål sentence "Men hvordan kan de gjøre dette?" can …" at bounding box center [532, 409] width 518 height 677
click at [578, 717] on p "For someone learning Norwegian Bokmål, remembering the consistent use of modal …" at bounding box center [532, 692] width 493 height 70
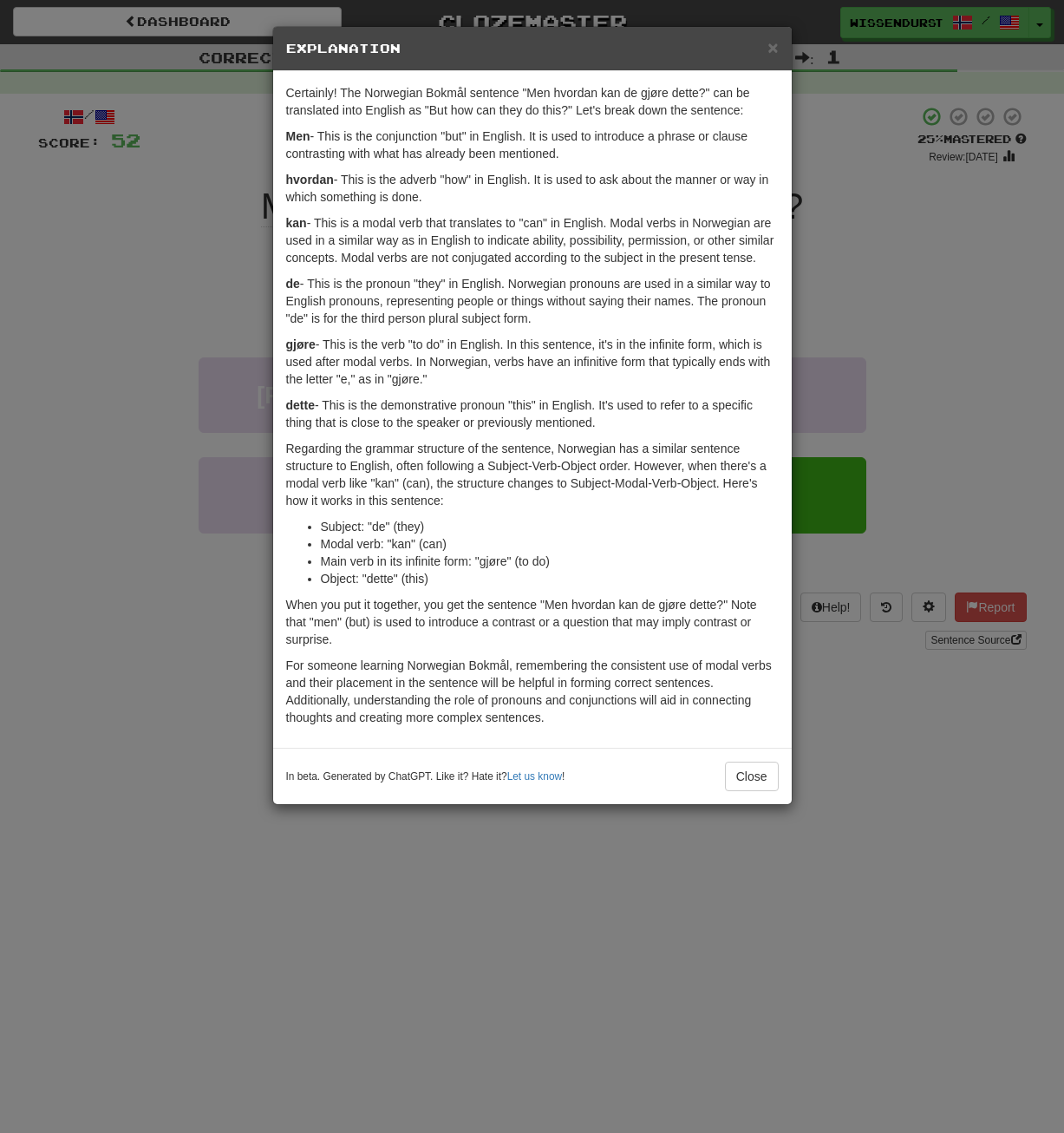
drag, startPoint x: 311, startPoint y: 134, endPoint x: 774, endPoint y: 263, distance: 480.6
click at [774, 263] on div "Certainly! The Norwegian Bokmål sentence "Men hvordan kan de gjøre dette?" can …" at bounding box center [532, 409] width 518 height 677
click at [760, 263] on p "kan - This is a modal verb that translates to "can" in English. Modal verbs in …" at bounding box center [532, 240] width 493 height 52
drag, startPoint x: 341, startPoint y: 282, endPoint x: 567, endPoint y: 326, distance: 230.2
click at [567, 326] on p "de - This is the pronoun "they" in English. Norwegian pronouns are used in a si…" at bounding box center [532, 300] width 493 height 52
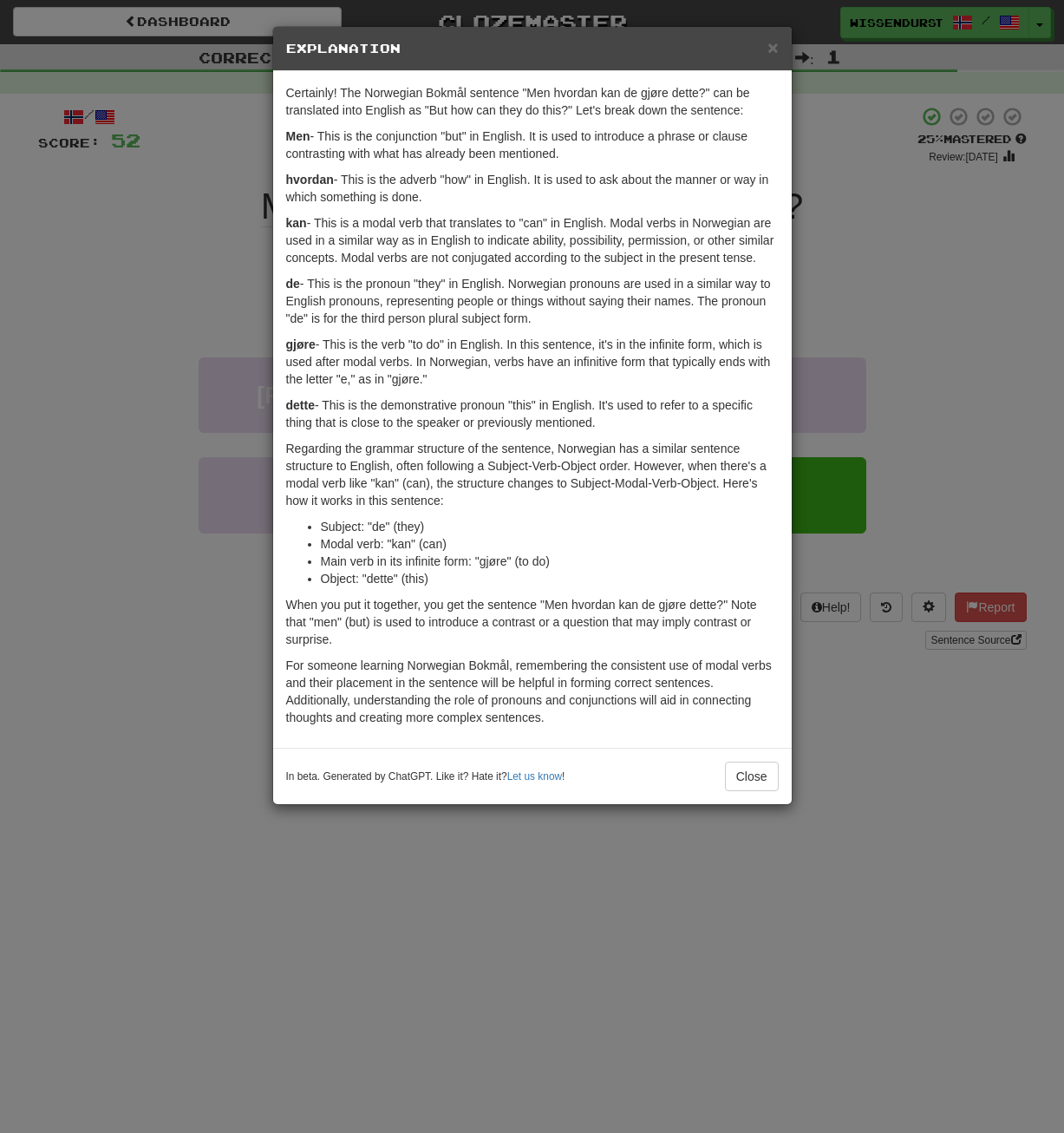
click at [567, 326] on p "de - This is the pronoun "they" in English. Norwegian pronouns are used in a si…" at bounding box center [532, 300] width 493 height 52
drag, startPoint x: 330, startPoint y: 339, endPoint x: 622, endPoint y: 433, distance: 306.8
click at [622, 433] on div "Certainly! The Norwegian Bokmål sentence "Men hvordan kan de gjøre dette?" can …" at bounding box center [532, 409] width 518 height 677
click at [743, 777] on button "Close" at bounding box center [752, 776] width 54 height 29
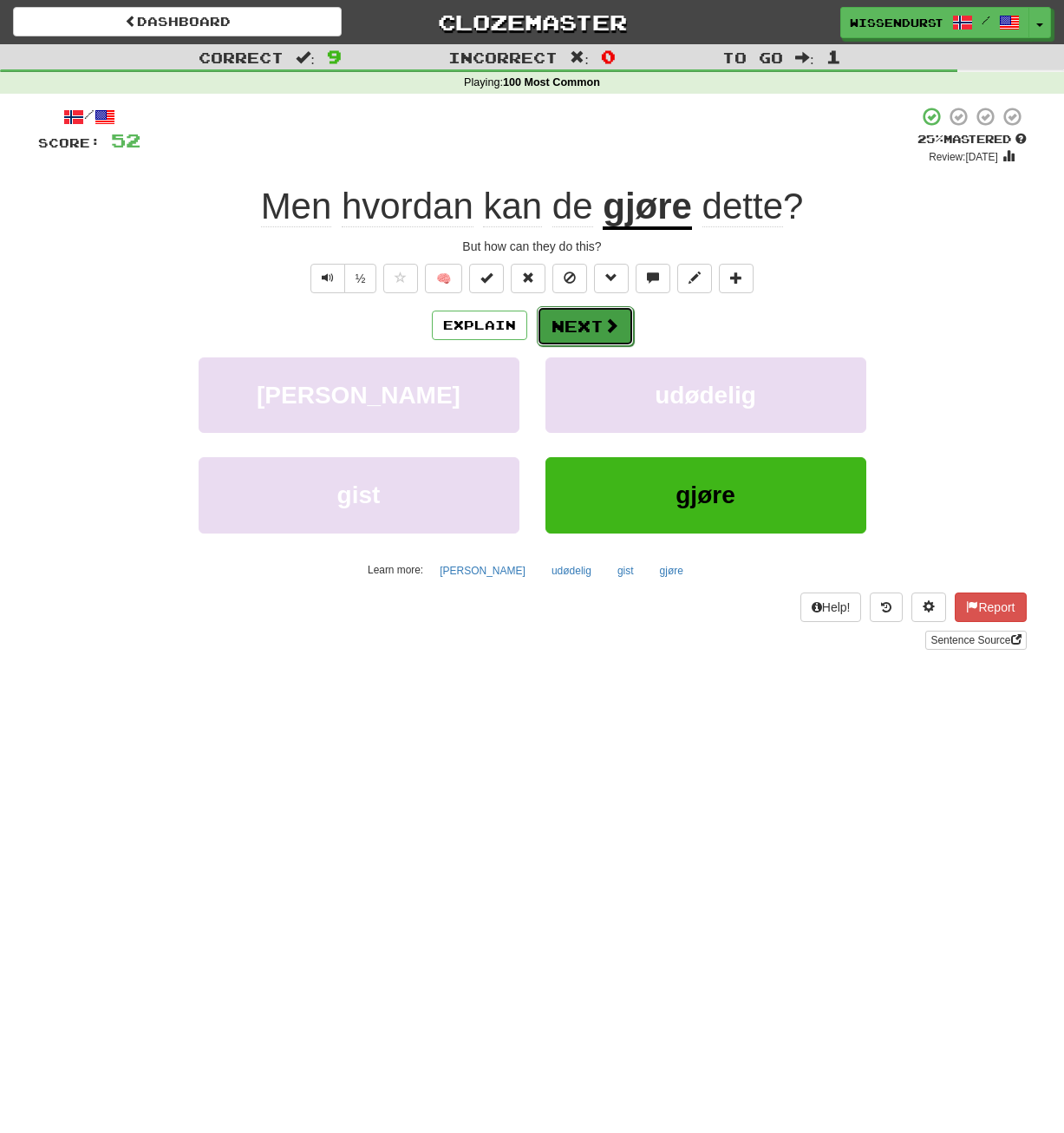
click at [581, 329] on button "Next" at bounding box center [585, 327] width 97 height 40
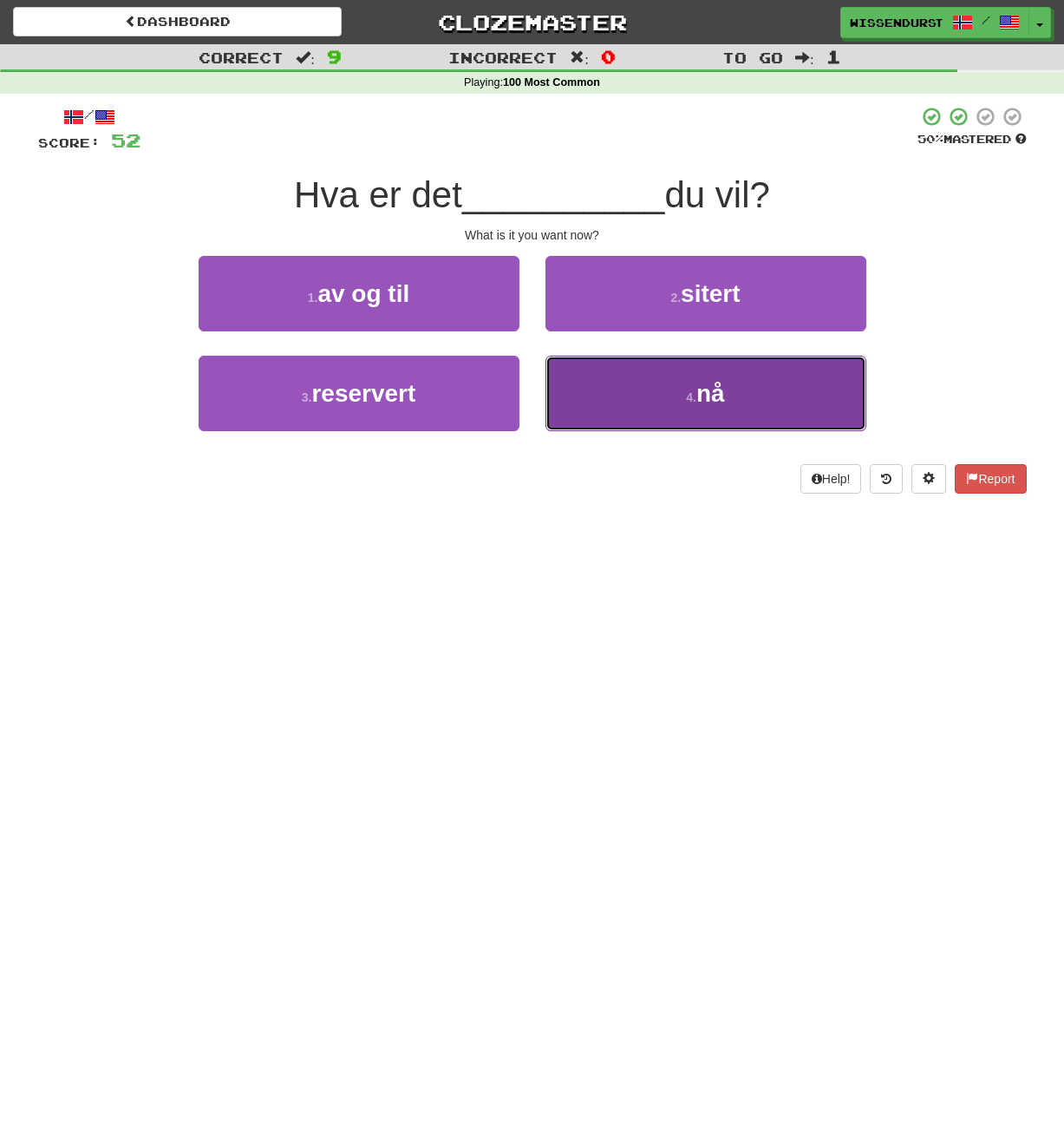
click at [658, 389] on button "4 . nå" at bounding box center [706, 393] width 321 height 75
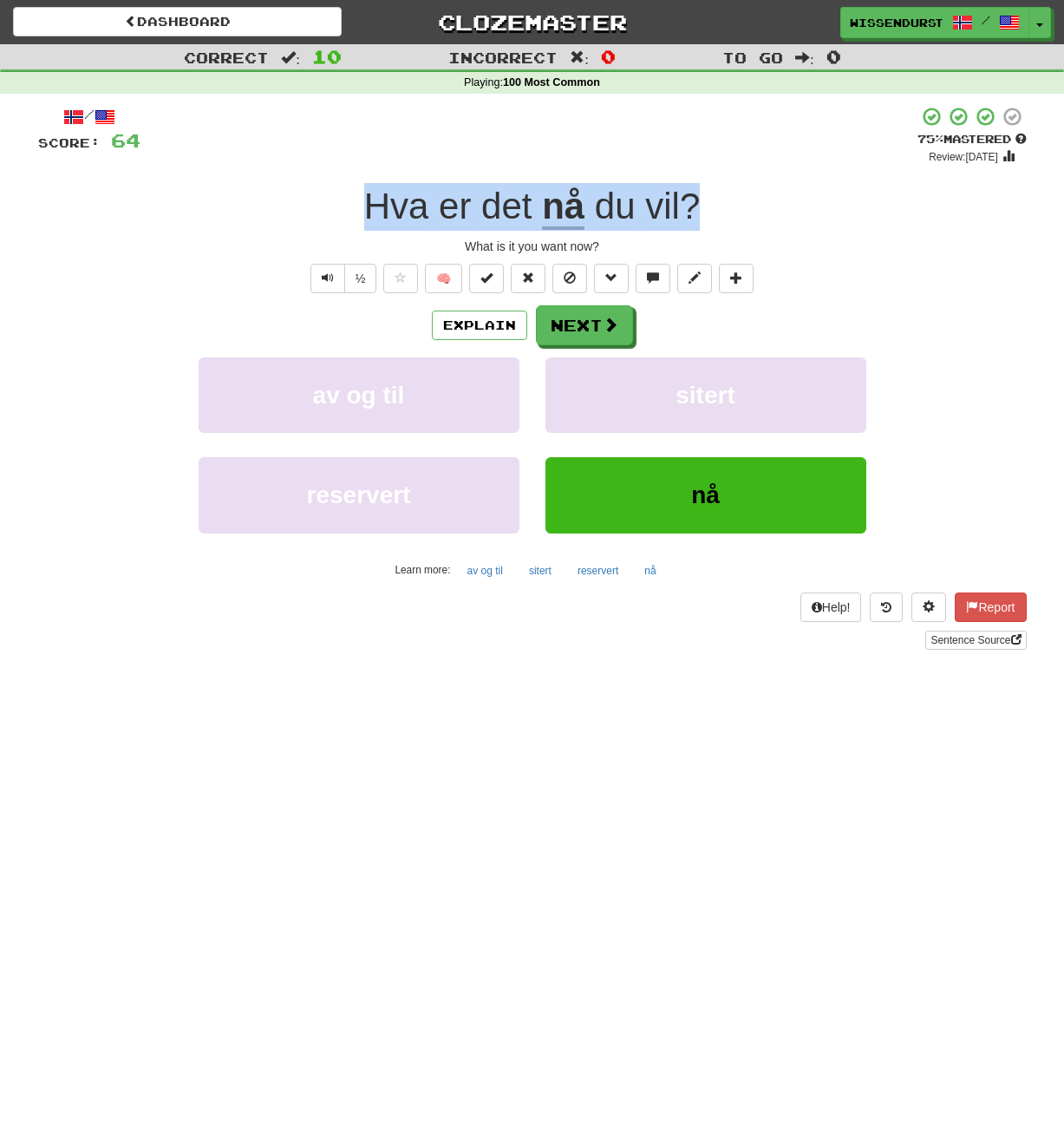
drag, startPoint x: 368, startPoint y: 205, endPoint x: 696, endPoint y: 221, distance: 328.4
click at [696, 221] on div "Hva er det nå du vil ?" at bounding box center [532, 207] width 989 height 48
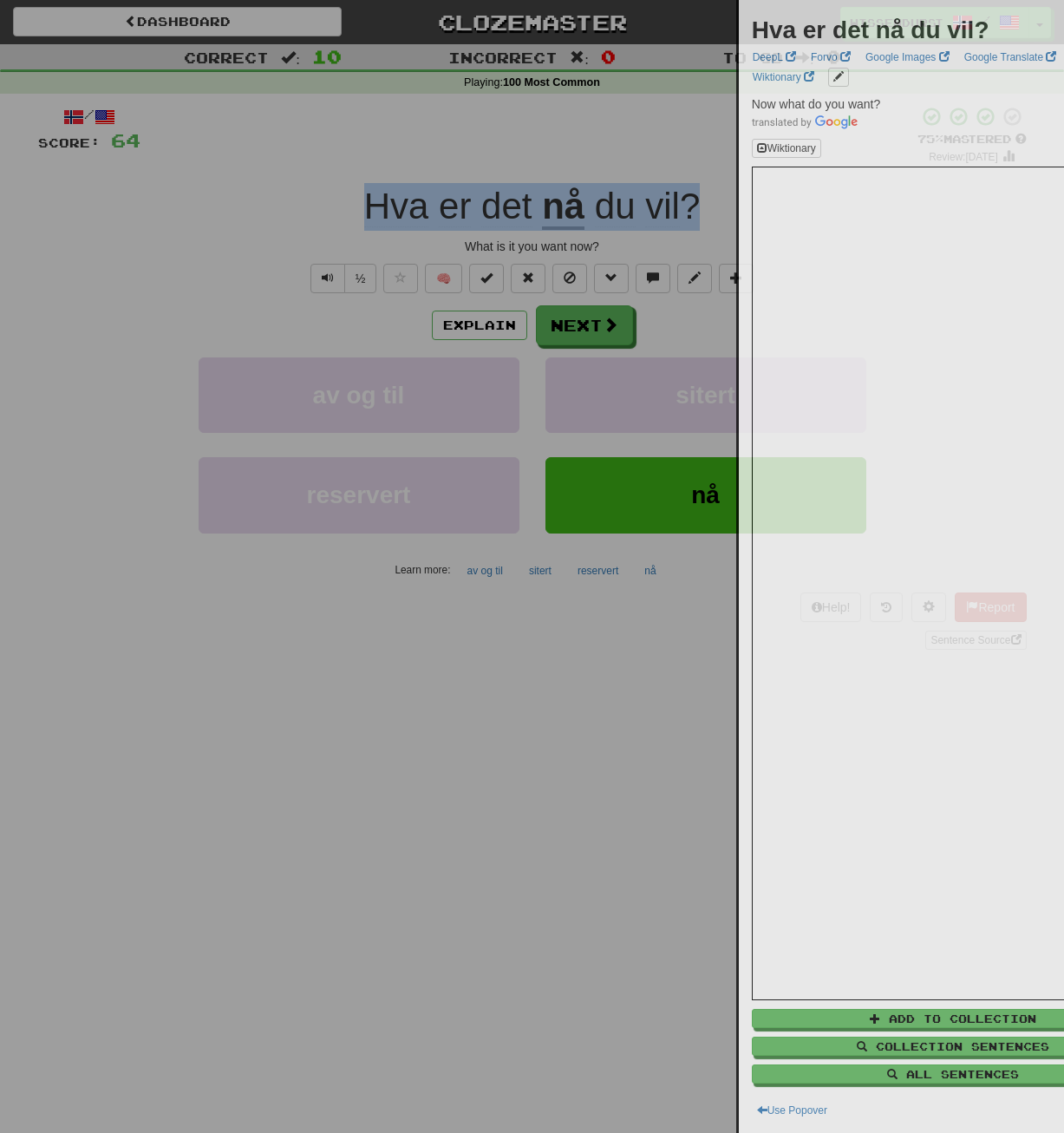
drag, startPoint x: 674, startPoint y: 215, endPoint x: 692, endPoint y: 213, distance: 18.1
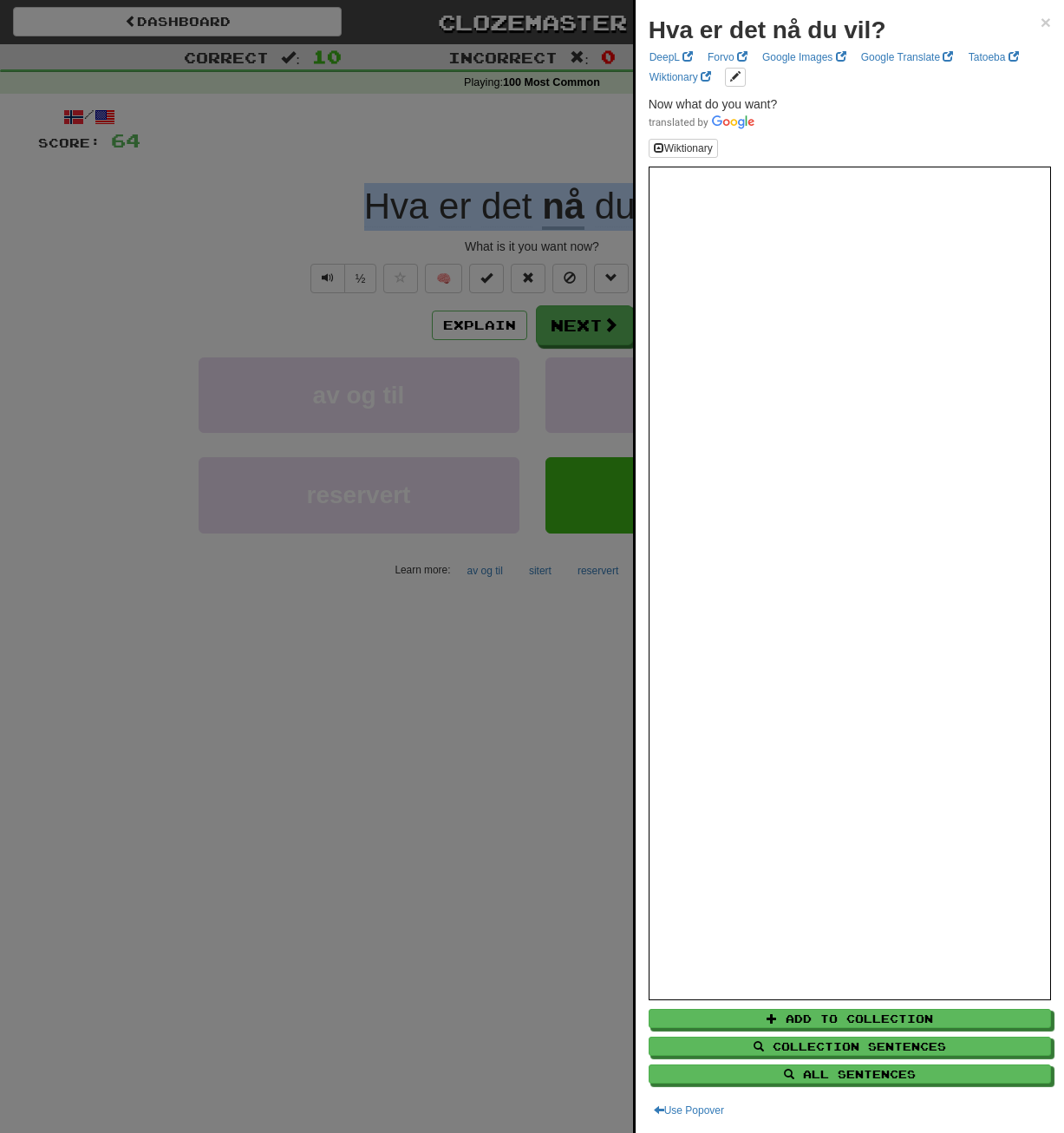
copy div "Hva er det nå du vil ?"
click at [491, 132] on div at bounding box center [532, 566] width 1064 height 1133
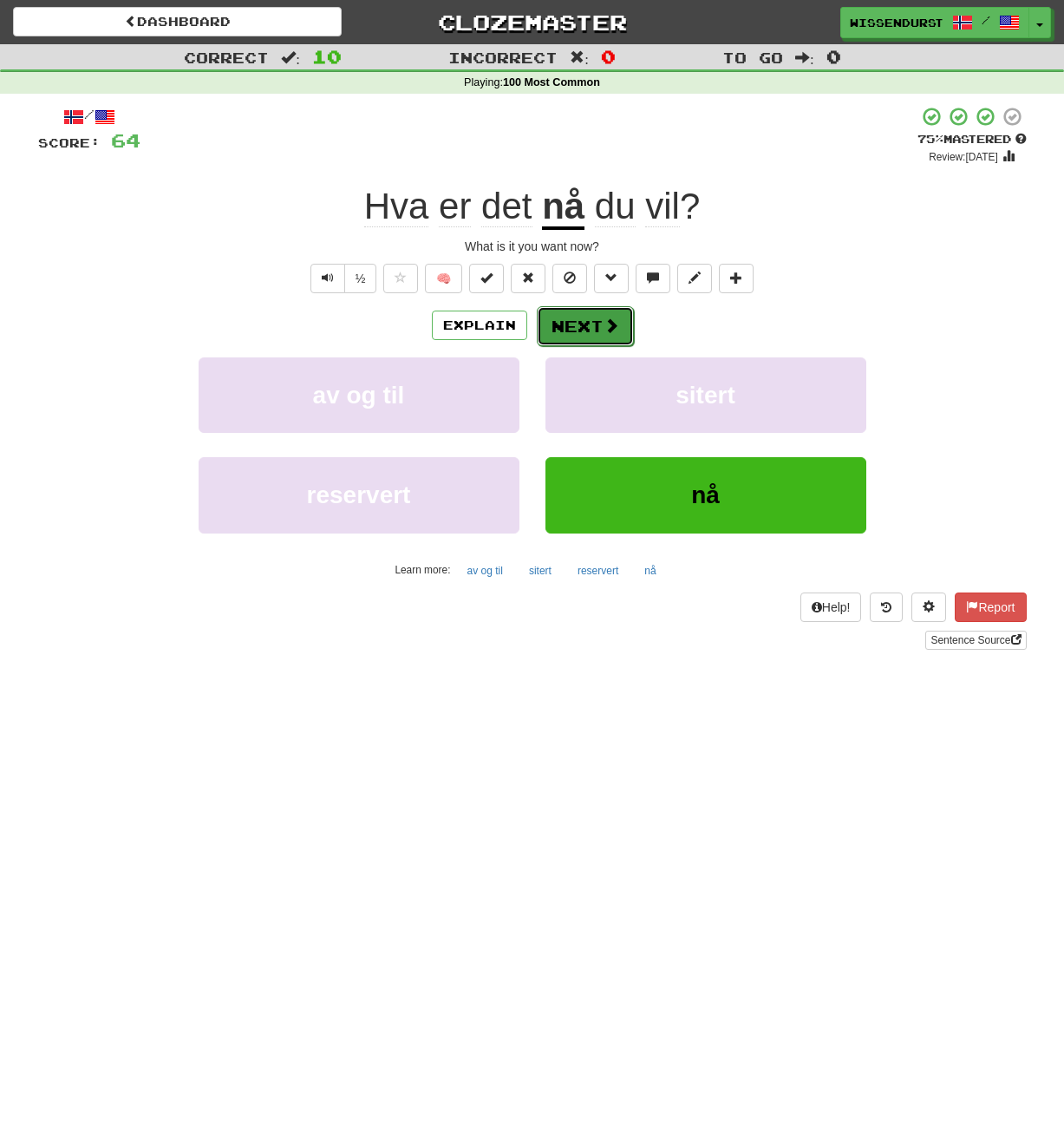
click at [582, 317] on button "Next" at bounding box center [585, 327] width 97 height 40
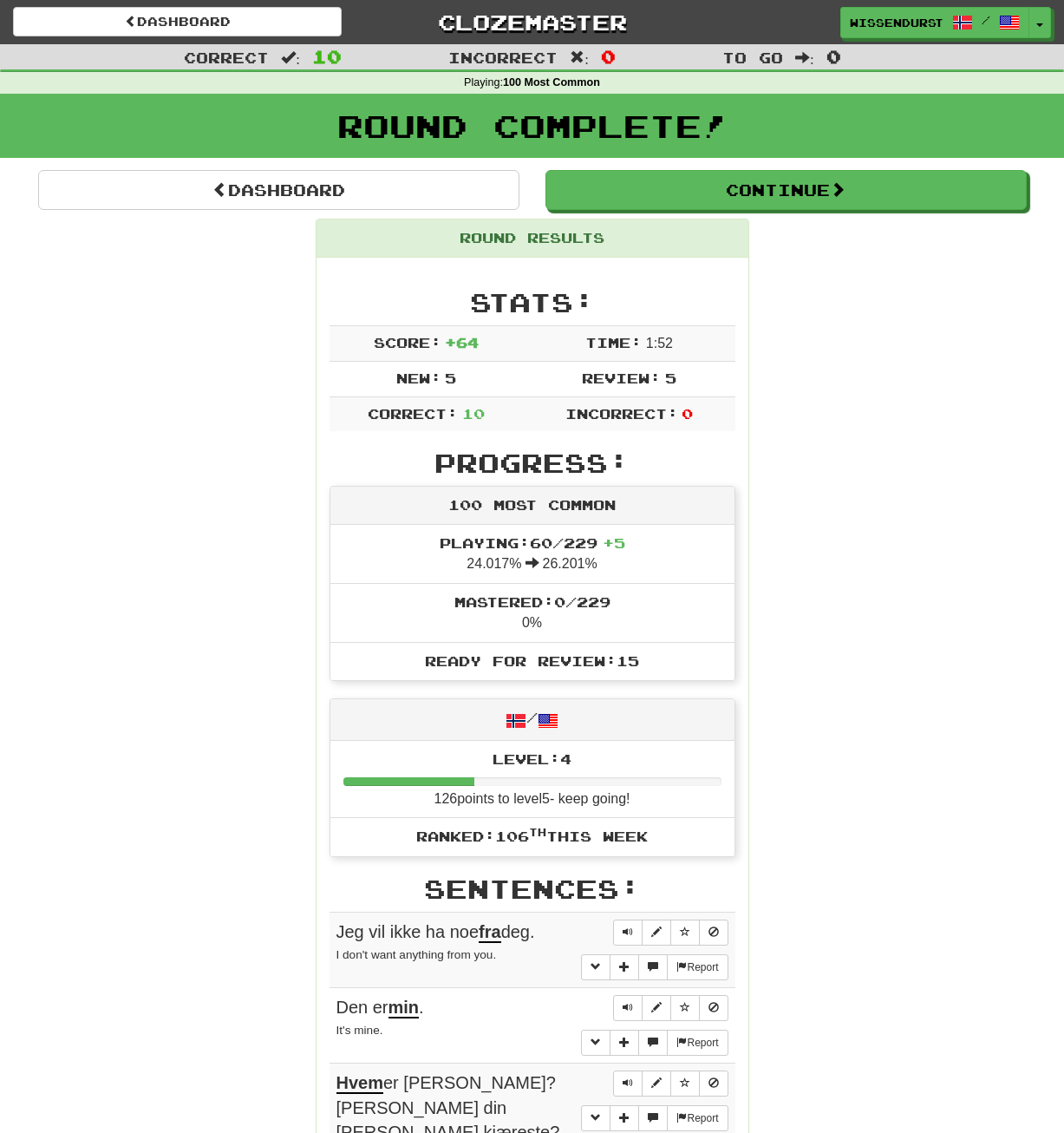
click at [194, 389] on div "Round Results Stats: Score: + 64 Time: 1 : 52 New: 5 Review: 5 Correct: 10 Inco…" at bounding box center [532, 994] width 989 height 1552
click at [1044, 29] on button "Toggle Dropdown" at bounding box center [1041, 23] width 23 height 31
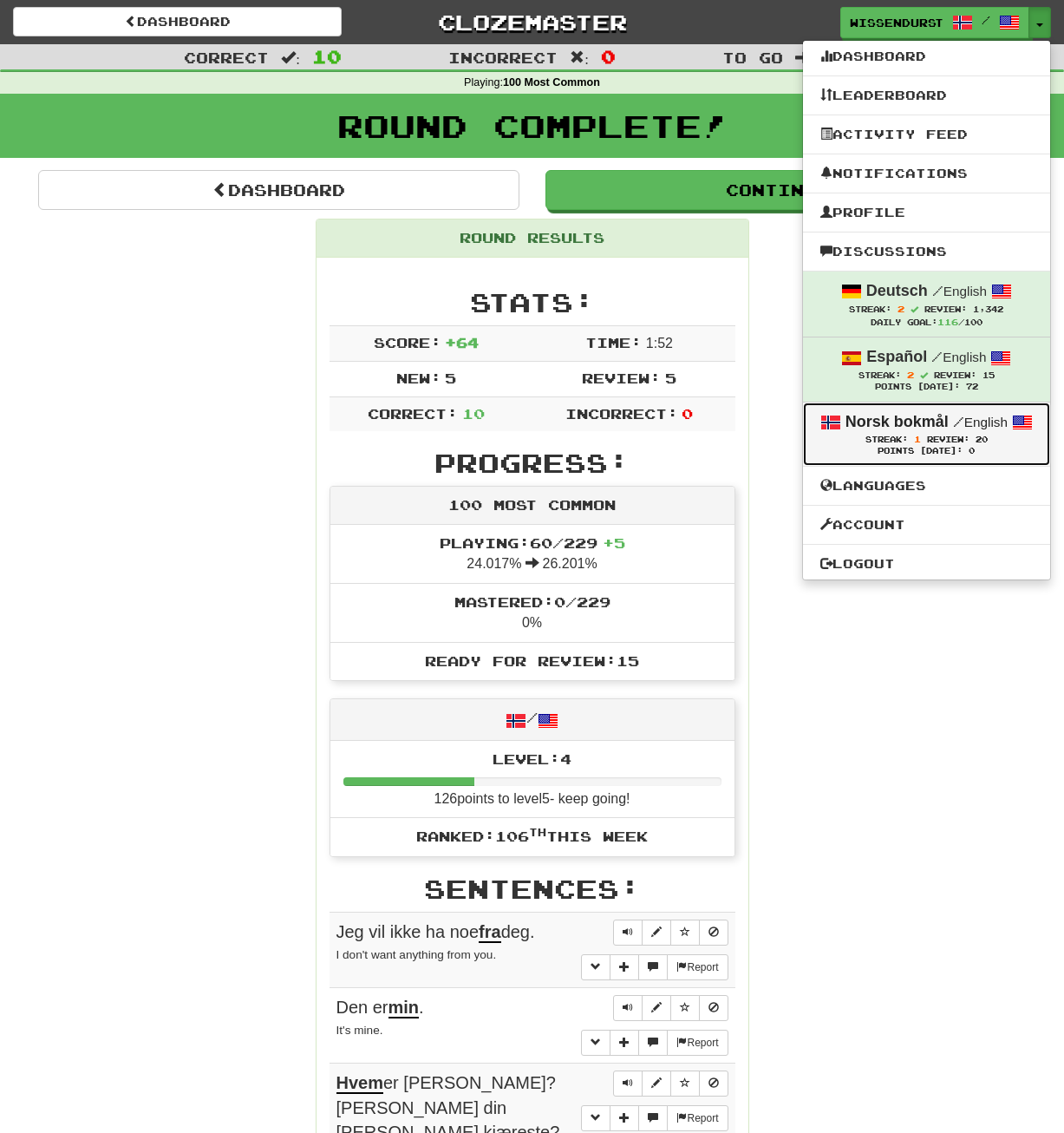
click at [960, 431] on div "Norsk bokmål / English" at bounding box center [927, 423] width 213 height 23
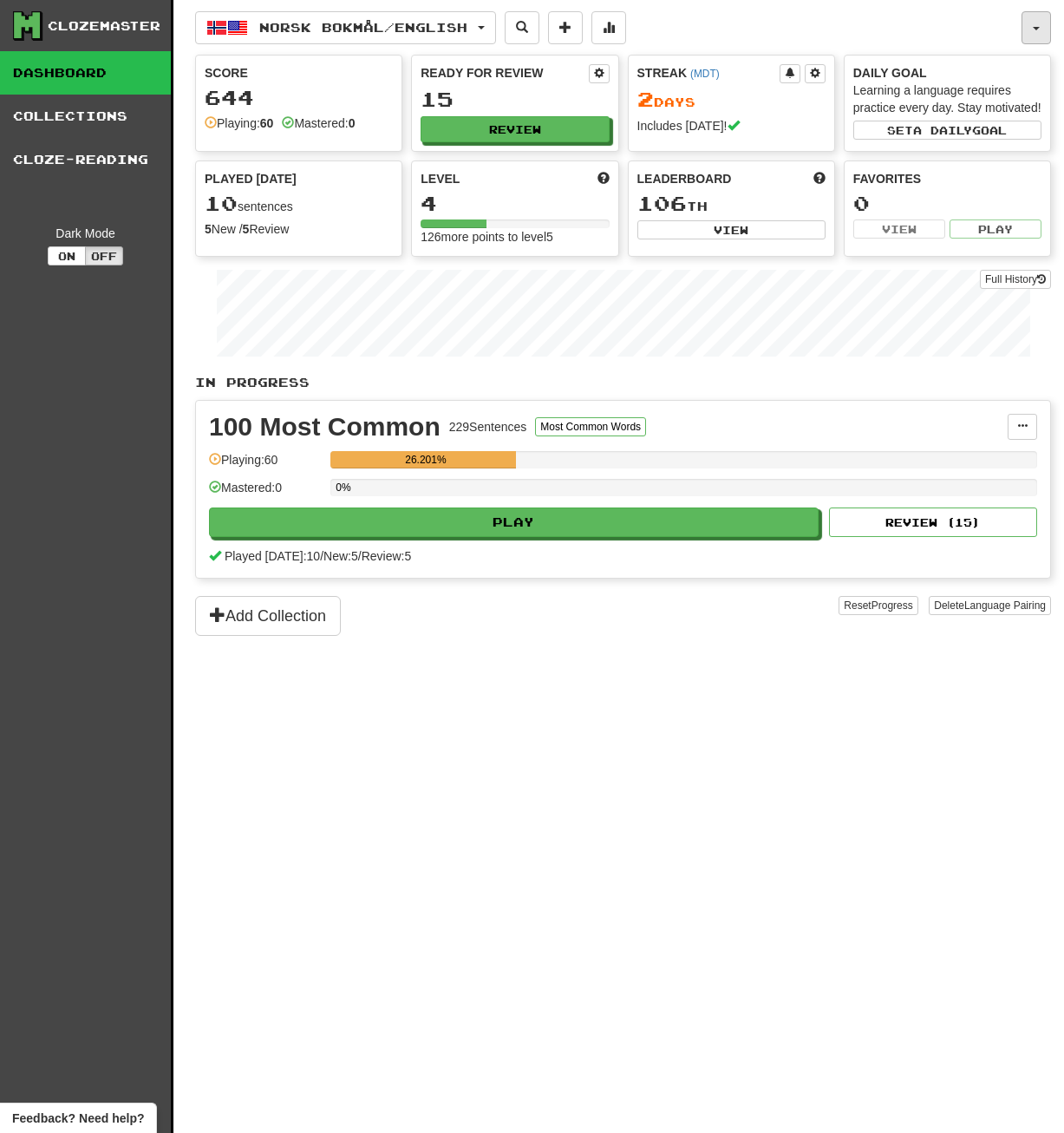
click at [1051, 25] on button "button" at bounding box center [1036, 27] width 29 height 33
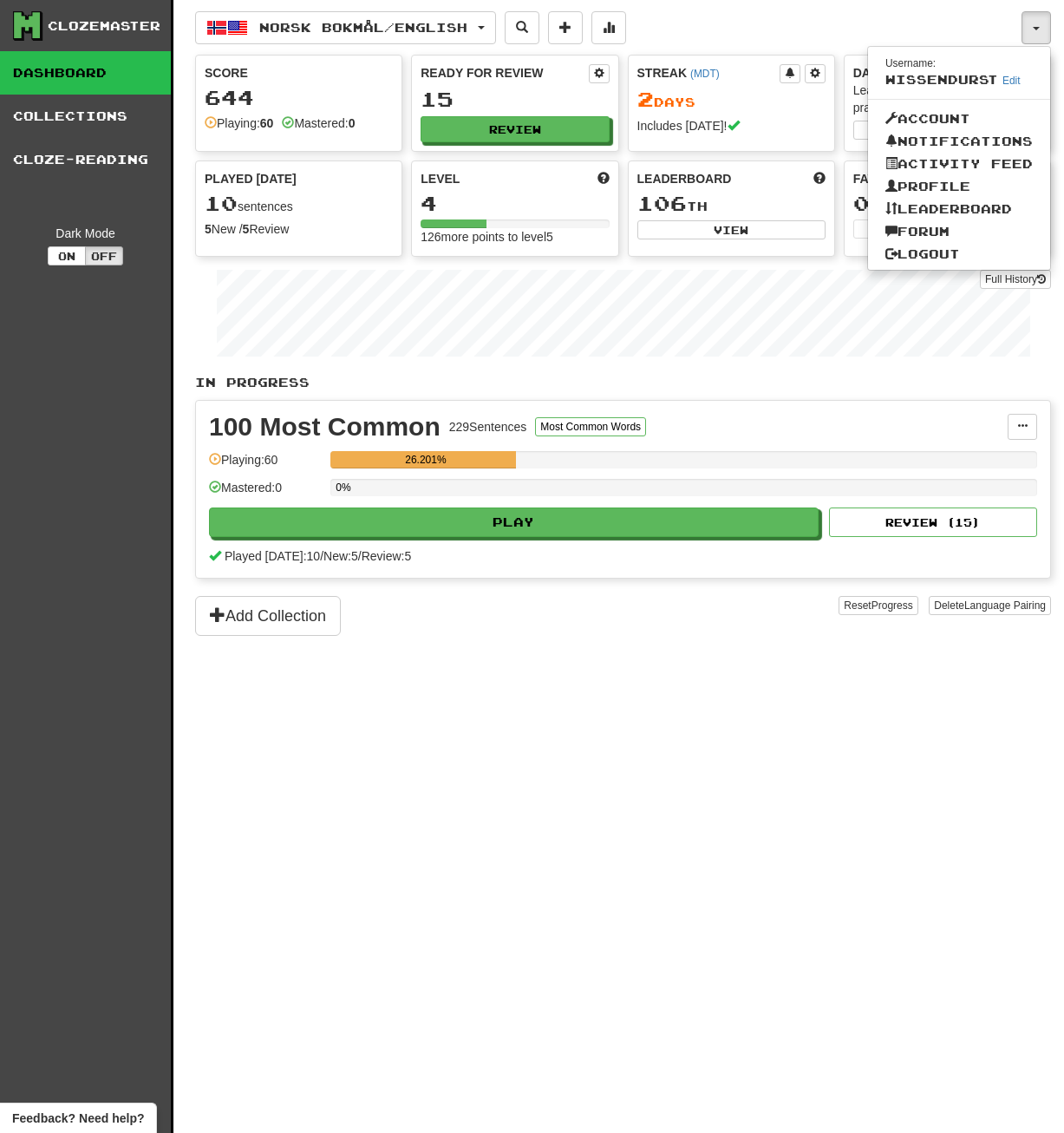
click at [979, 24] on div "Norsk bokmål / English Deutsch / English Streak: 2 Review: 1,342 Daily Goal: 11…" at bounding box center [608, 27] width 827 height 33
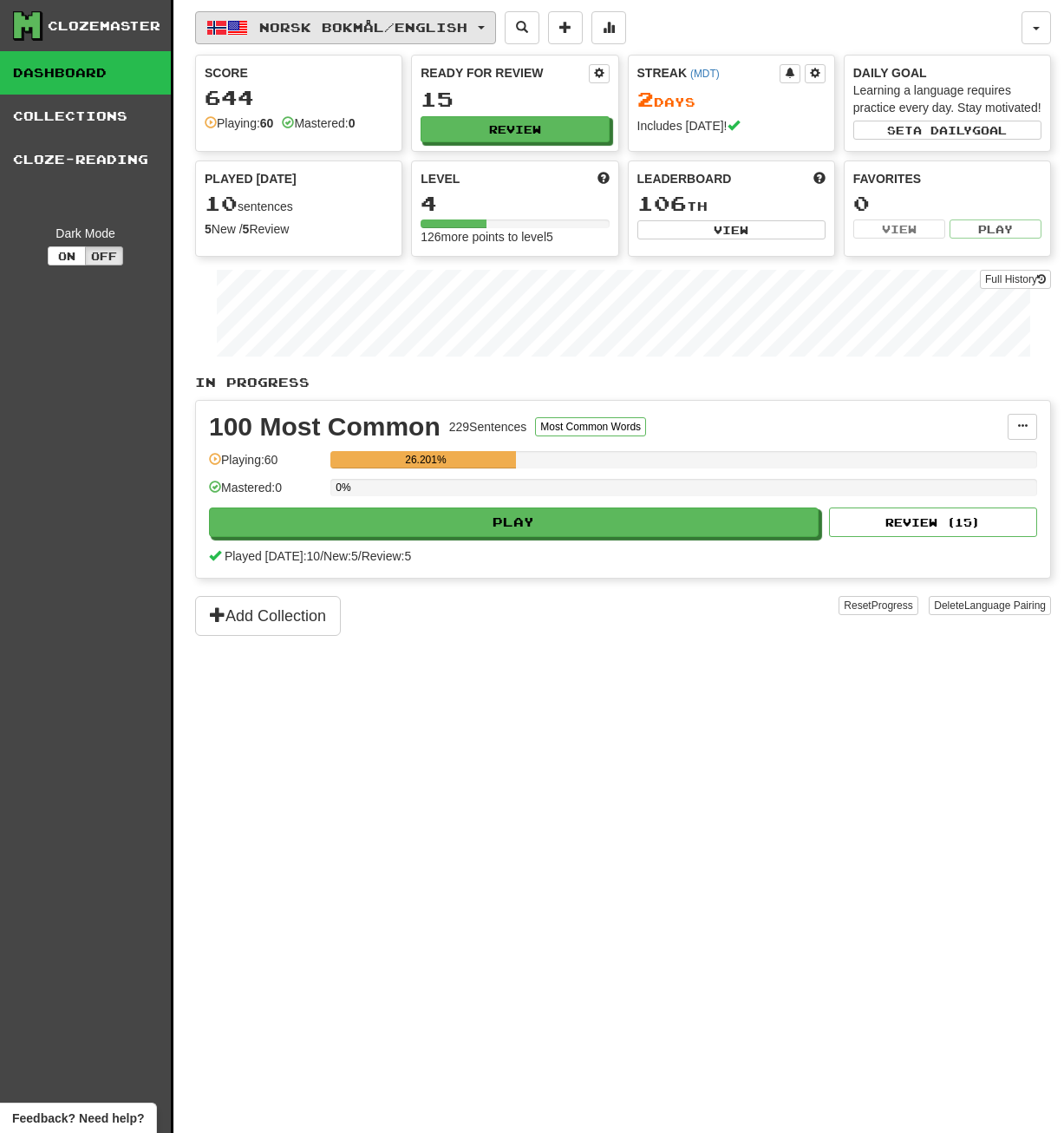
click at [486, 28] on button "Norsk bokmål / English" at bounding box center [345, 27] width 301 height 33
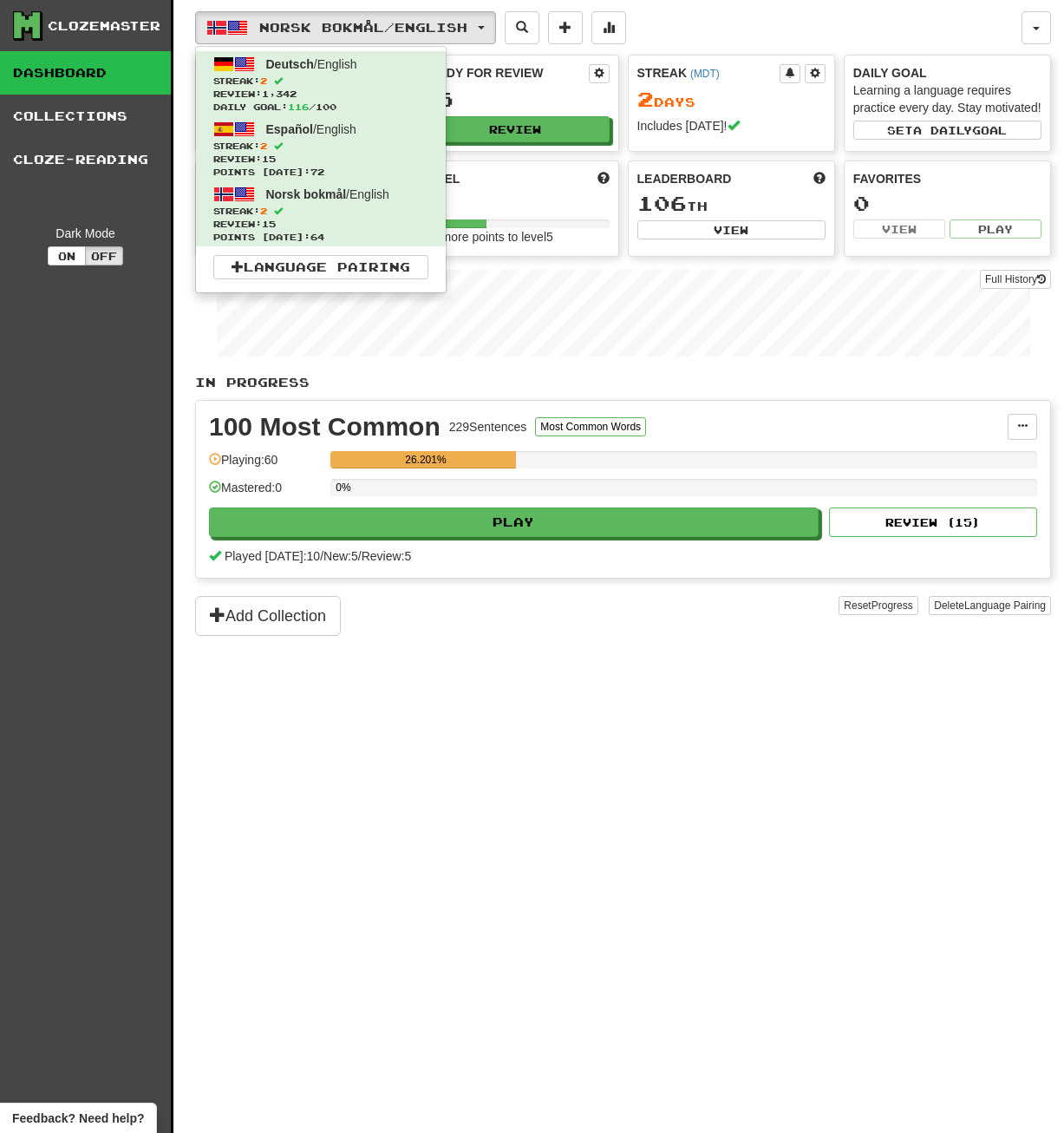
click at [417, 845] on div "Norsk bokmål / English Deutsch / English Streak: 2 Review: 1,342 Daily Goal: 11…" at bounding box center [623, 588] width 856 height 1176
